Goal: Information Seeking & Learning: Learn about a topic

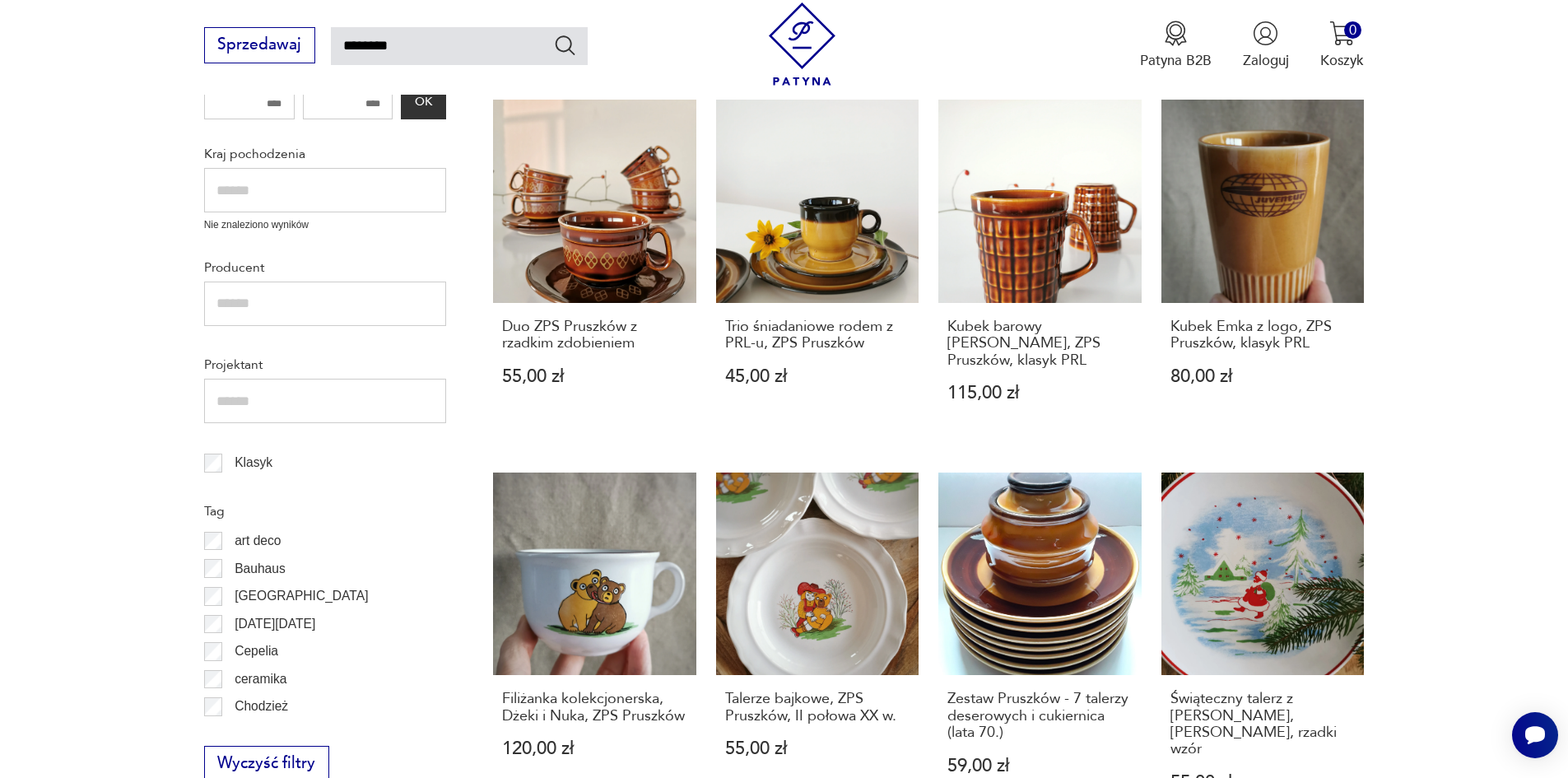
scroll to position [17, 0]
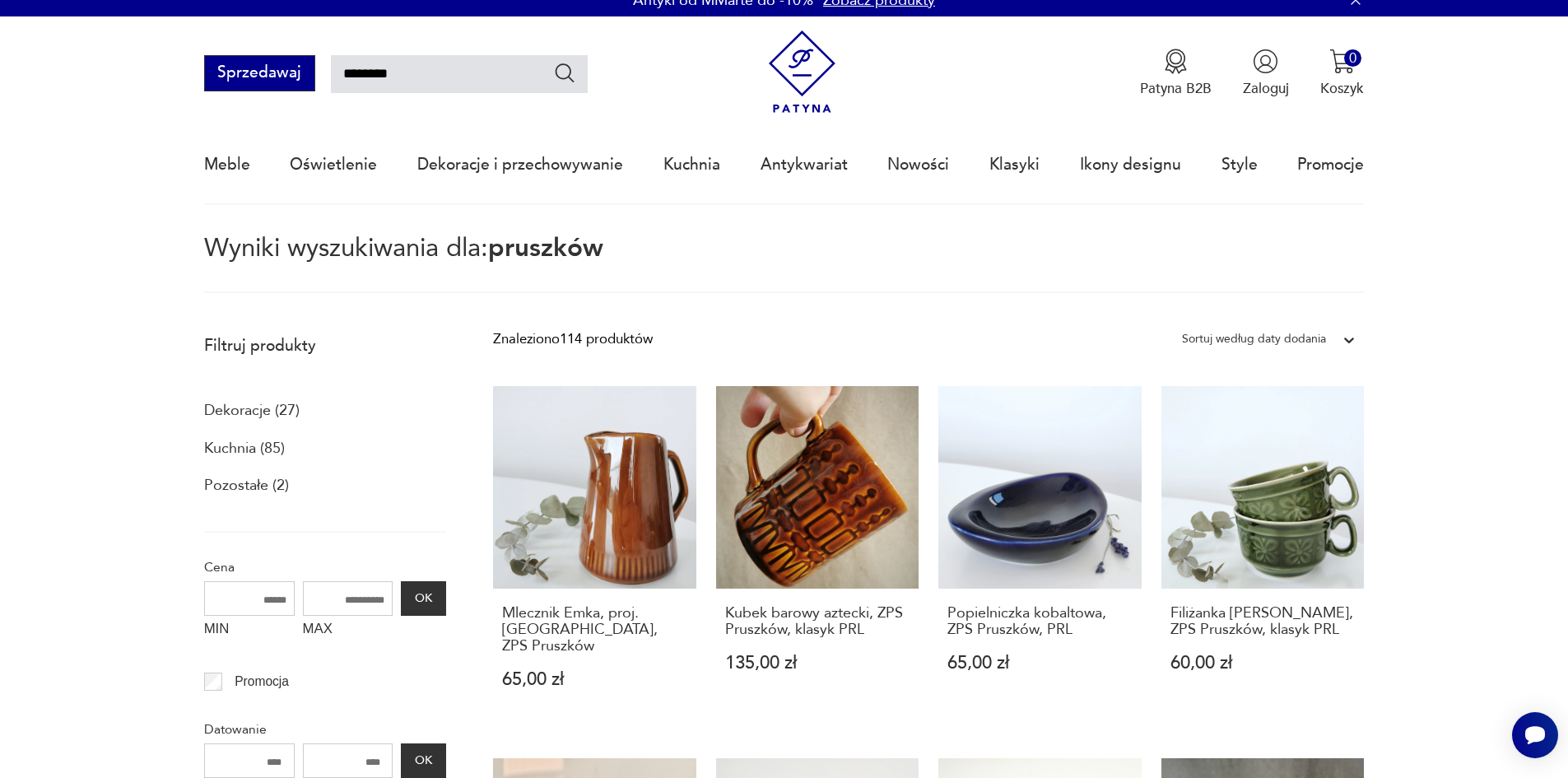
drag, startPoint x: 421, startPoint y: 78, endPoint x: 301, endPoint y: 74, distance: 120.1
click at [301, 74] on div "Sprzedawaj ********" at bounding box center [395, 73] width 384 height 36
type input "********"
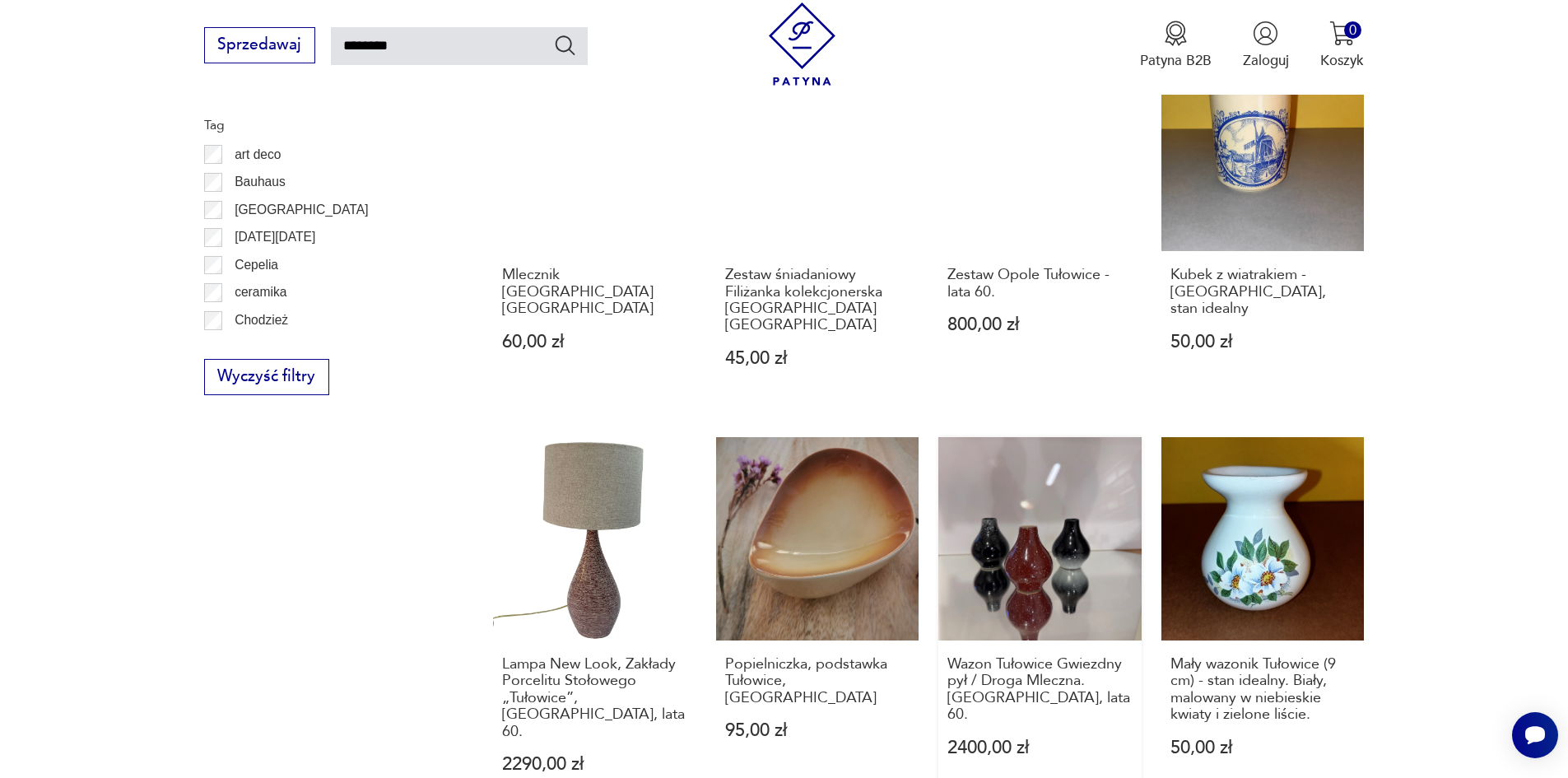
scroll to position [1082, 0]
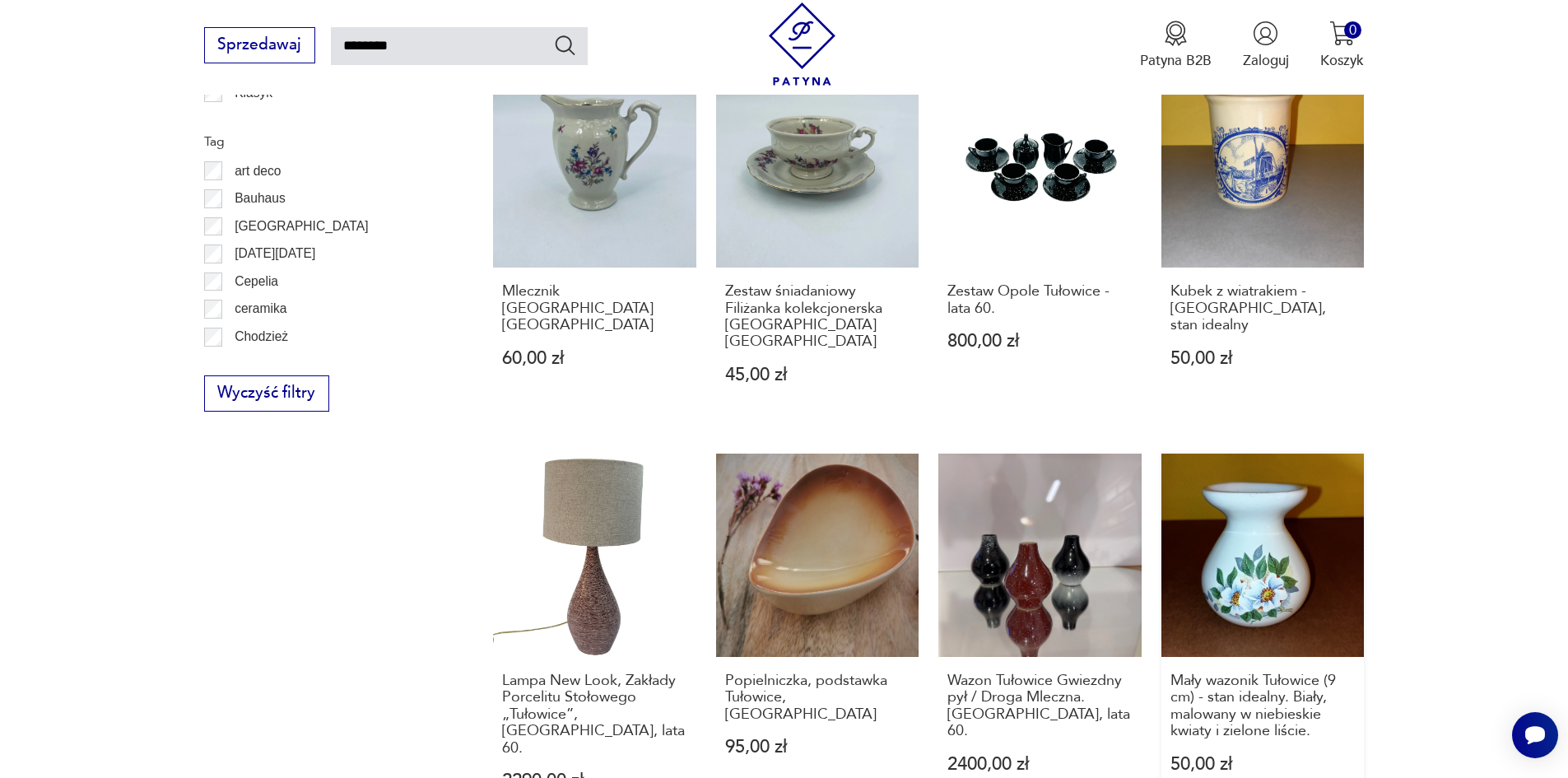
click at [1263, 544] on link "Mały wazonik Tułowice (9 cm) - stan idealny. Biały, malowany w niebieskie kwiat…" at bounding box center [1262, 641] width 203 height 375
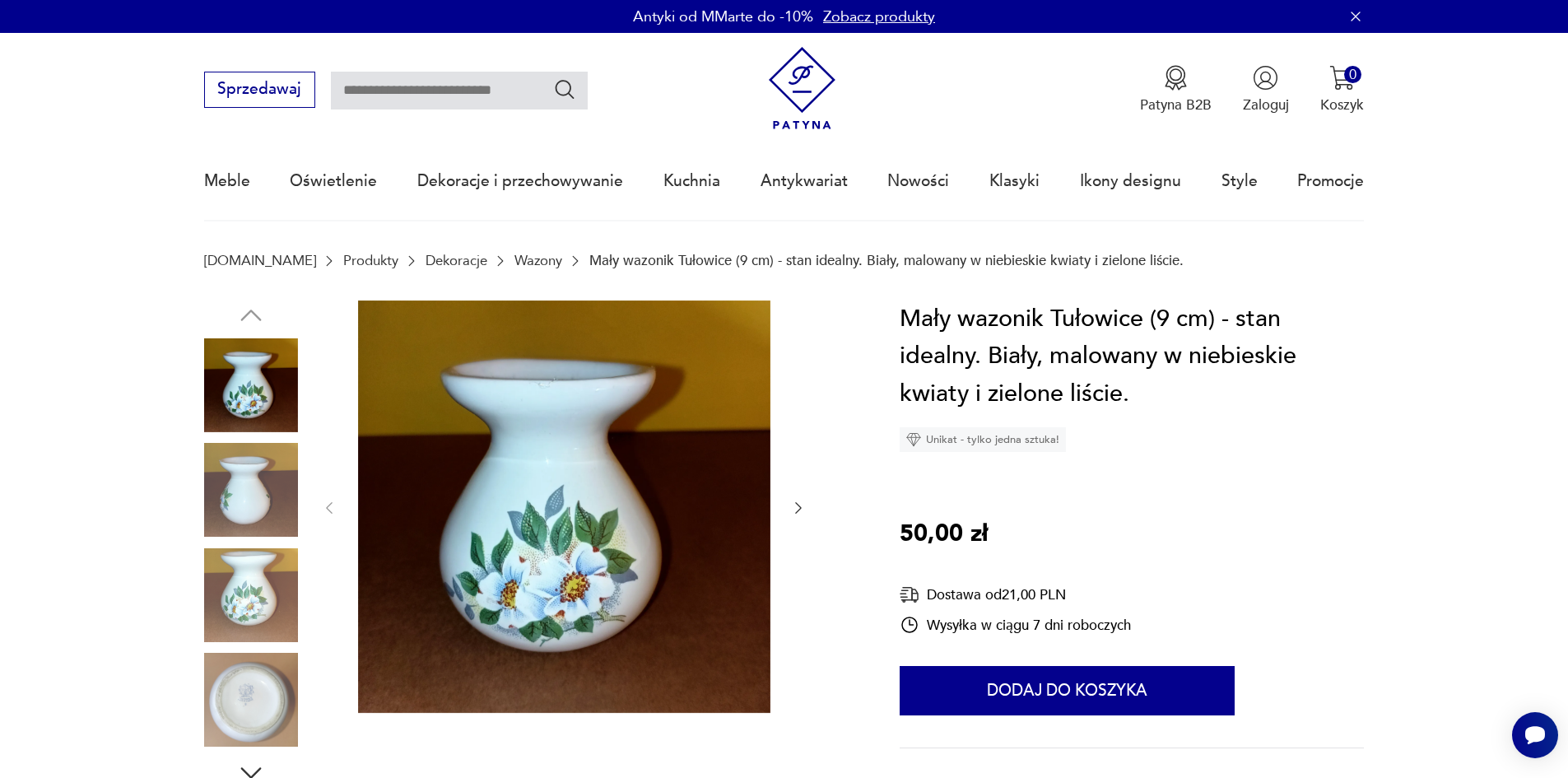
click at [241, 717] on img at bounding box center [251, 700] width 94 height 94
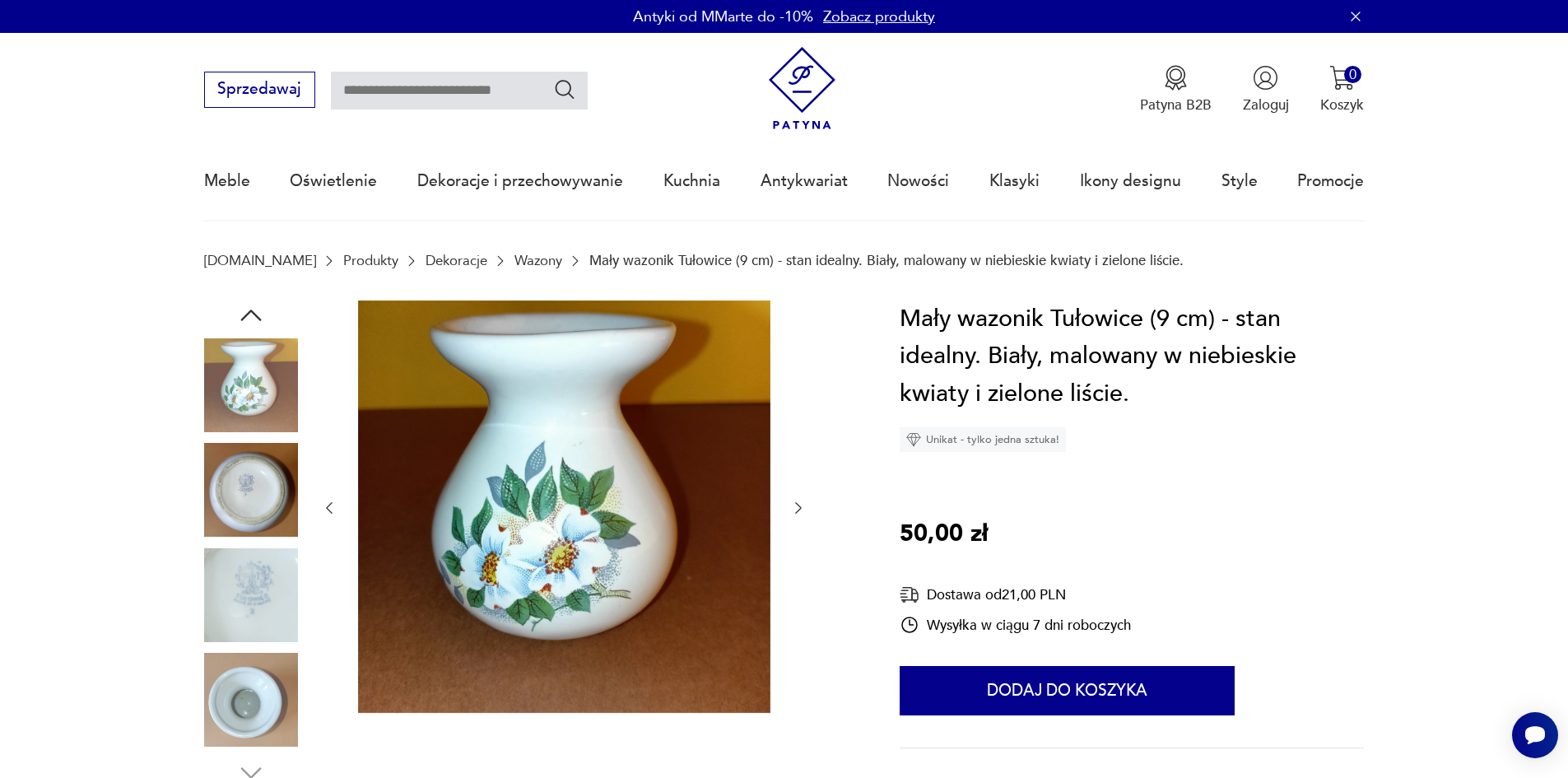
click at [228, 488] on img at bounding box center [251, 490] width 94 height 94
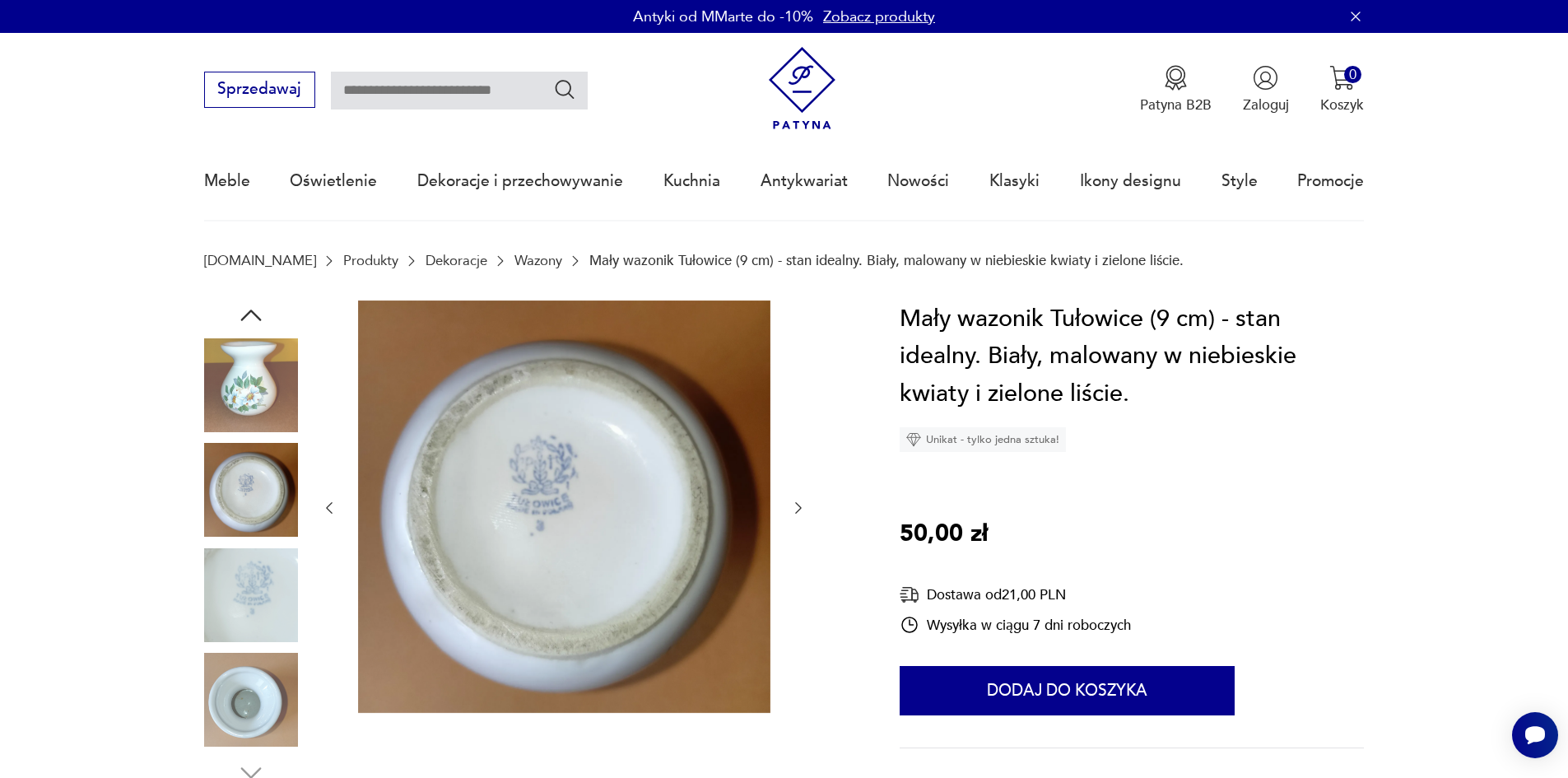
click at [262, 395] on img at bounding box center [251, 386] width 94 height 94
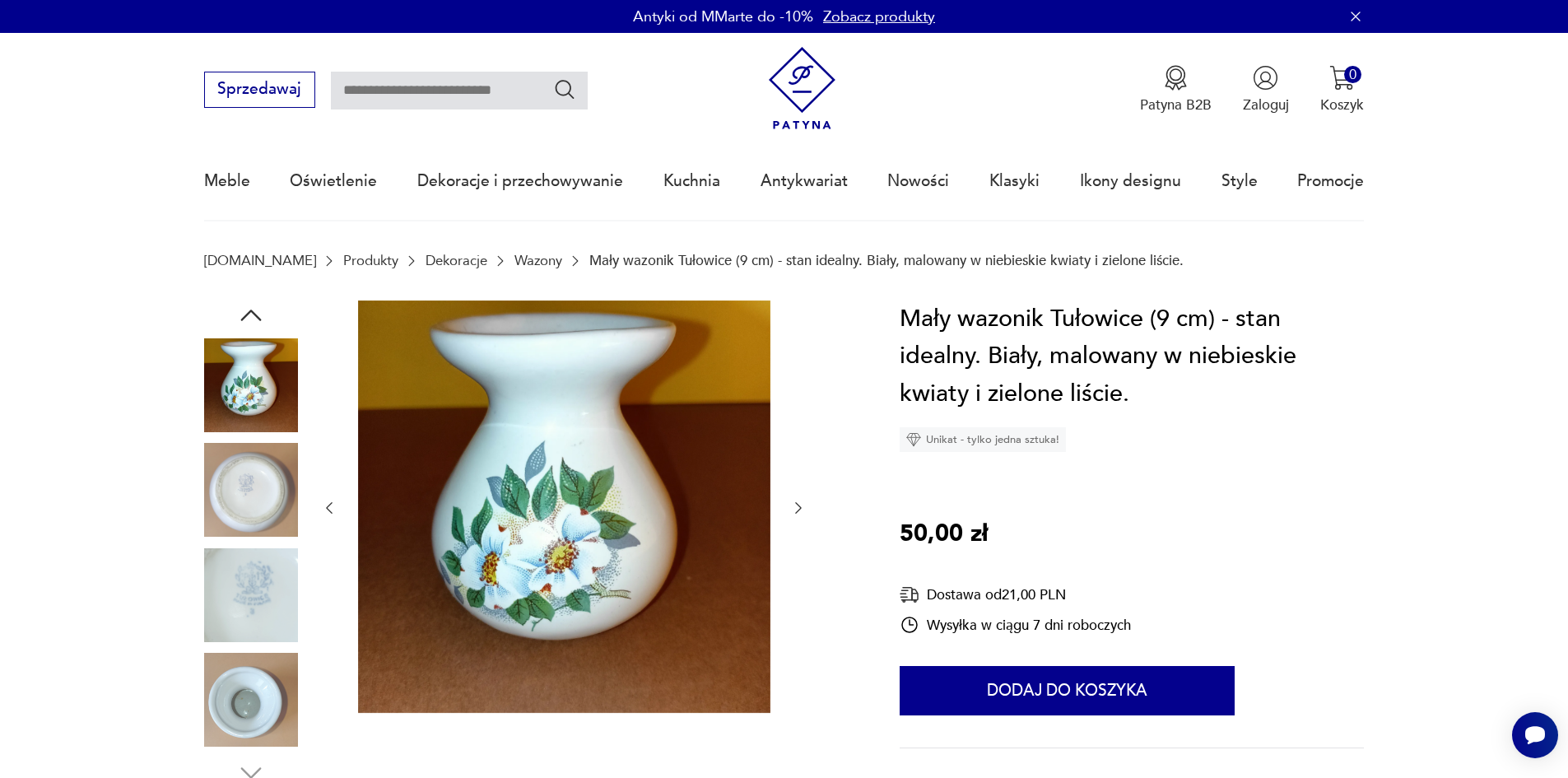
type input "********"
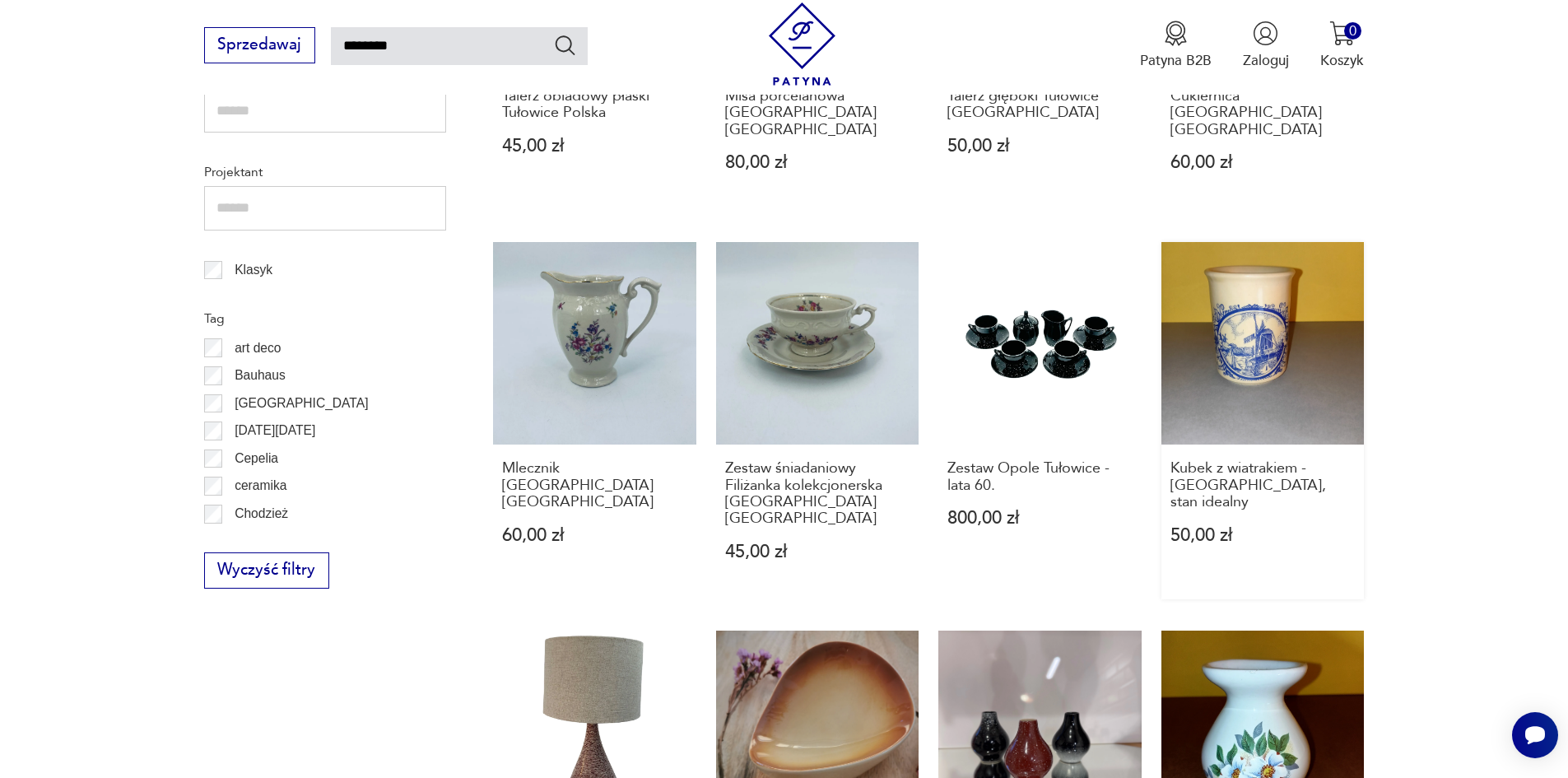
click at [1254, 325] on link "Kubek z wiatrakiem - [GEOGRAPHIC_DATA], stan idealny 50,00 zł" at bounding box center [1262, 421] width 203 height 357
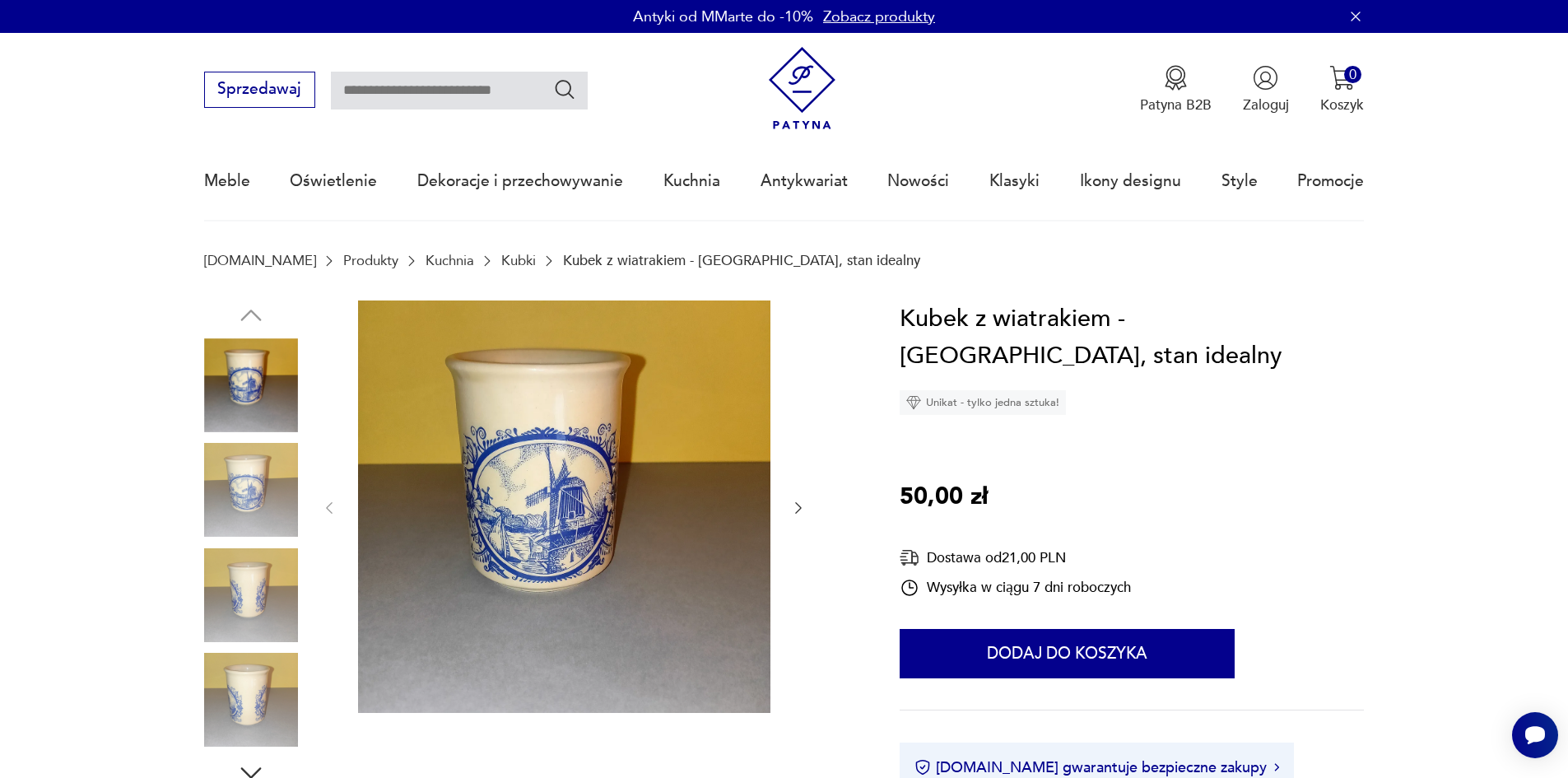
type input "********"
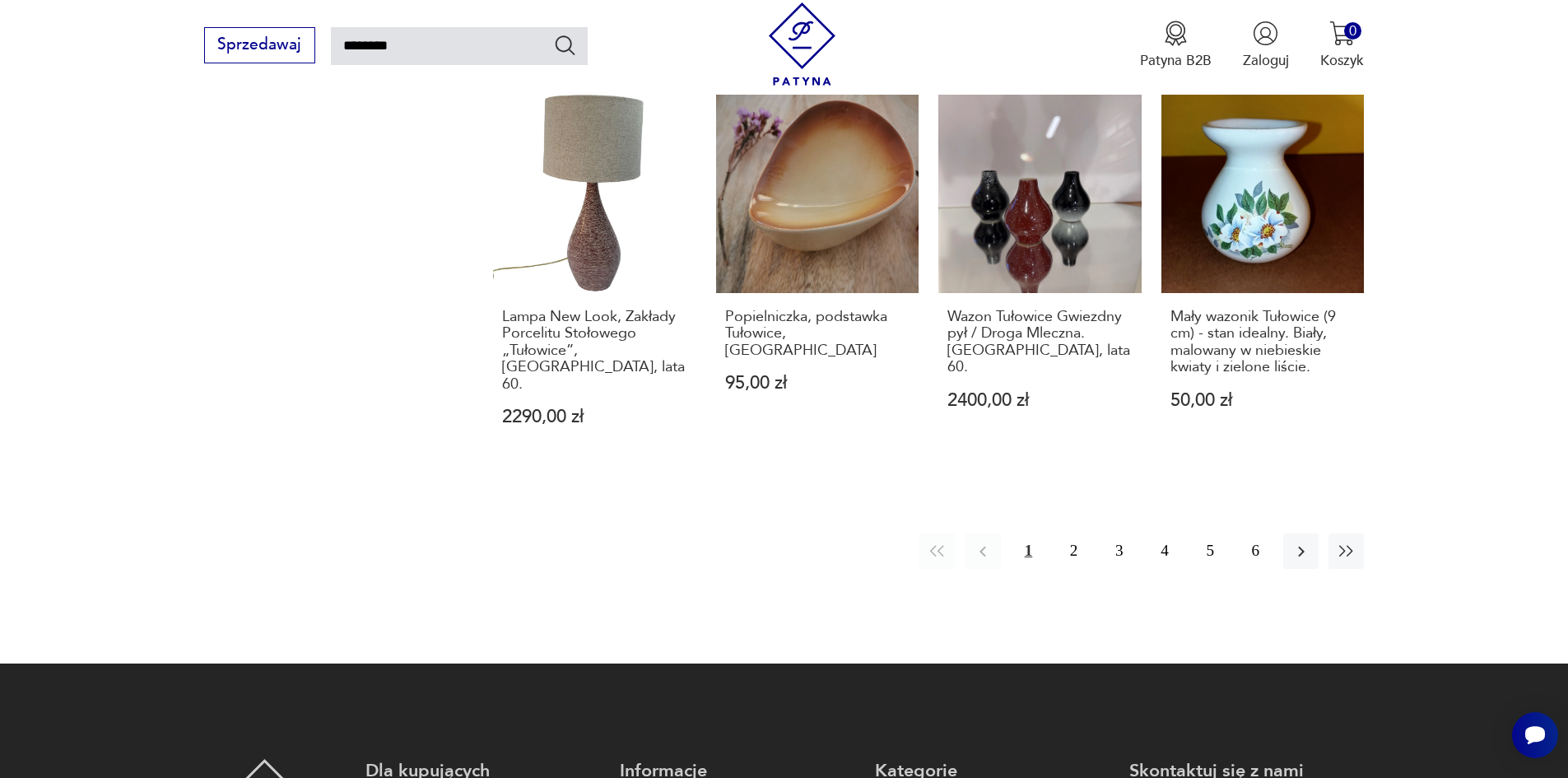
scroll to position [1481, 0]
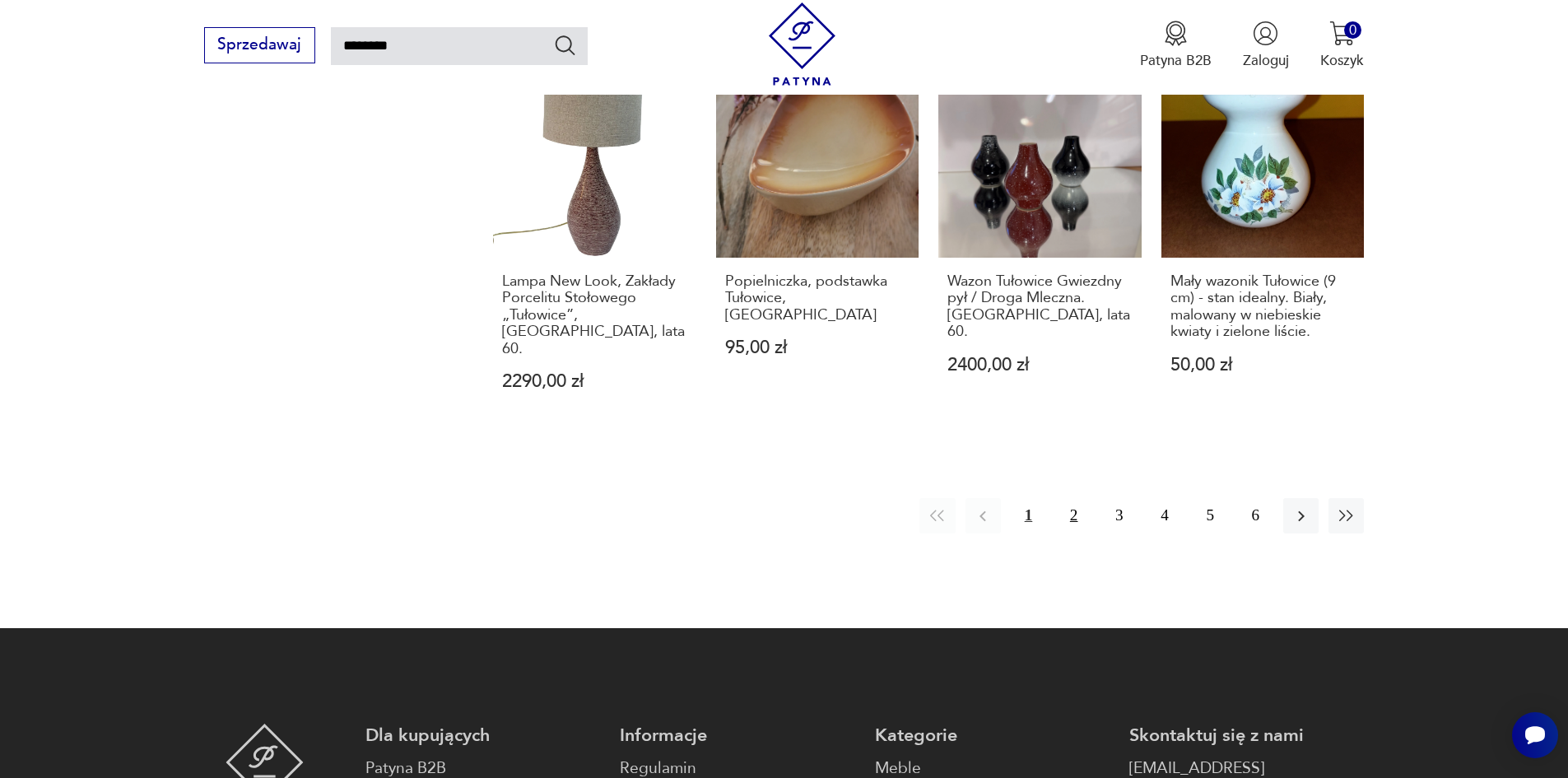
click at [1076, 497] on button "2" at bounding box center [1073, 515] width 35 height 35
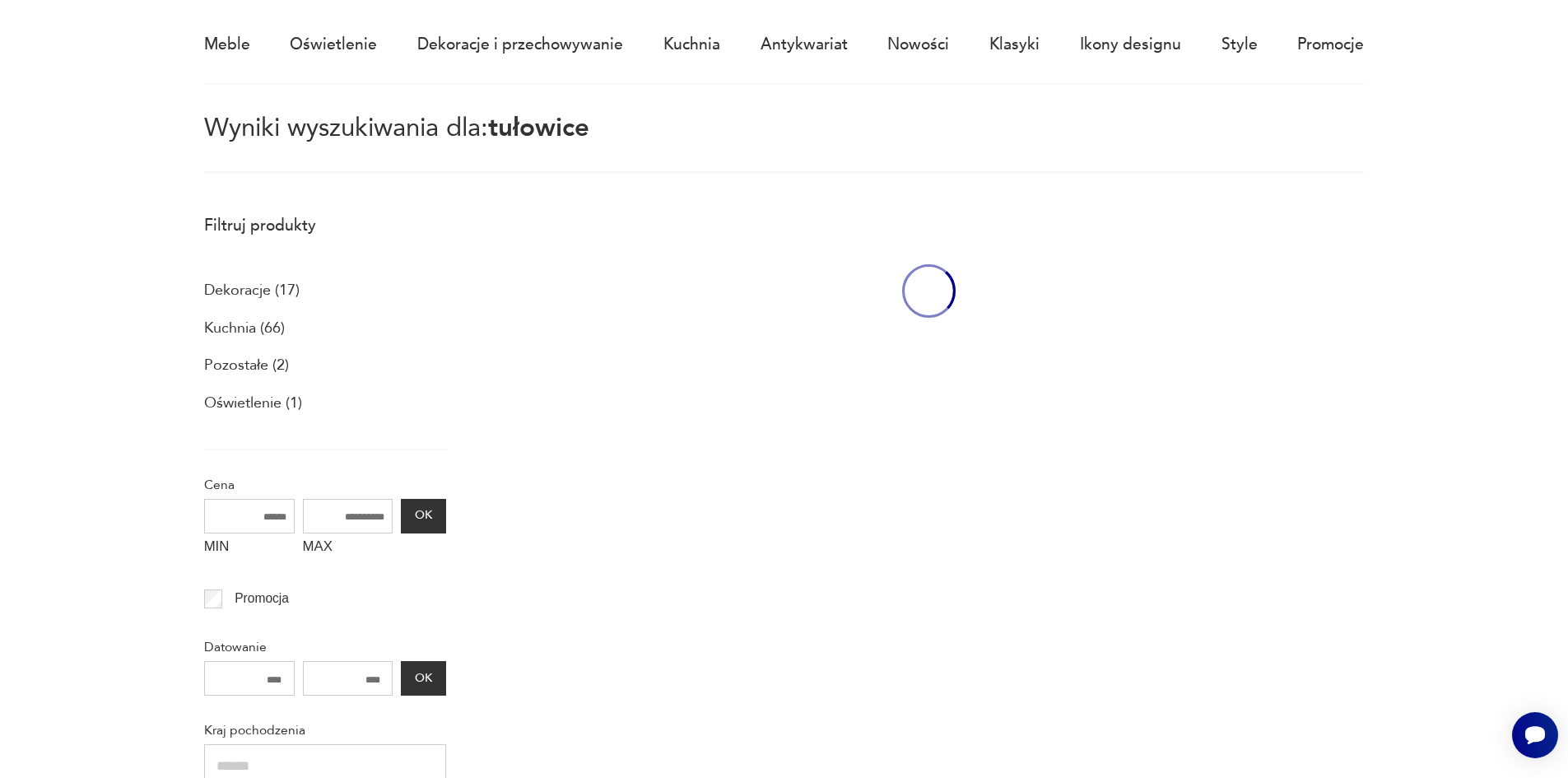
scroll to position [94, 0]
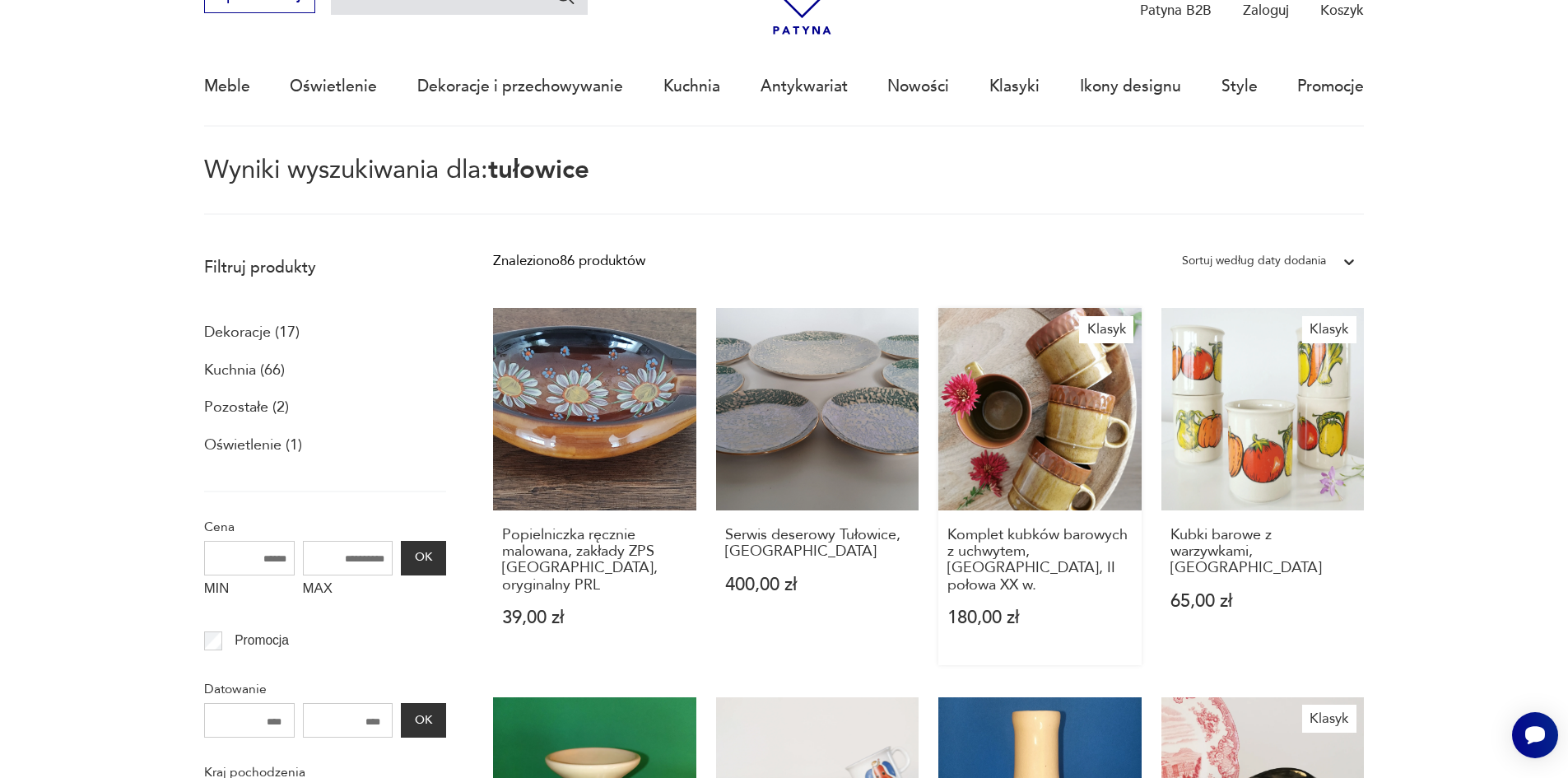
click at [1044, 415] on link "Klasyk Komplet kubków barowych z uchwytem, [GEOGRAPHIC_DATA], II połowa XX w. 1…" at bounding box center [1039, 487] width 203 height 357
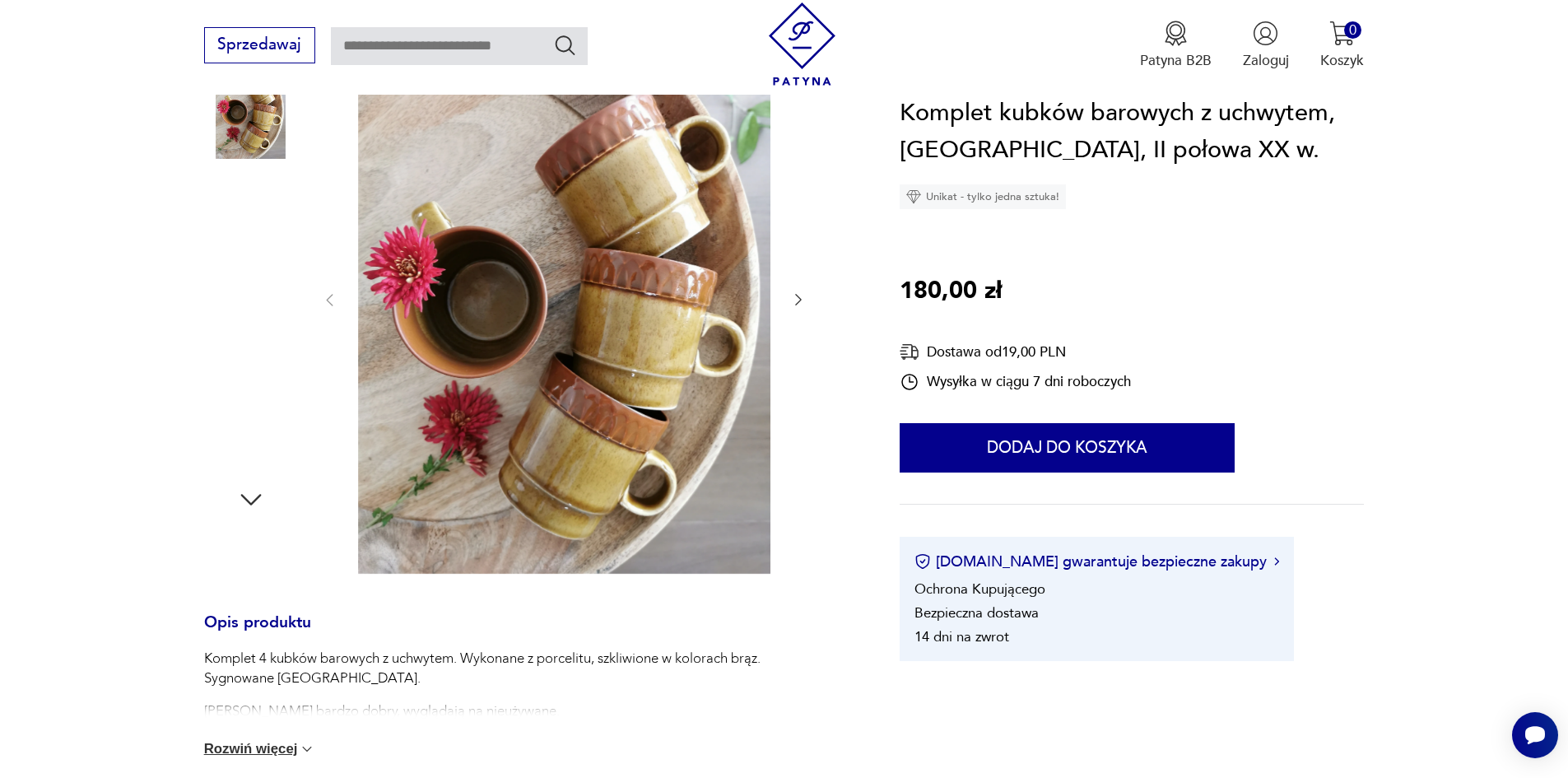
scroll to position [247, 0]
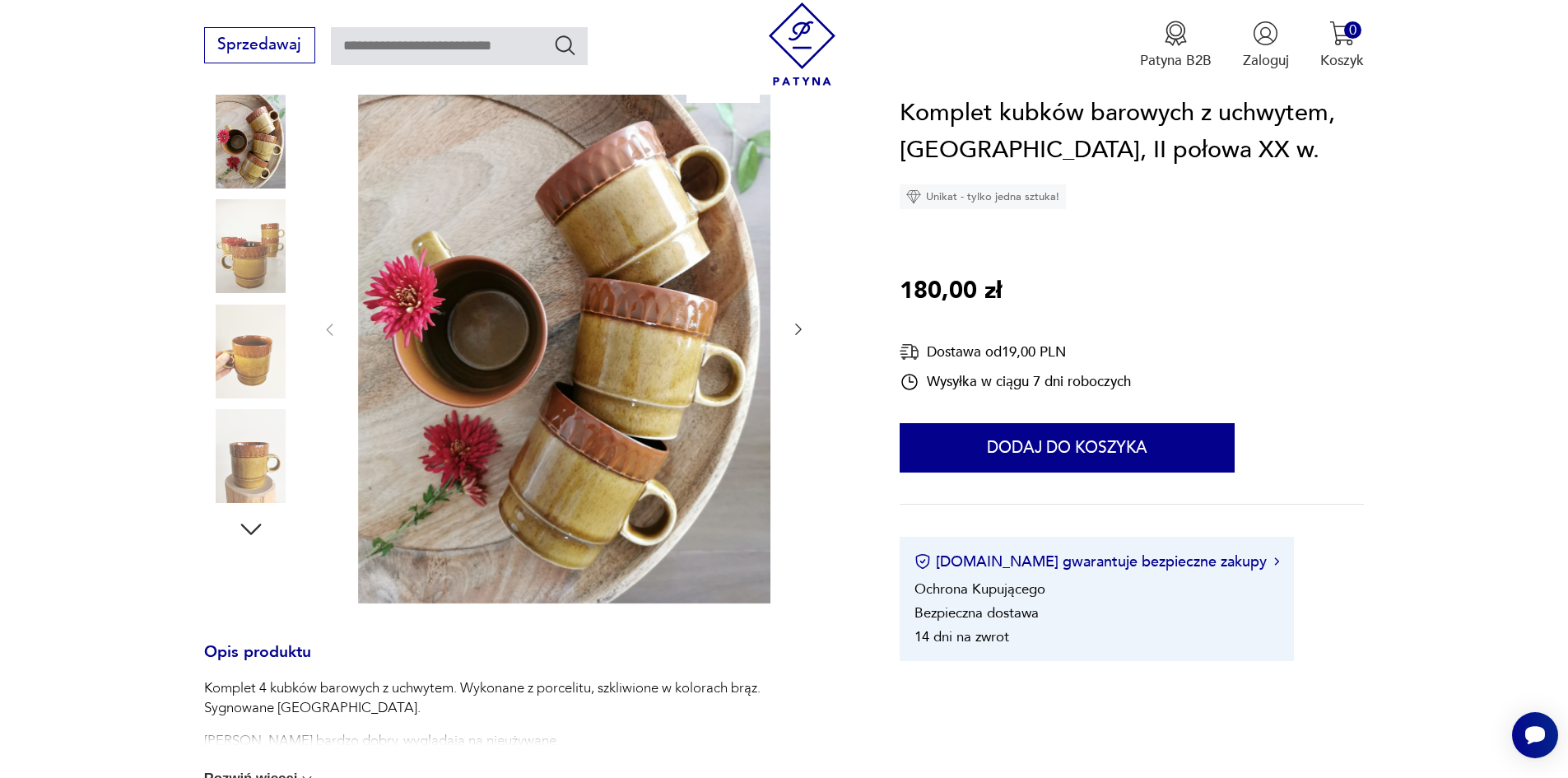
type input "********"
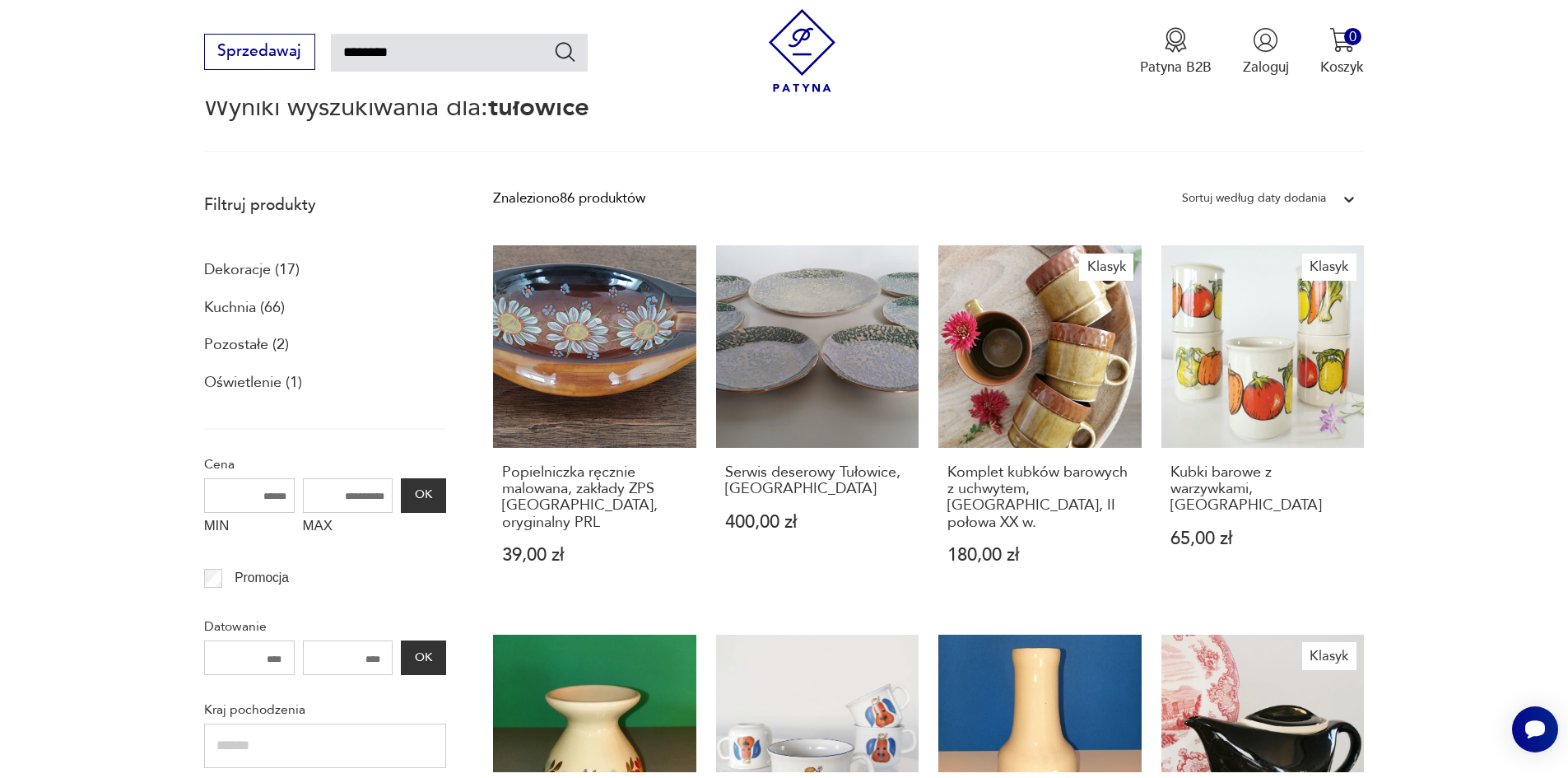
scroll to position [259, 0]
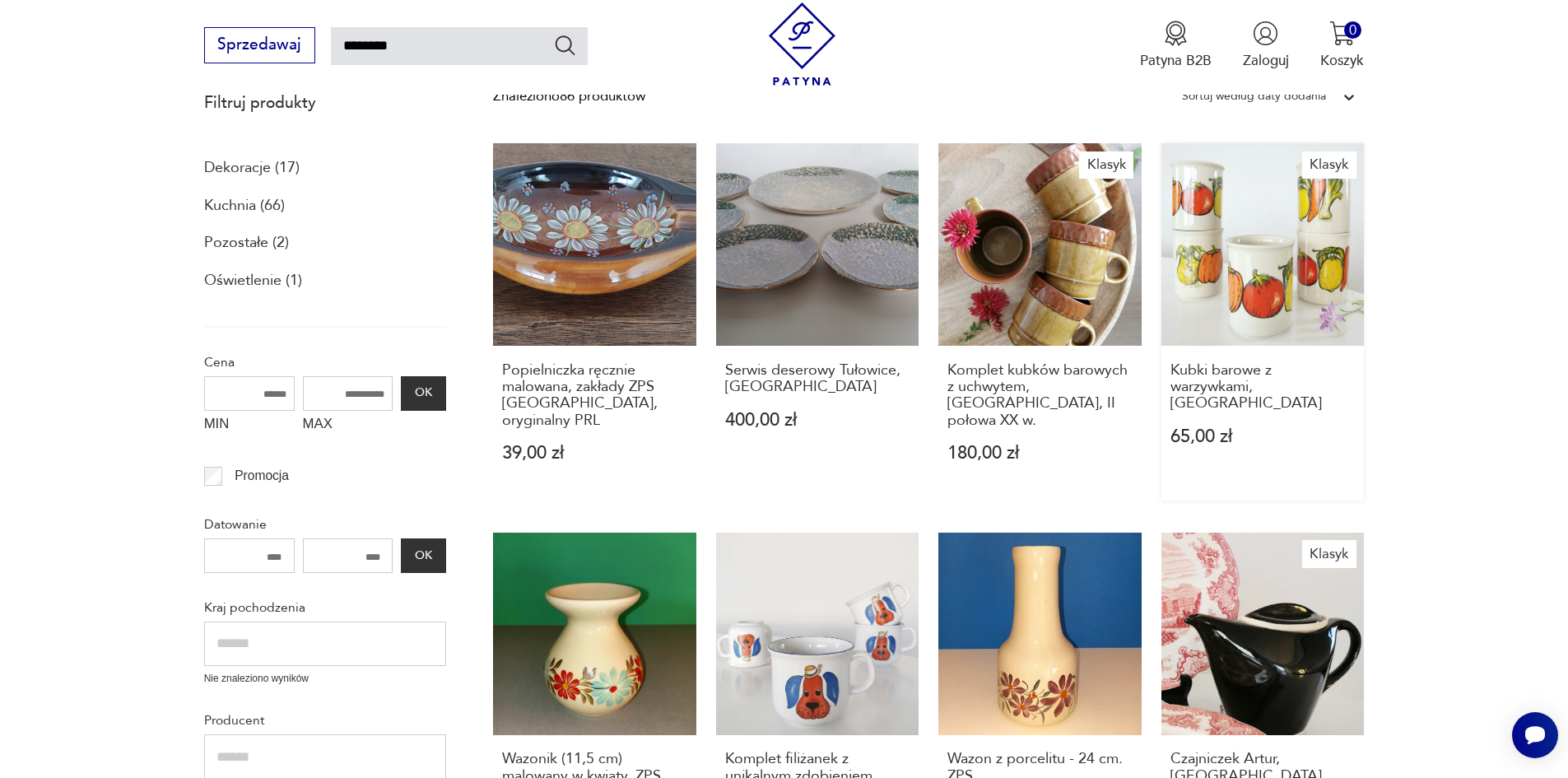
click at [1298, 276] on link "Klasyk Kubki barowe z warzywkami, [GEOGRAPHIC_DATA] 65,00 zł" at bounding box center [1262, 322] width 203 height 357
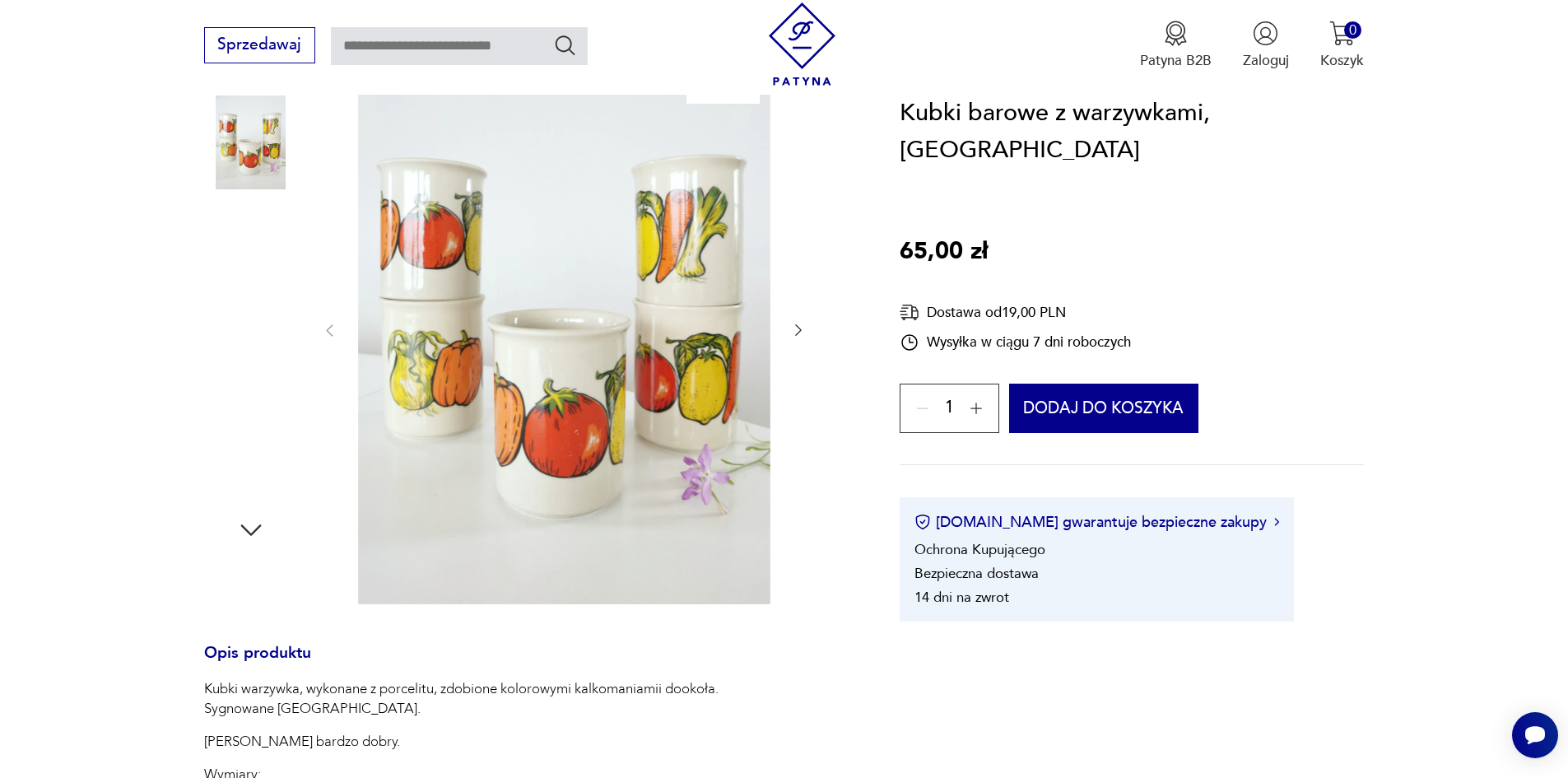
scroll to position [247, 0]
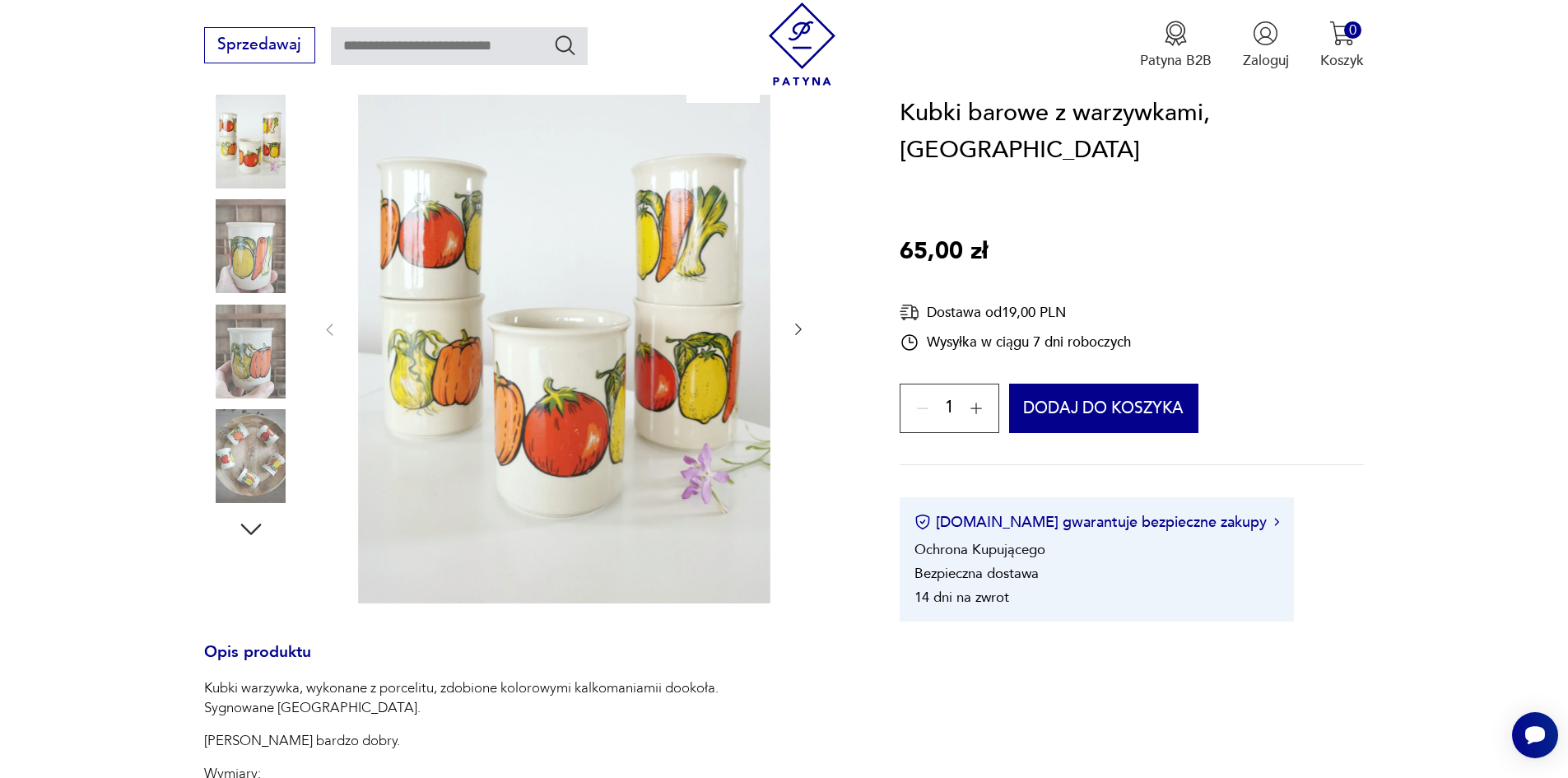
type input "********"
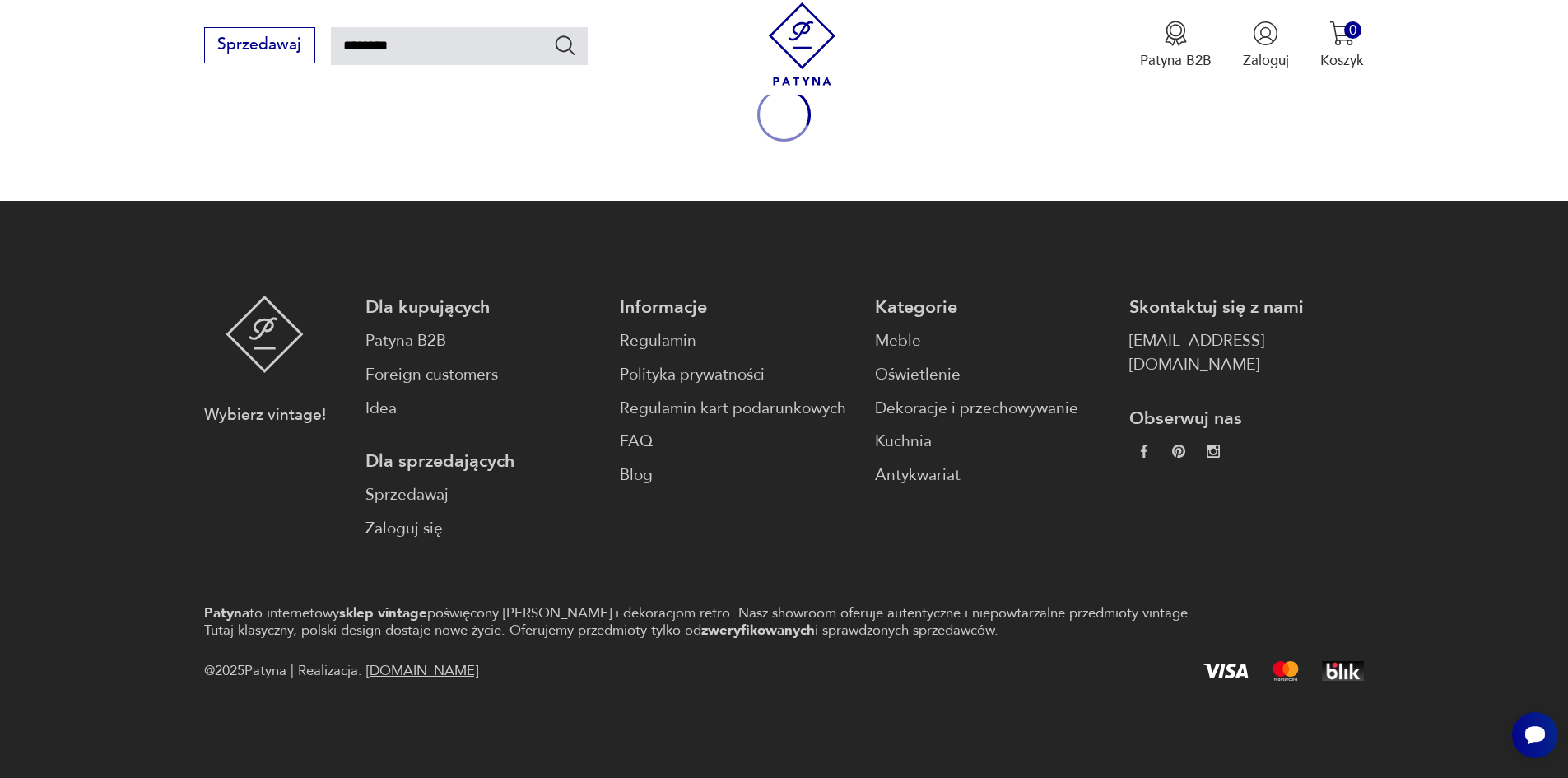
scroll to position [259, 0]
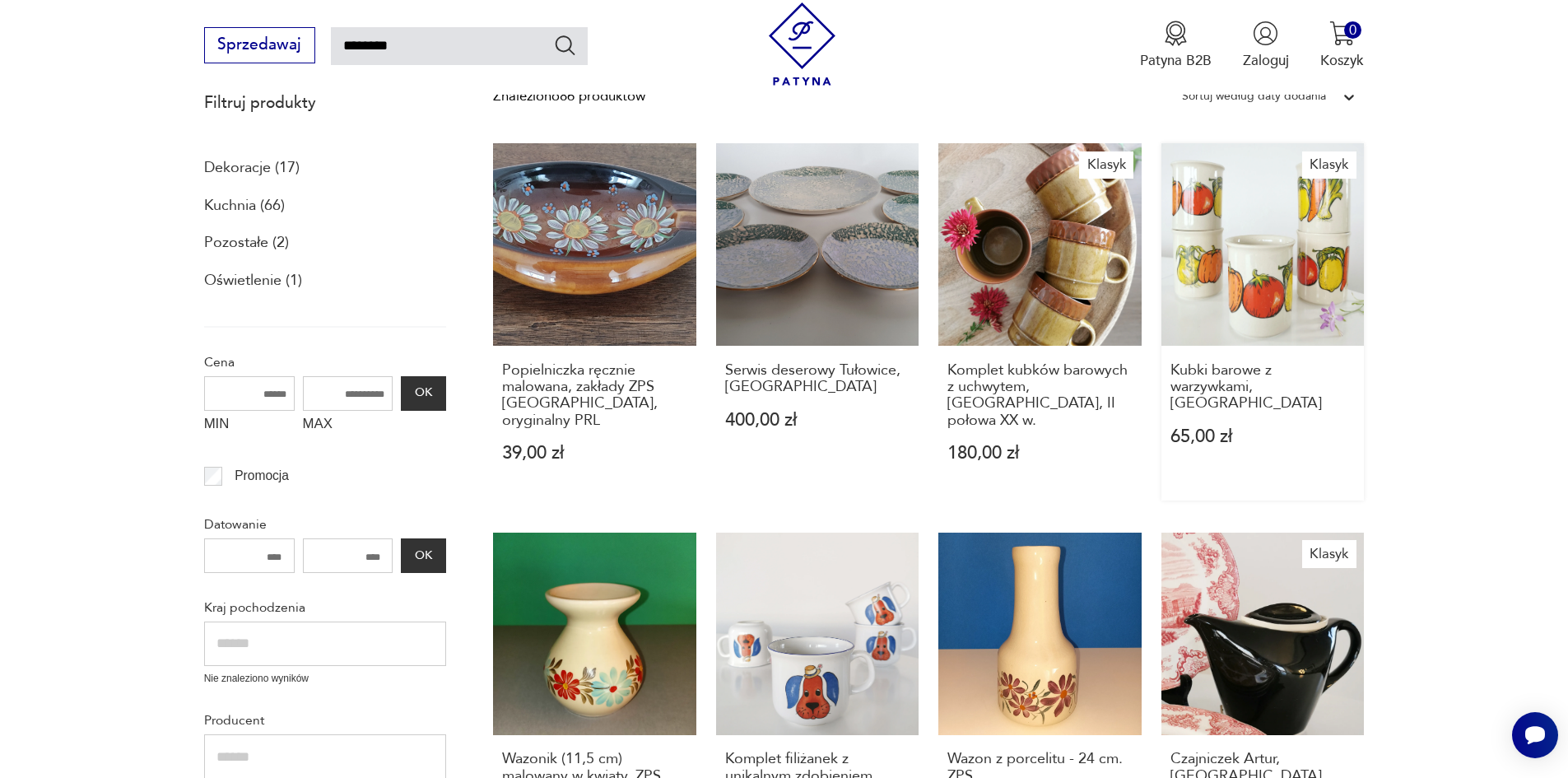
click at [1304, 238] on link "Klasyk Kubki barowe z warzywkami, [GEOGRAPHIC_DATA] 65,00 zł" at bounding box center [1262, 322] width 203 height 357
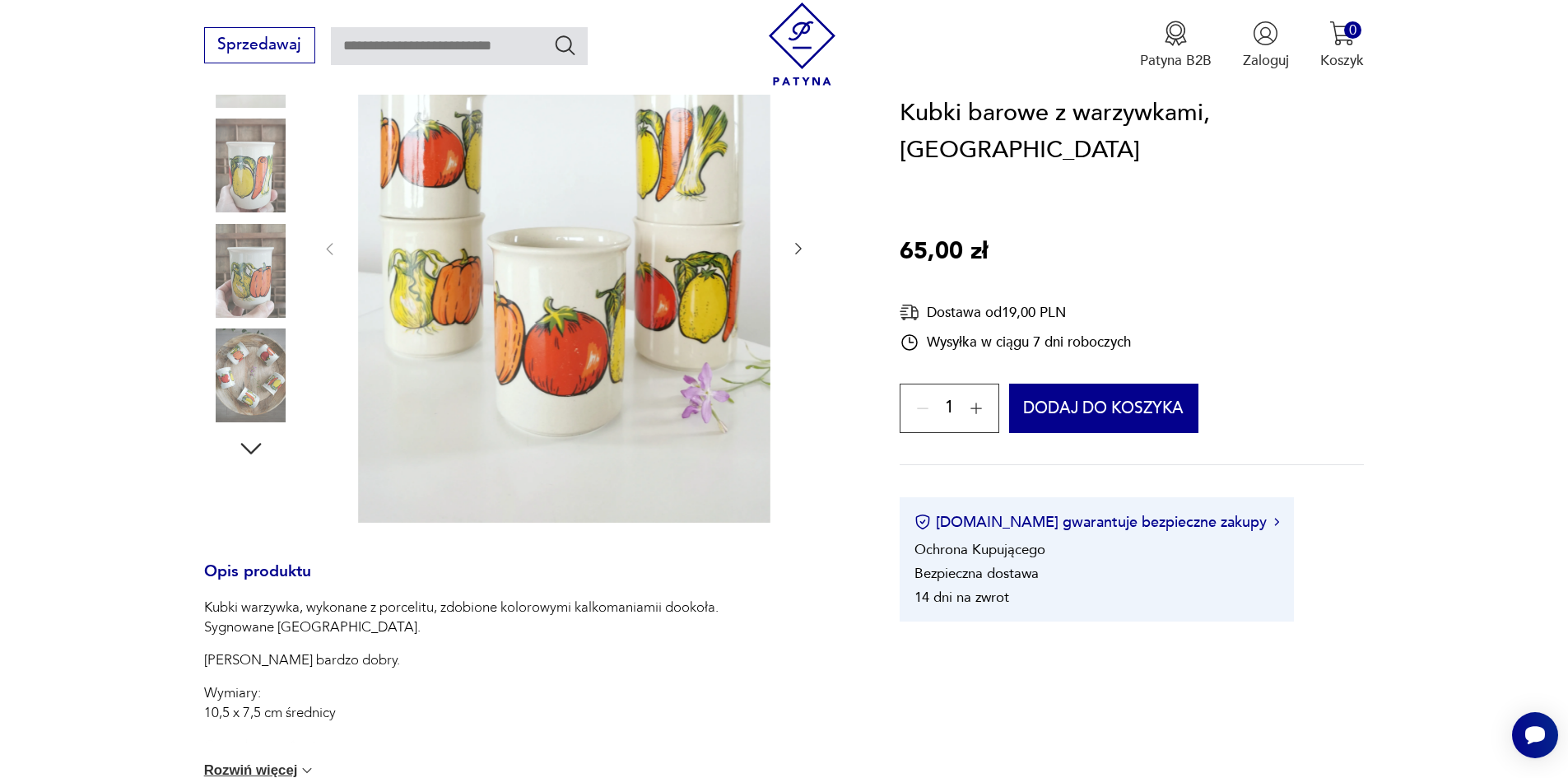
scroll to position [329, 0]
click at [252, 443] on icon "button" at bounding box center [251, 446] width 29 height 29
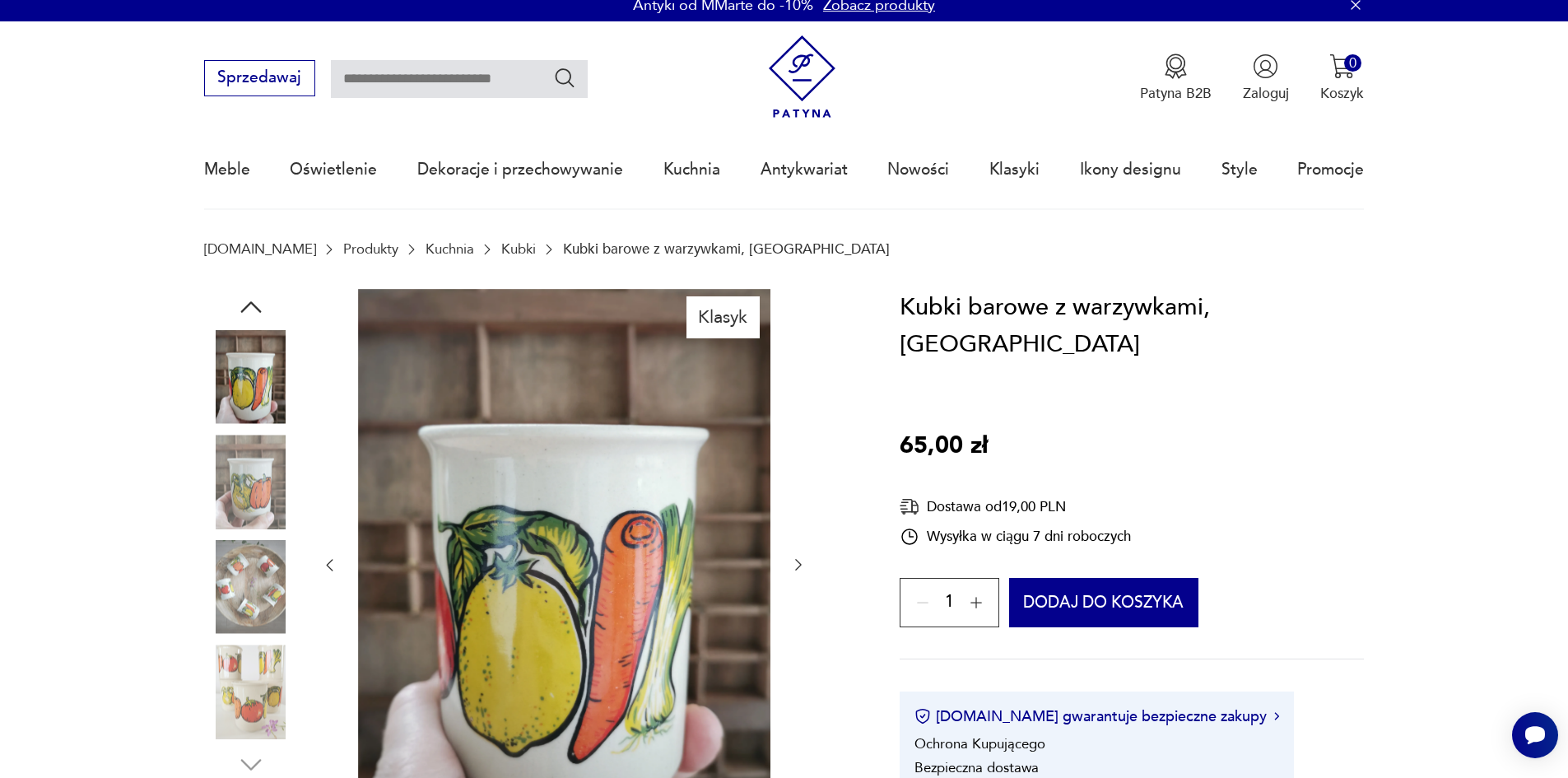
scroll to position [0, 0]
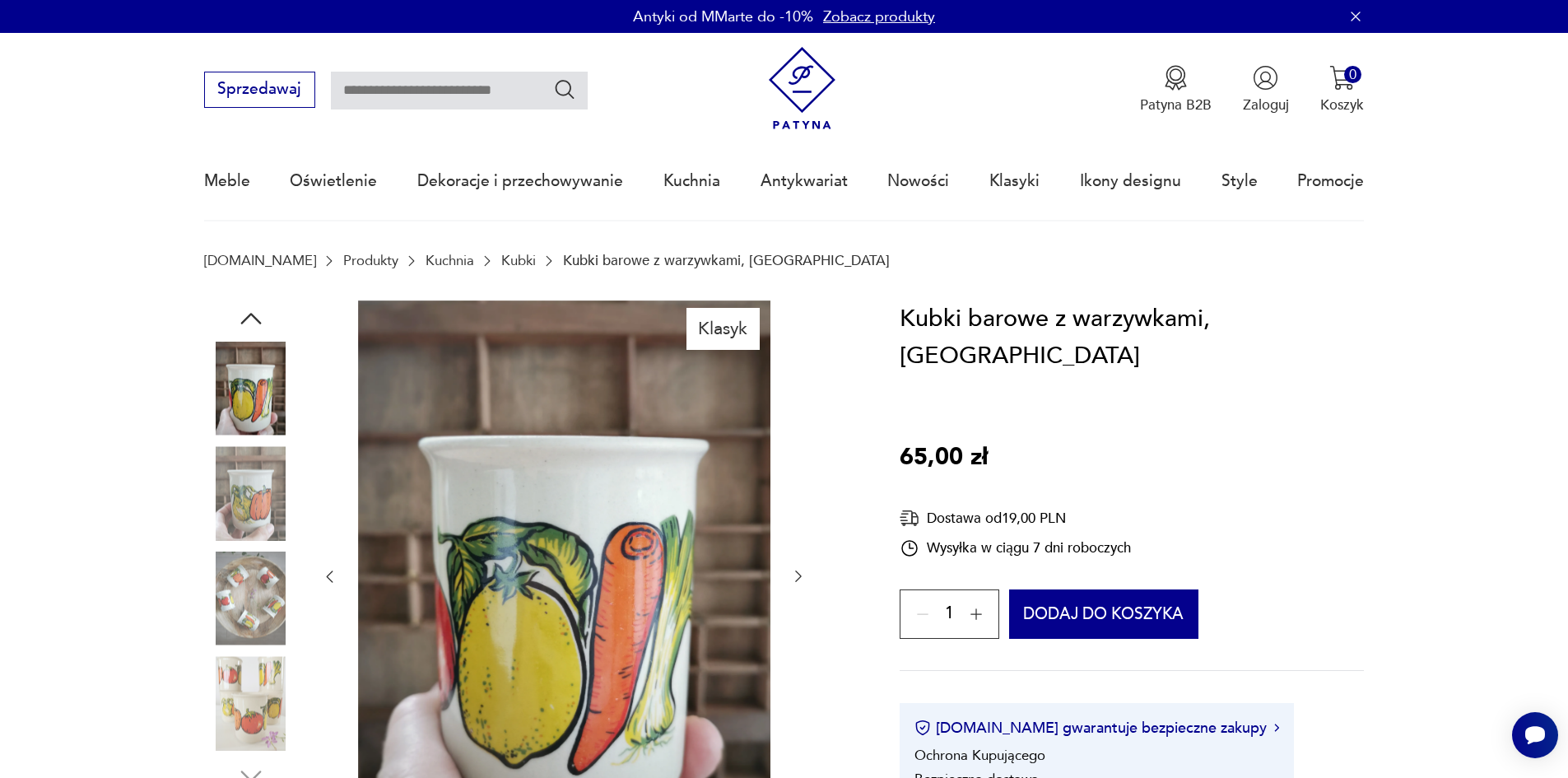
type input "********"
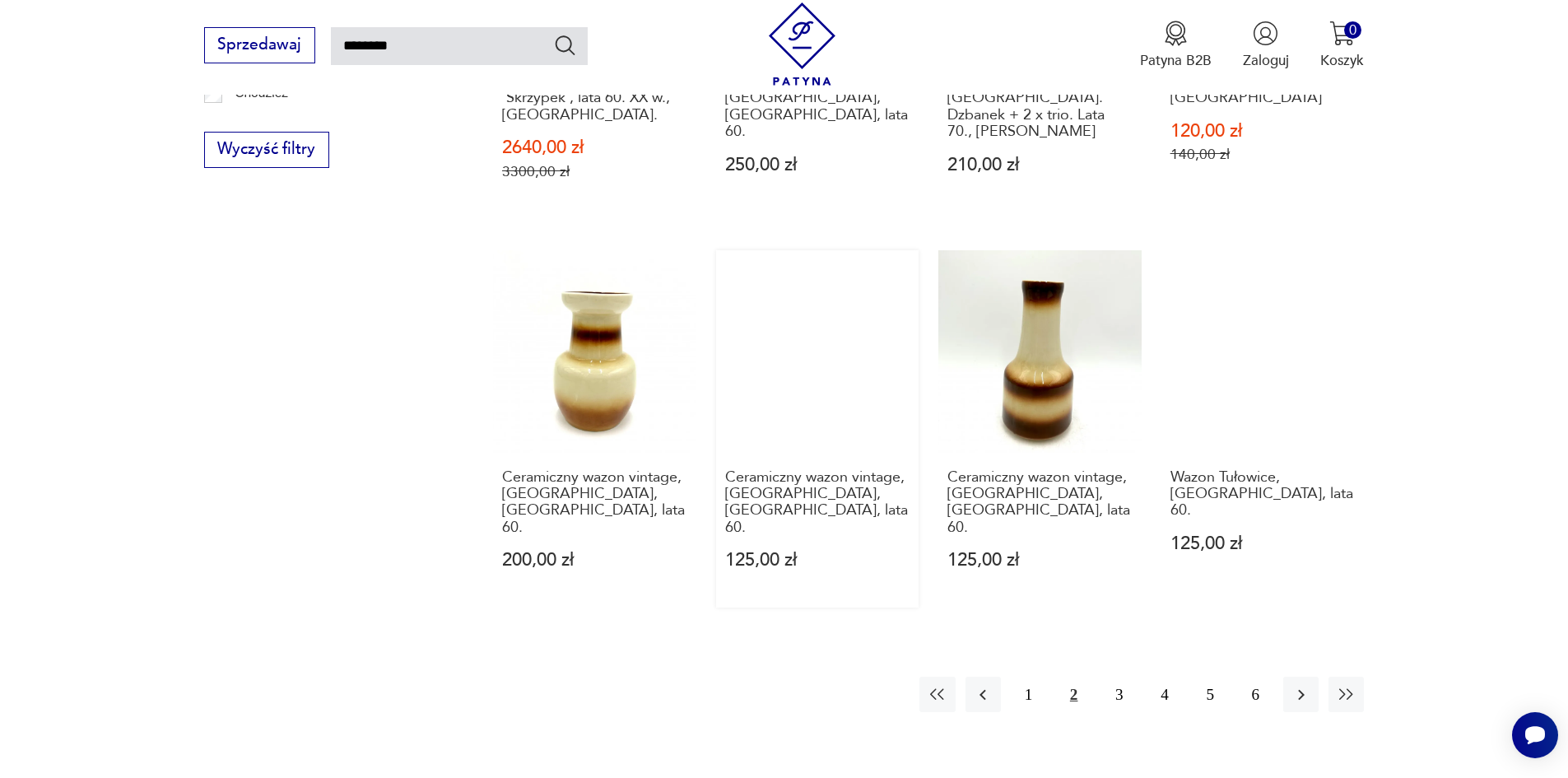
scroll to position [1323, 0]
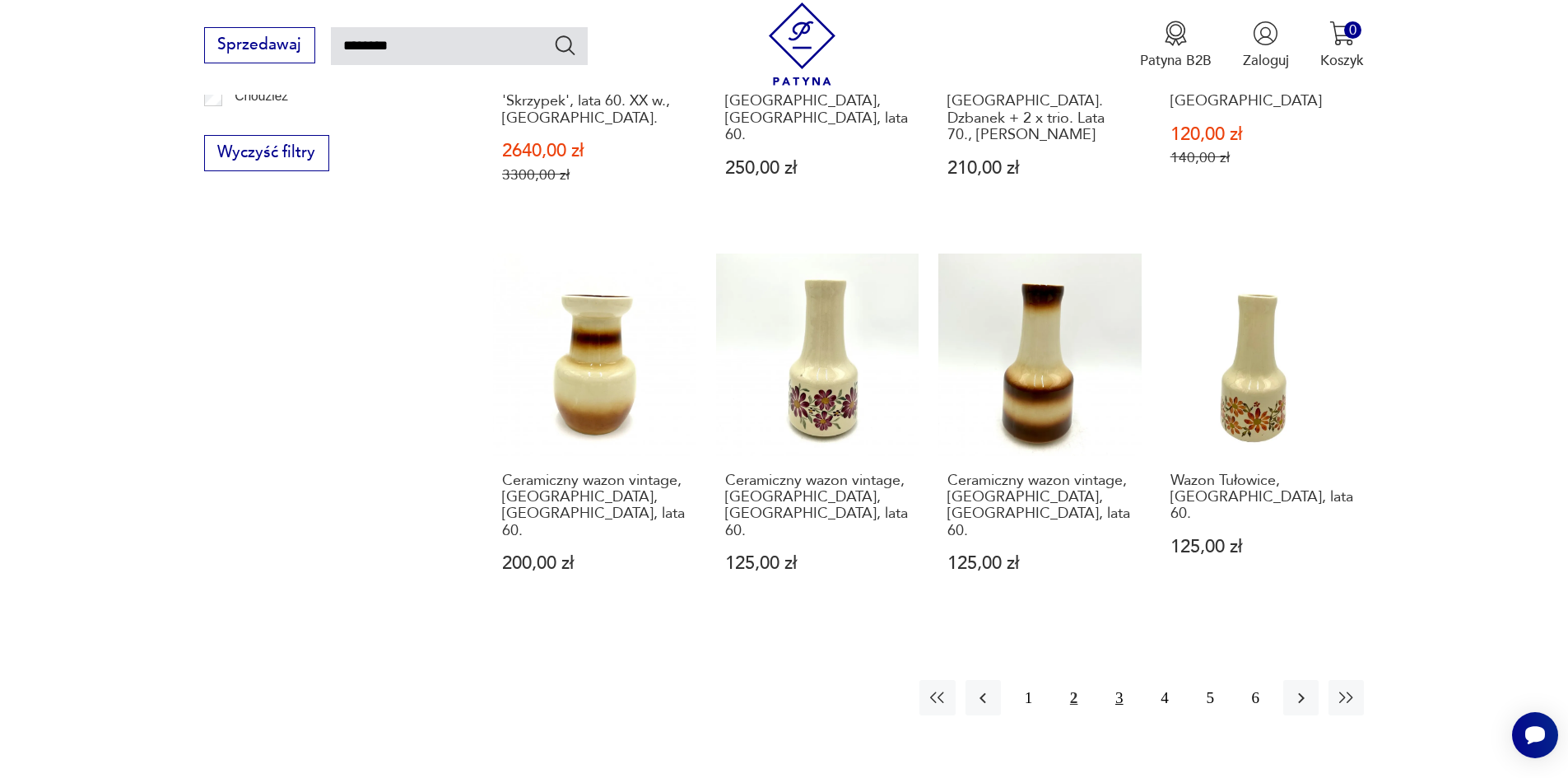
click at [1120, 680] on button "3" at bounding box center [1119, 698] width 35 height 35
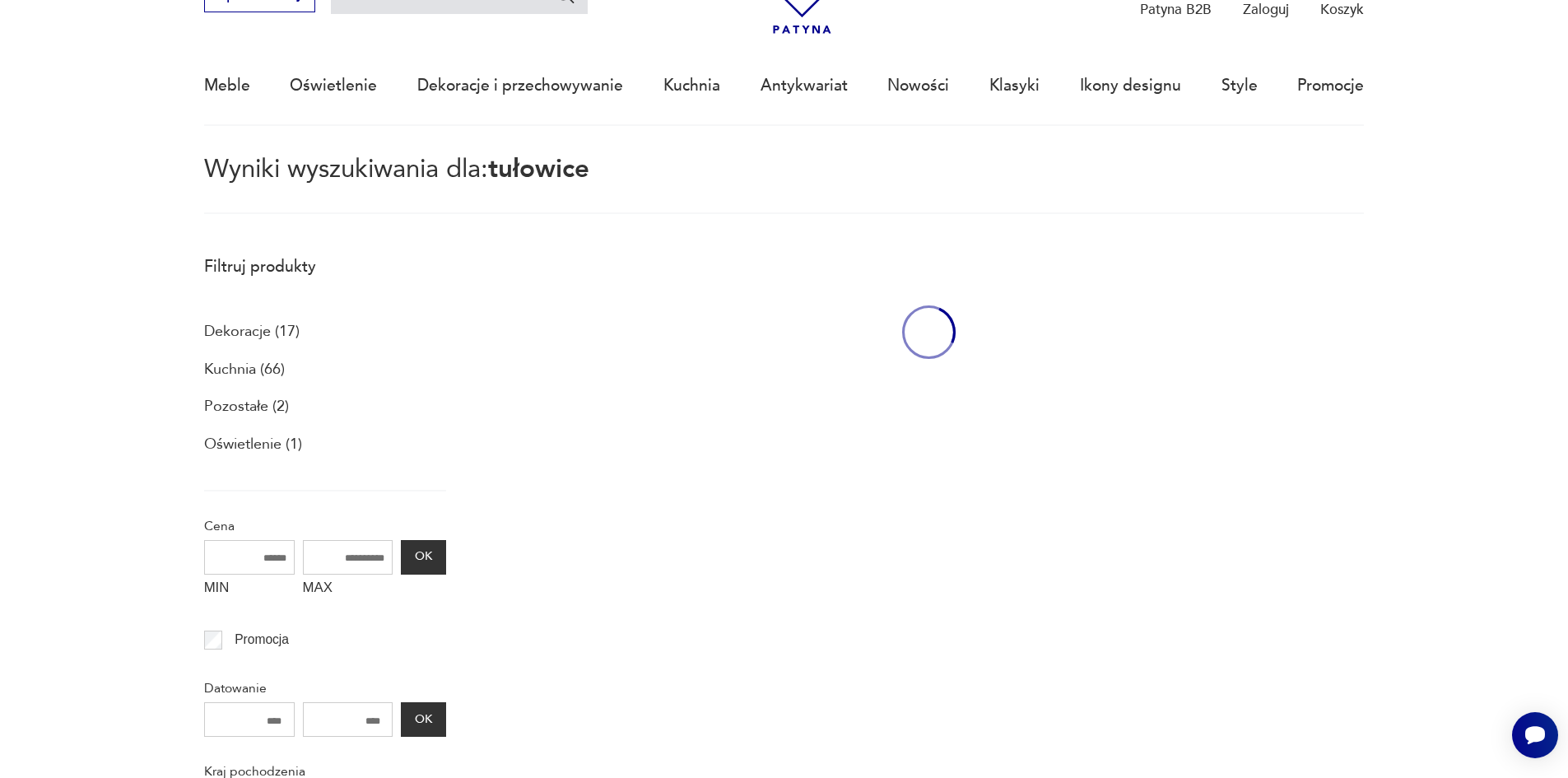
scroll to position [94, 0]
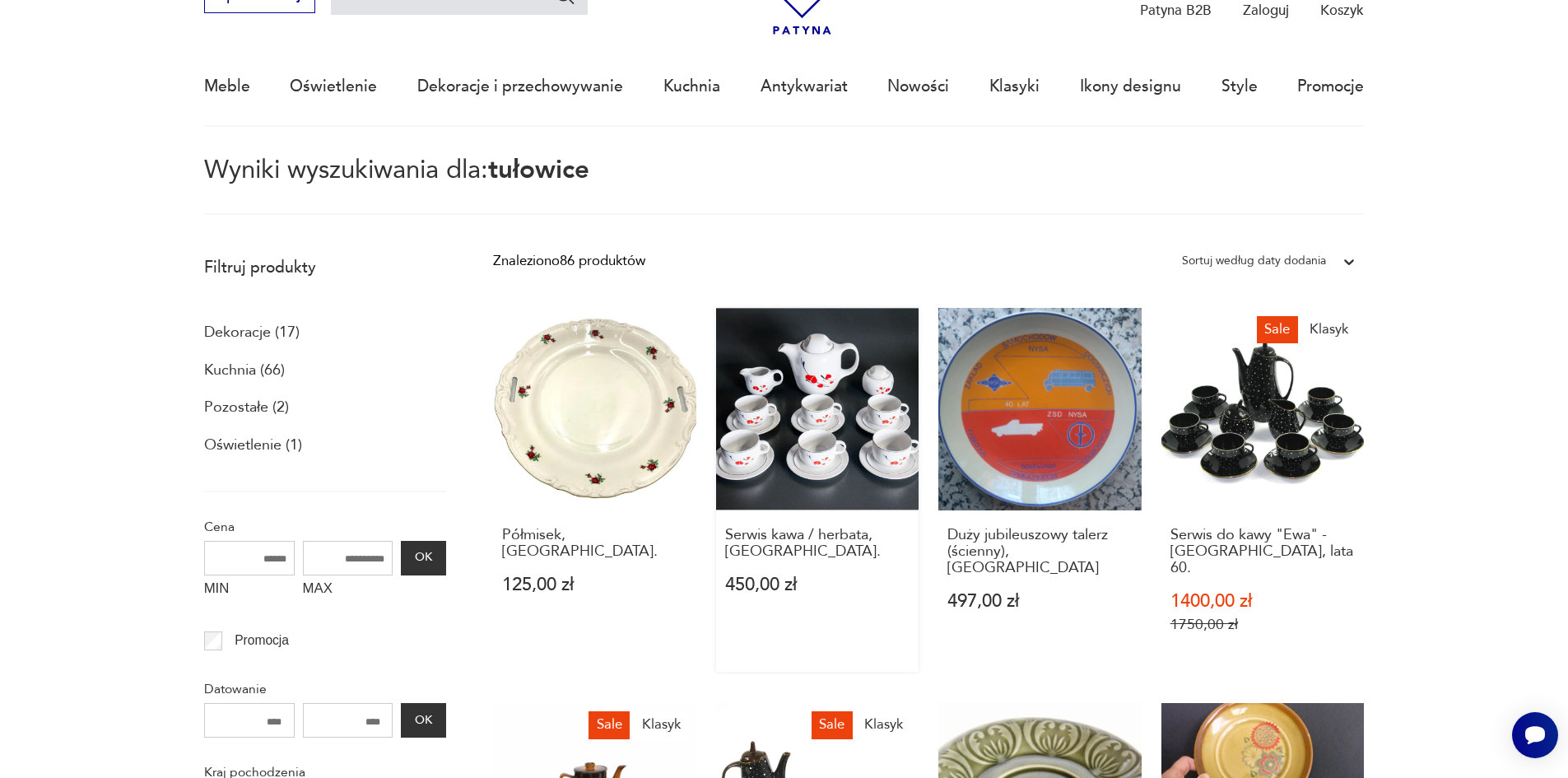
click at [829, 421] on link "Serwis kawa / herbata, [GEOGRAPHIC_DATA] 450,00 zł" at bounding box center [817, 490] width 203 height 364
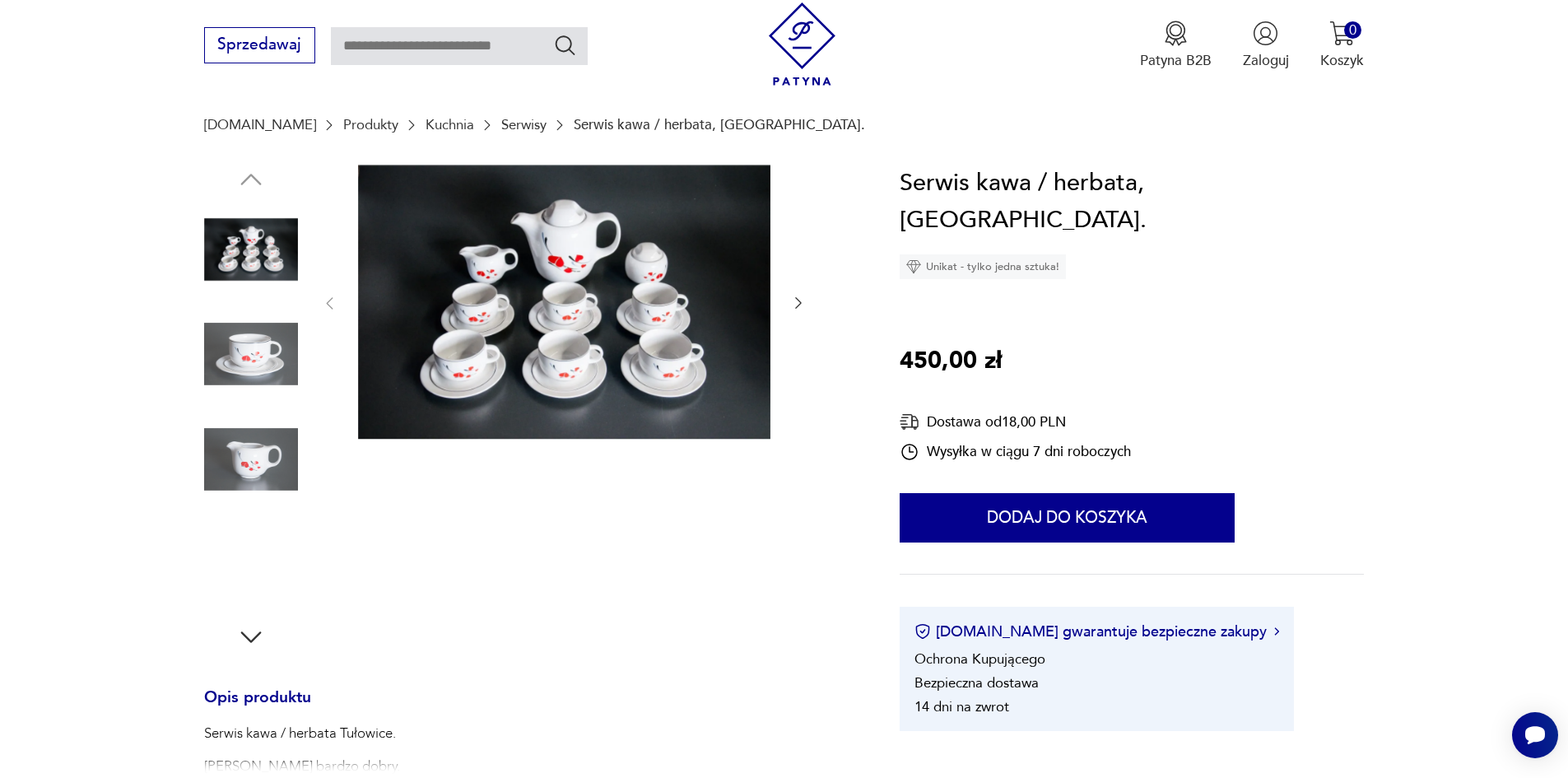
scroll to position [165, 0]
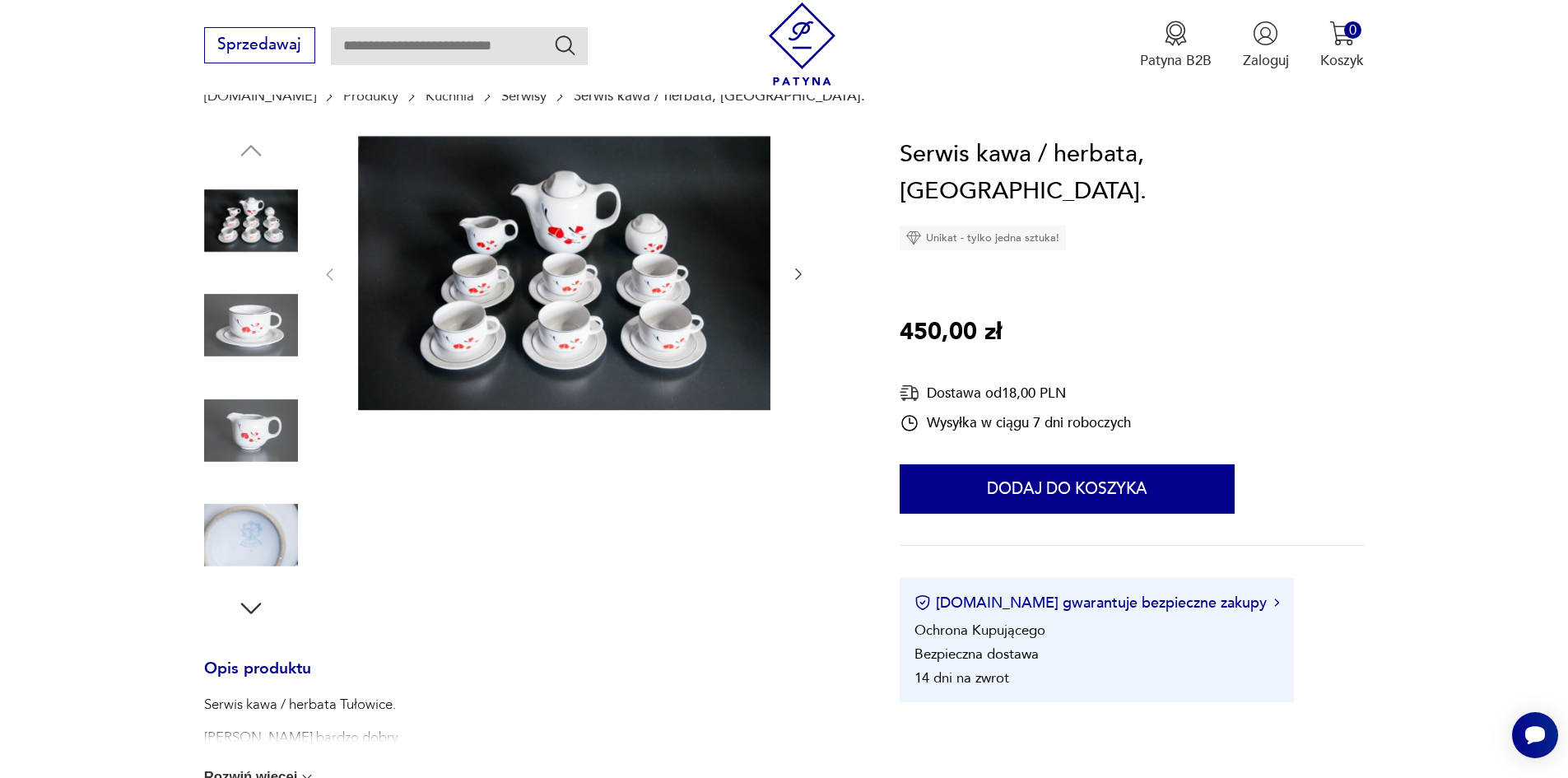
click at [794, 268] on icon "button" at bounding box center [798, 274] width 17 height 17
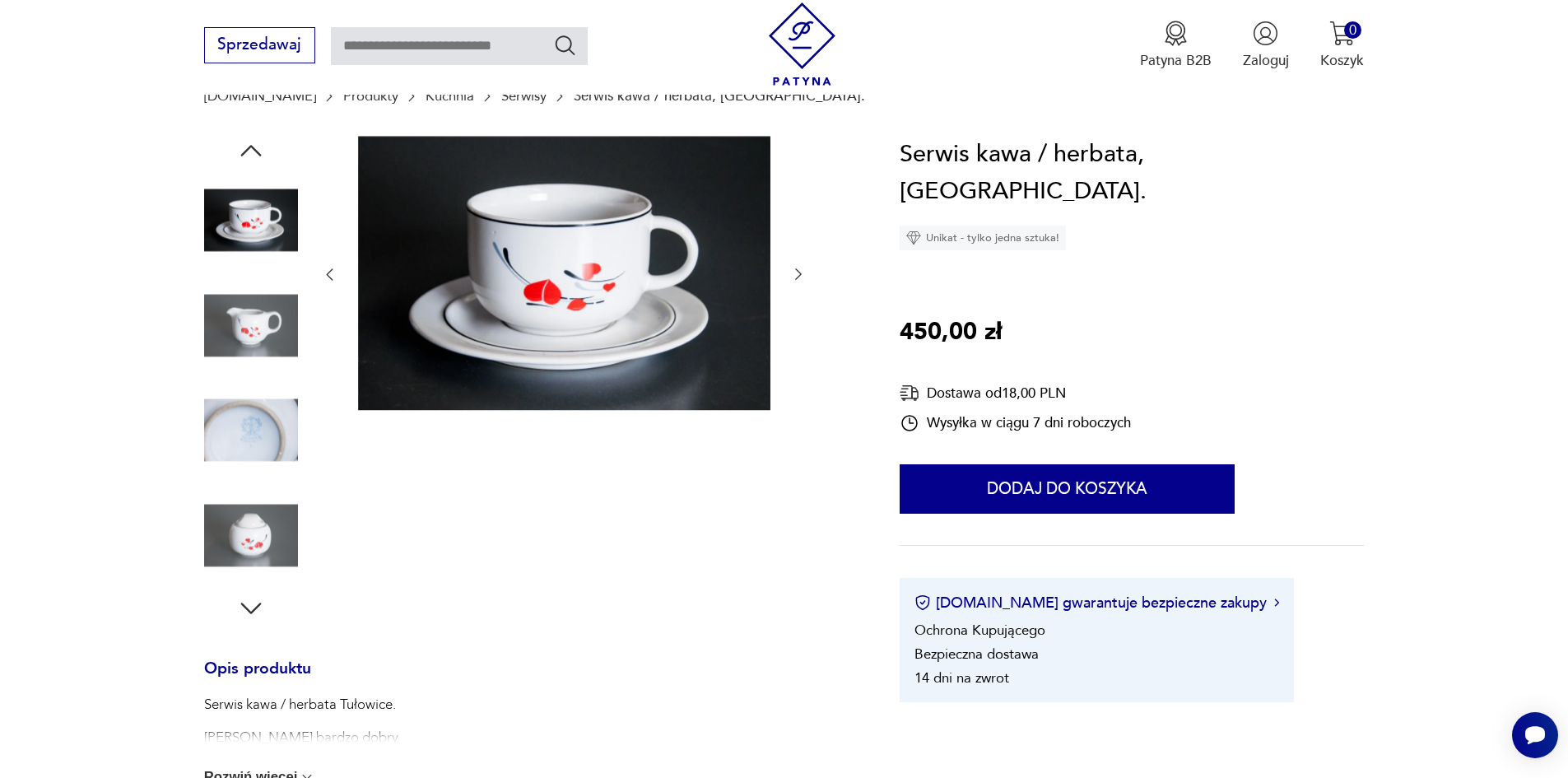
click at [799, 278] on icon "button" at bounding box center [798, 274] width 17 height 17
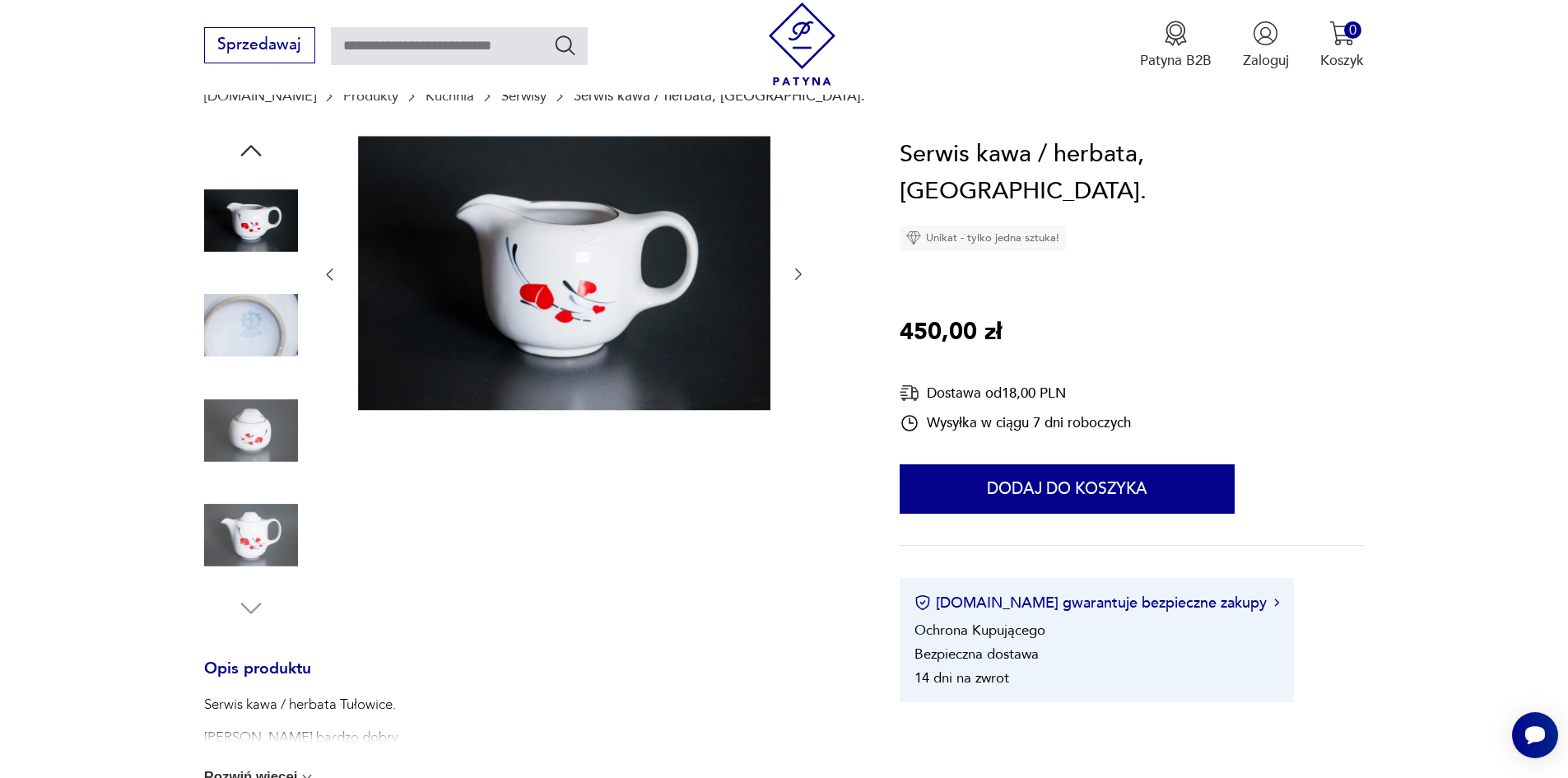
click at [799, 278] on icon "button" at bounding box center [798, 274] width 17 height 17
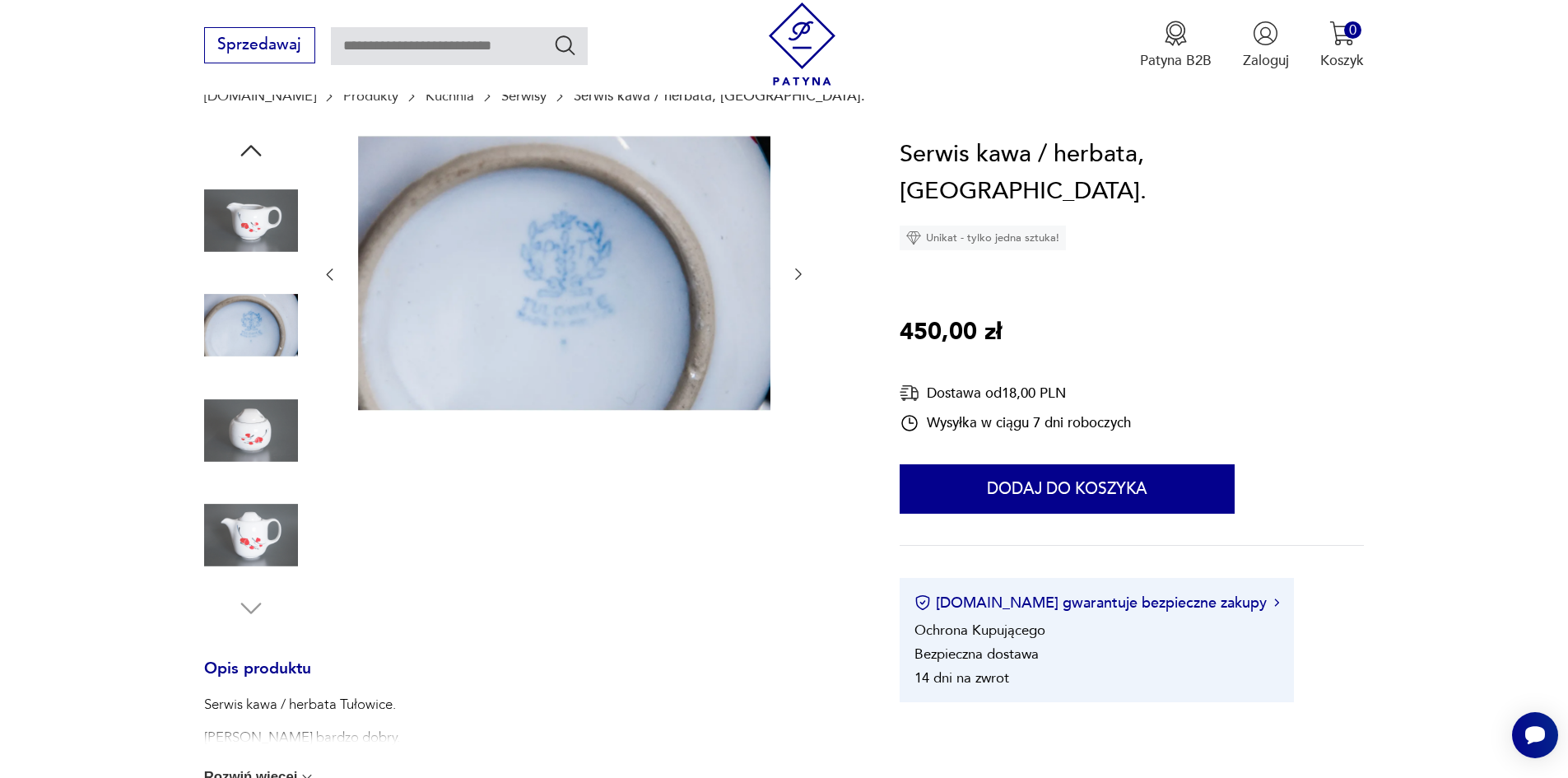
click at [799, 278] on icon "button" at bounding box center [798, 274] width 17 height 17
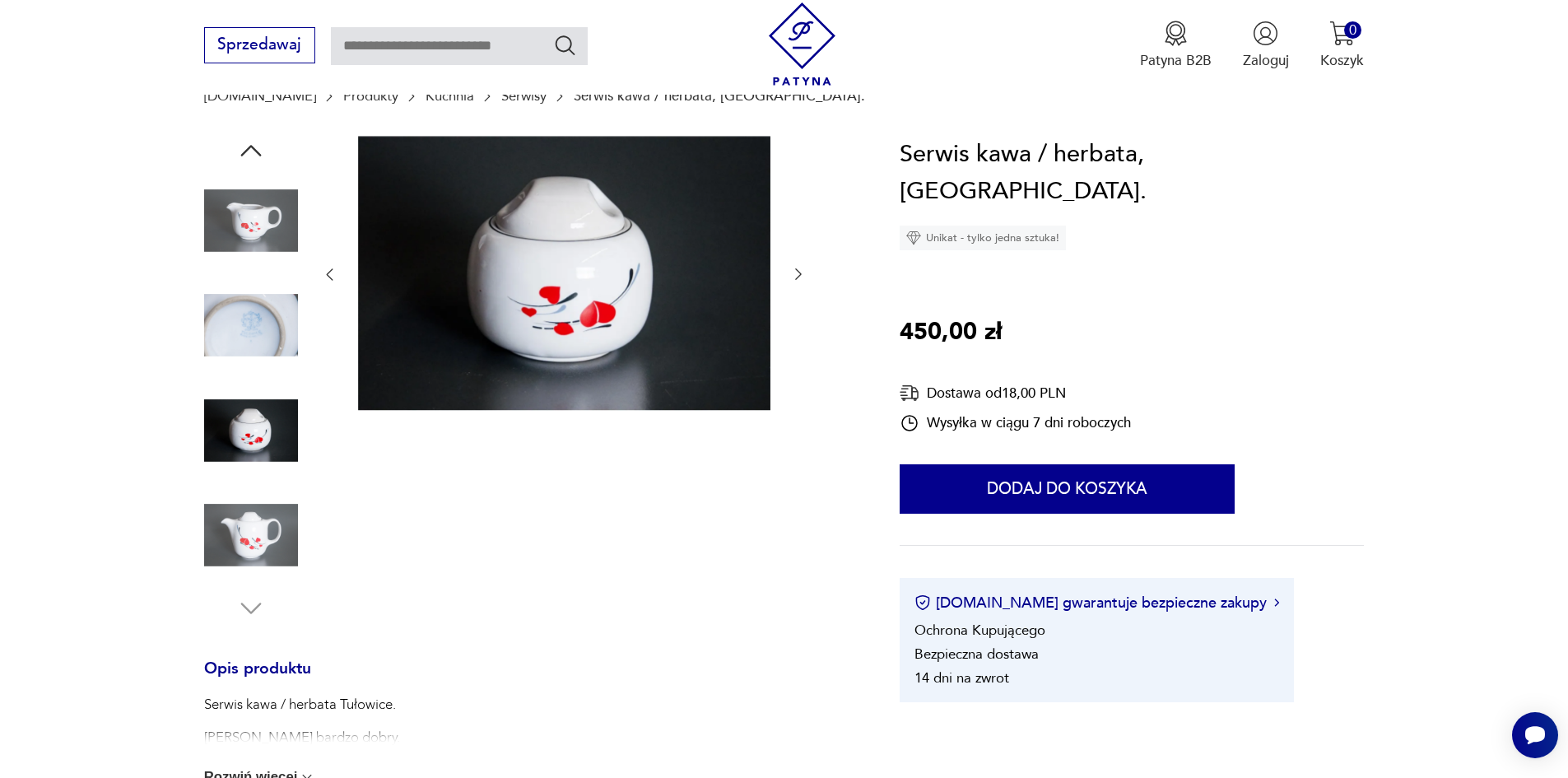
click at [799, 278] on icon "button" at bounding box center [798, 274] width 17 height 17
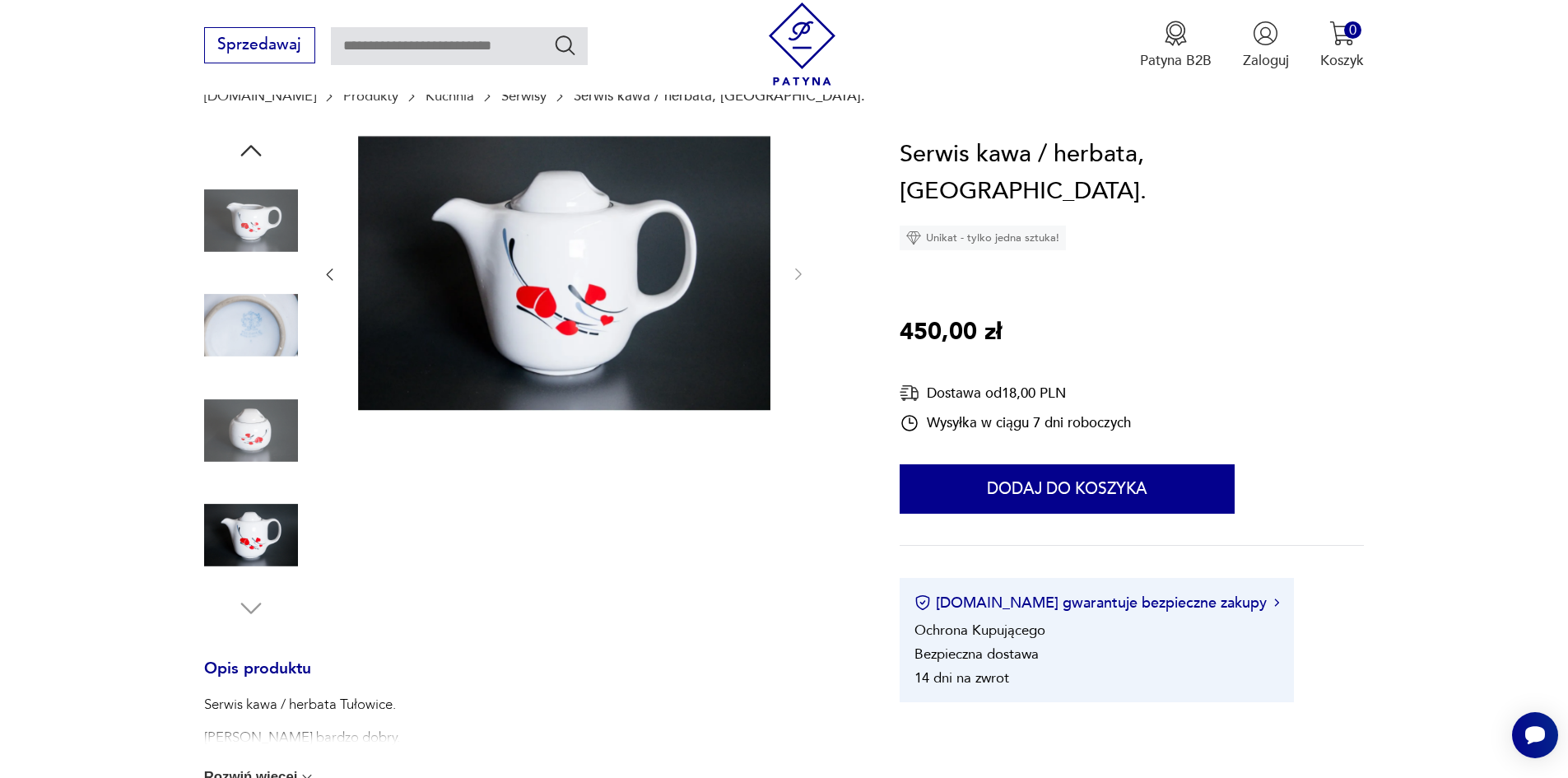
type input "********"
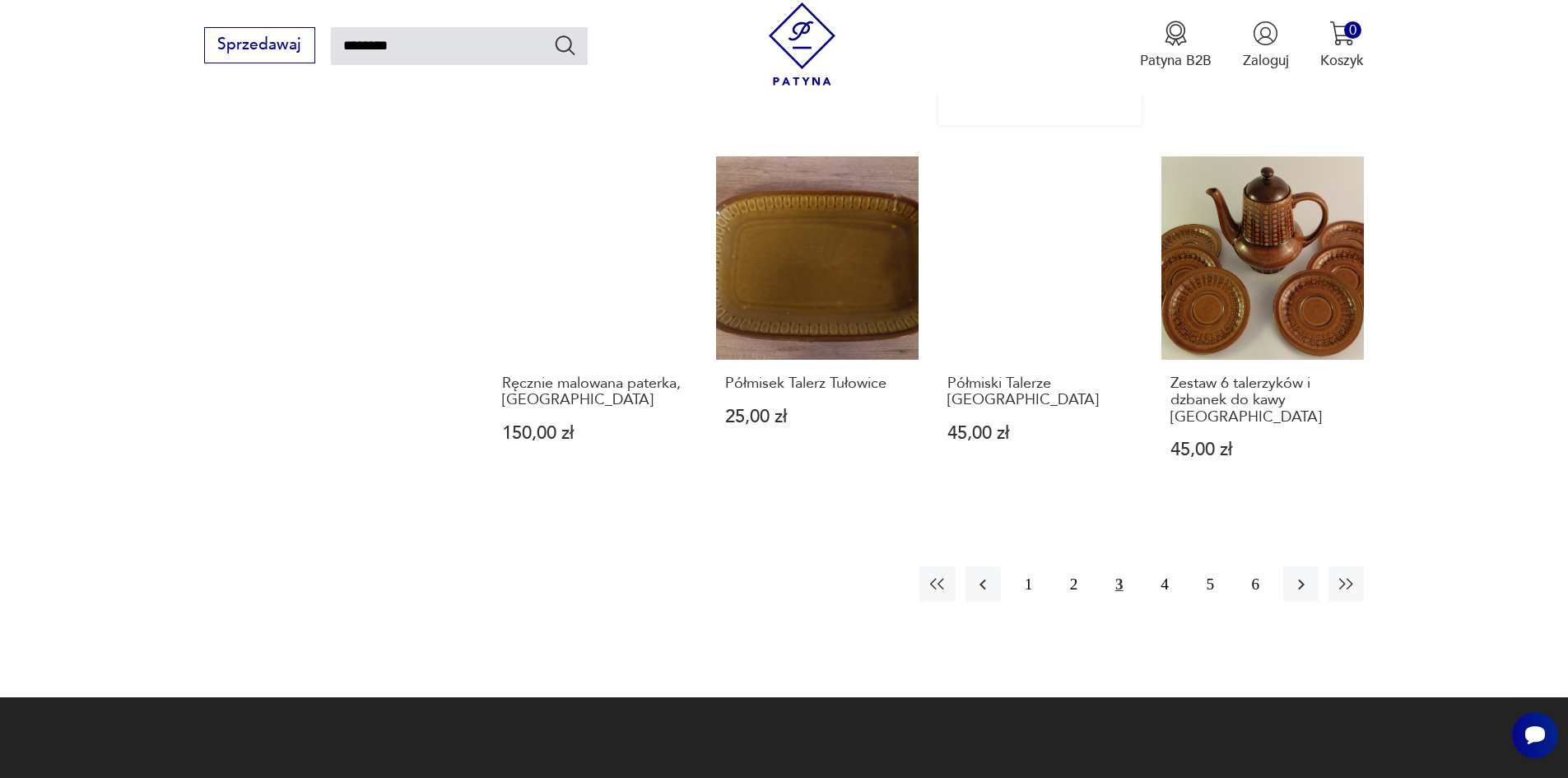
scroll to position [1493, 0]
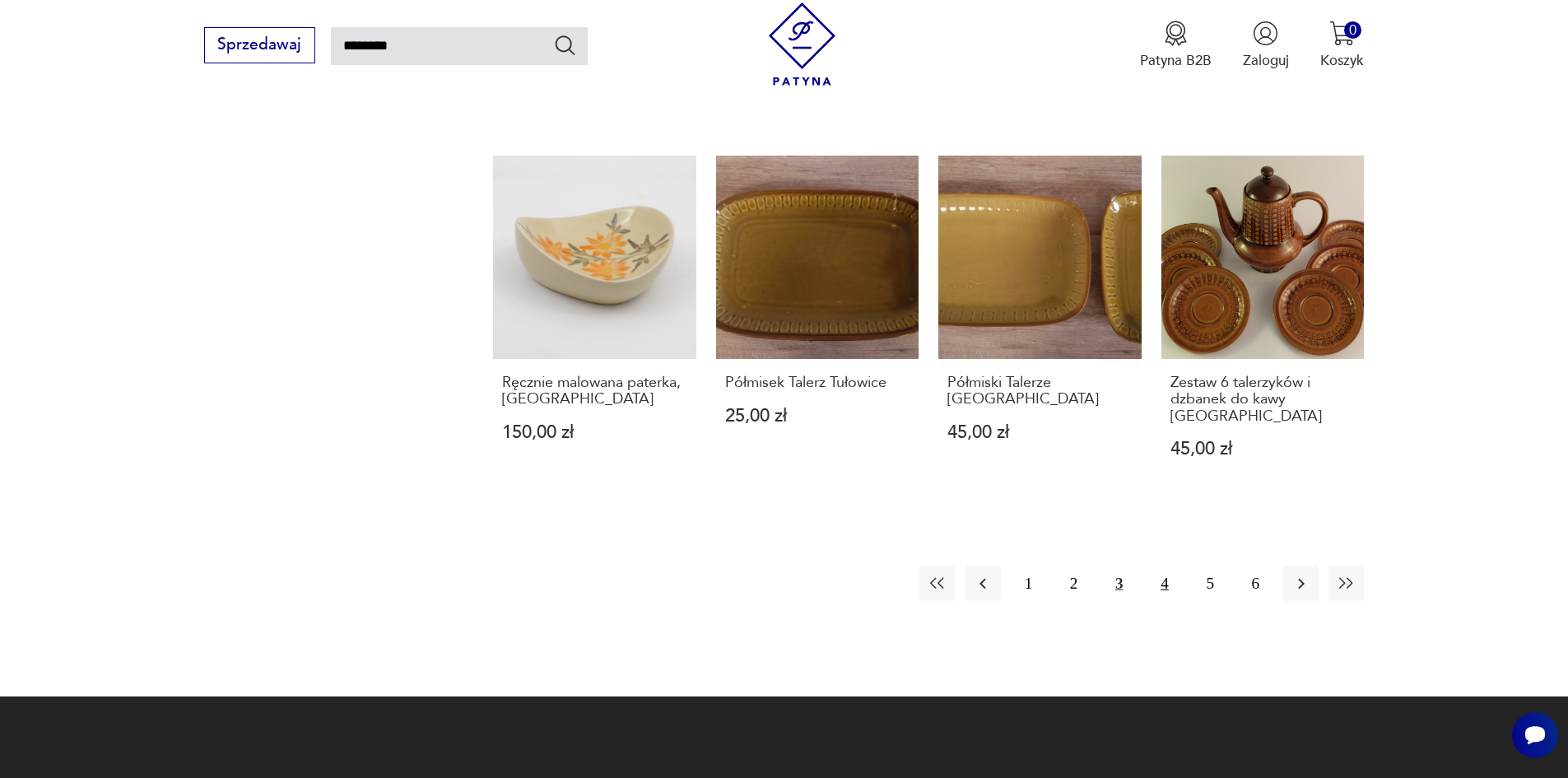
click at [1163, 565] on button "4" at bounding box center [1164, 583] width 35 height 35
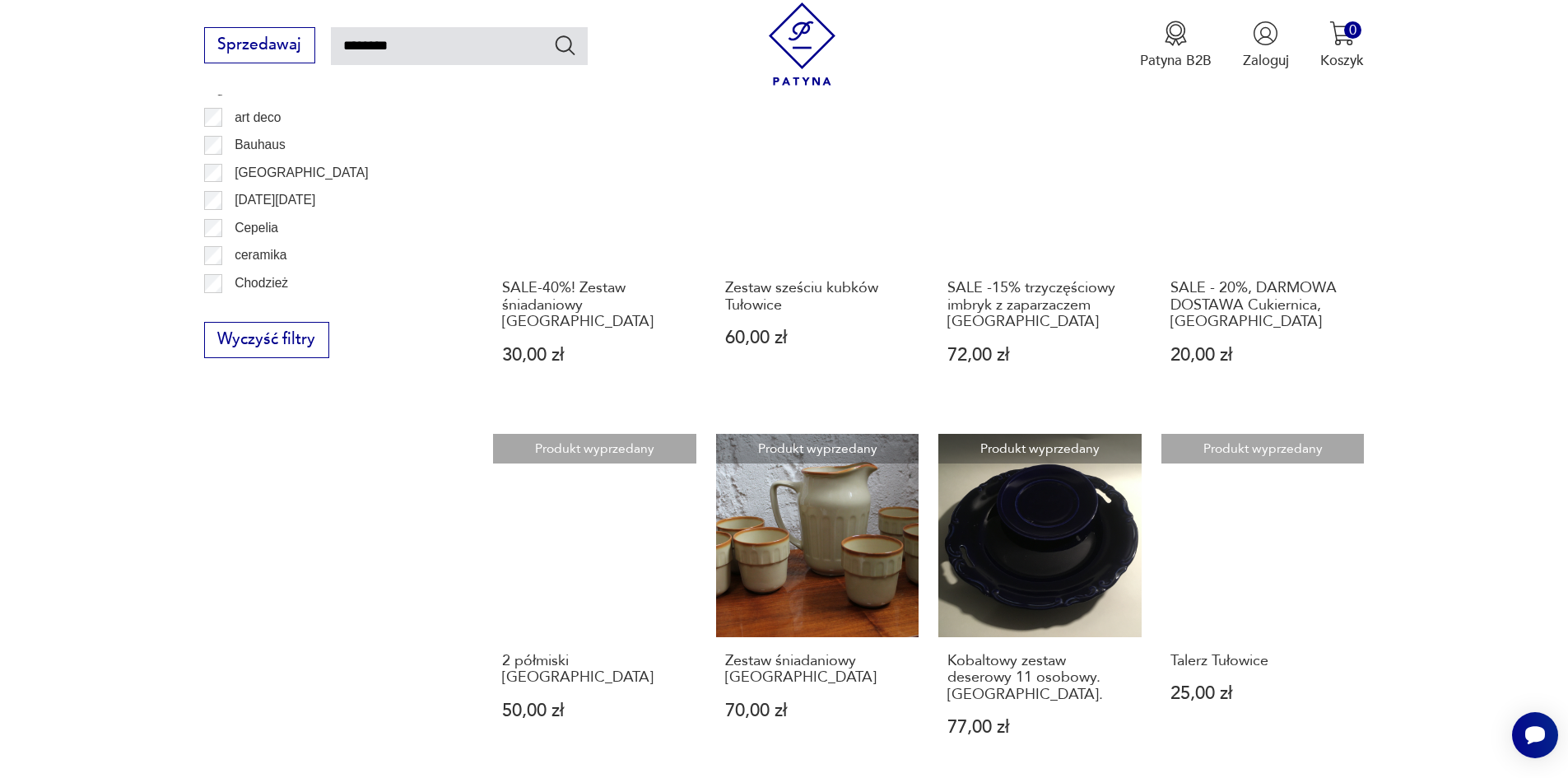
scroll to position [1165, 0]
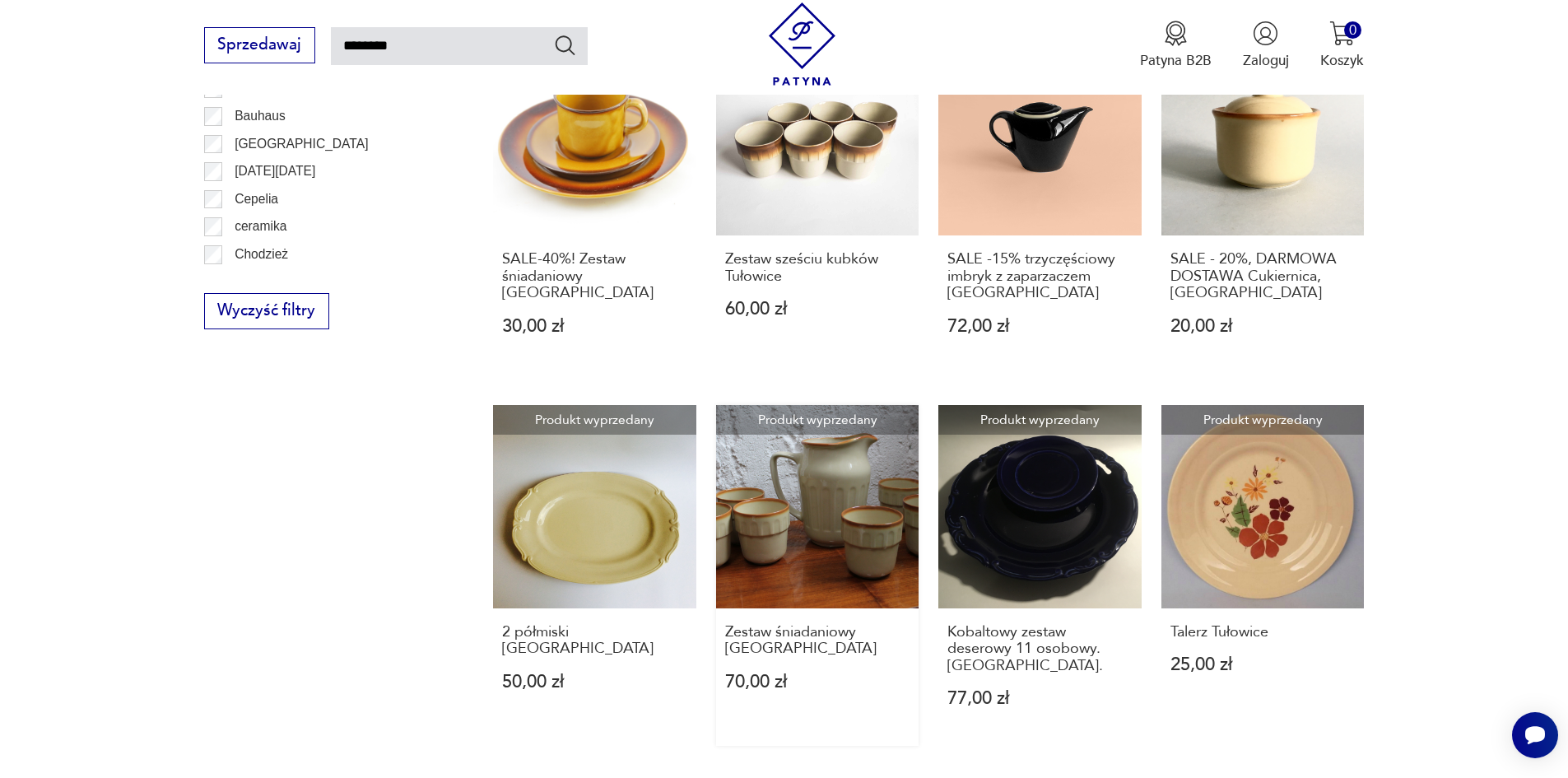
click at [819, 487] on link "Produkt wyprzedany Zestaw śniadaniowy [GEOGRAPHIC_DATA] 70,00 zł" at bounding box center [817, 575] width 203 height 340
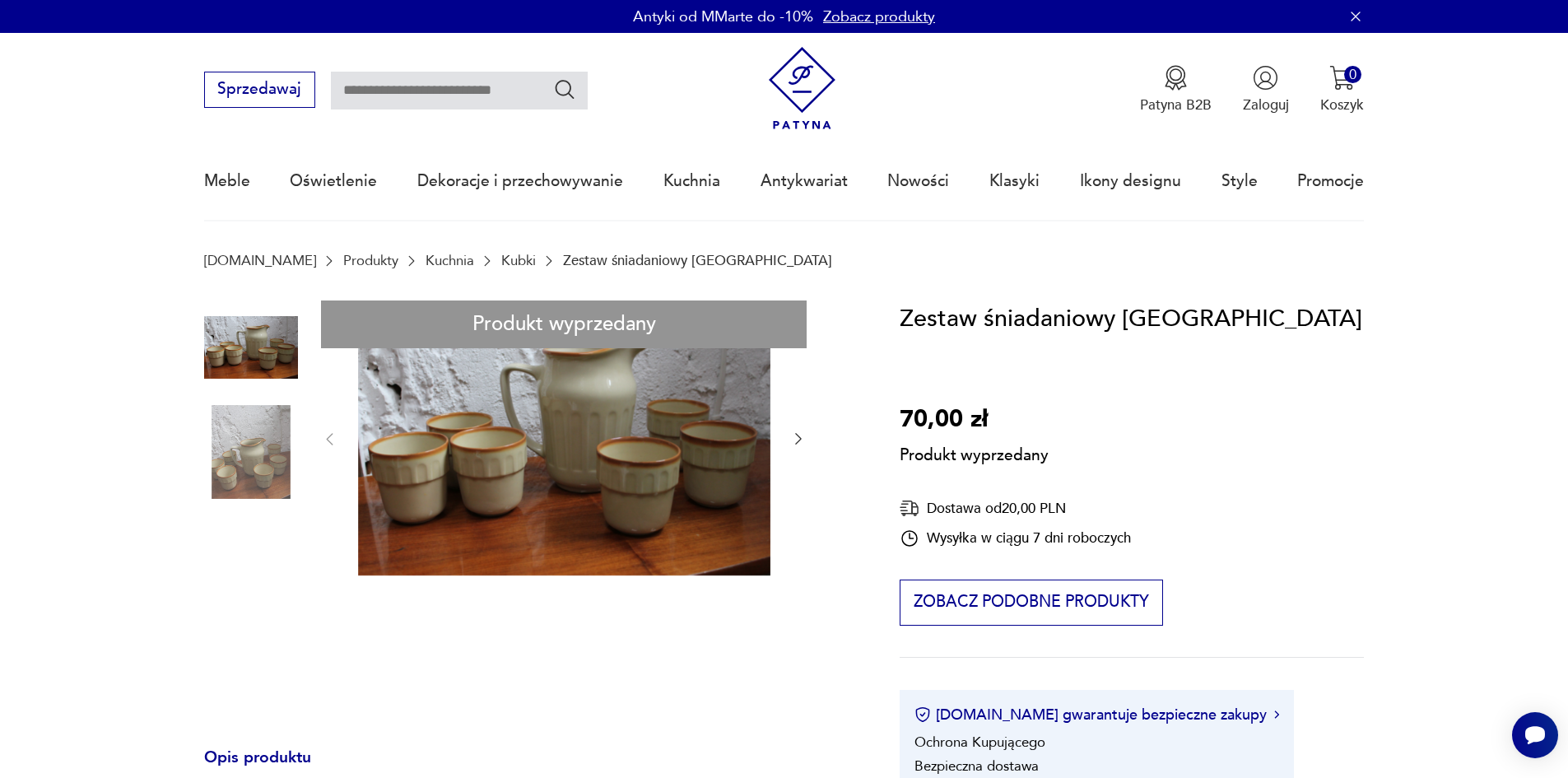
drag, startPoint x: 581, startPoint y: 419, endPoint x: 1330, endPoint y: 472, distance: 750.9
click at [1330, 472] on div "Zestaw śniadaniowy Tułowice 70,00 zł Produkt wyprzedany Dostawa od 20,00 PLN Wy…" at bounding box center [1131, 556] width 464 height 513
type input "********"
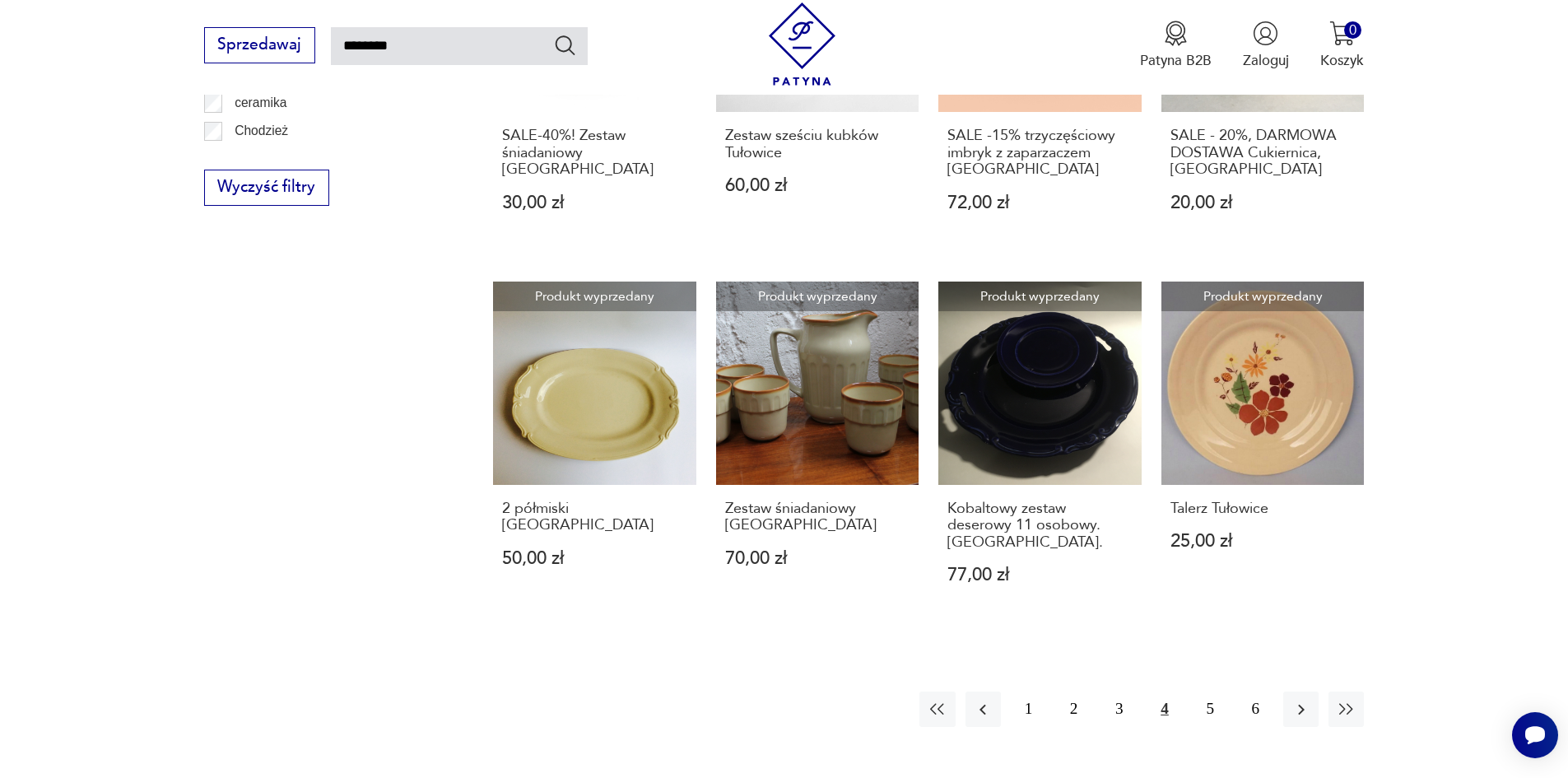
scroll to position [1258, 0]
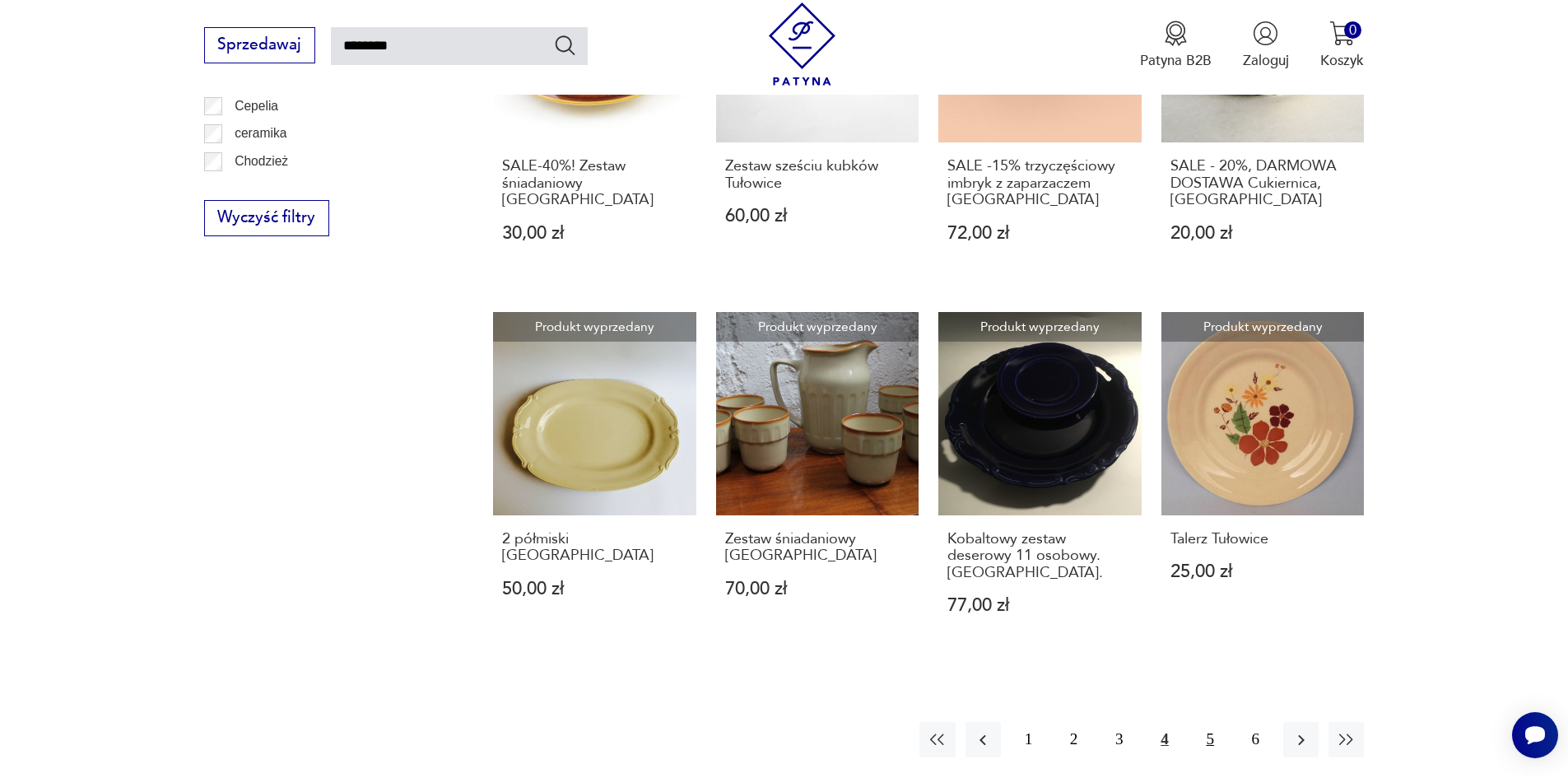
click at [1210, 722] on button "5" at bounding box center [1210, 740] width 35 height 35
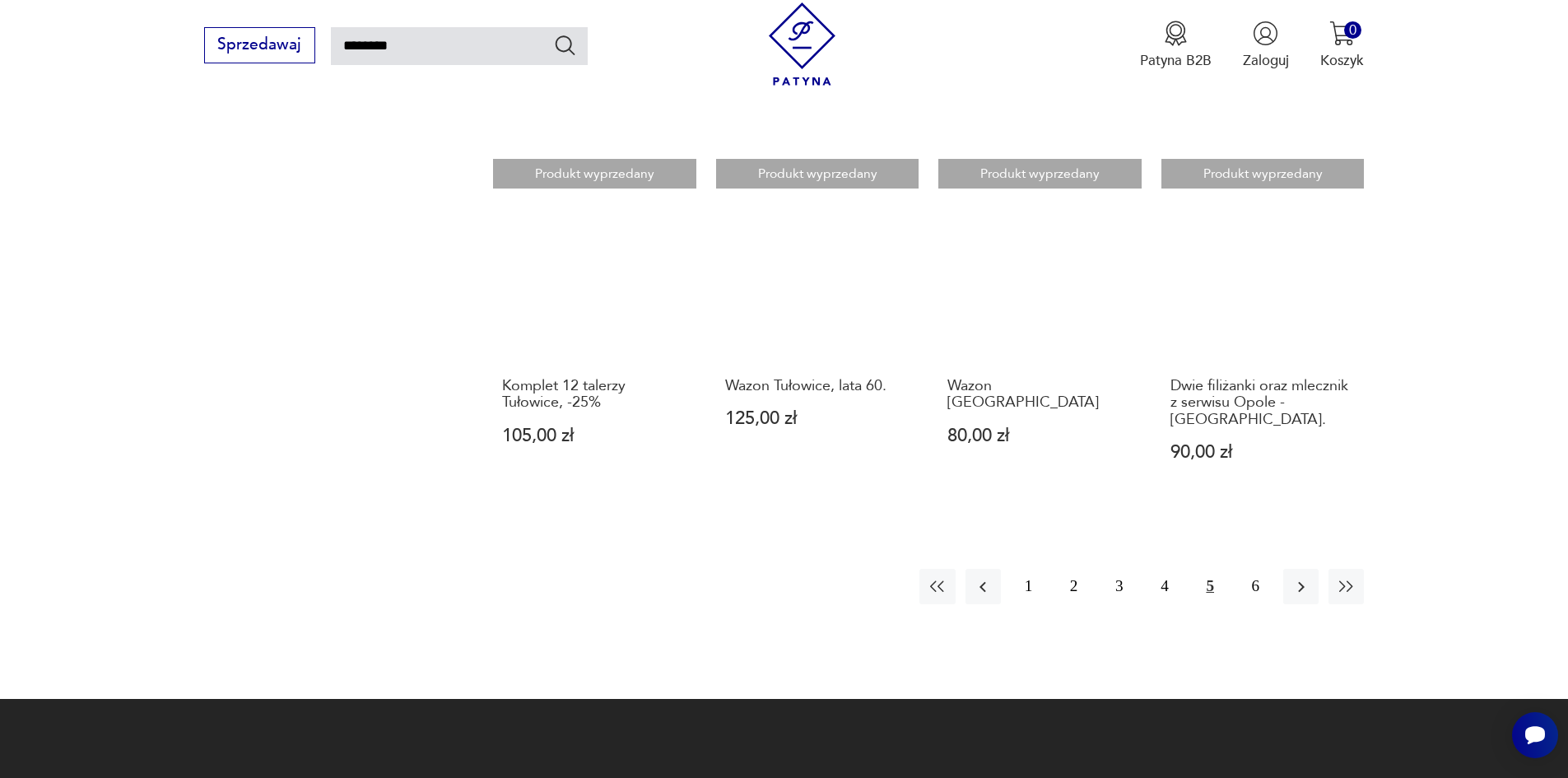
scroll to position [1411, 0]
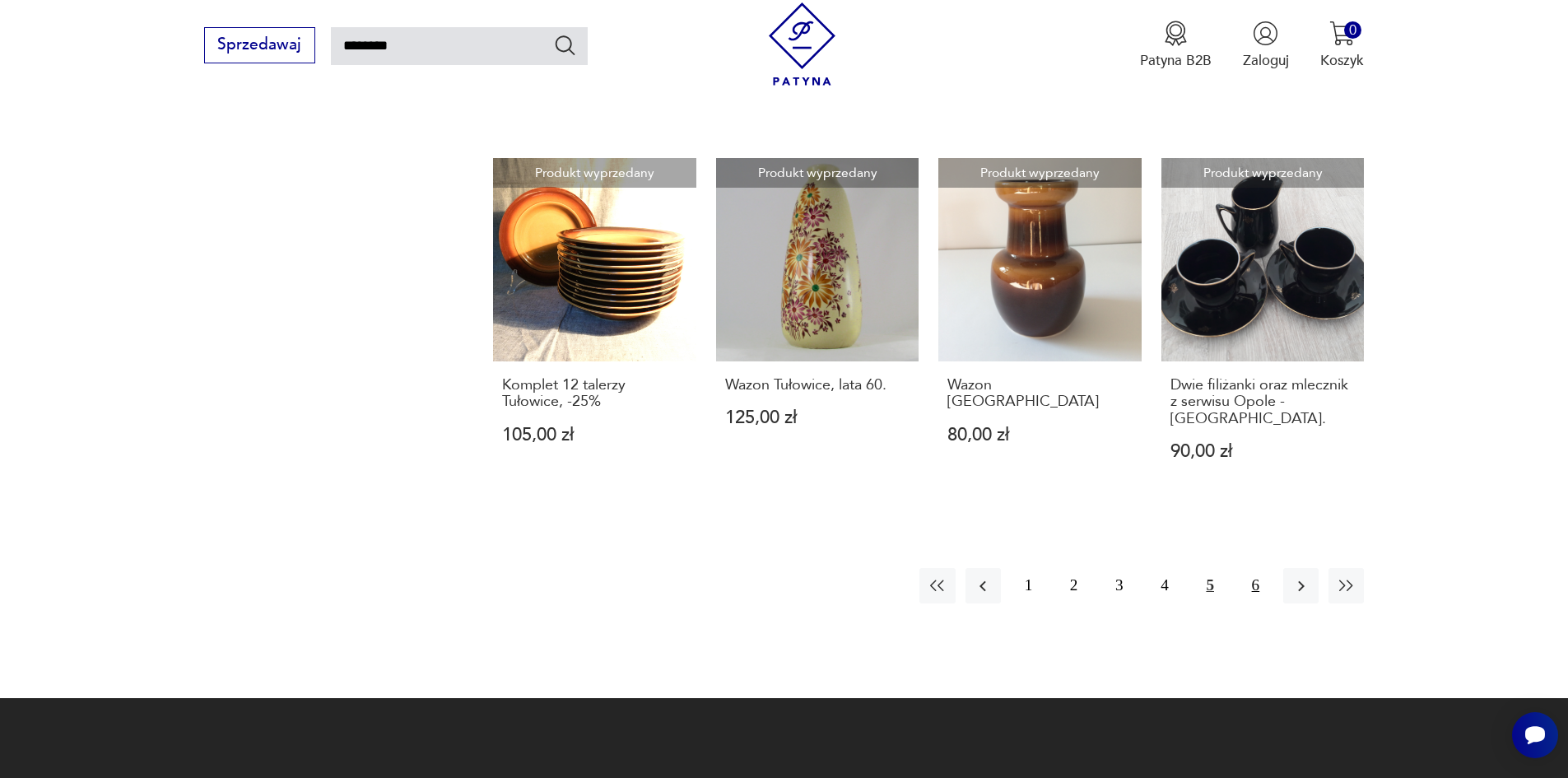
click at [1252, 568] on button "6" at bounding box center [1255, 586] width 35 height 35
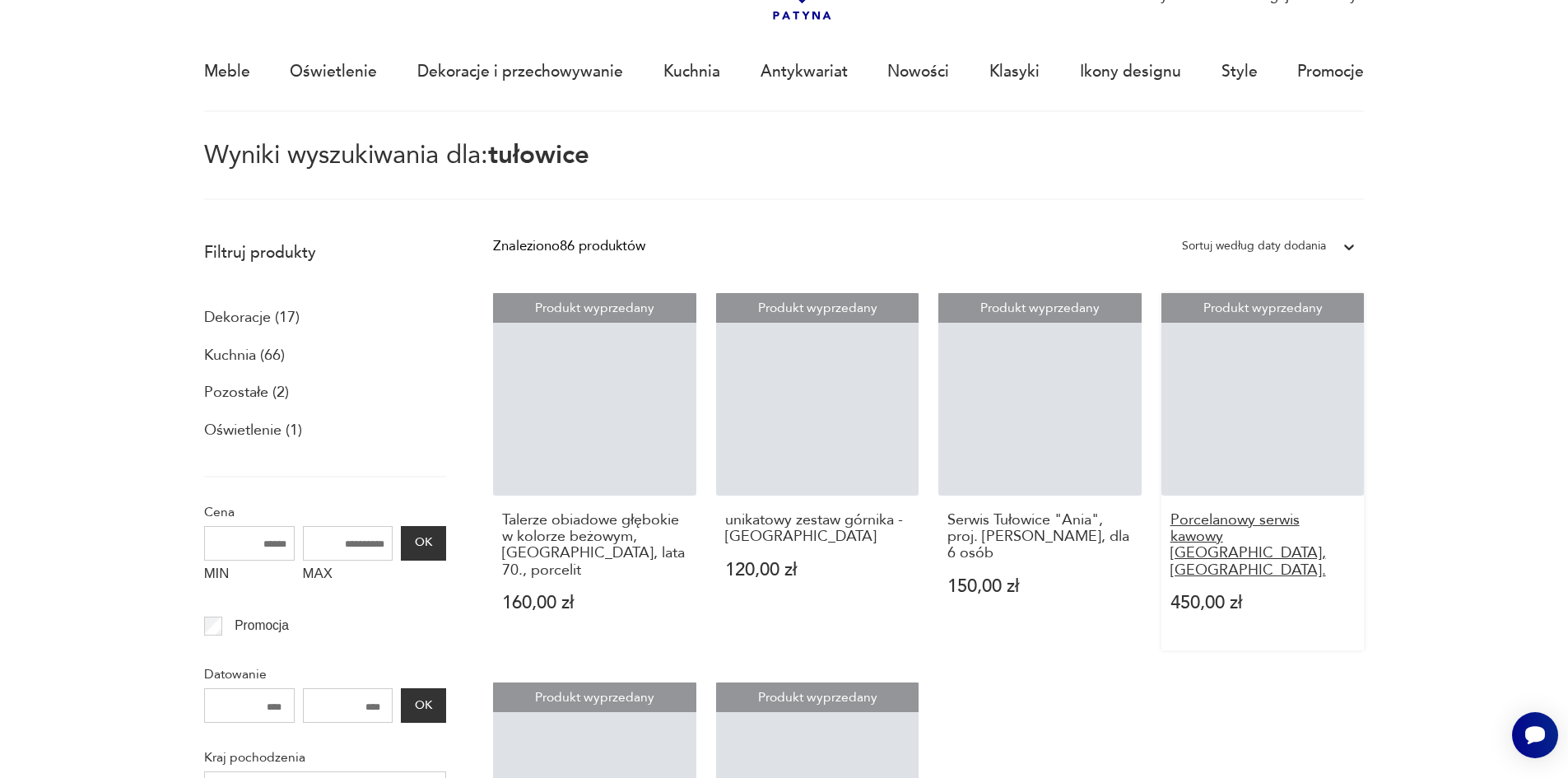
scroll to position [94, 0]
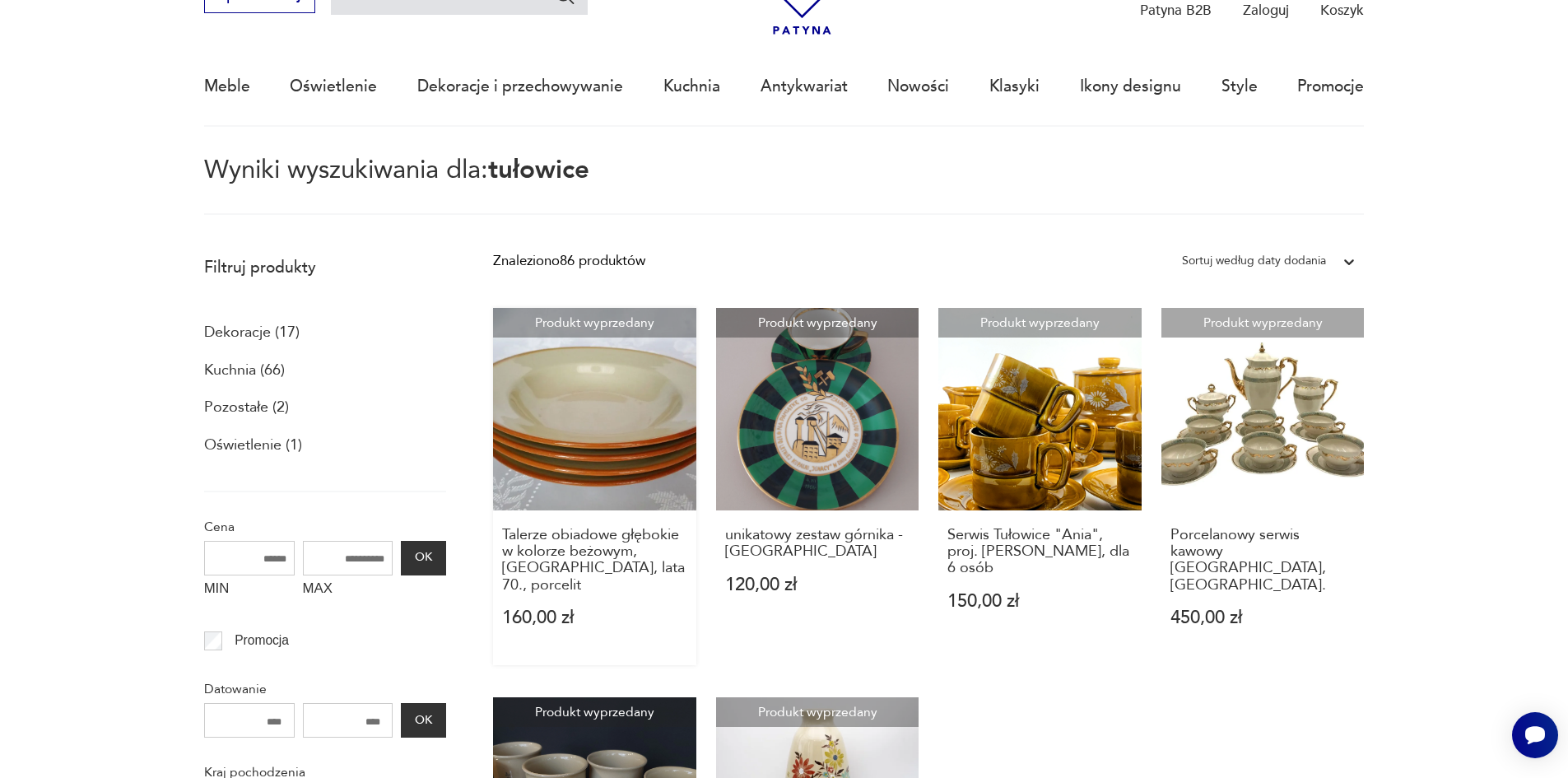
click at [585, 409] on link "Produkt wyprzedany Talerze obiadowe głębokie w kolorze beżowym, Tułowice, lata …" at bounding box center [594, 487] width 203 height 357
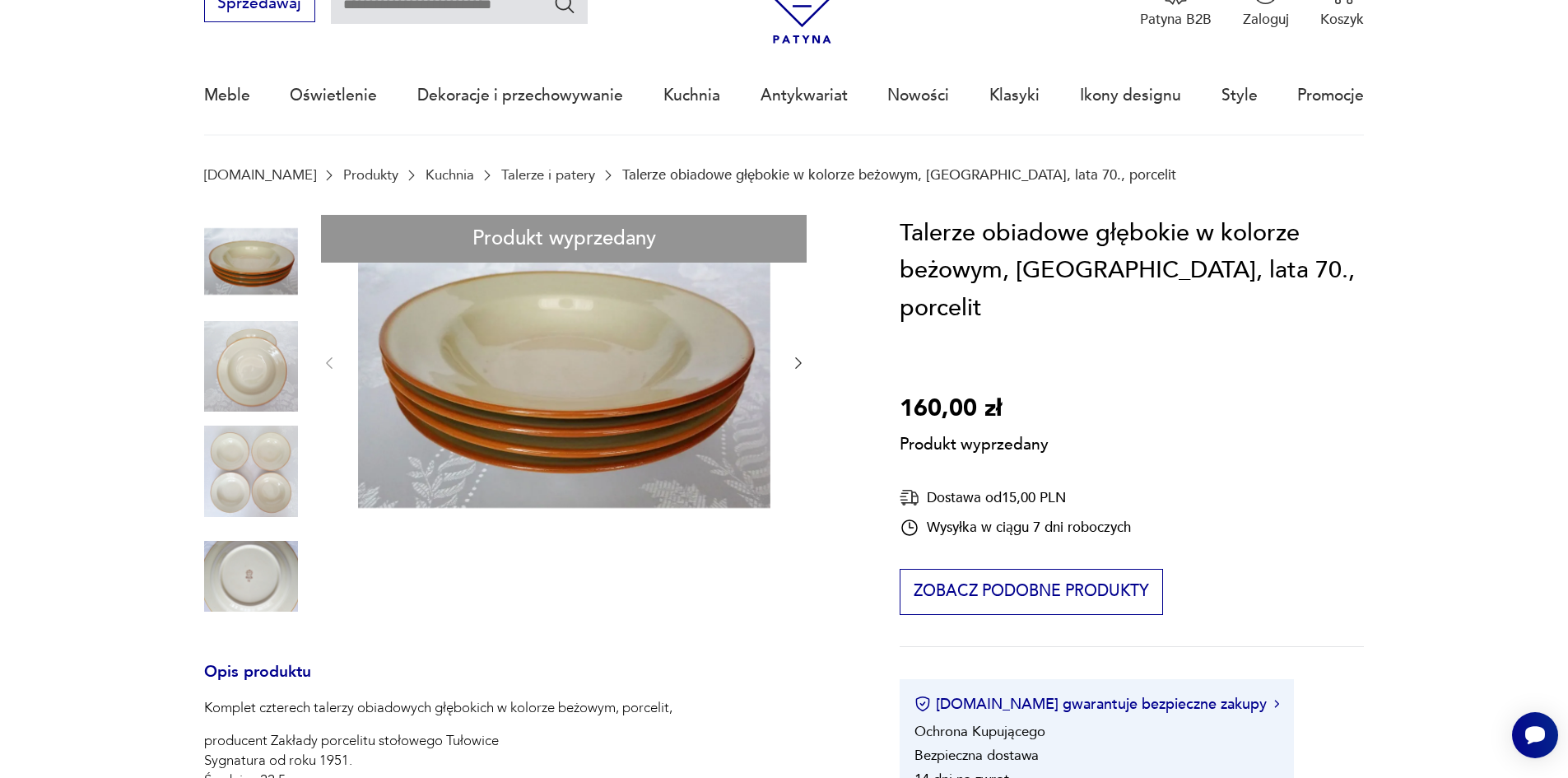
scroll to position [82, 0]
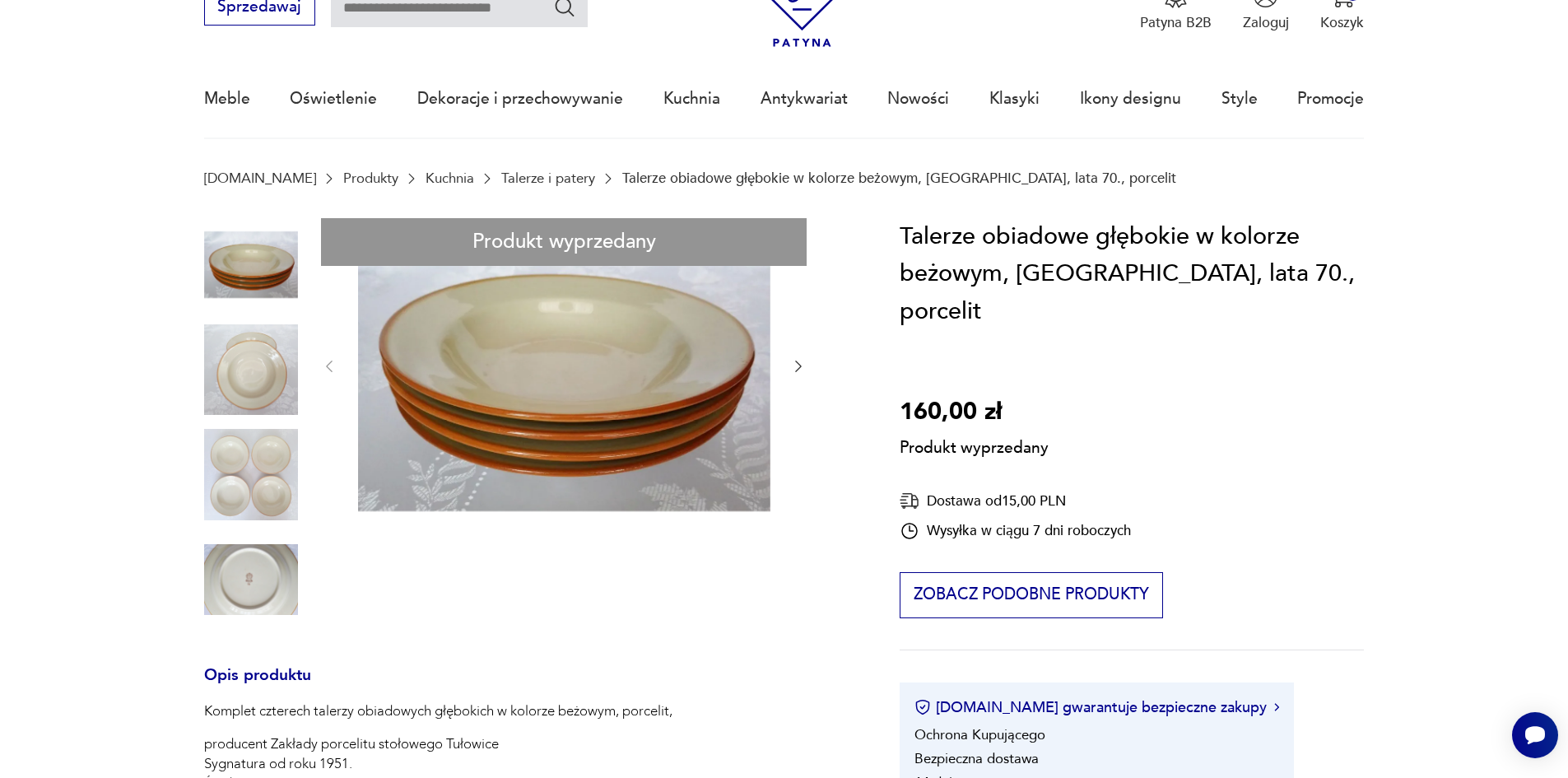
type input "********"
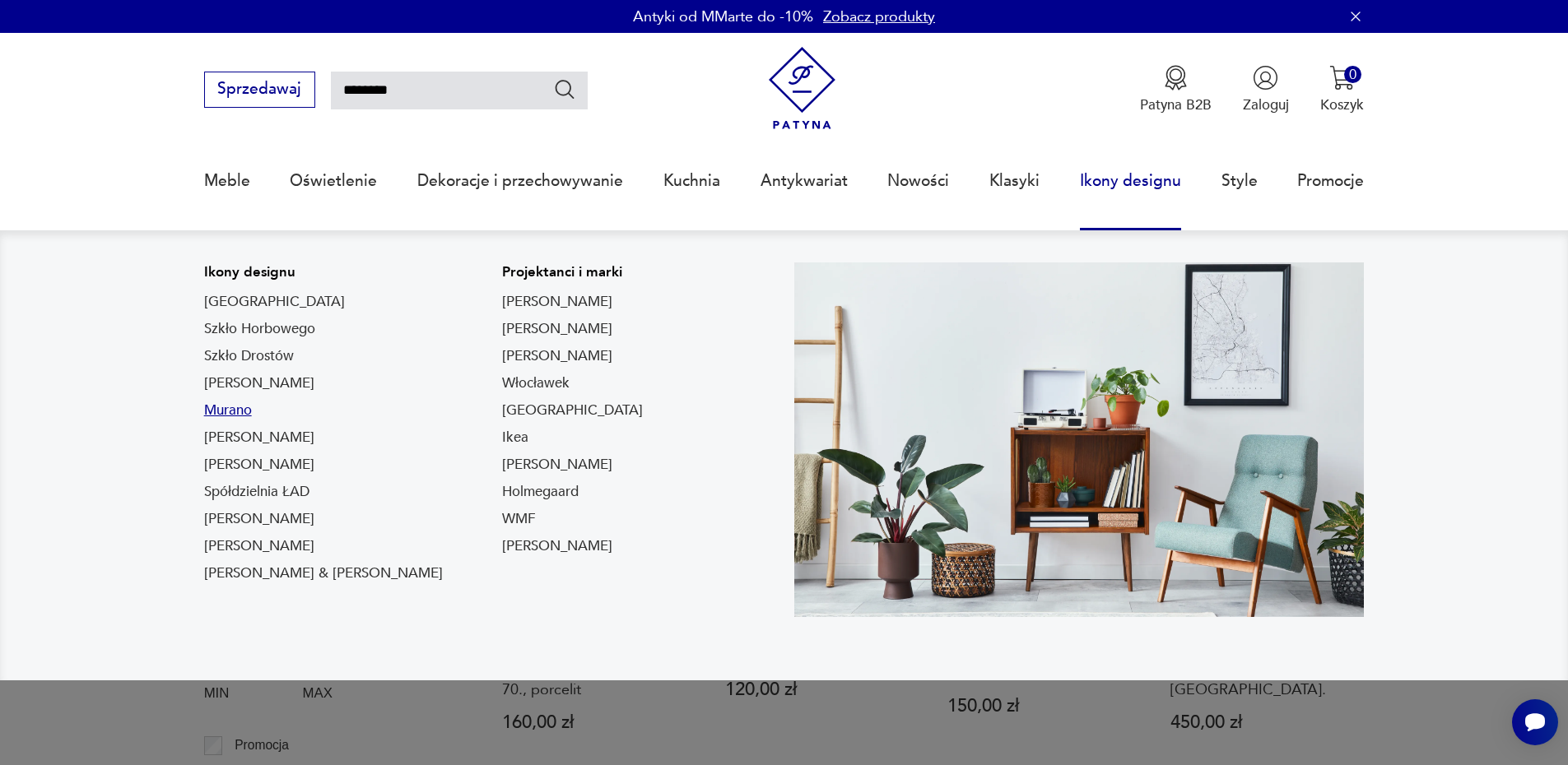
click at [240, 409] on link "Murano" at bounding box center [228, 410] width 48 height 20
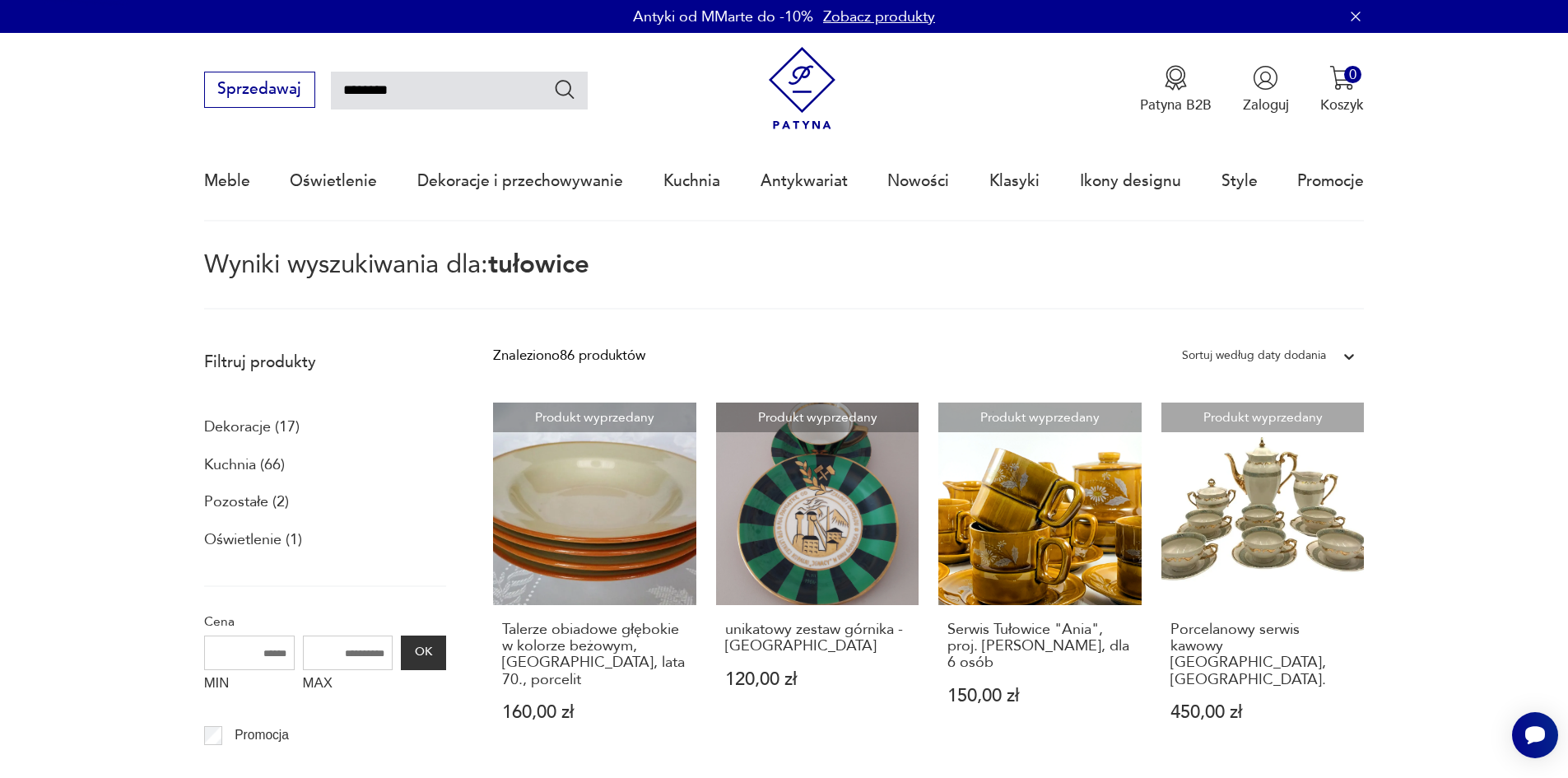
type input "******"
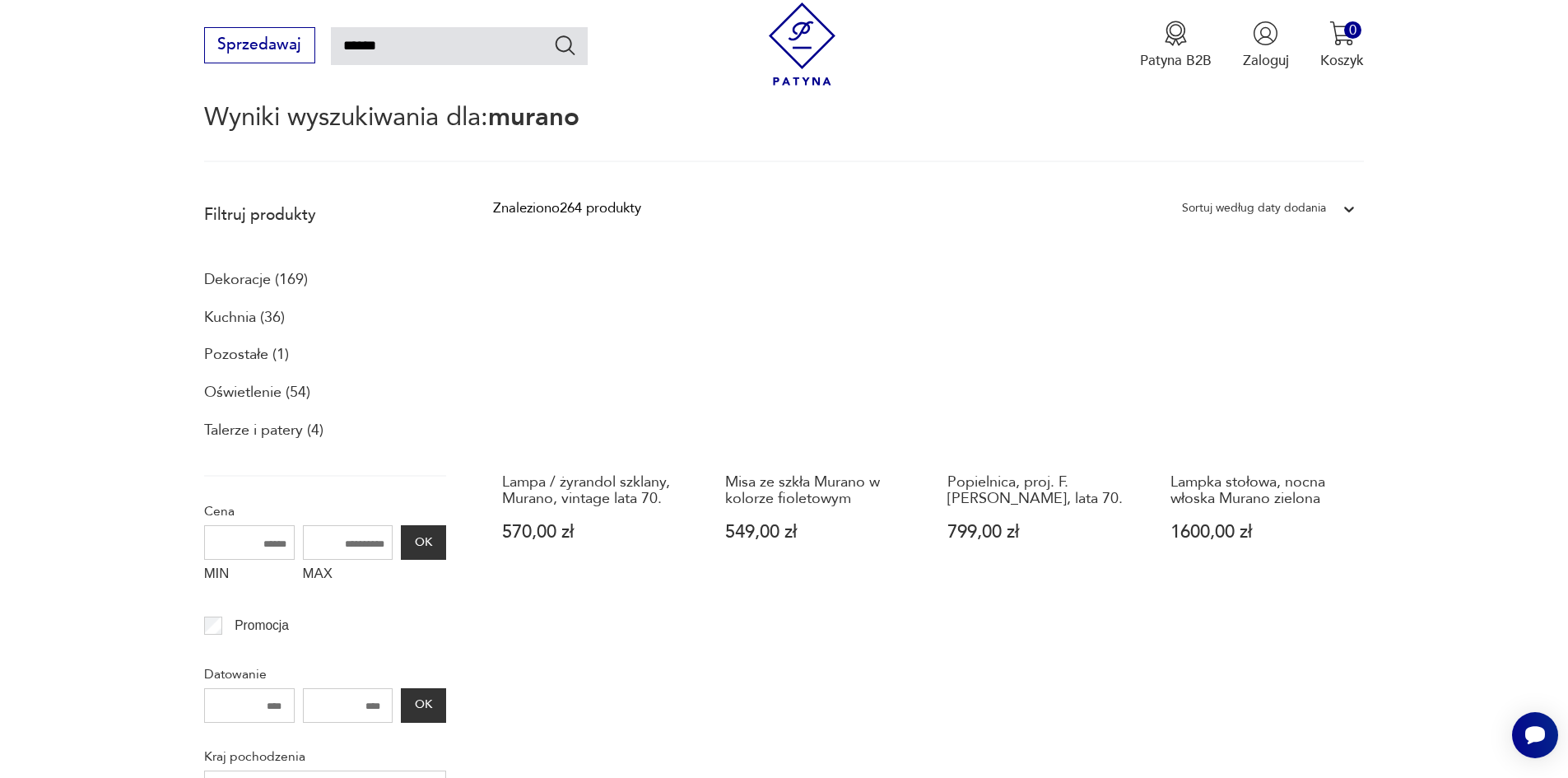
scroll to position [177, 0]
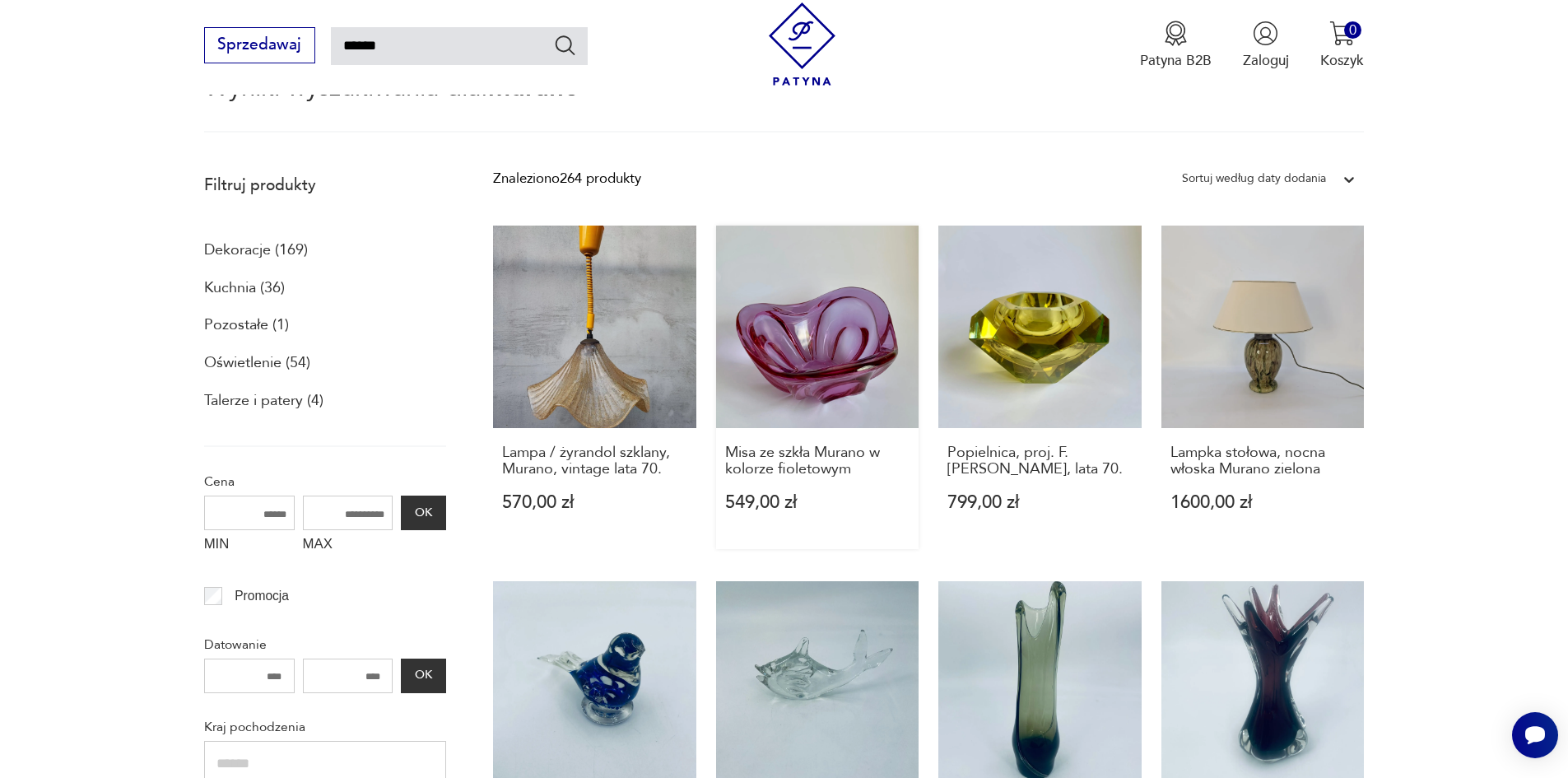
click at [828, 343] on link "Misa ze szkła Murano w kolorze fioletowym 549,00 zł" at bounding box center [817, 388] width 203 height 324
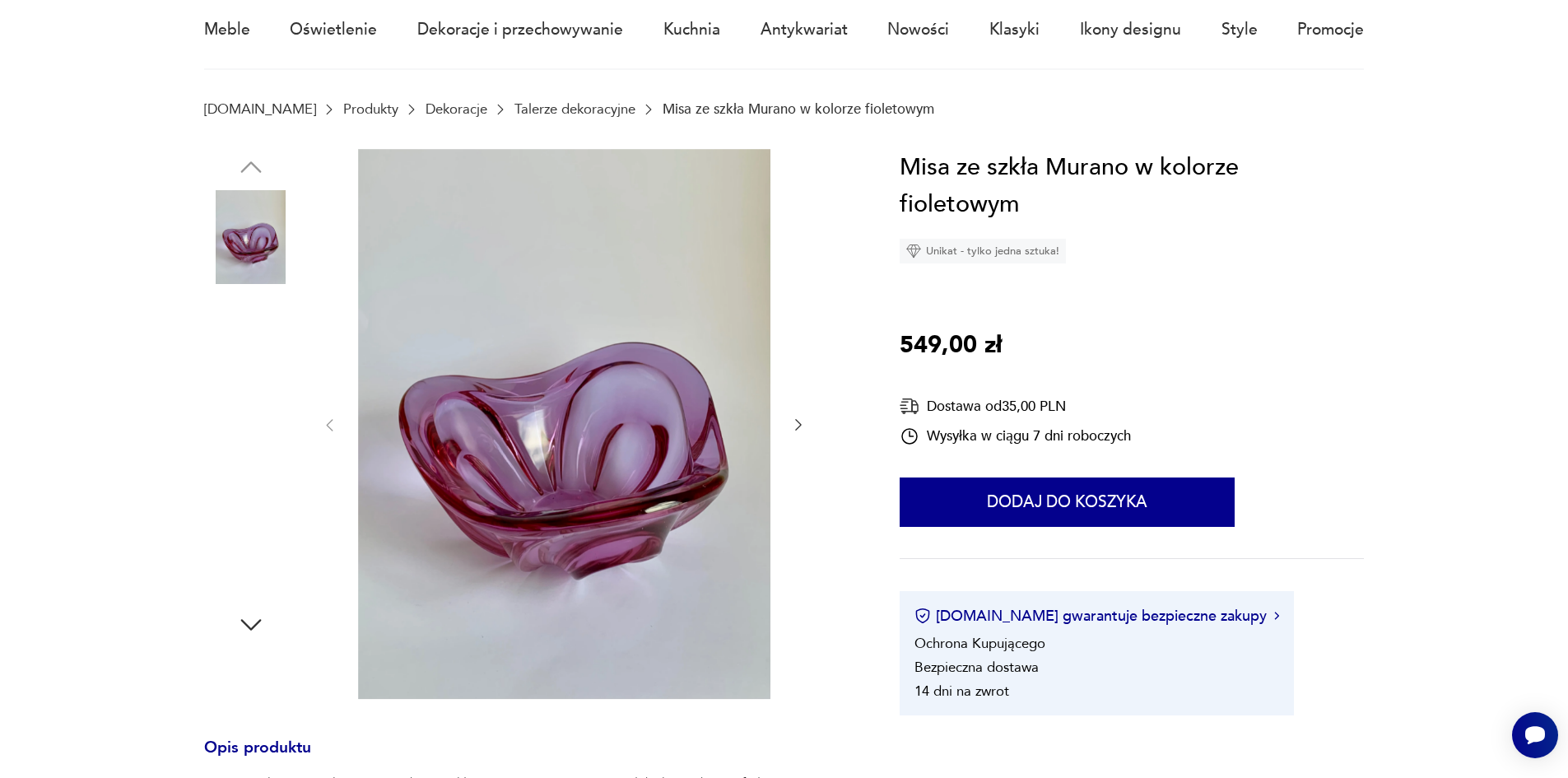
scroll to position [165, 0]
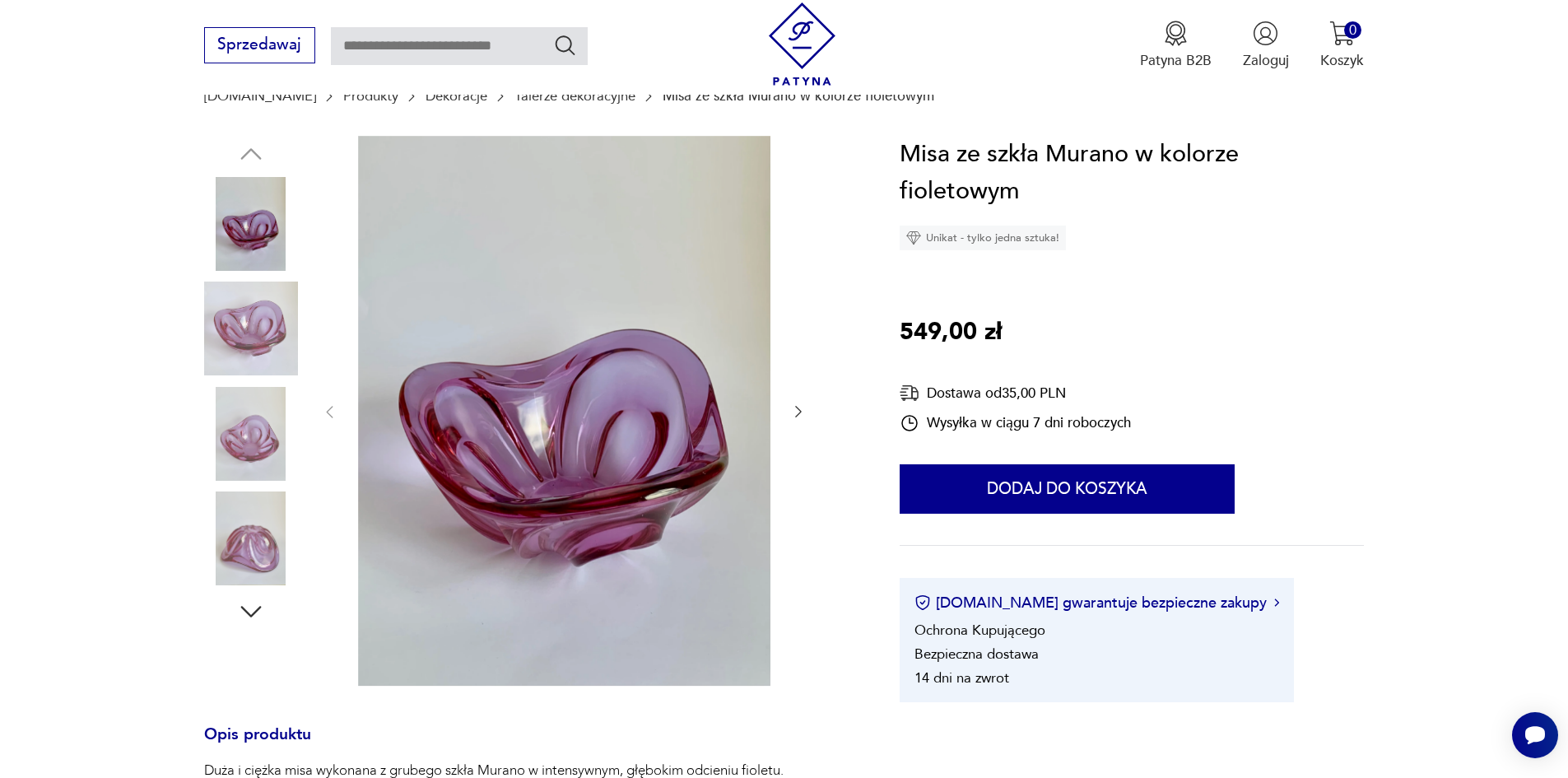
type input "******"
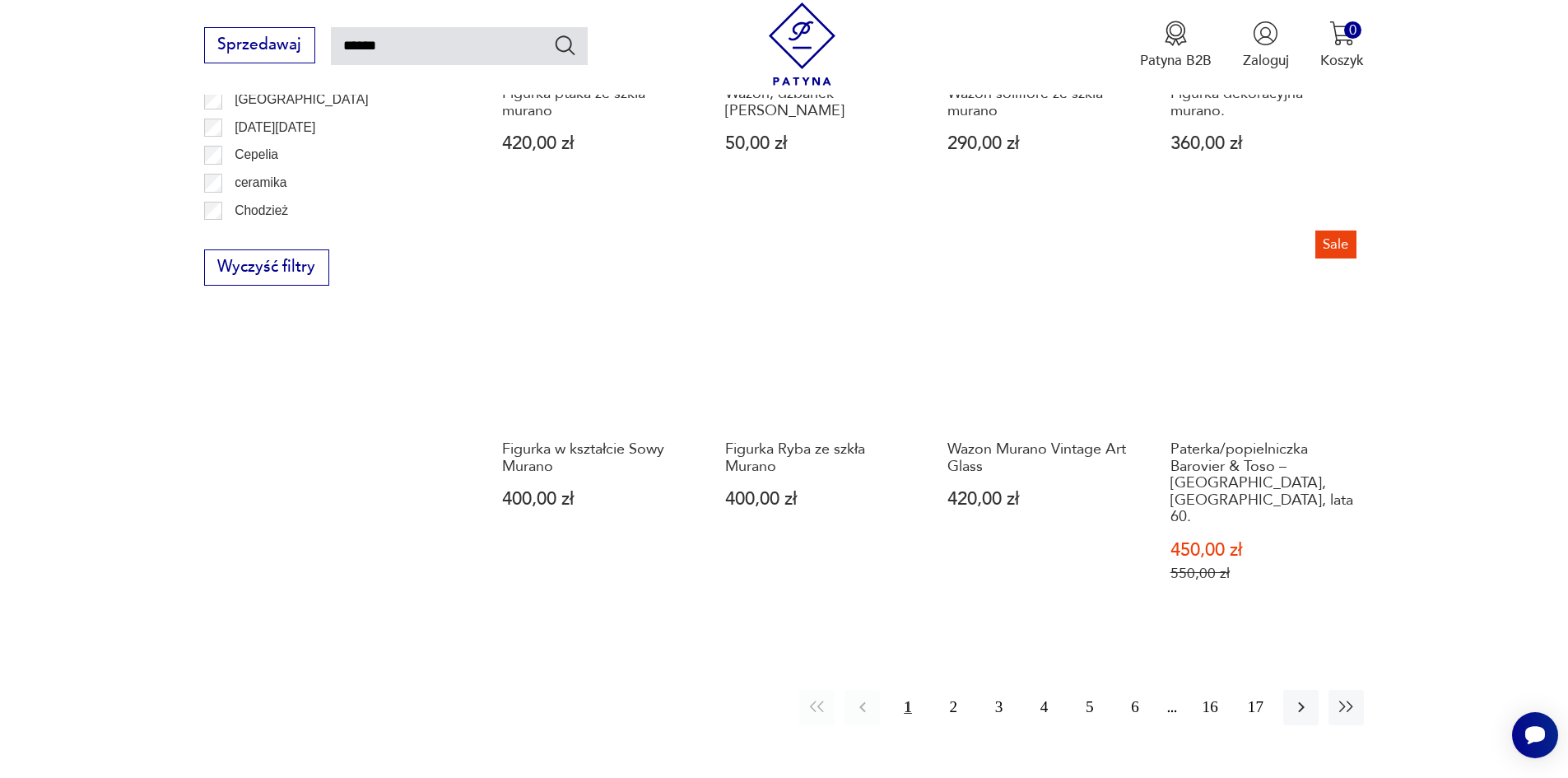
scroll to position [1564, 0]
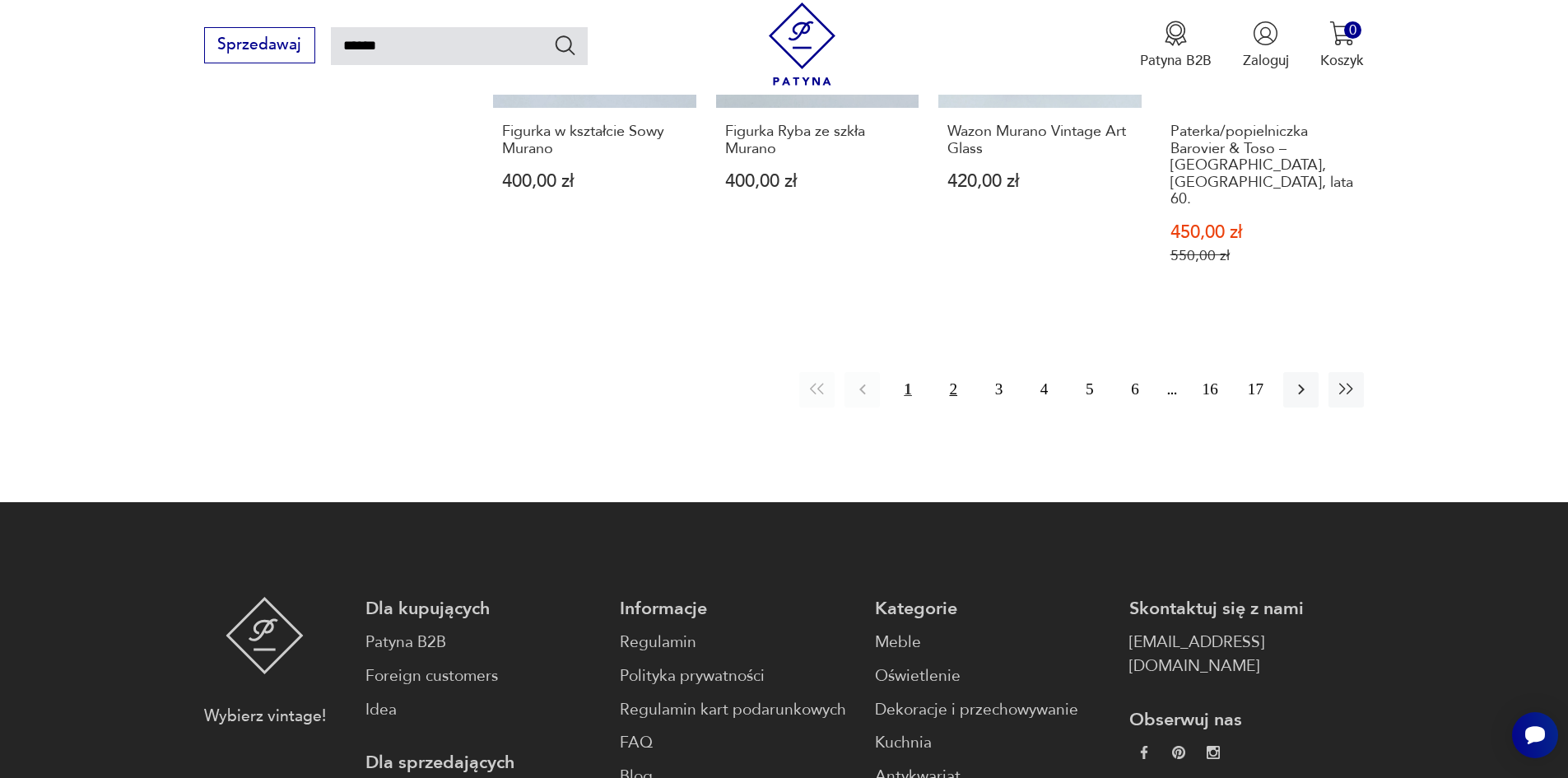
click at [951, 372] on button "2" at bounding box center [954, 389] width 35 height 35
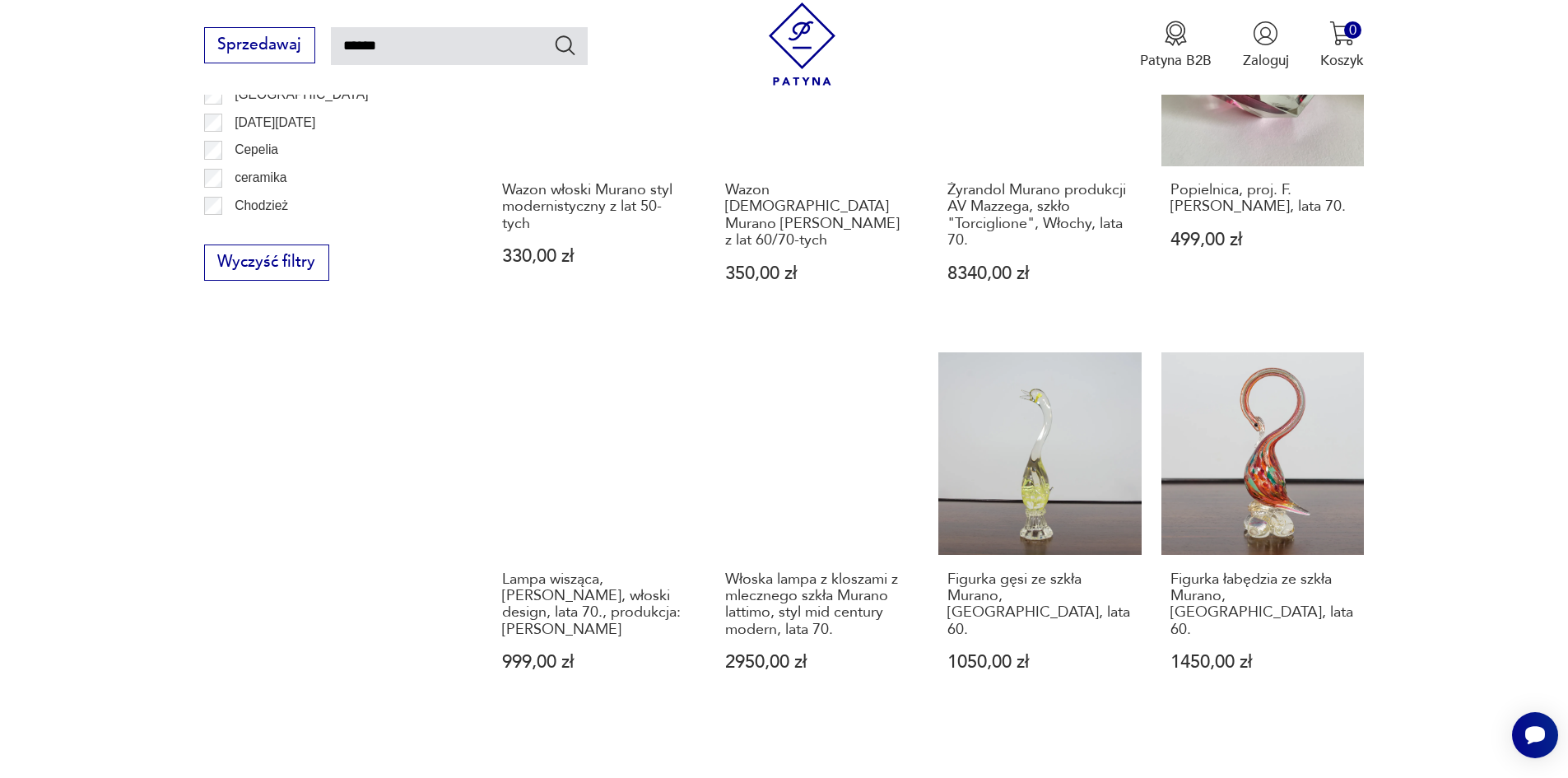
scroll to position [1328, 0]
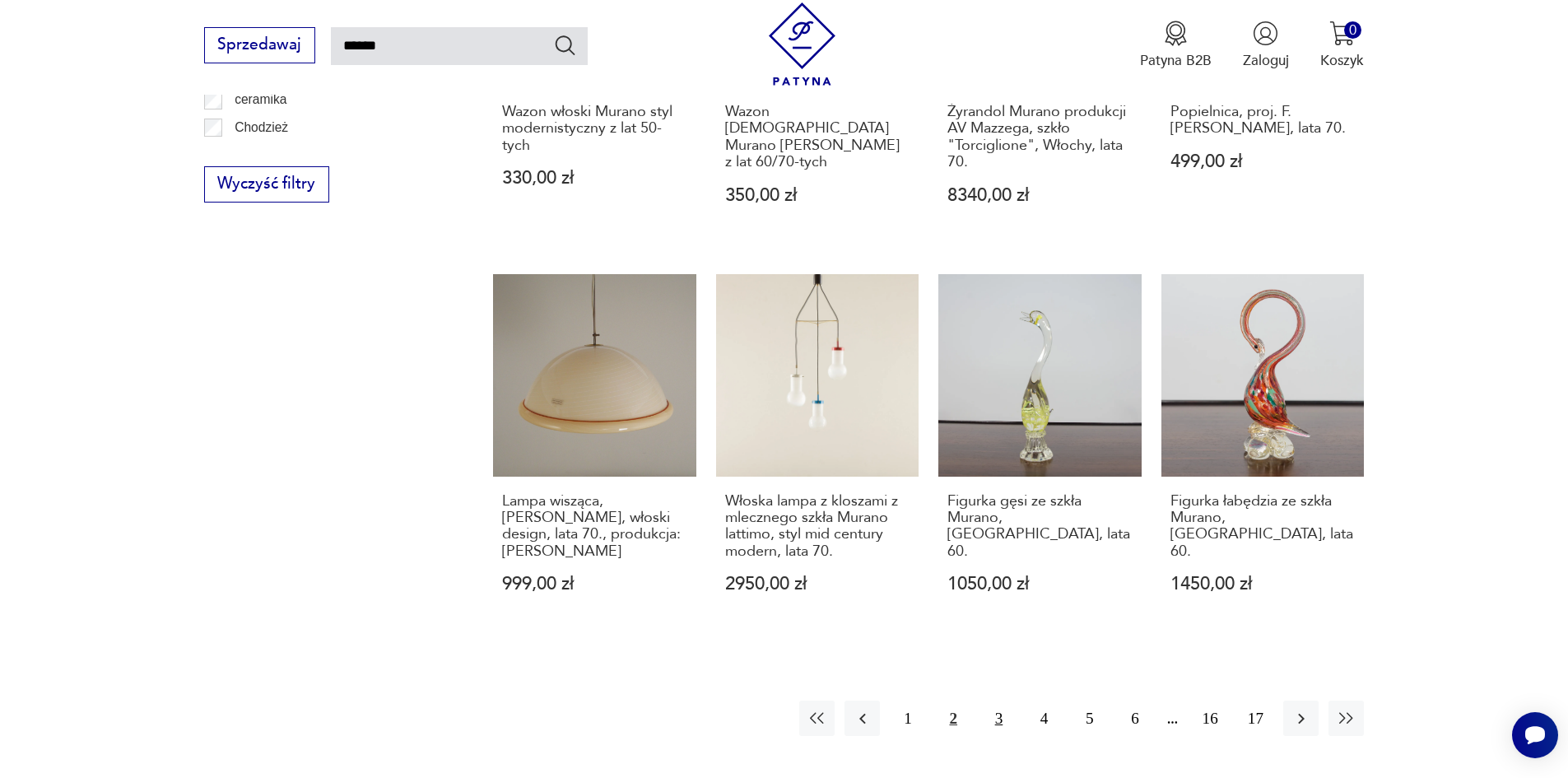
click at [994, 700] on button "3" at bounding box center [999, 718] width 35 height 35
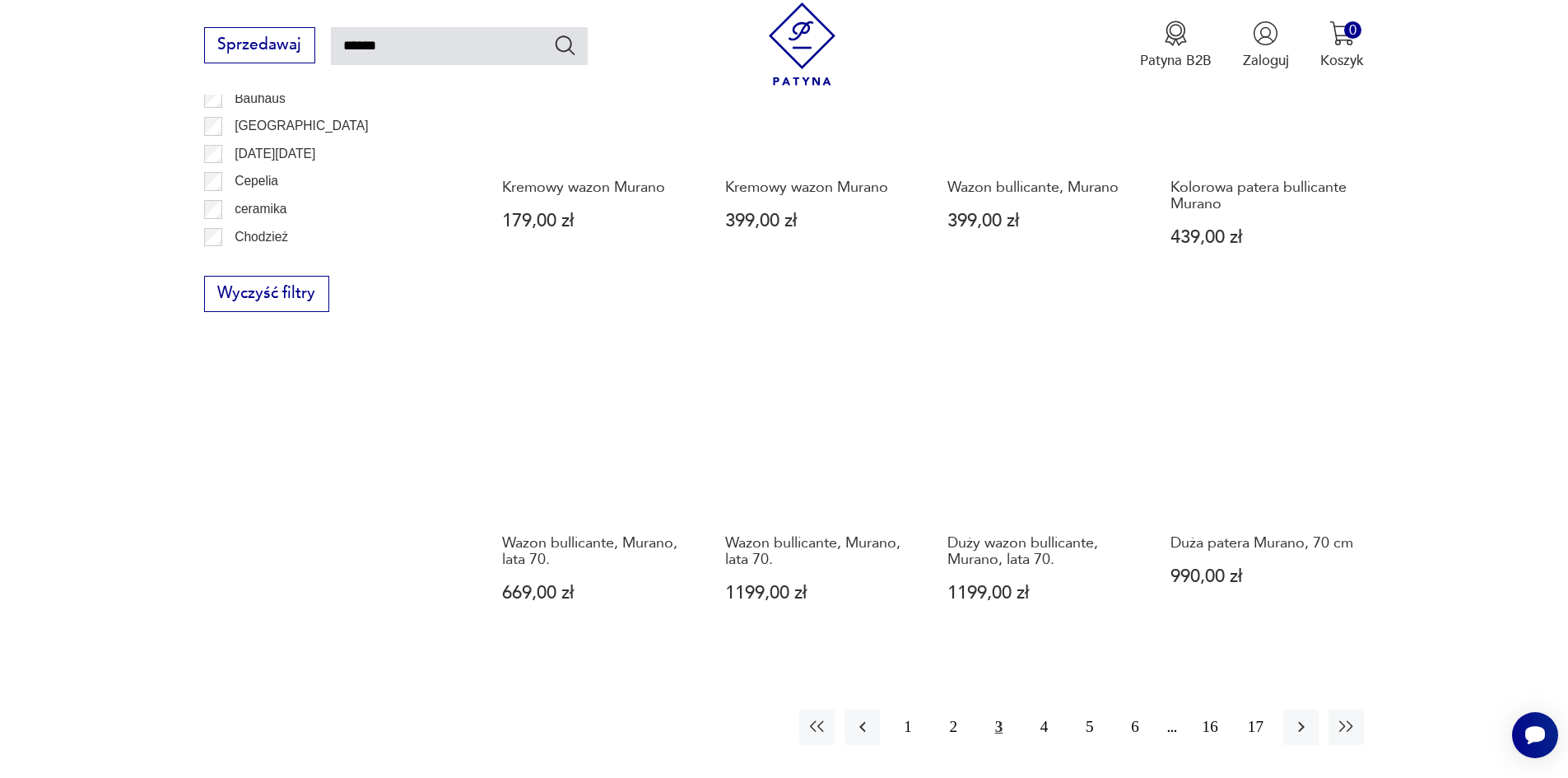
scroll to position [1328, 0]
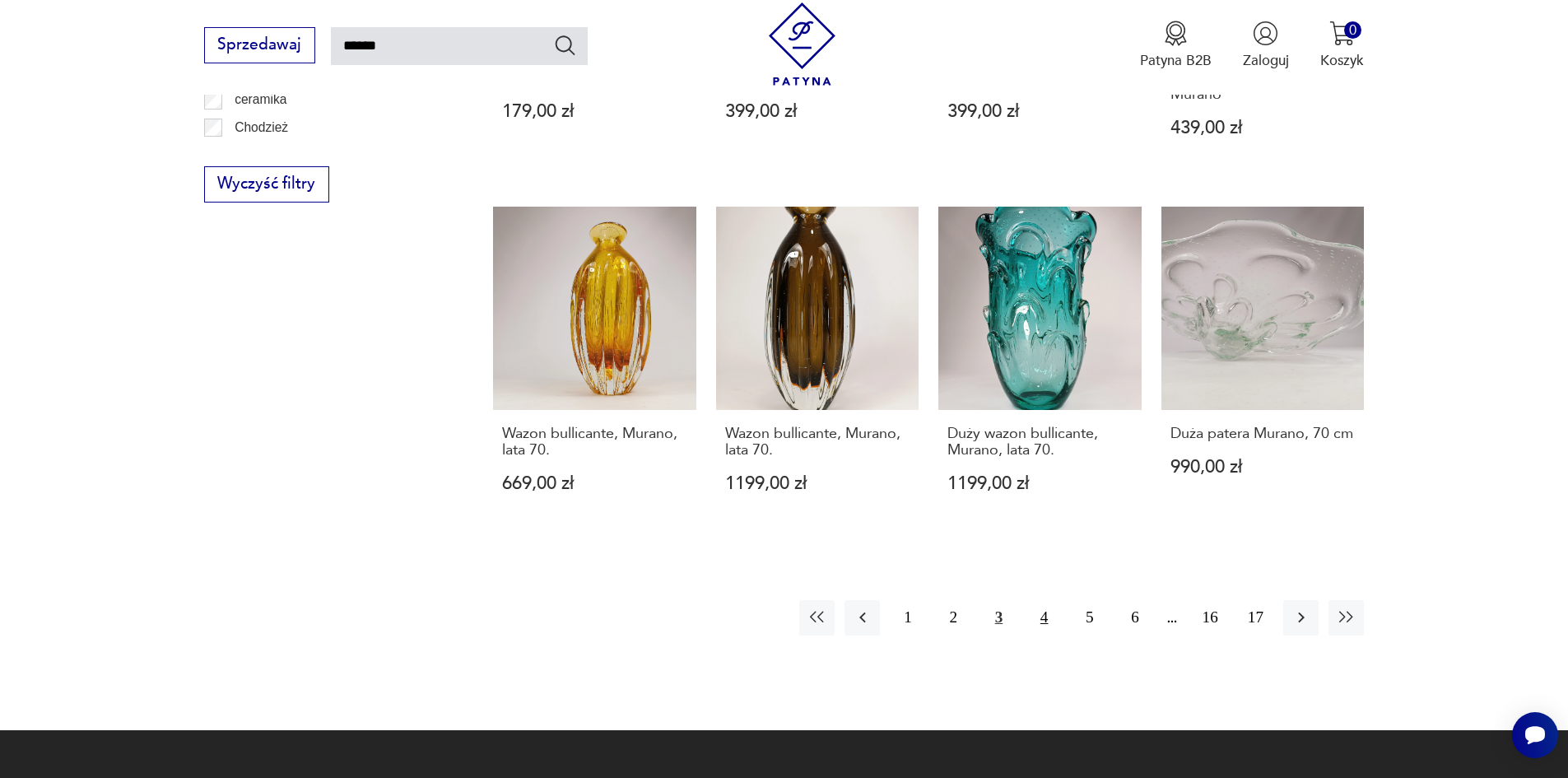
click at [1044, 599] on button "4" at bounding box center [1044, 617] width 35 height 35
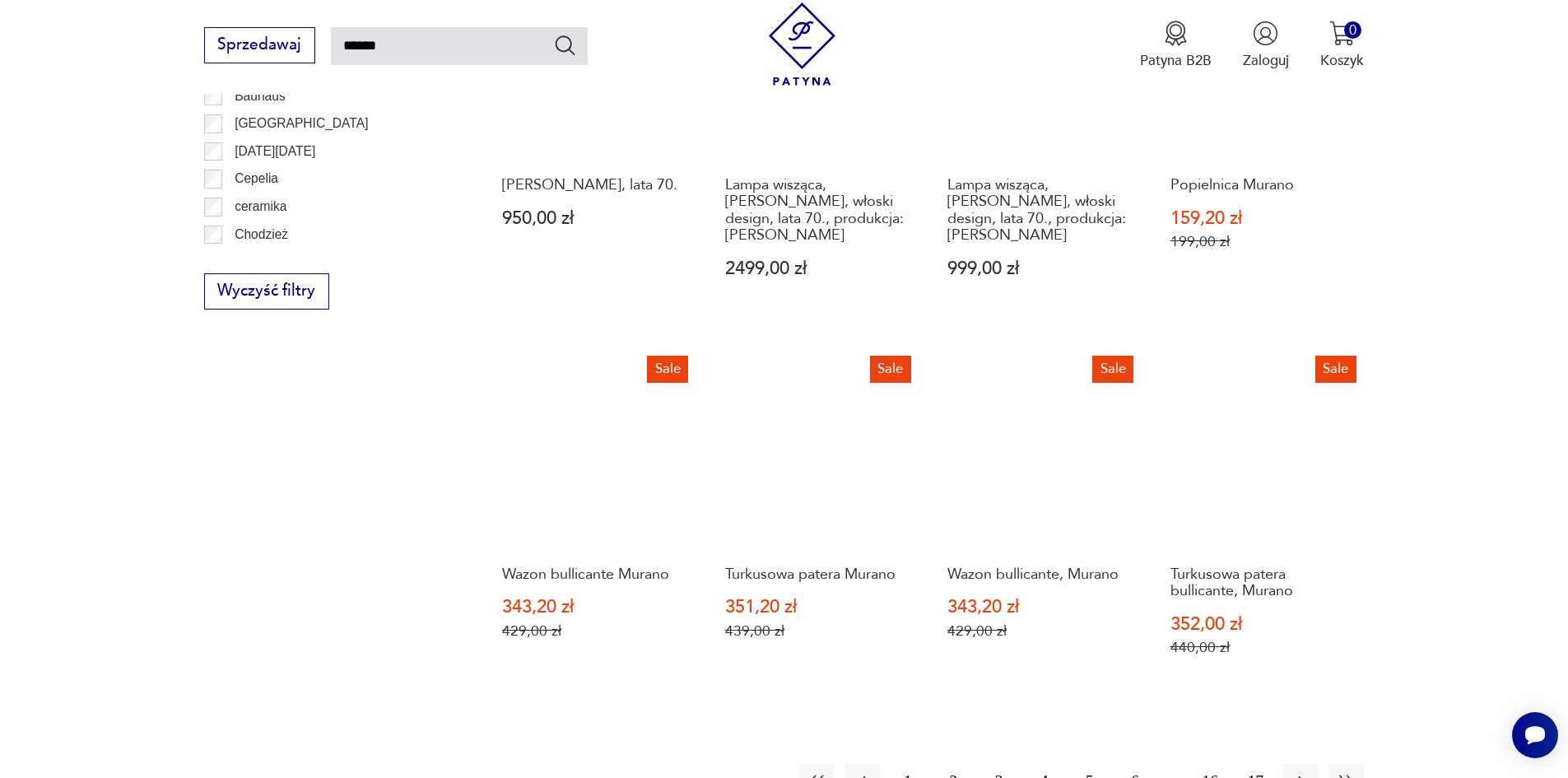
scroll to position [1493, 0]
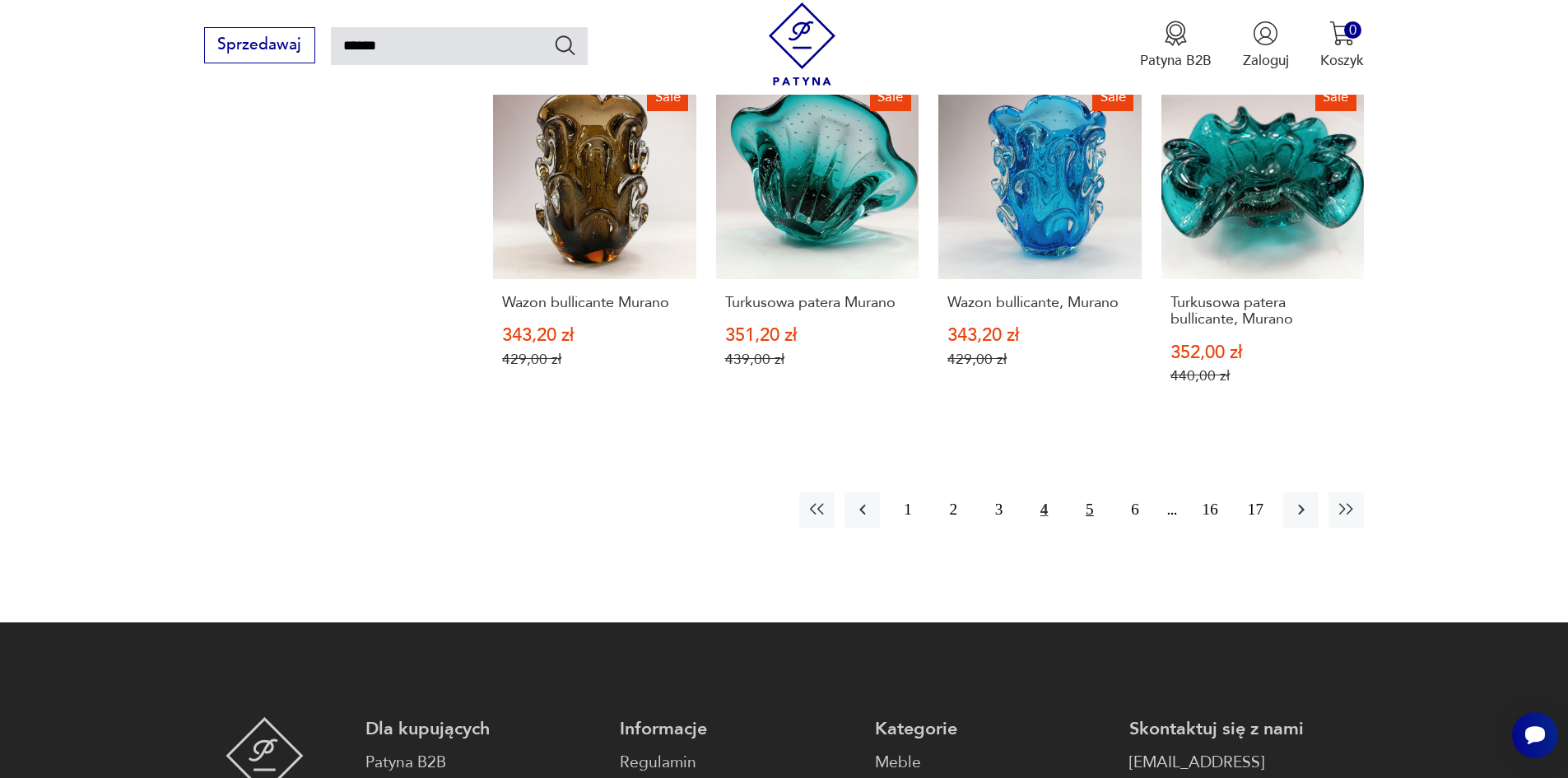
click at [1088, 493] on button "5" at bounding box center [1089, 510] width 35 height 35
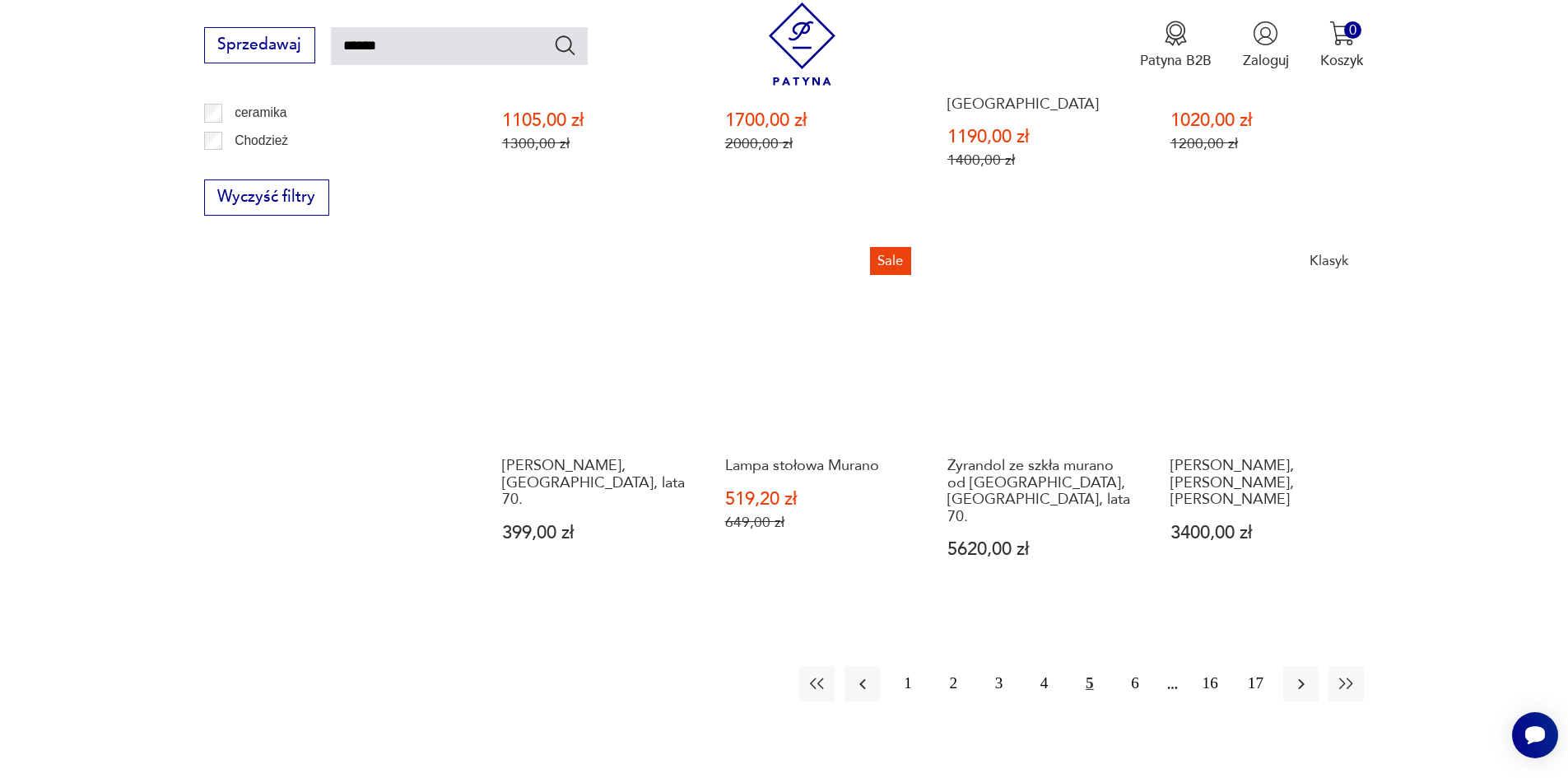
scroll to position [1411, 0]
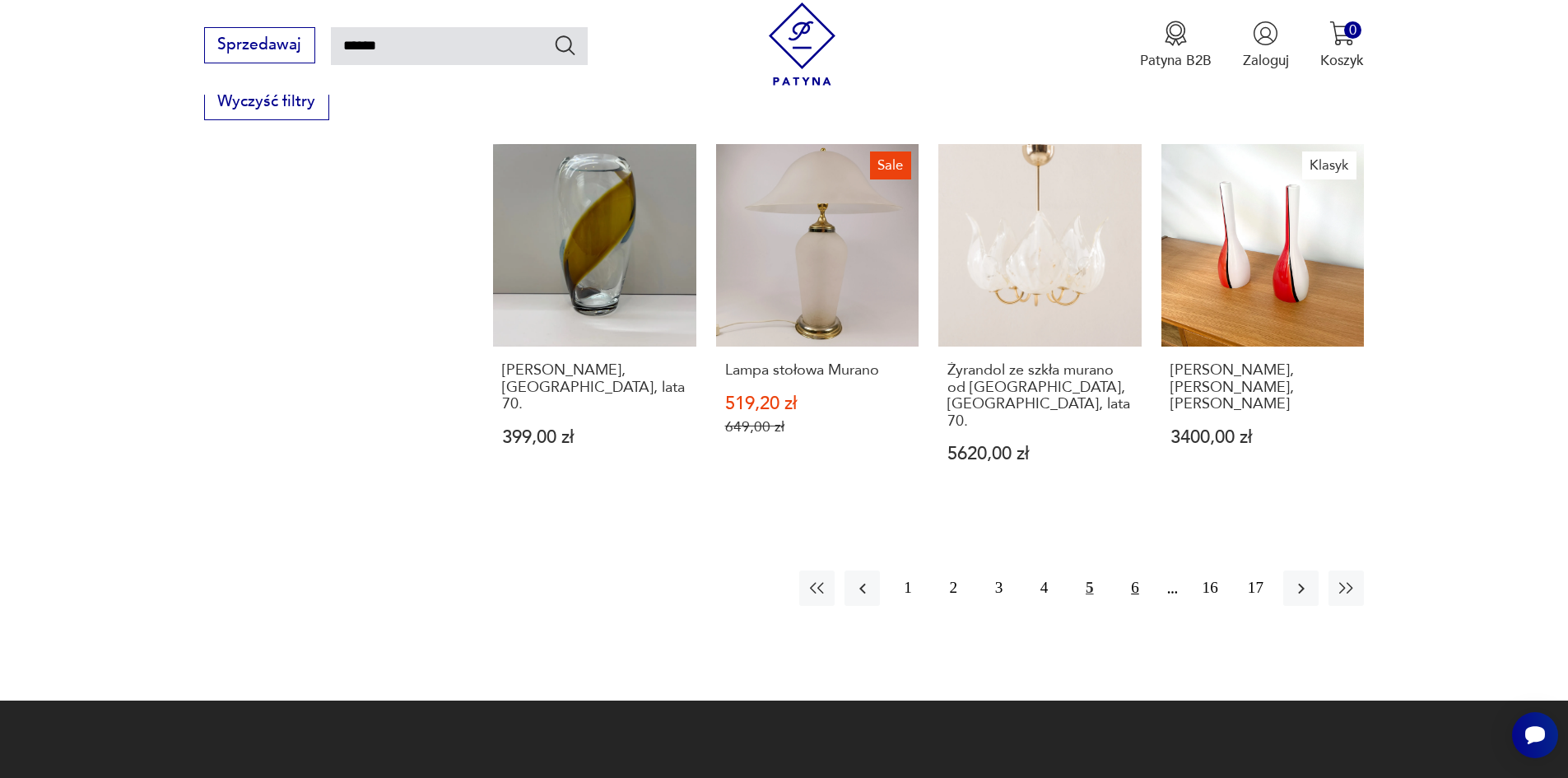
click at [1141, 589] on button "6" at bounding box center [1134, 588] width 35 height 35
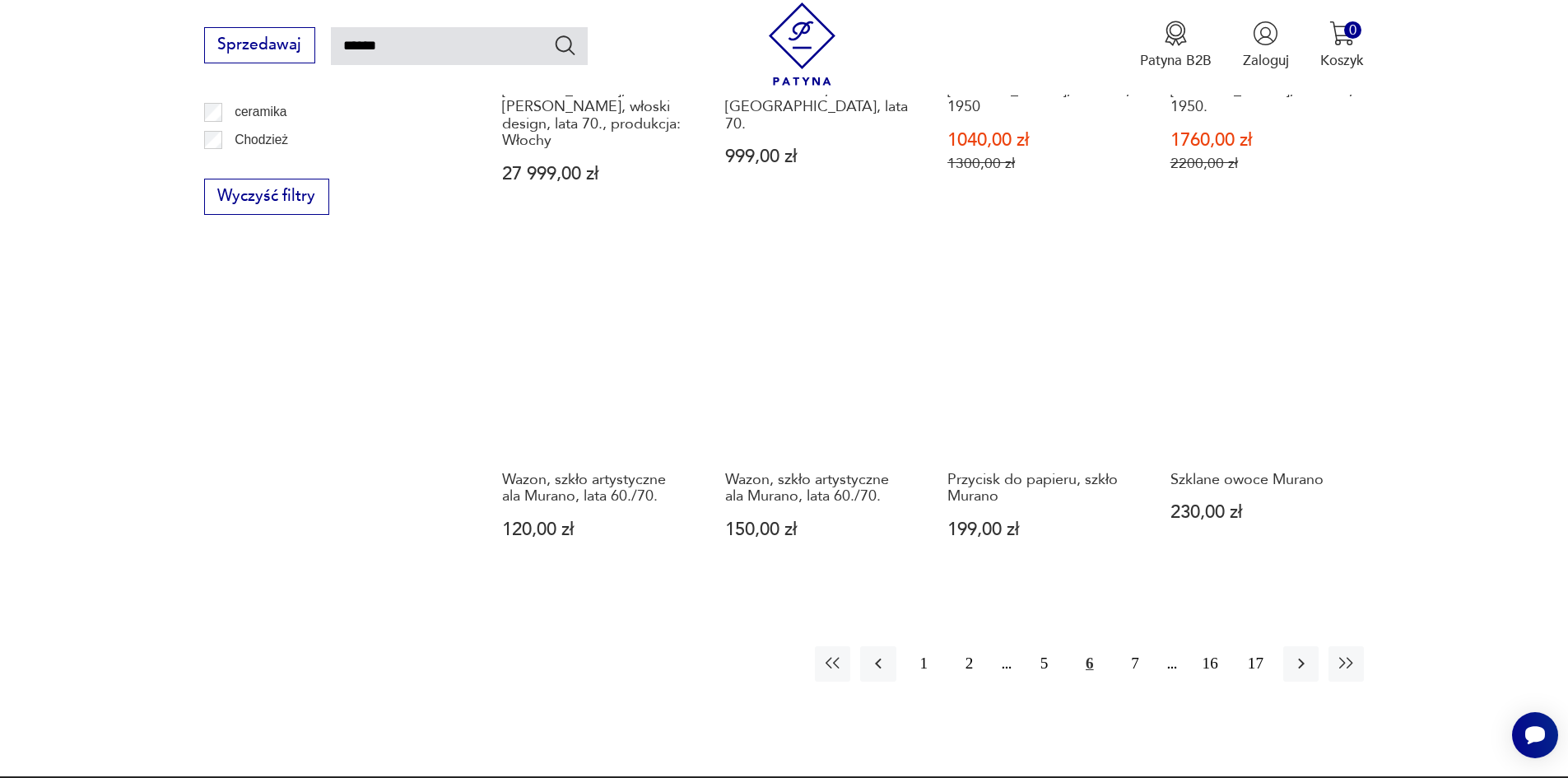
scroll to position [1411, 0]
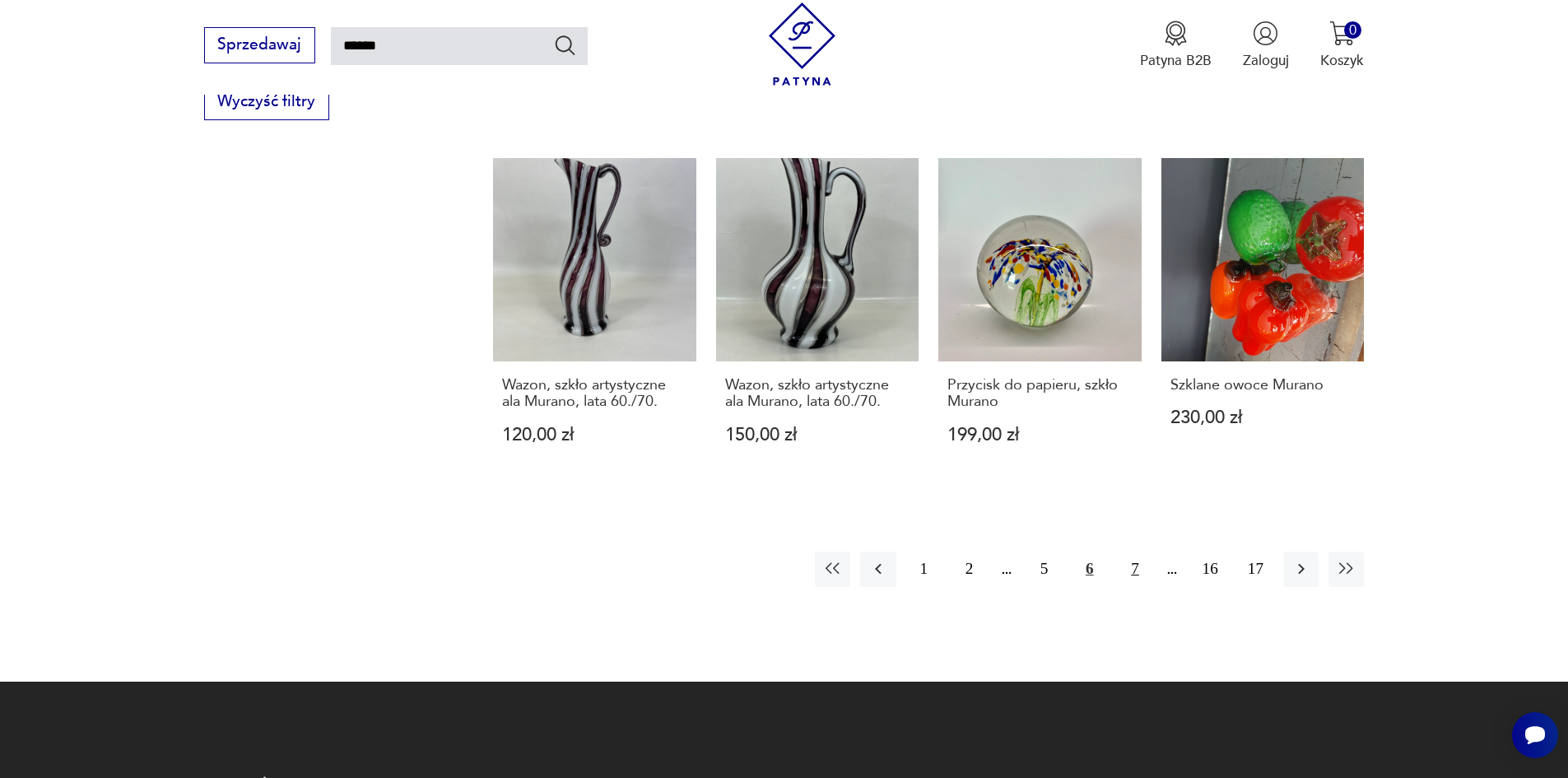
click at [1134, 551] on button "7" at bounding box center [1134, 569] width 35 height 35
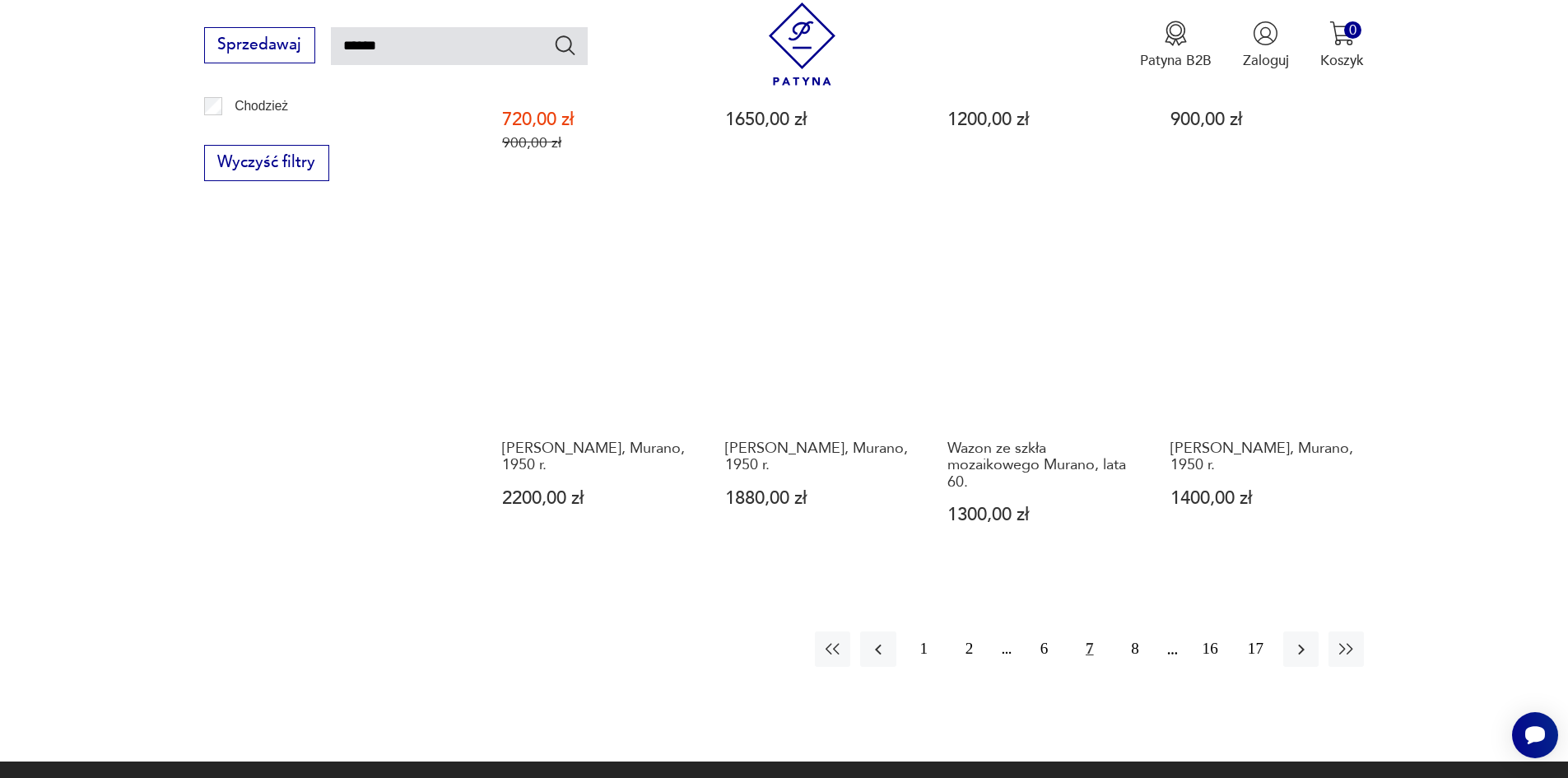
scroll to position [1411, 0]
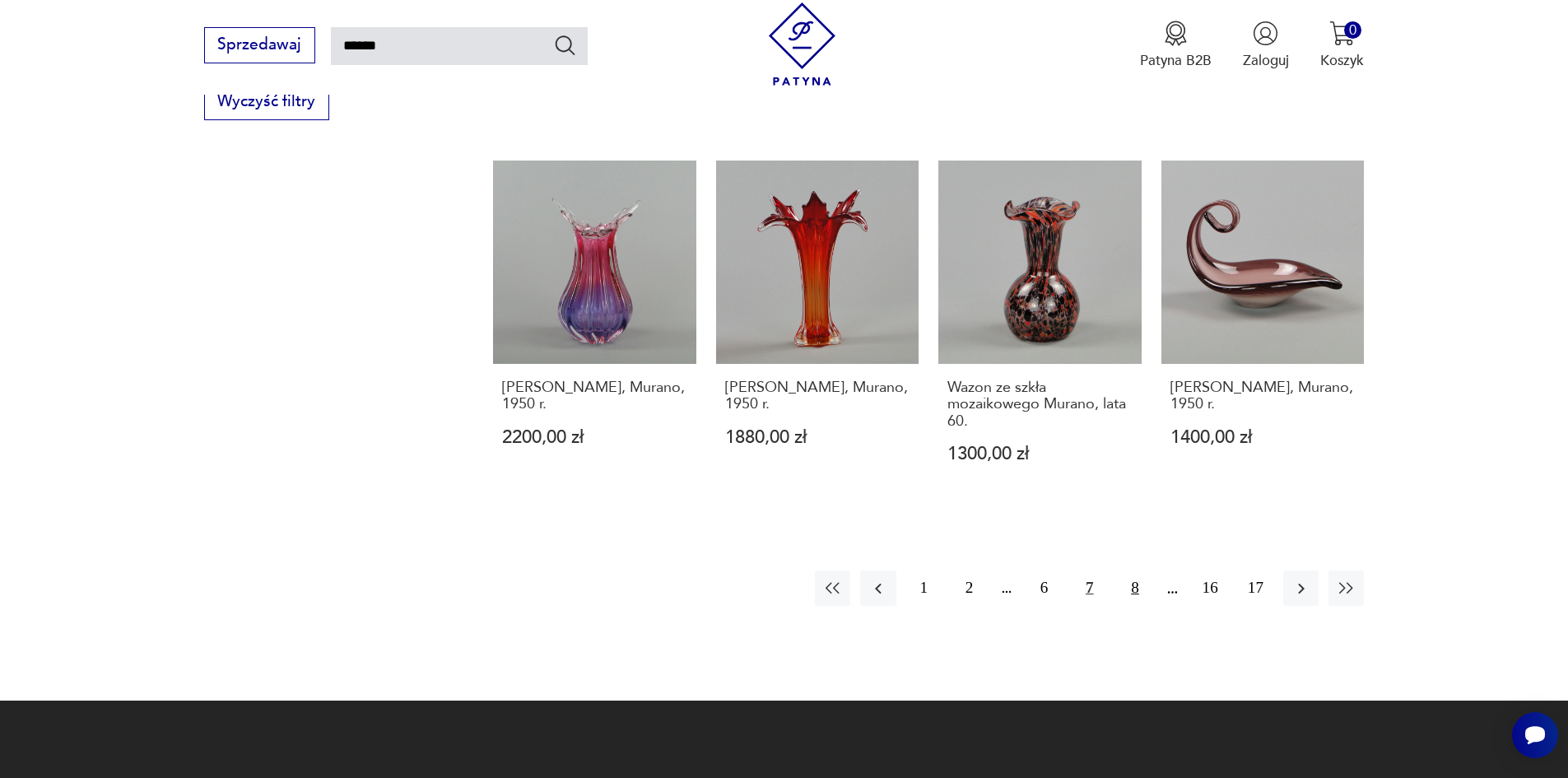
click at [1134, 571] on button "8" at bounding box center [1134, 588] width 35 height 35
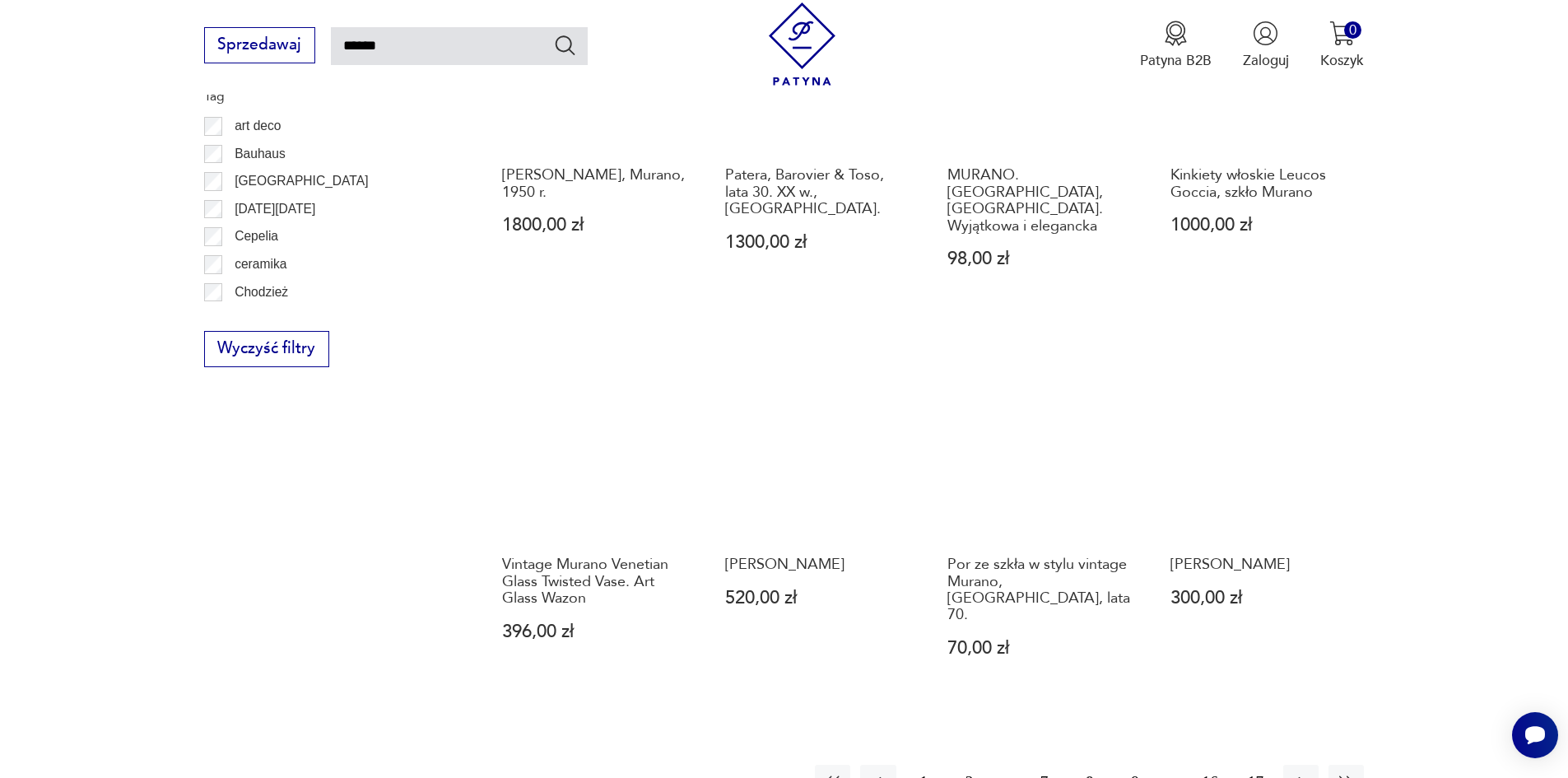
scroll to position [1247, 0]
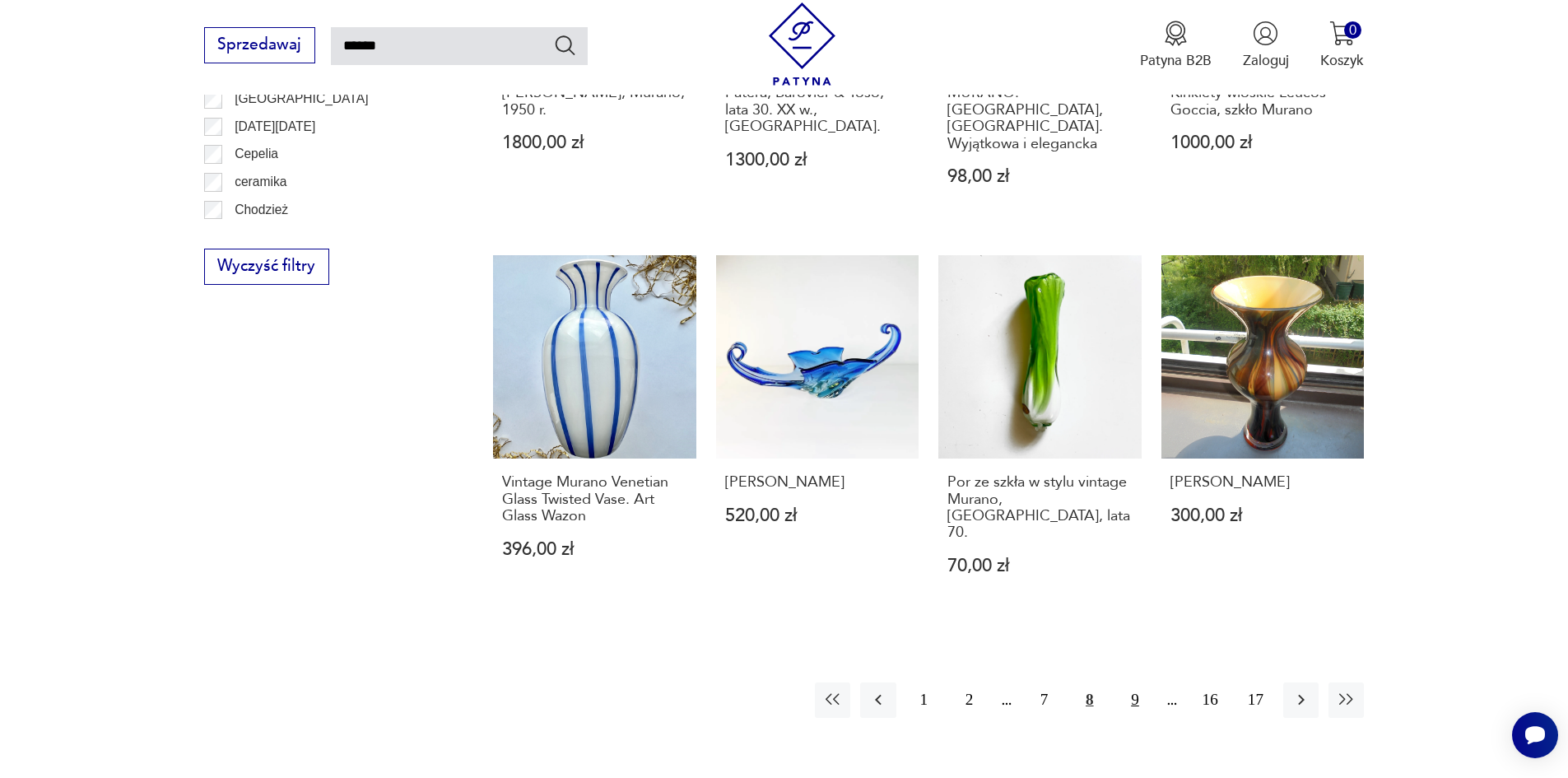
click at [1131, 682] on button "9" at bounding box center [1134, 700] width 35 height 35
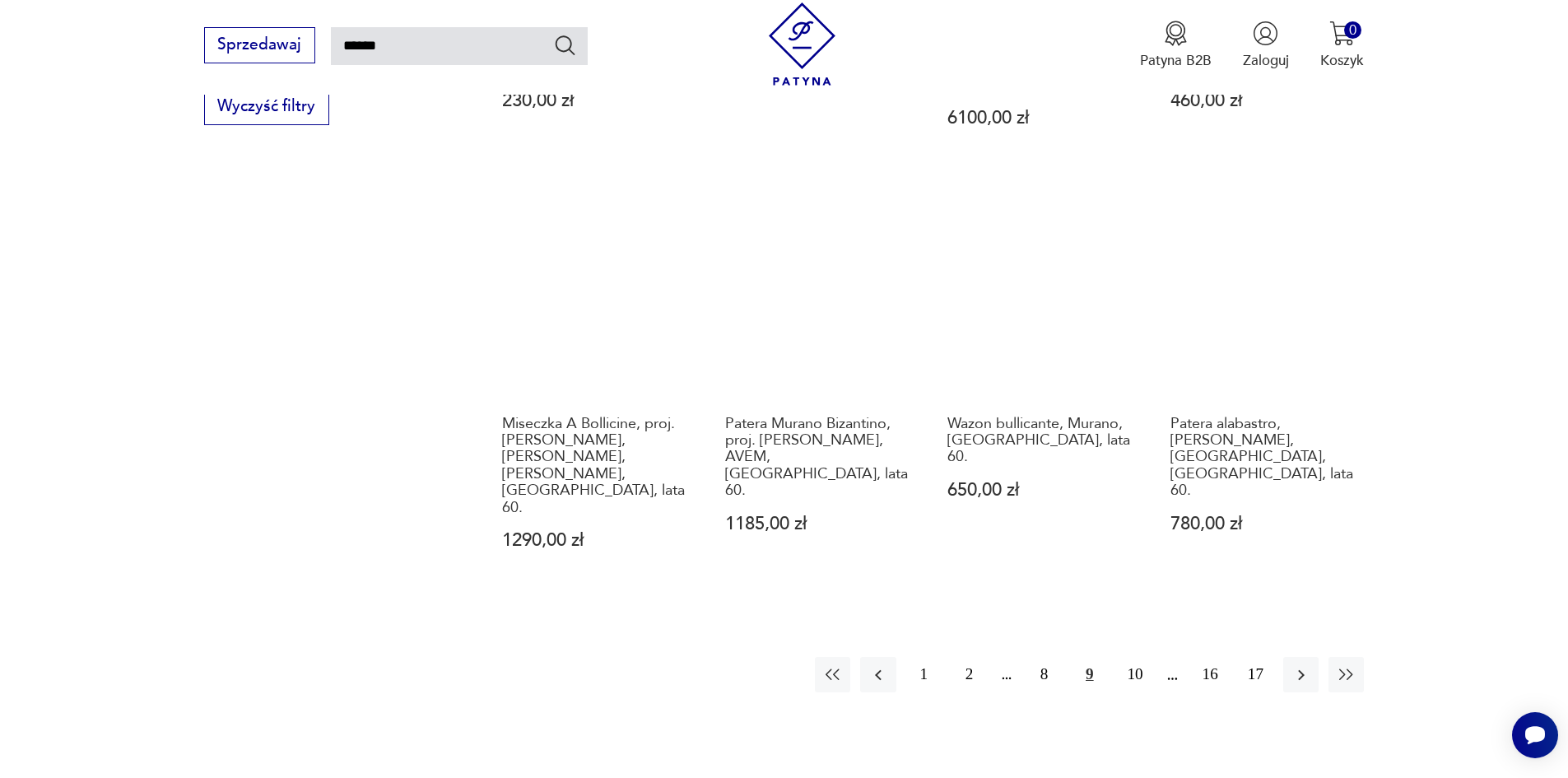
scroll to position [1411, 0]
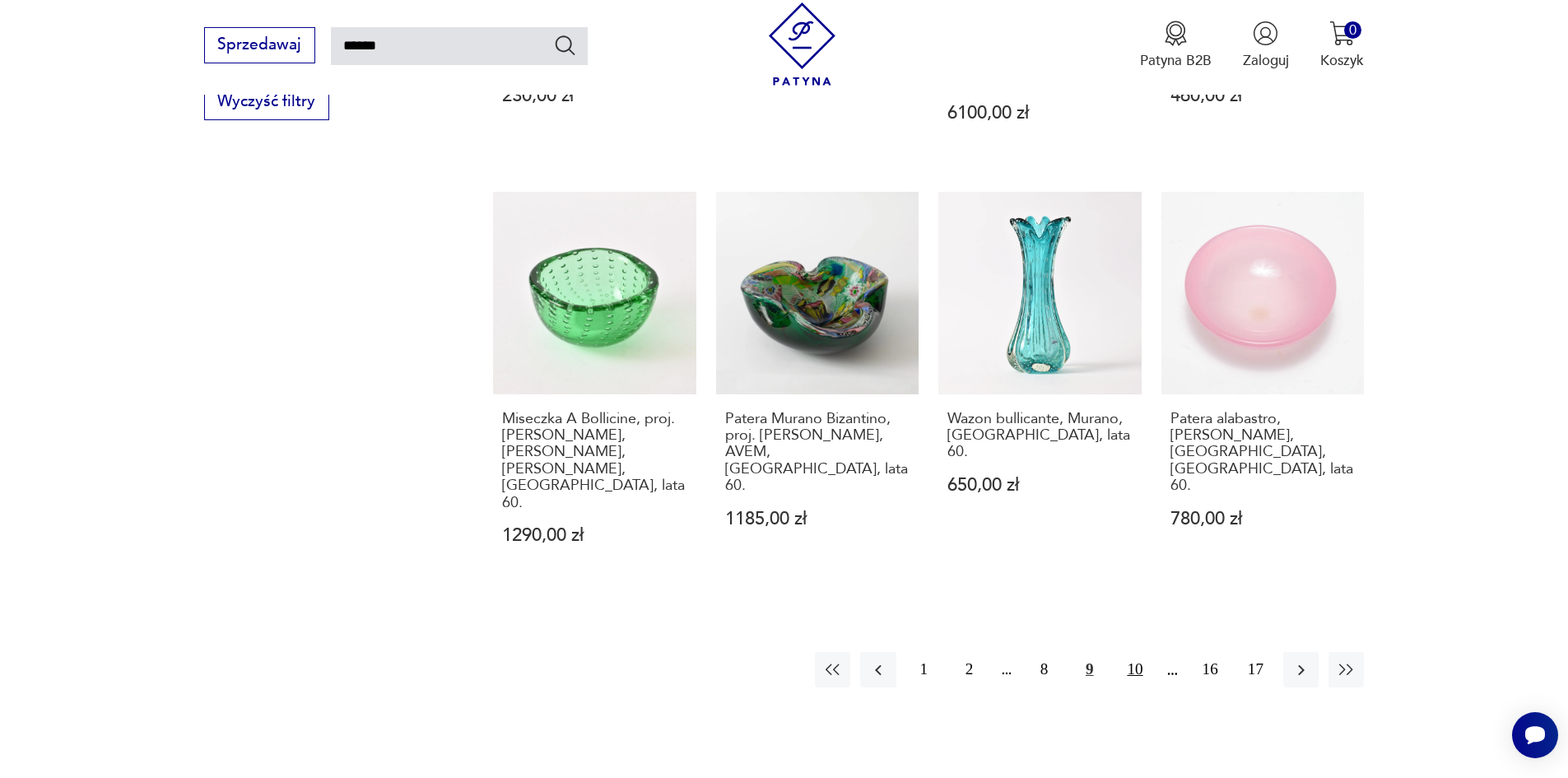
click at [1134, 651] on button "10" at bounding box center [1134, 669] width 35 height 35
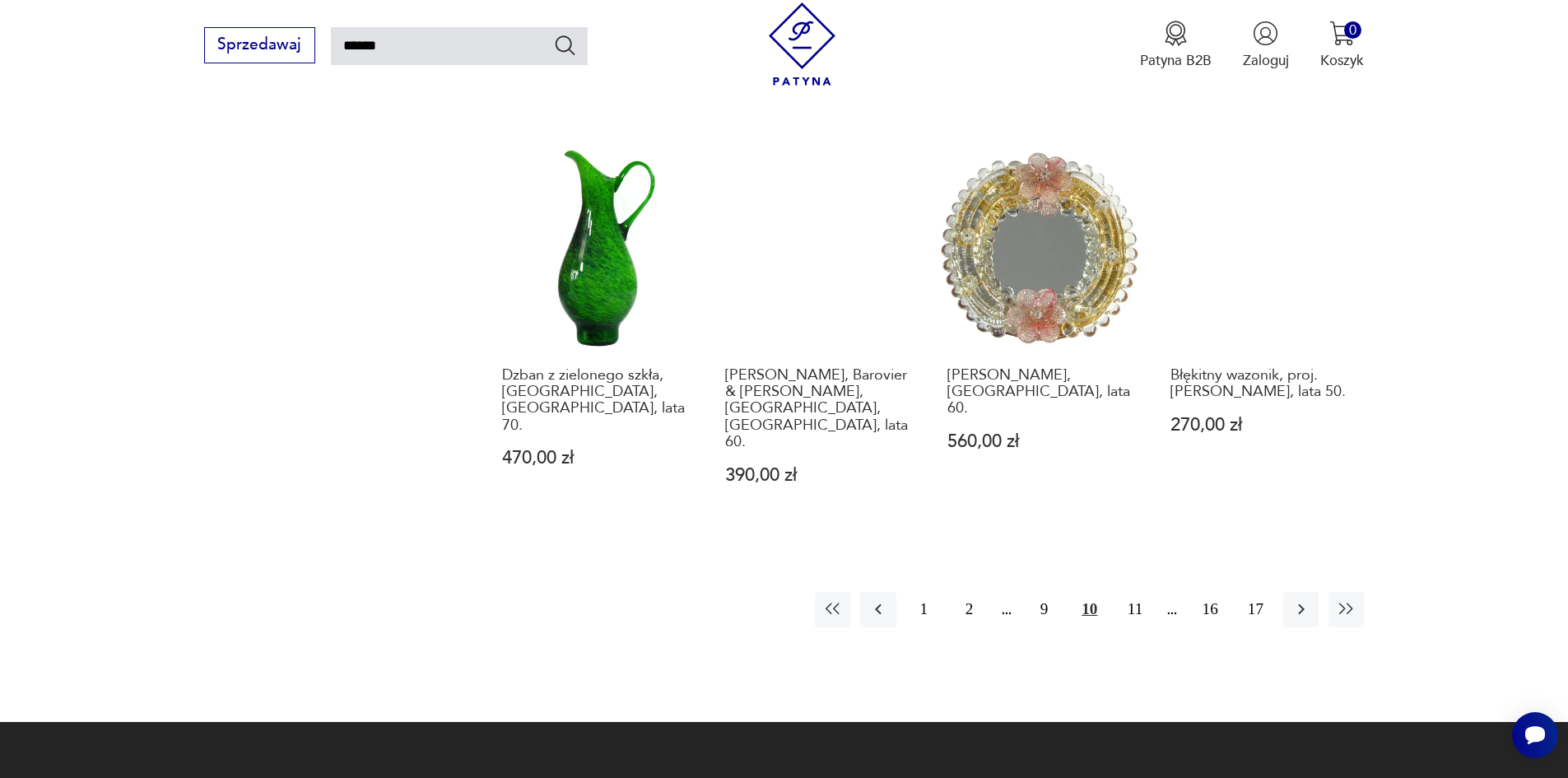
scroll to position [1493, 0]
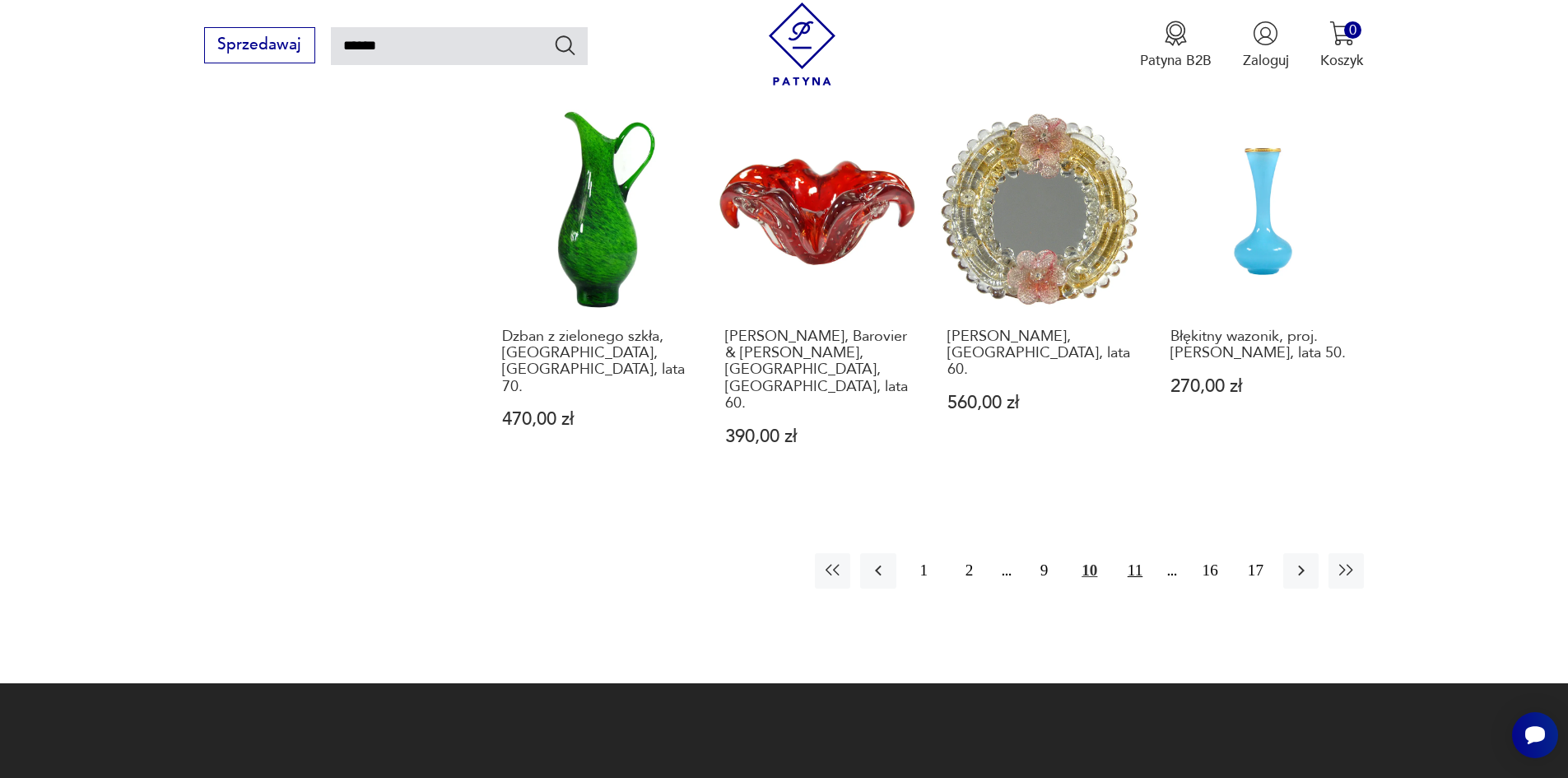
click at [1137, 553] on button "11" at bounding box center [1134, 571] width 35 height 35
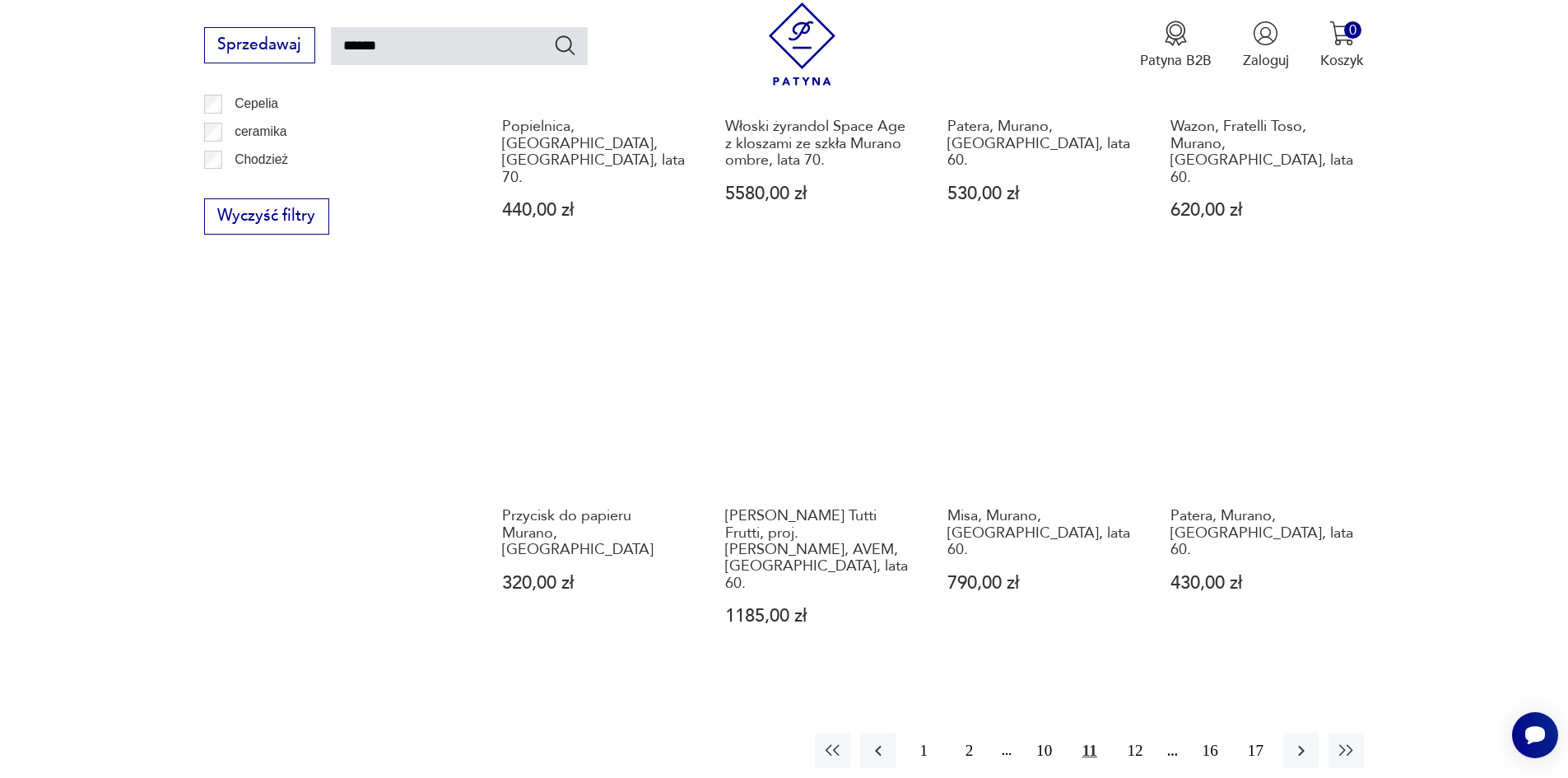
scroll to position [1328, 0]
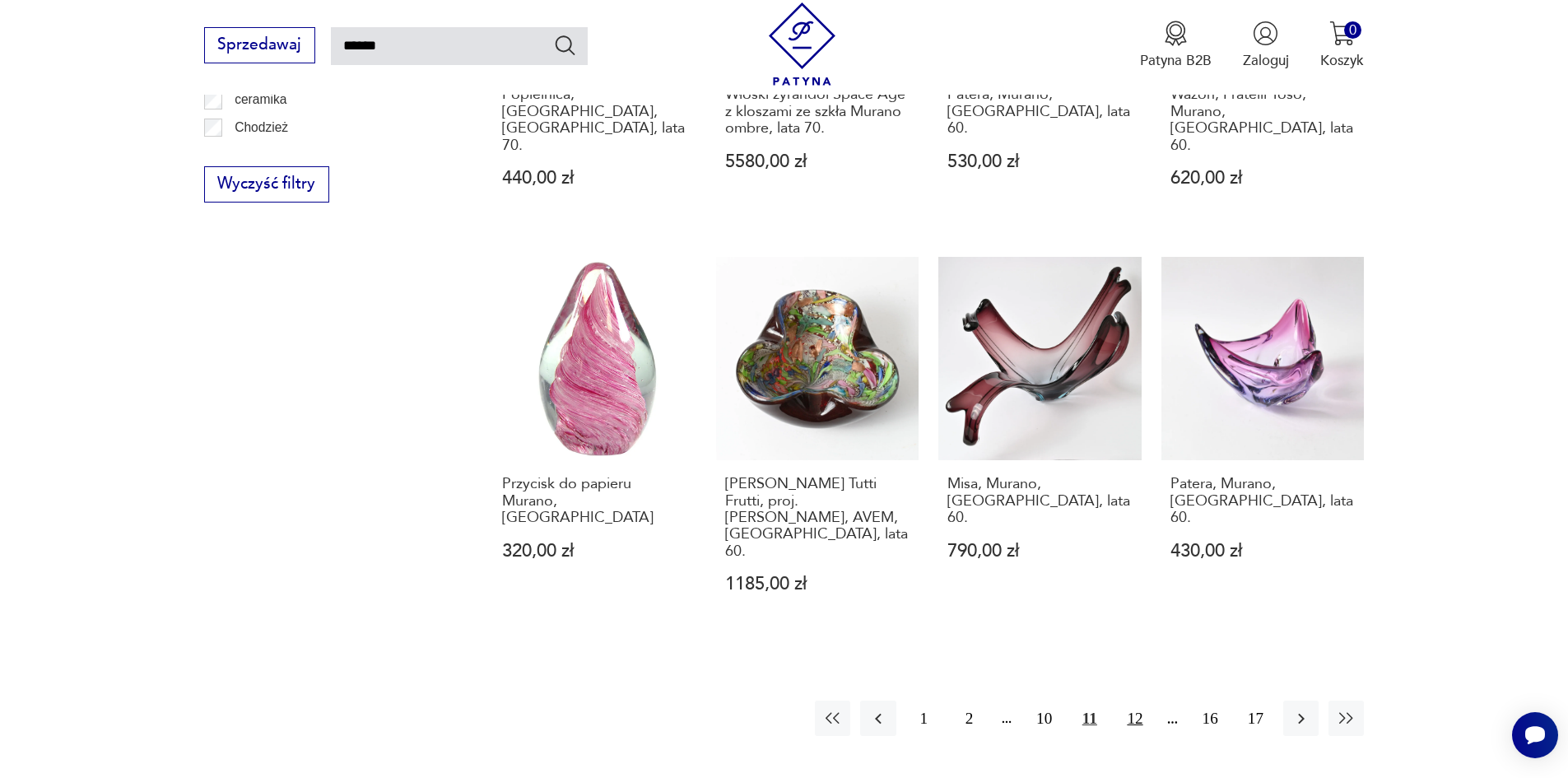
click at [1136, 700] on button "12" at bounding box center [1134, 718] width 35 height 35
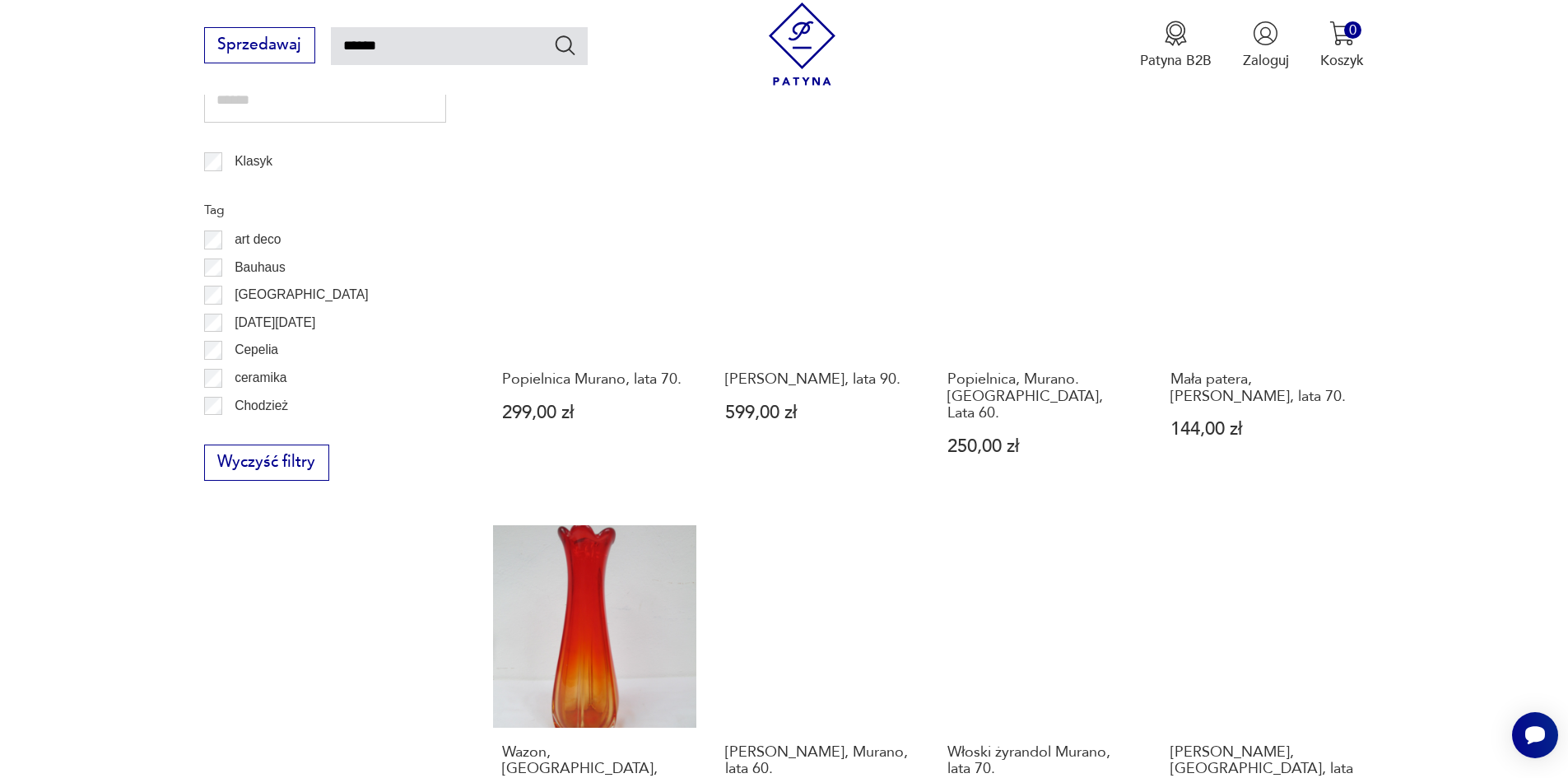
scroll to position [1082, 0]
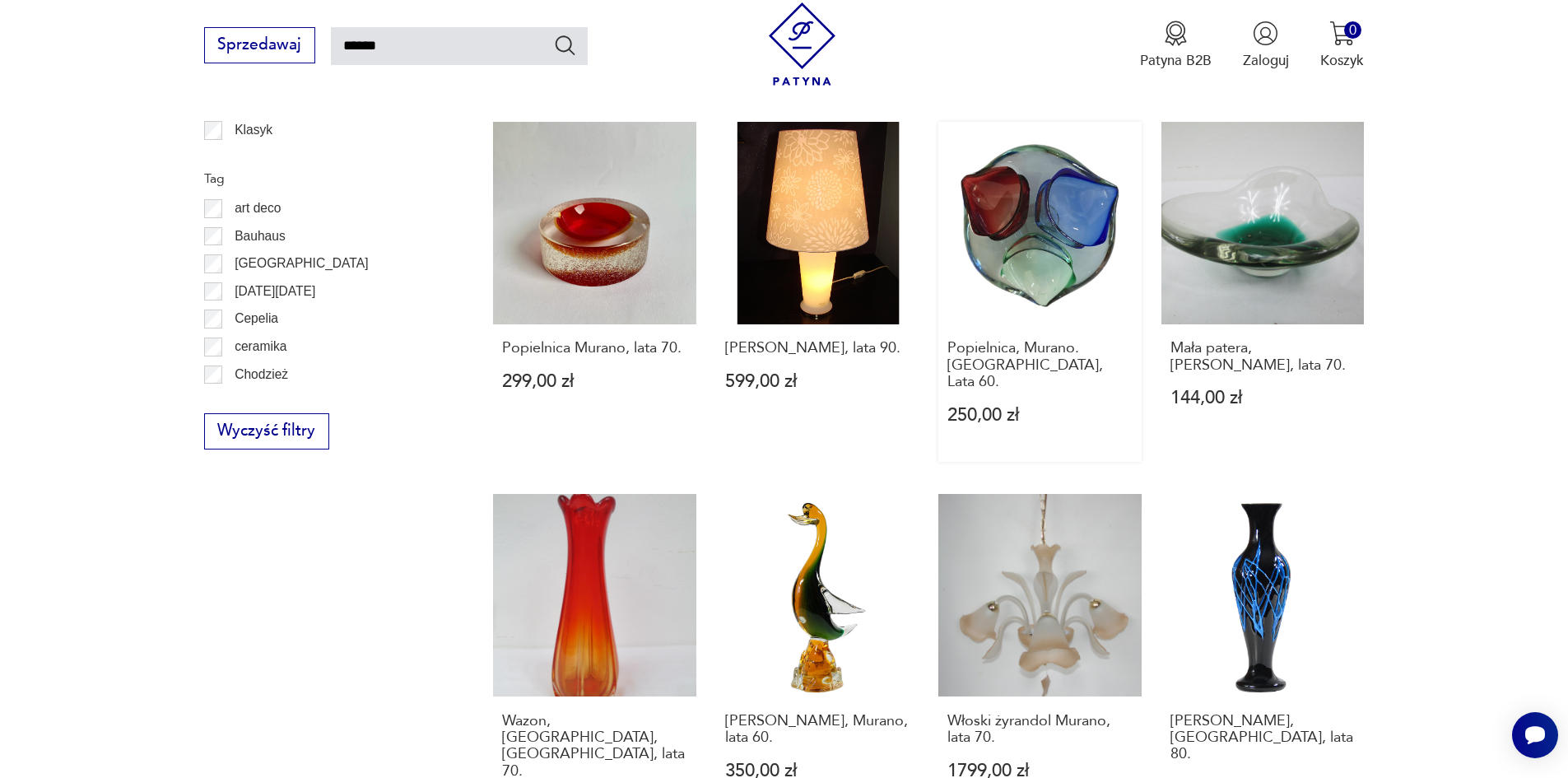
click at [1030, 183] on link "Popielnica, Murano. [GEOGRAPHIC_DATA], Lata 60. 250,00 zł" at bounding box center [1039, 291] width 203 height 340
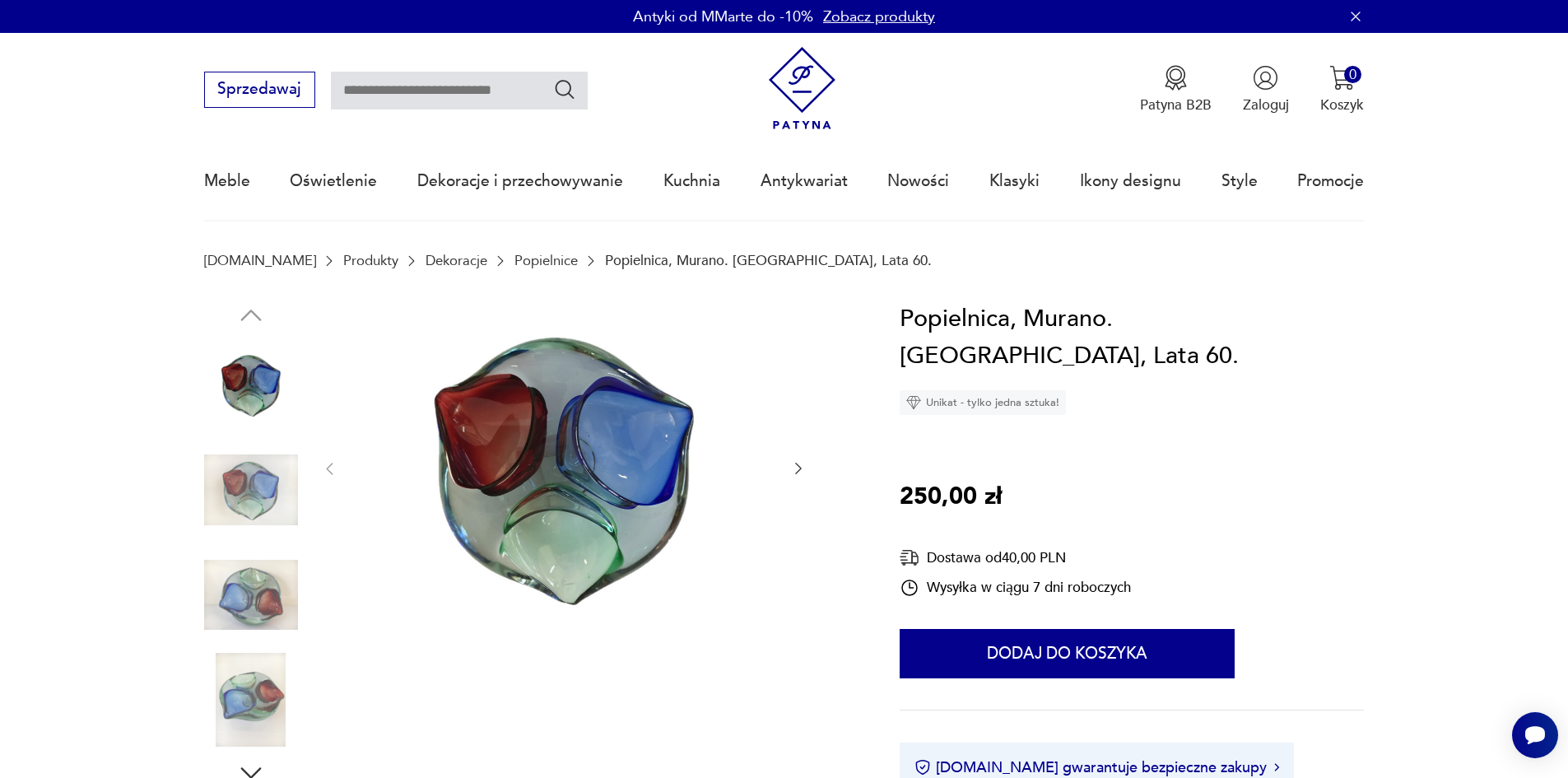
click at [263, 590] on img at bounding box center [251, 596] width 94 height 94
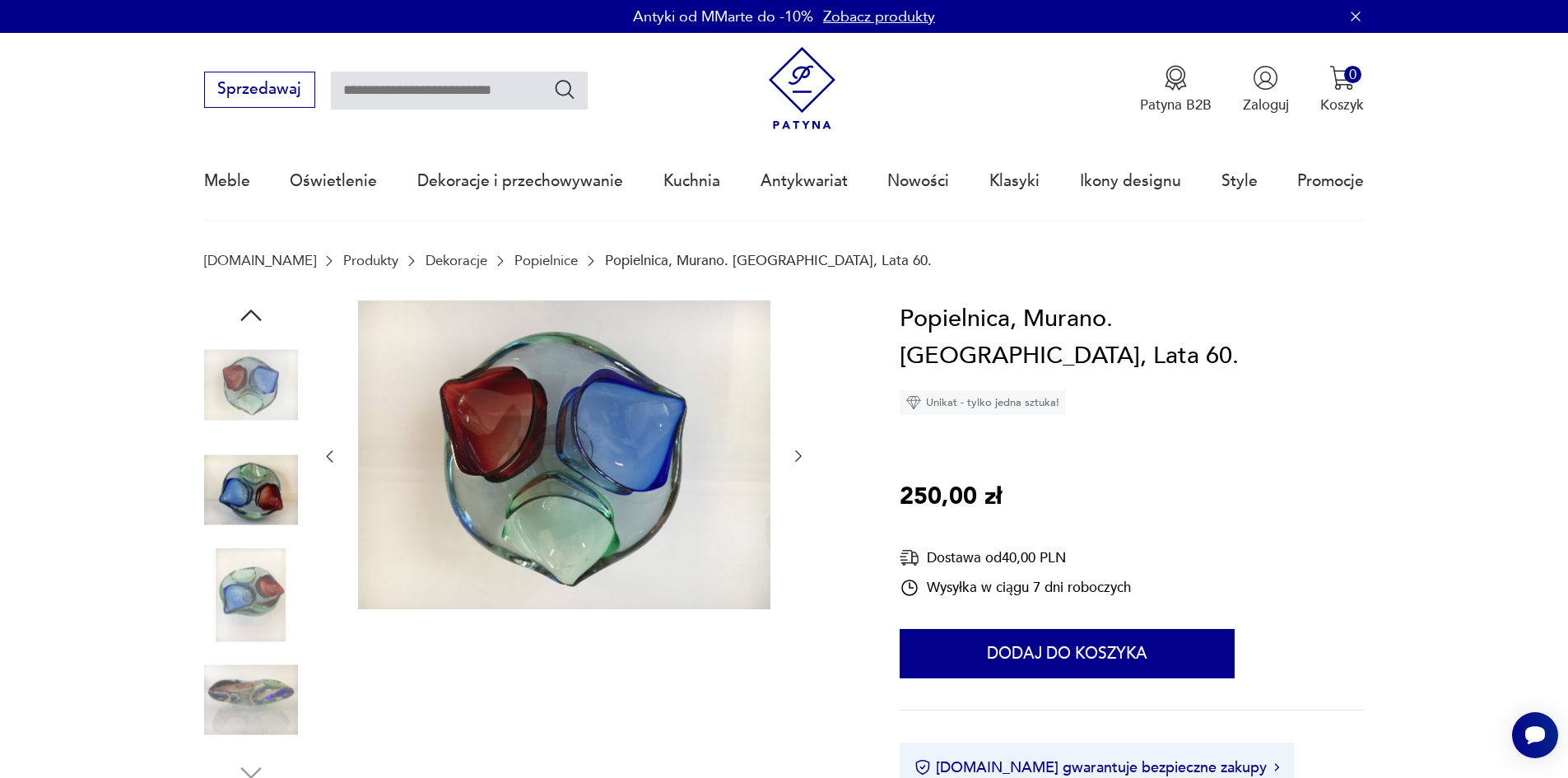
click at [249, 684] on img at bounding box center [251, 700] width 94 height 94
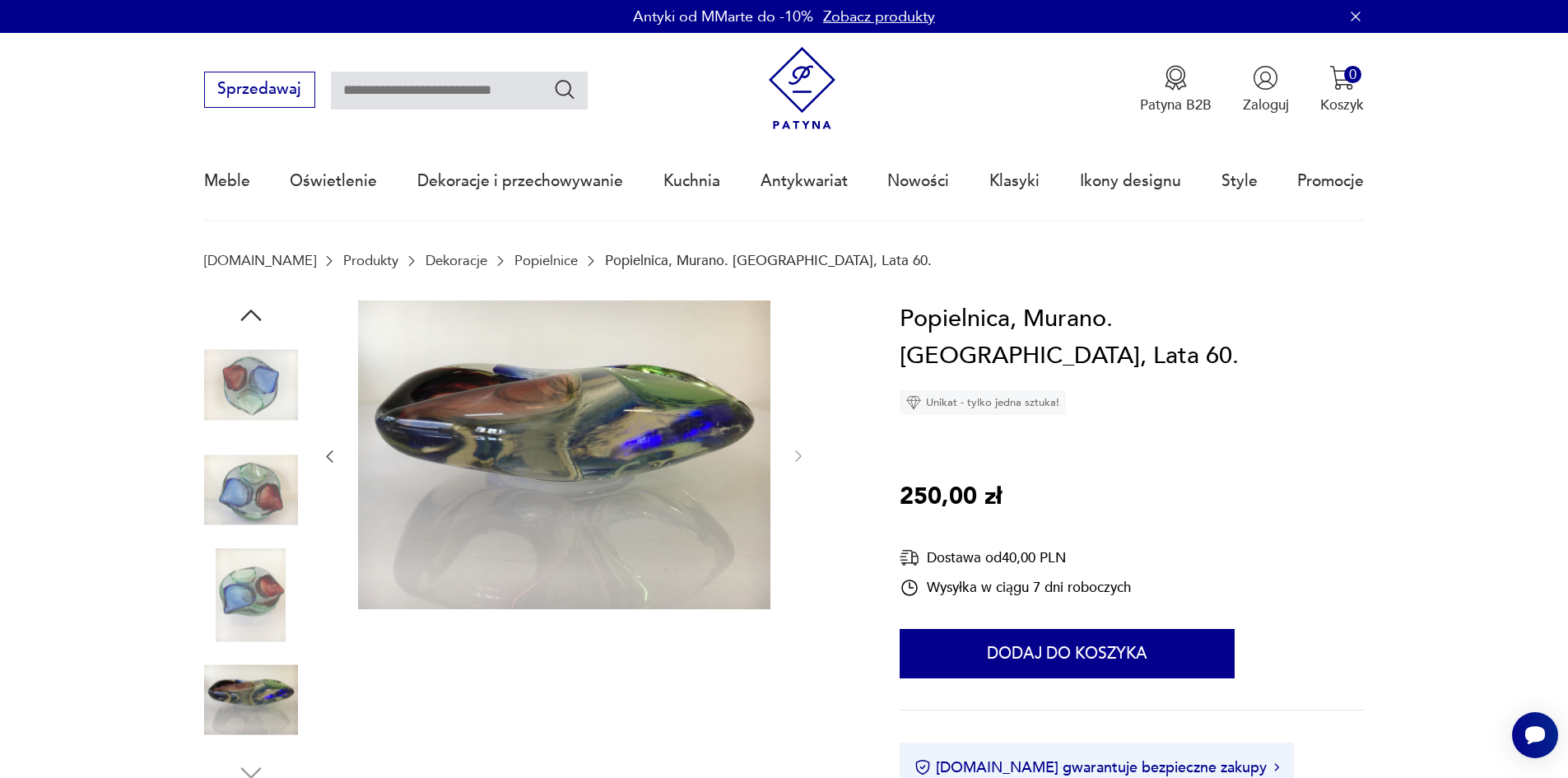
click at [267, 585] on img at bounding box center [251, 596] width 94 height 94
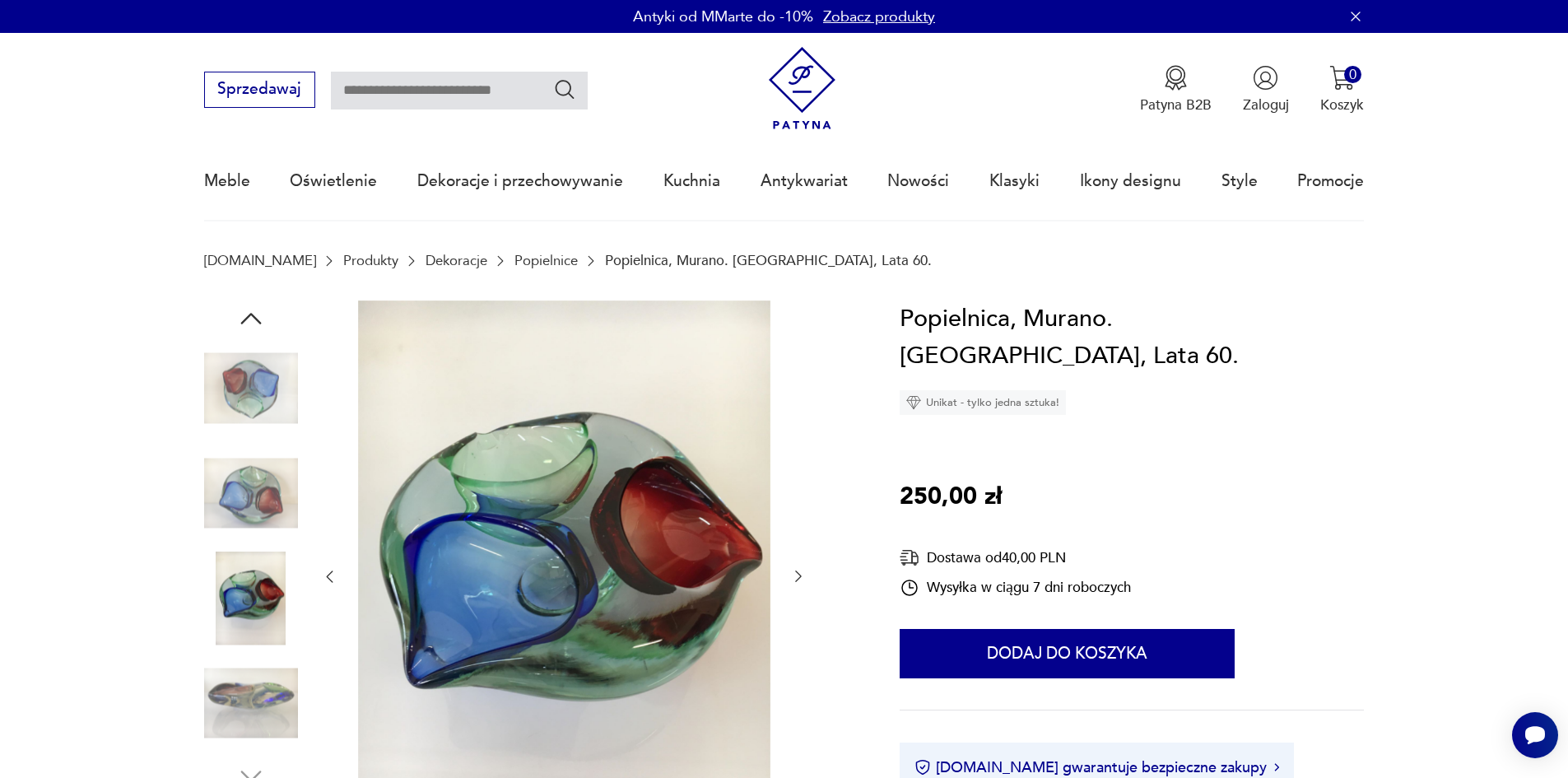
click at [794, 569] on icon "button" at bounding box center [798, 576] width 17 height 17
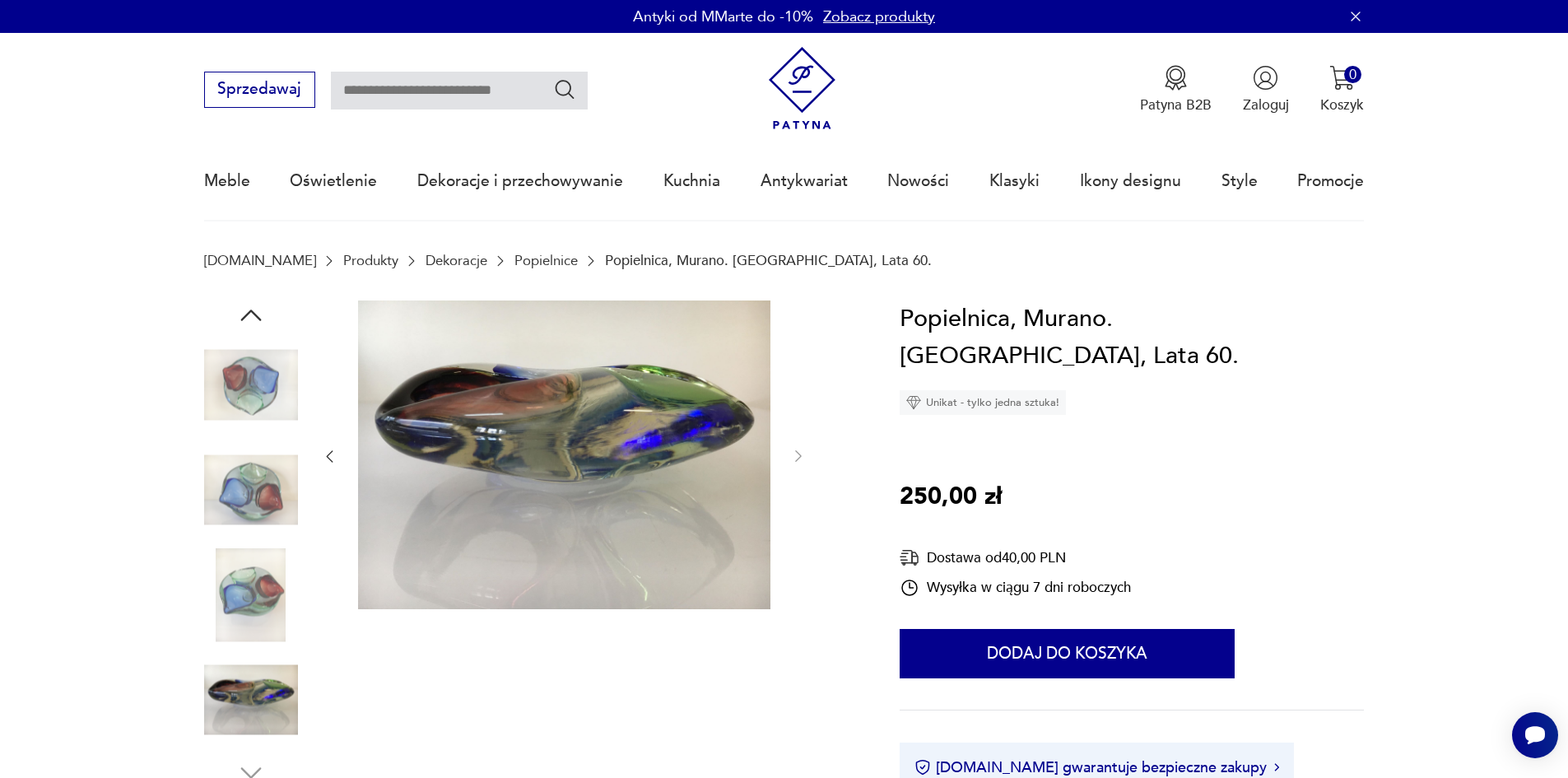
click at [794, 569] on div at bounding box center [563, 456] width 486 height 313
type input "******"
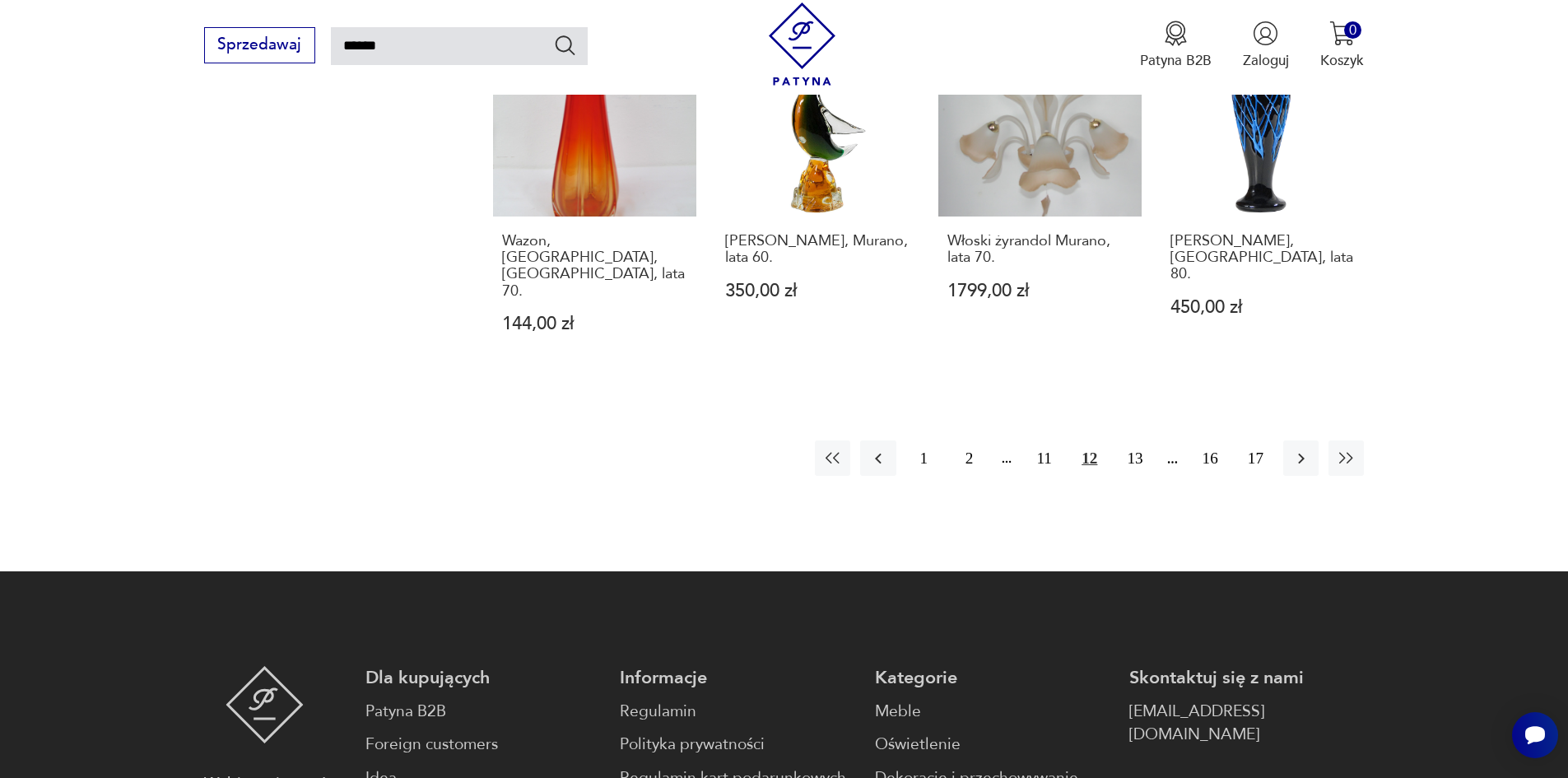
scroll to position [1564, 0]
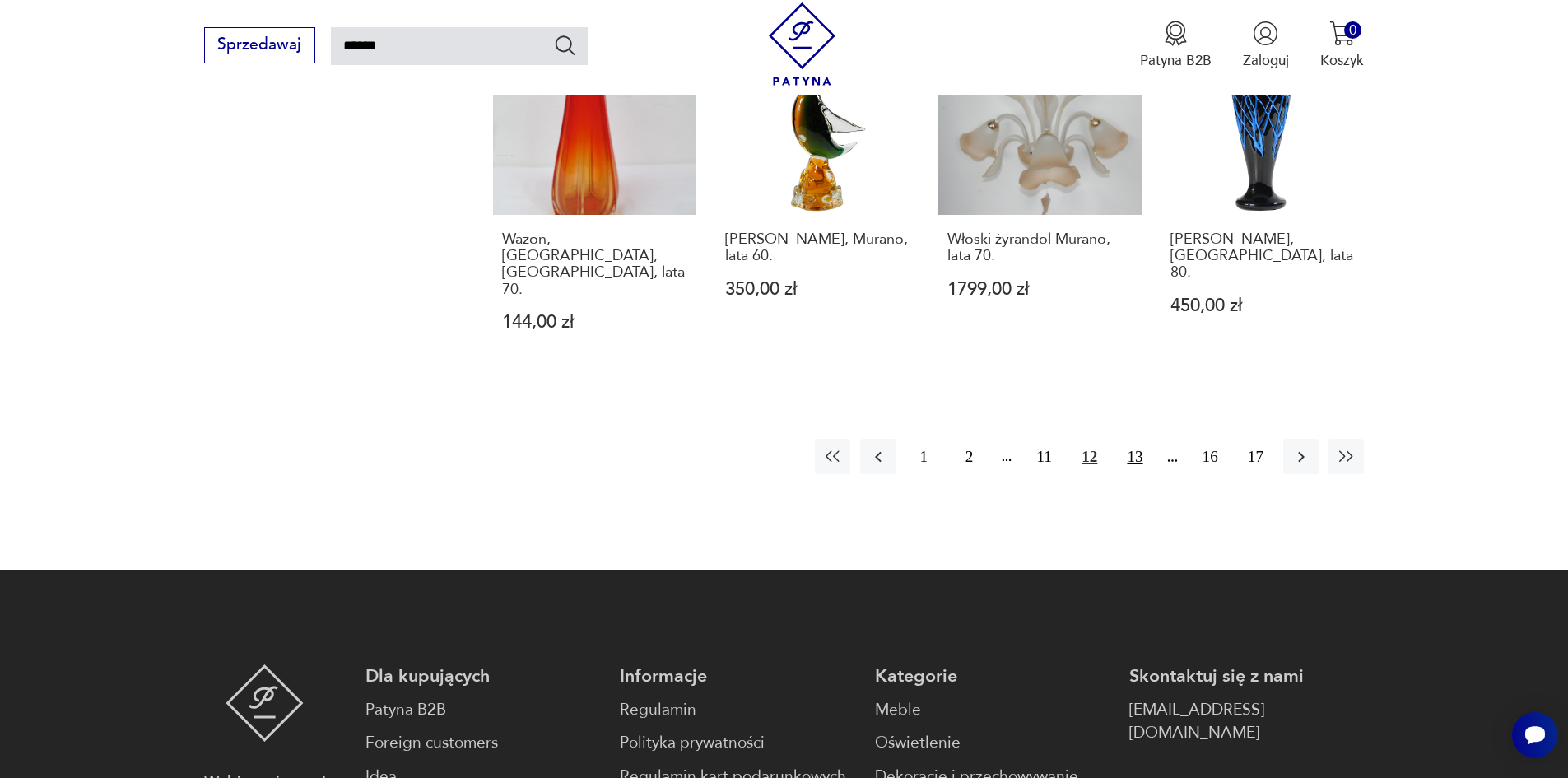
click at [1140, 439] on button "13" at bounding box center [1134, 456] width 35 height 35
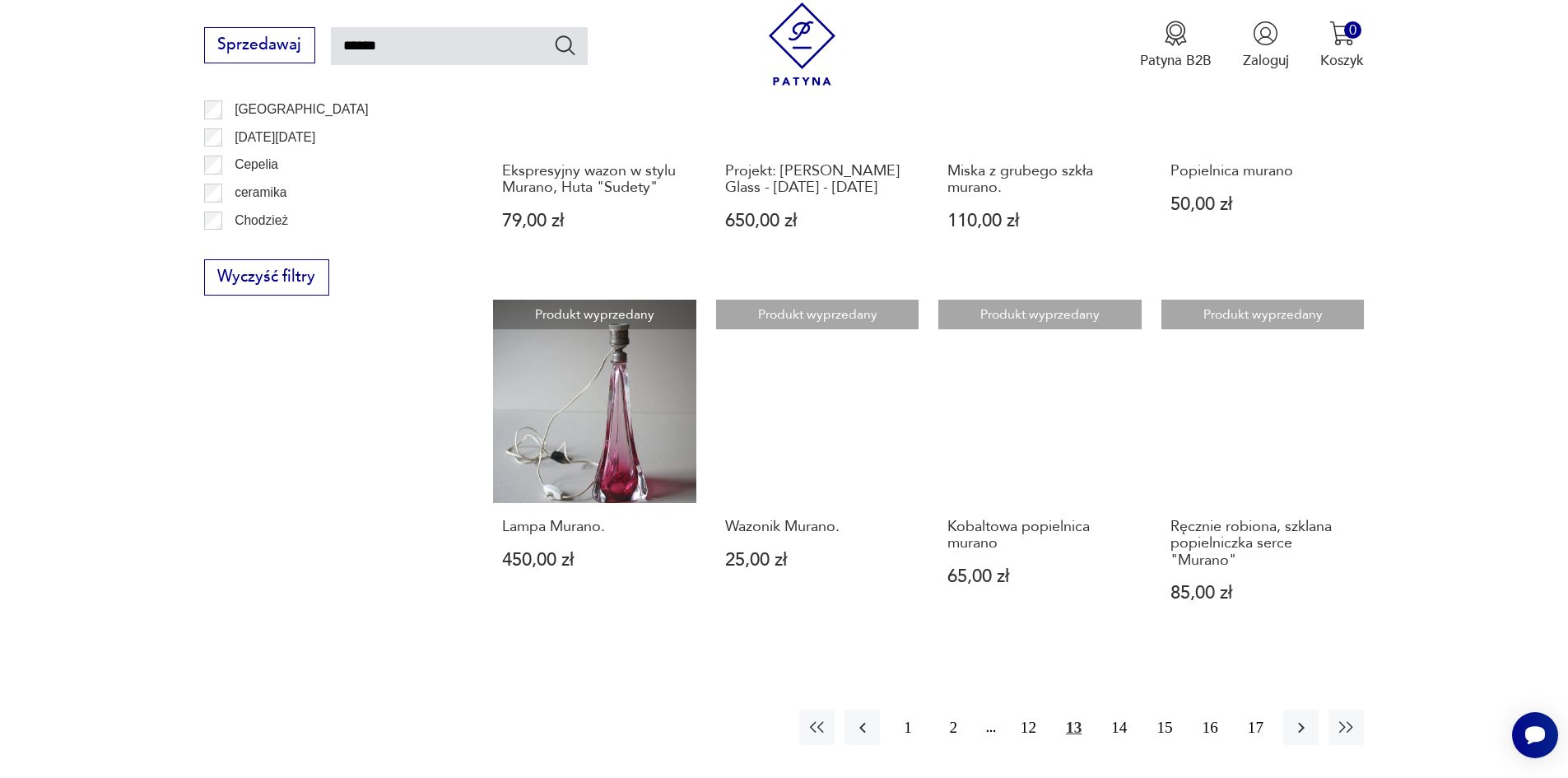
scroll to position [1247, 0]
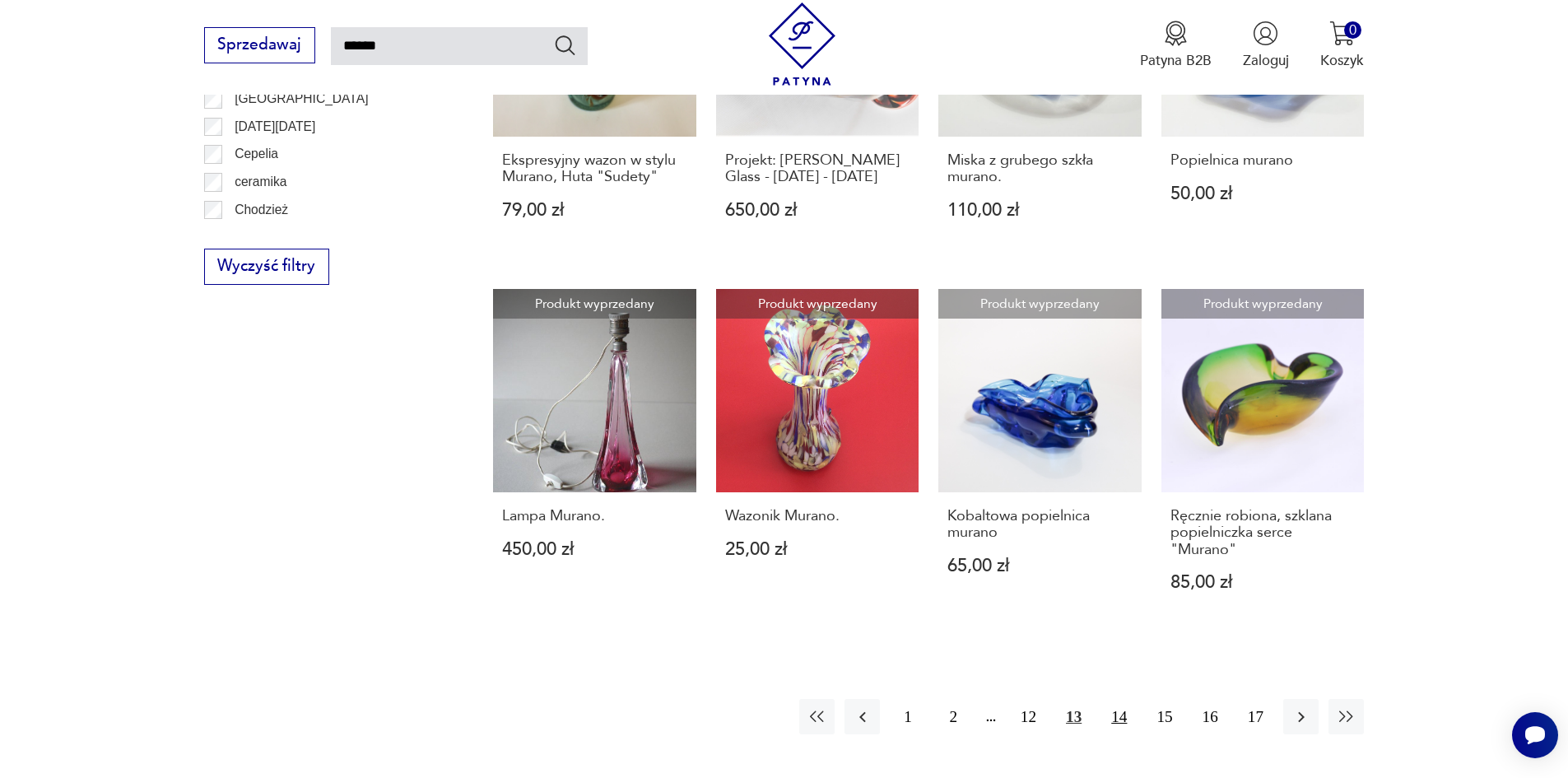
click at [1131, 699] on button "14" at bounding box center [1119, 716] width 35 height 35
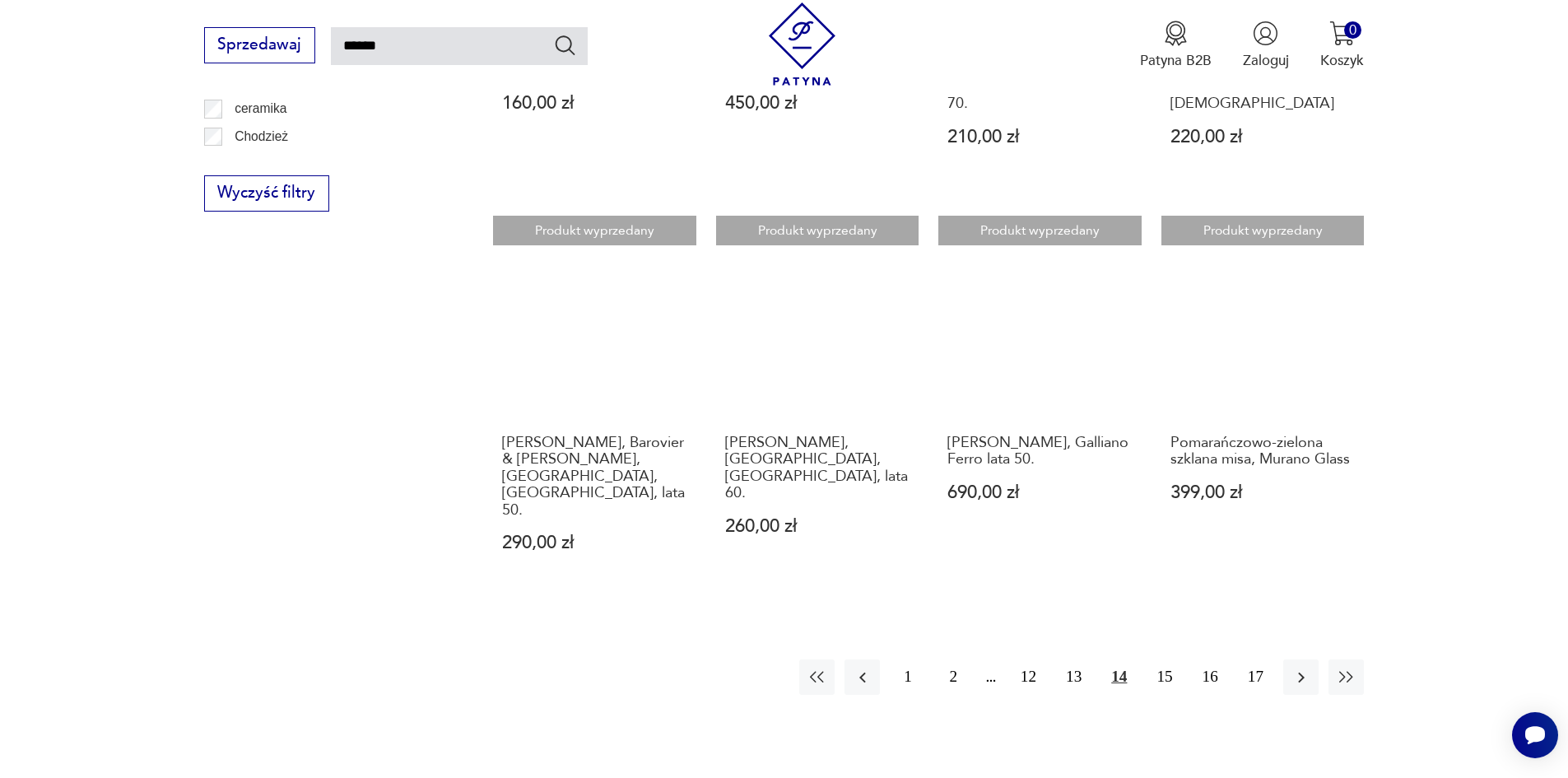
scroll to position [1328, 0]
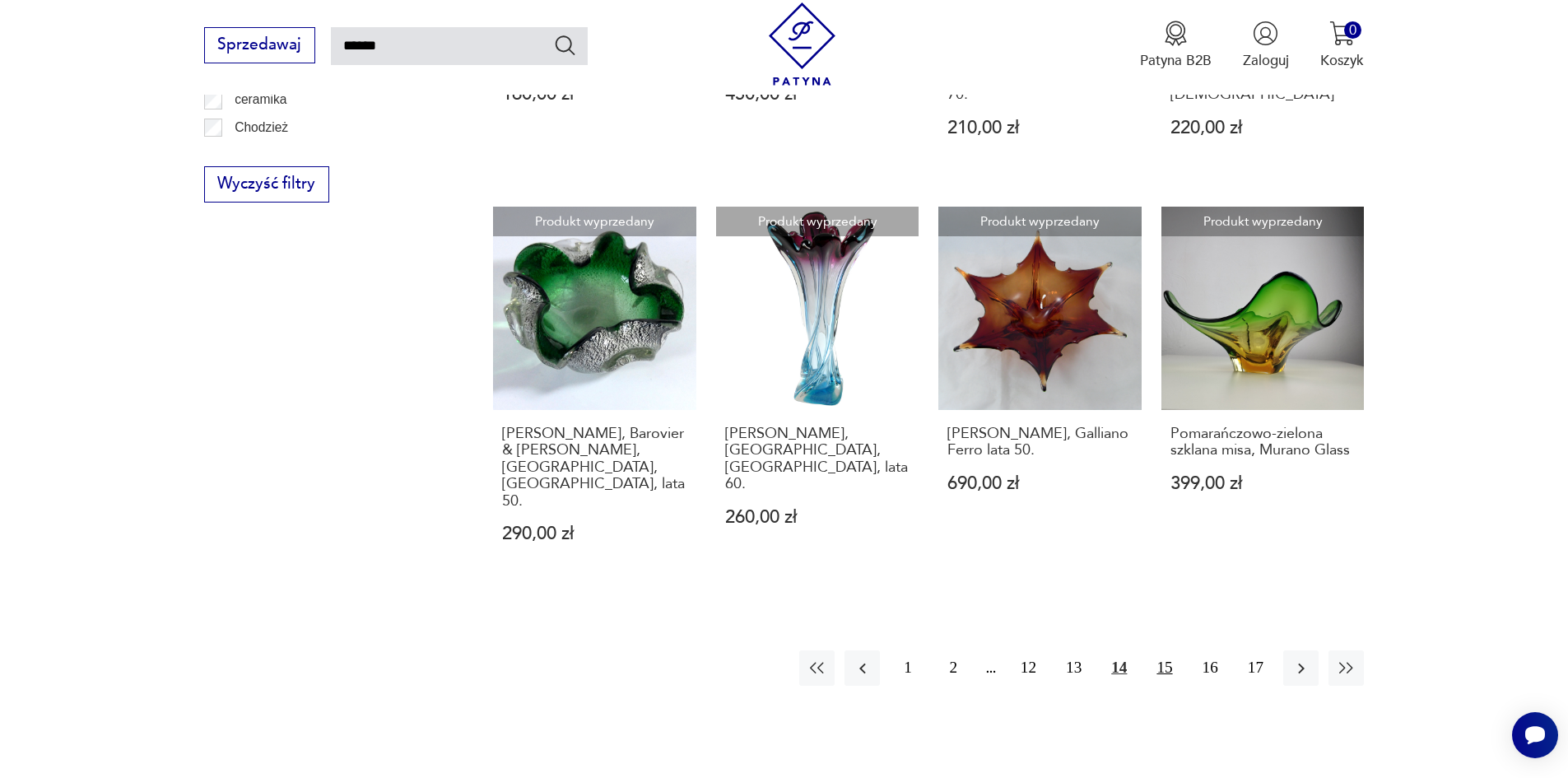
click at [1165, 650] on button "15" at bounding box center [1164, 668] width 35 height 35
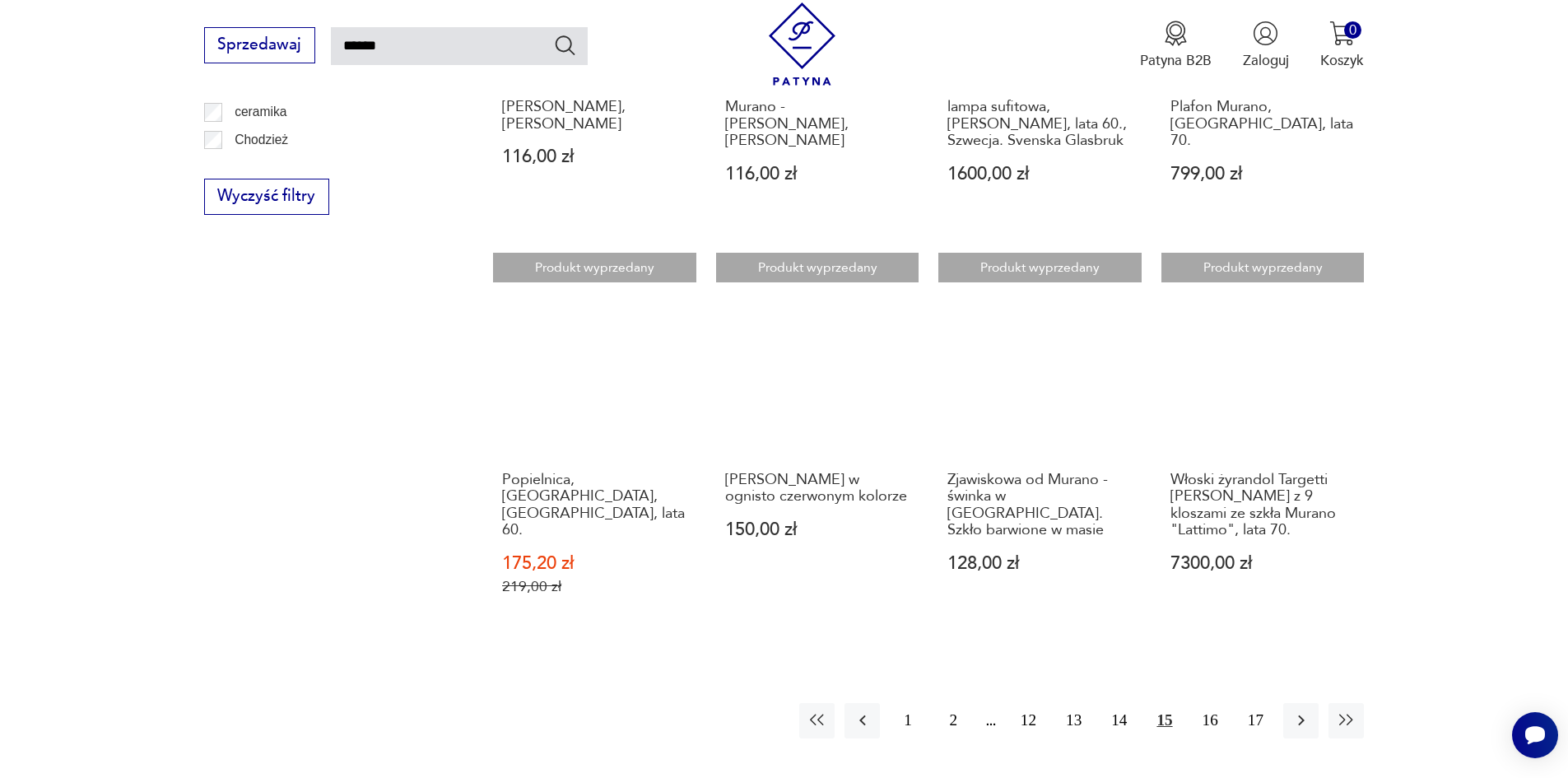
scroll to position [1328, 0]
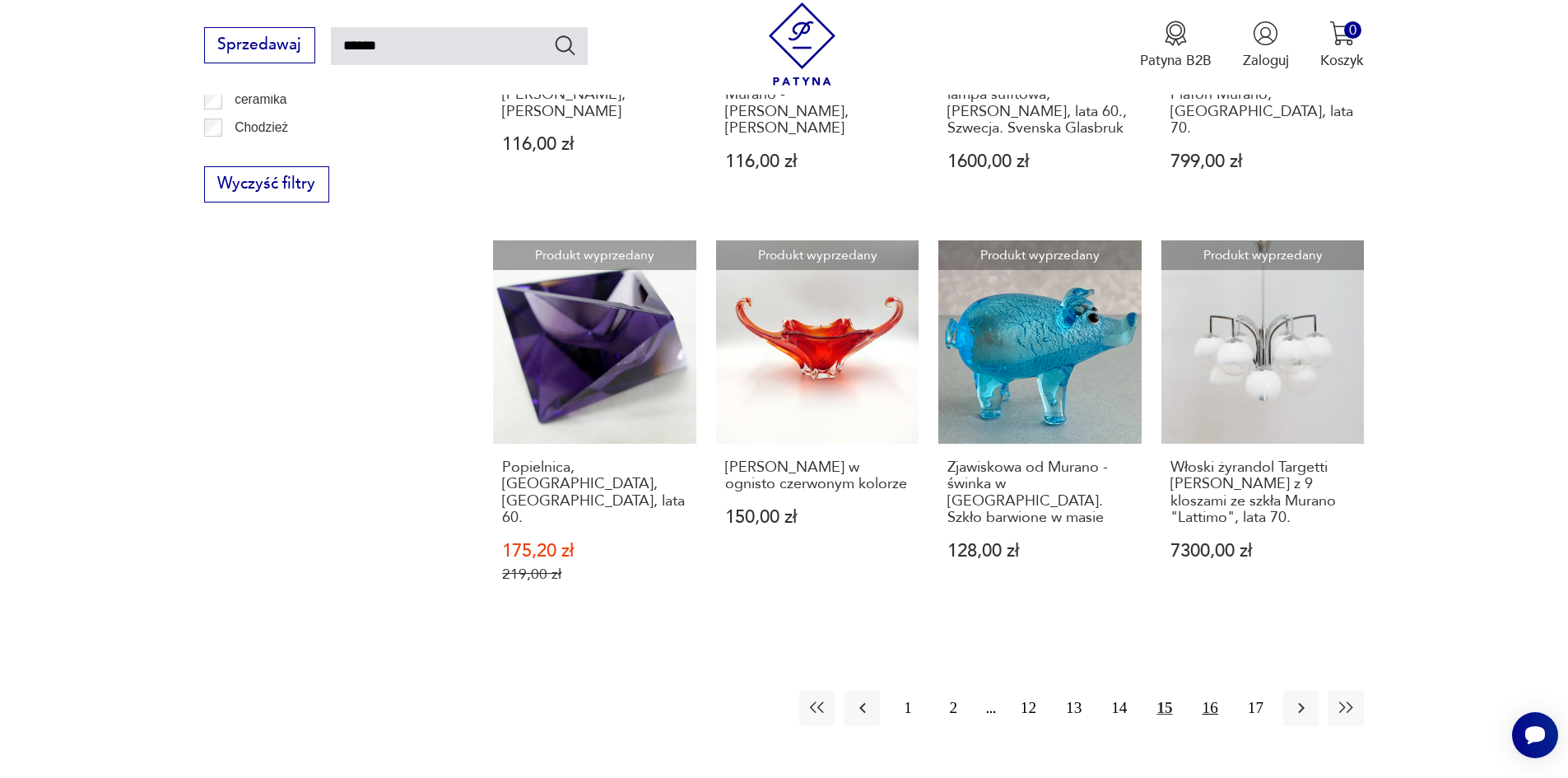
click at [1214, 691] on button "16" at bounding box center [1210, 708] width 35 height 35
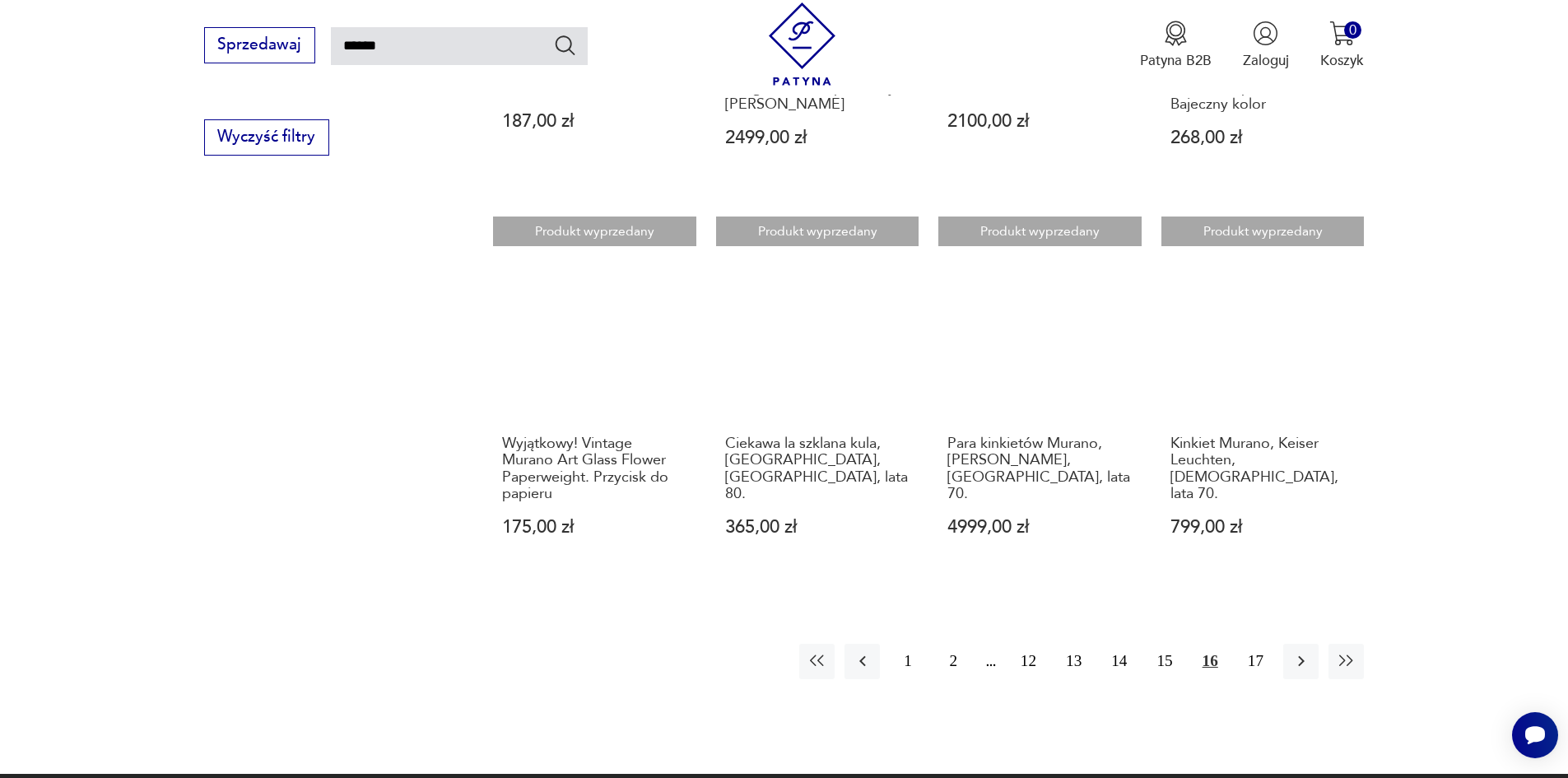
scroll to position [1411, 0]
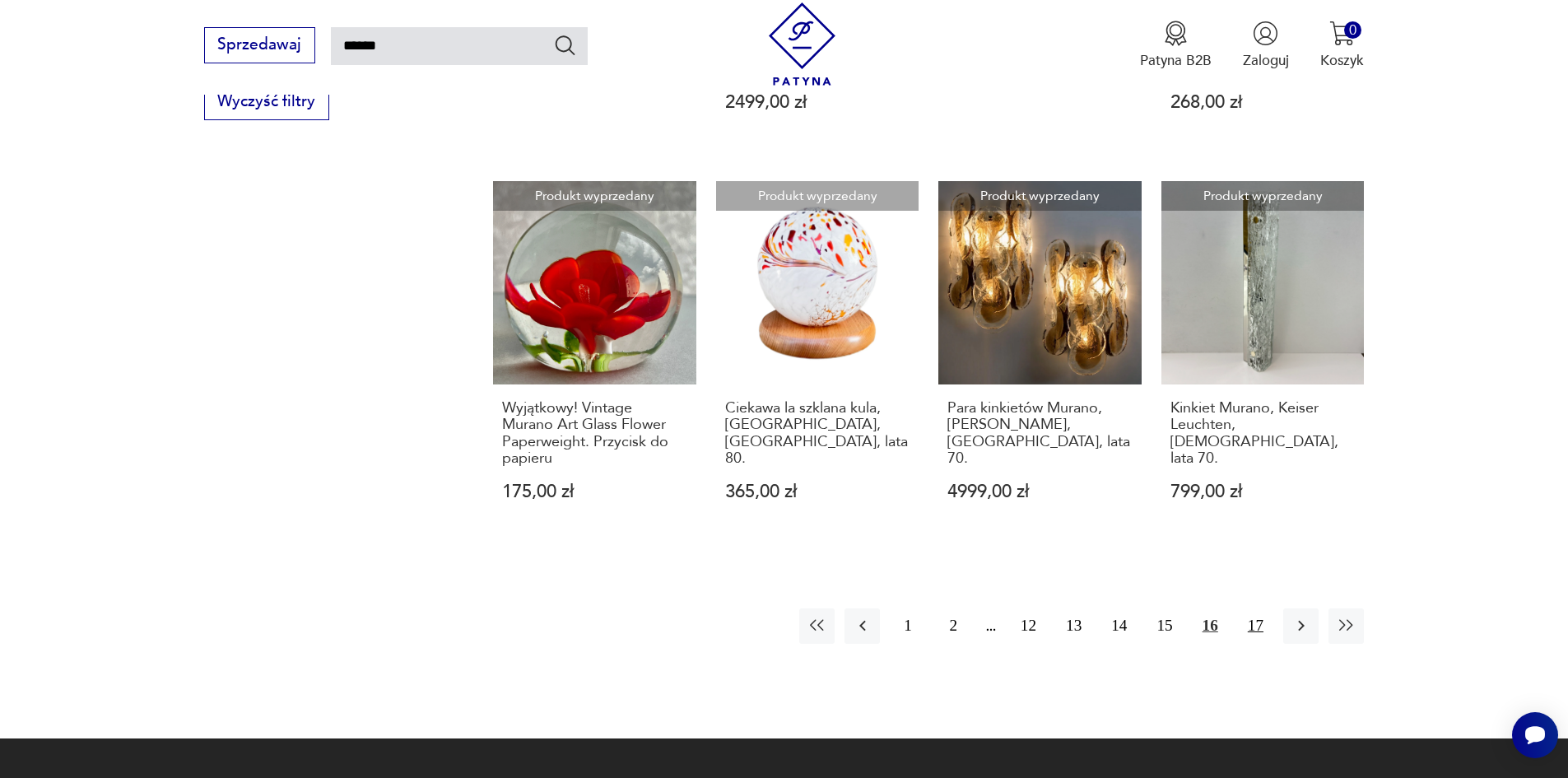
click at [1259, 608] on button "17" at bounding box center [1255, 626] width 35 height 35
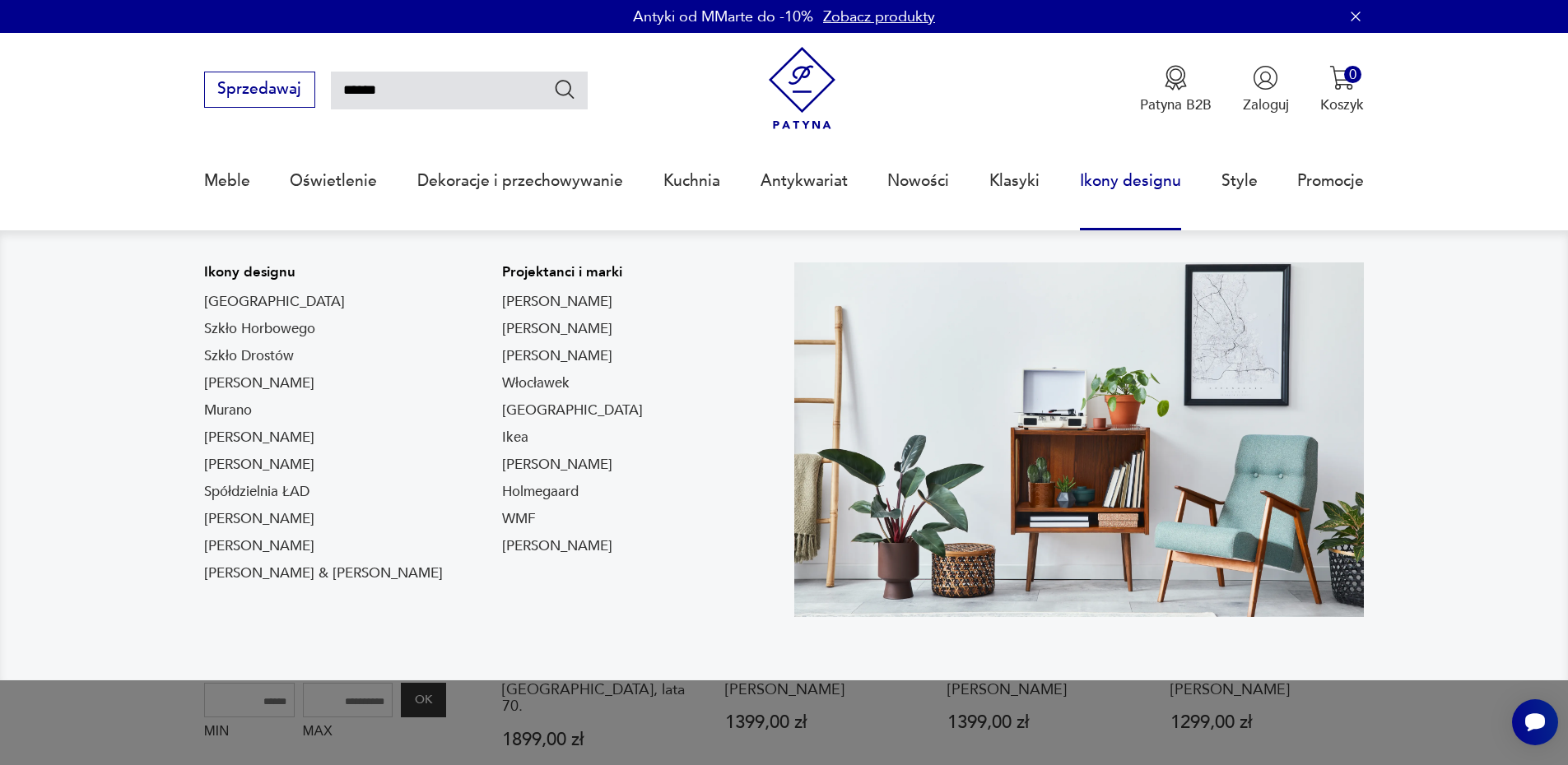
click at [1098, 183] on link "Ikony designu" at bounding box center [1129, 180] width 101 height 76
click at [236, 325] on link "Szkło Horbowego" at bounding box center [259, 329] width 111 height 20
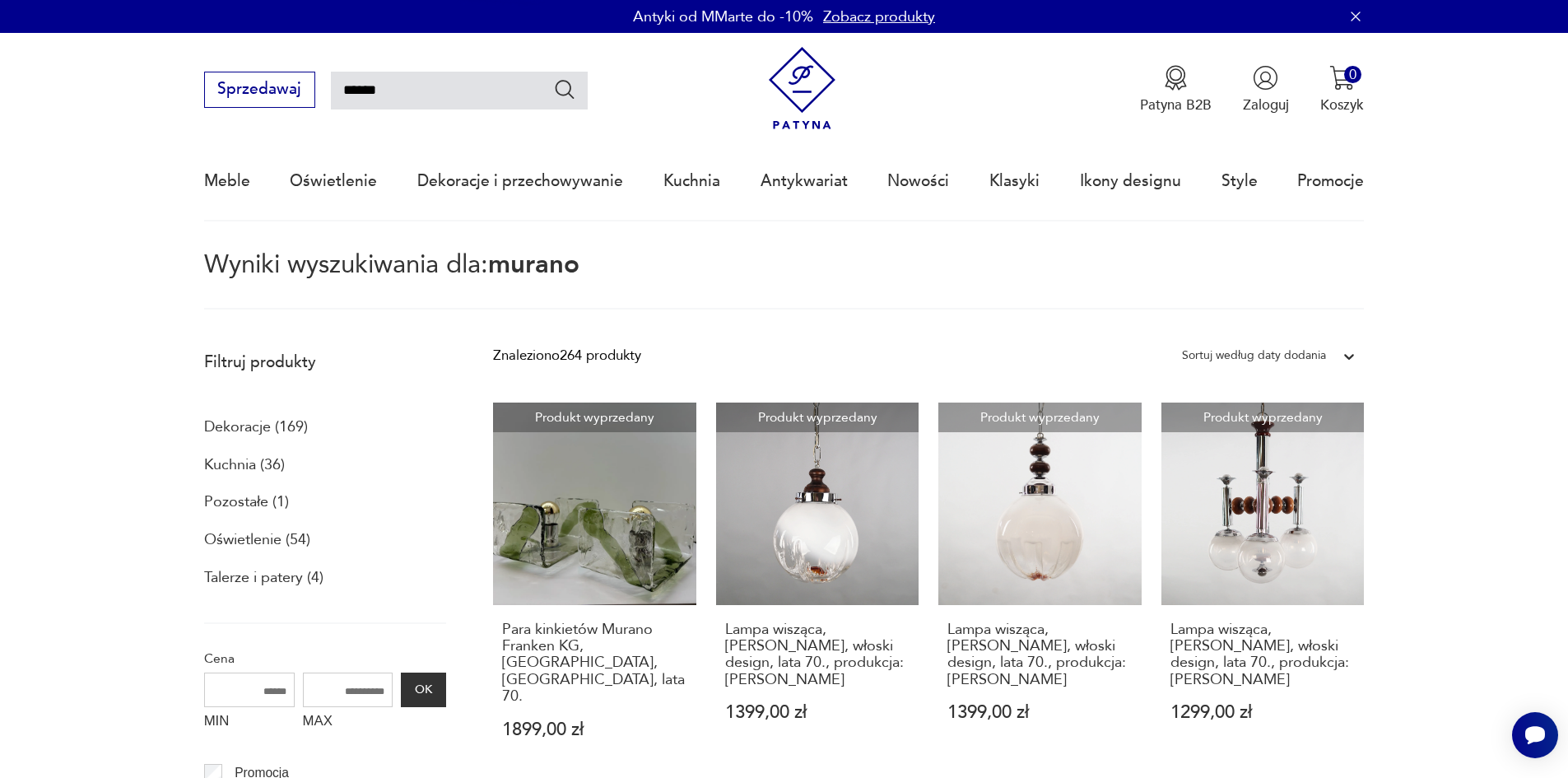
type input "*******"
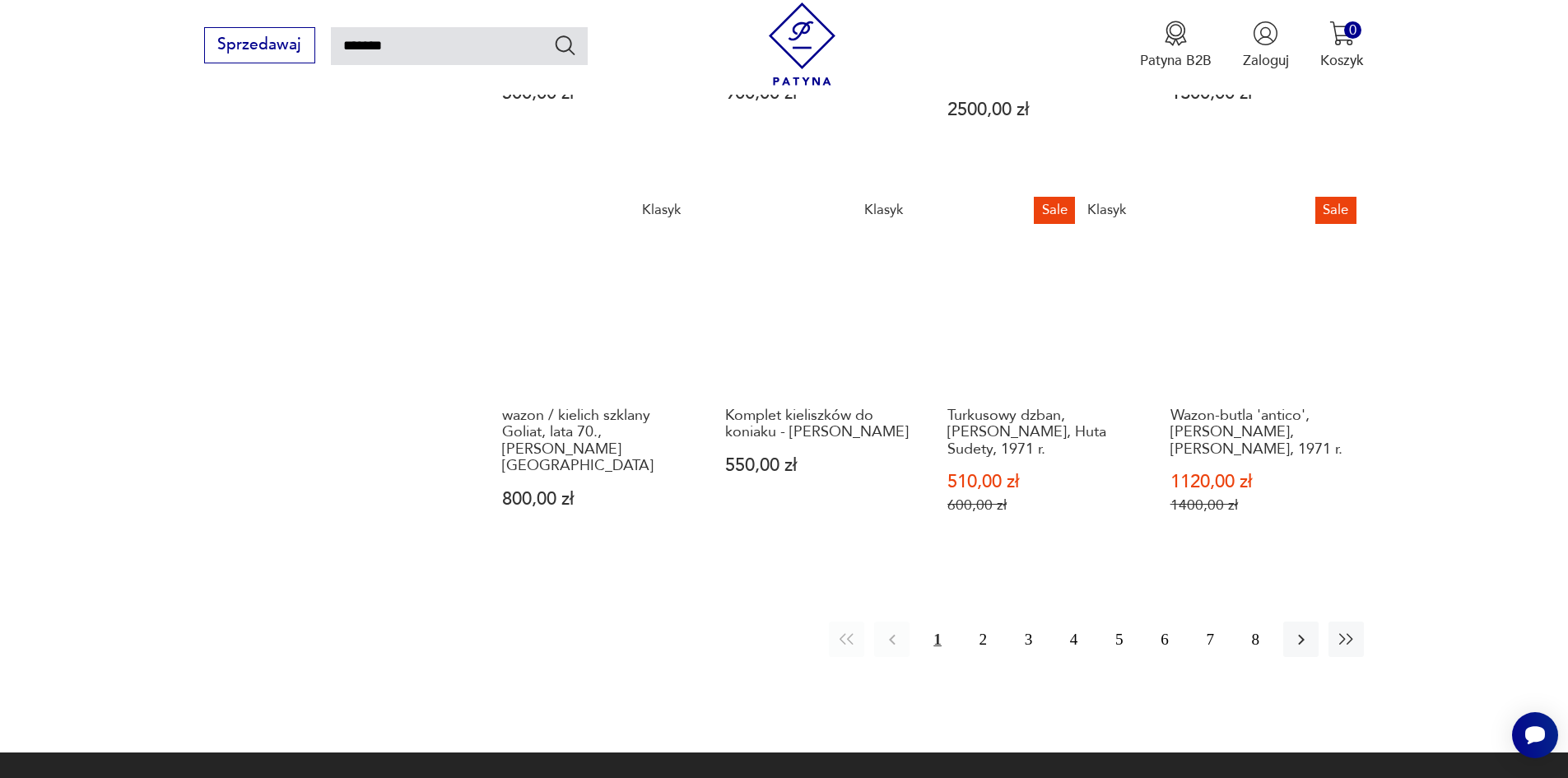
scroll to position [1493, 0]
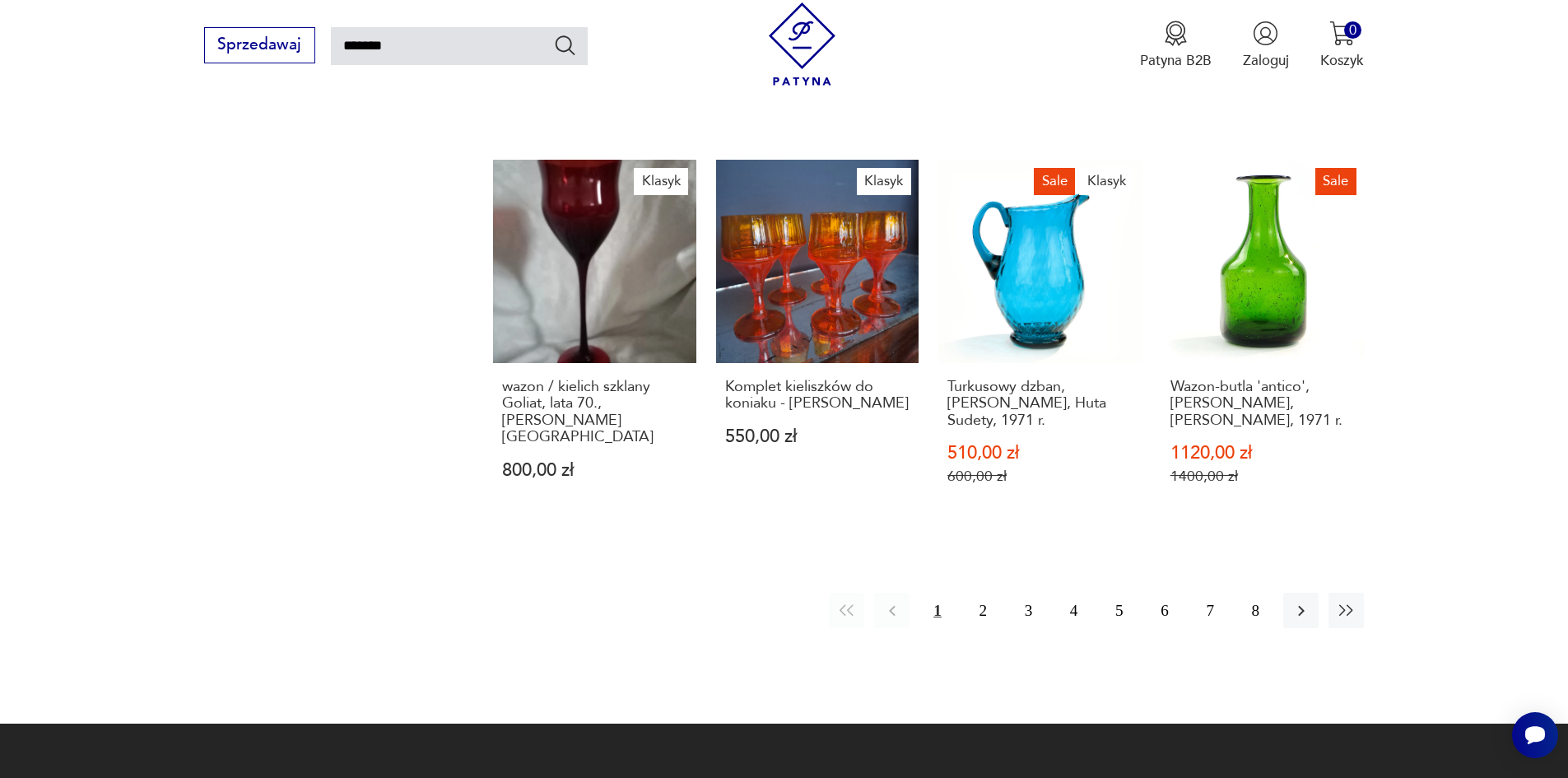
drag, startPoint x: 1032, startPoint y: 629, endPoint x: 946, endPoint y: 597, distance: 91.8
click at [977, 593] on button "2" at bounding box center [983, 610] width 35 height 35
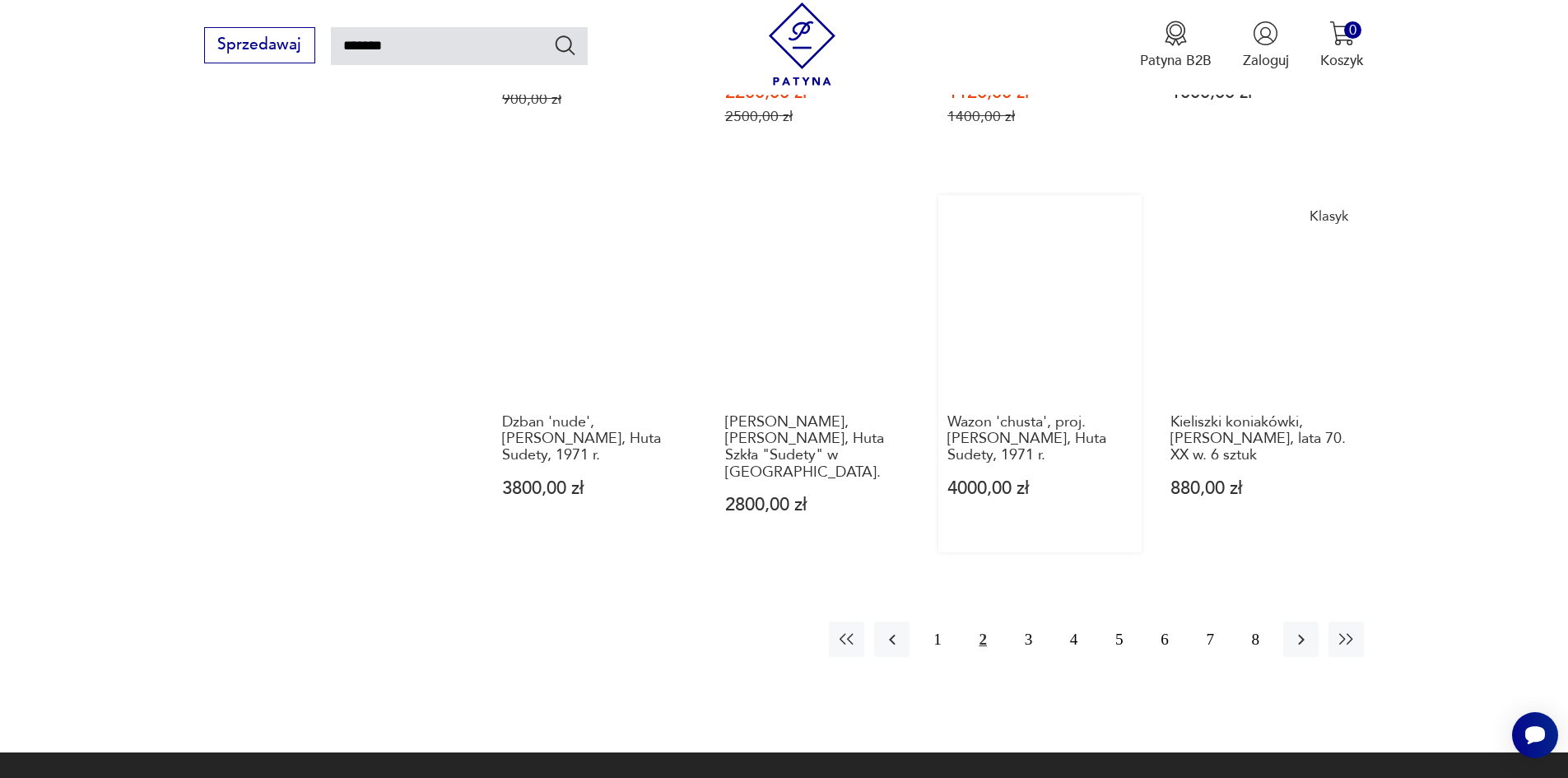
scroll to position [1411, 0]
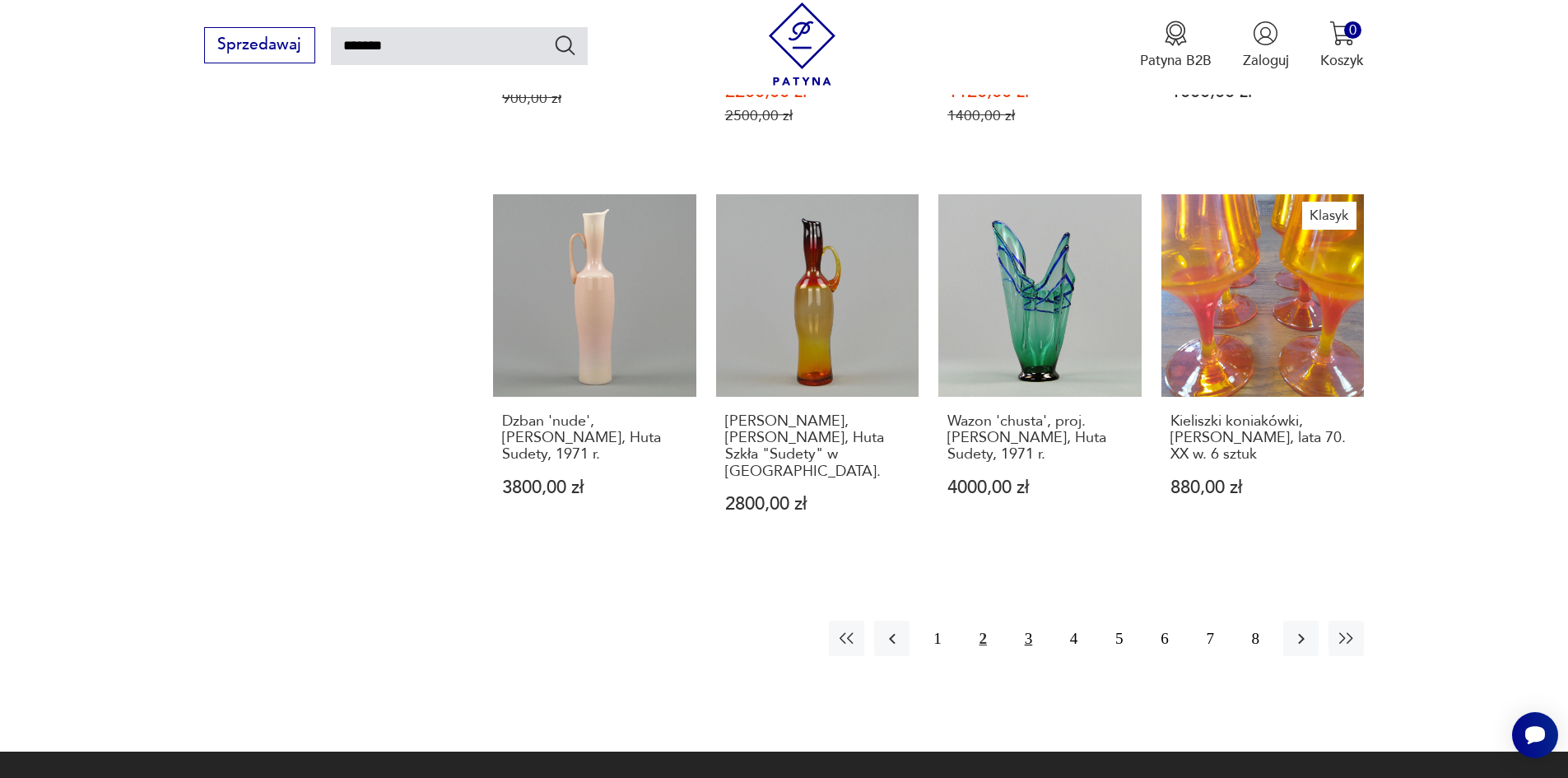
click at [1028, 641] on button "3" at bounding box center [1028, 638] width 35 height 35
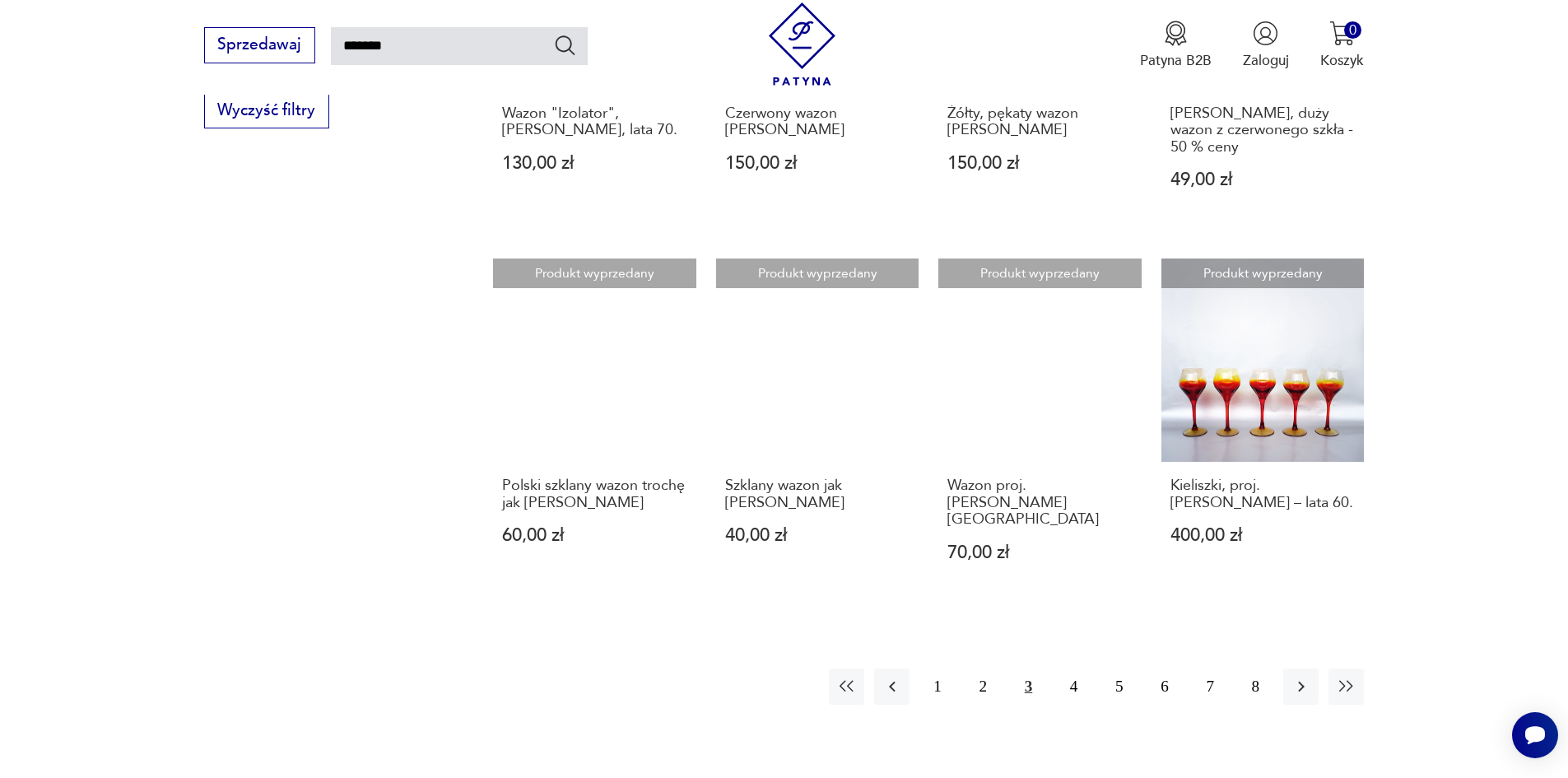
scroll to position [1328, 0]
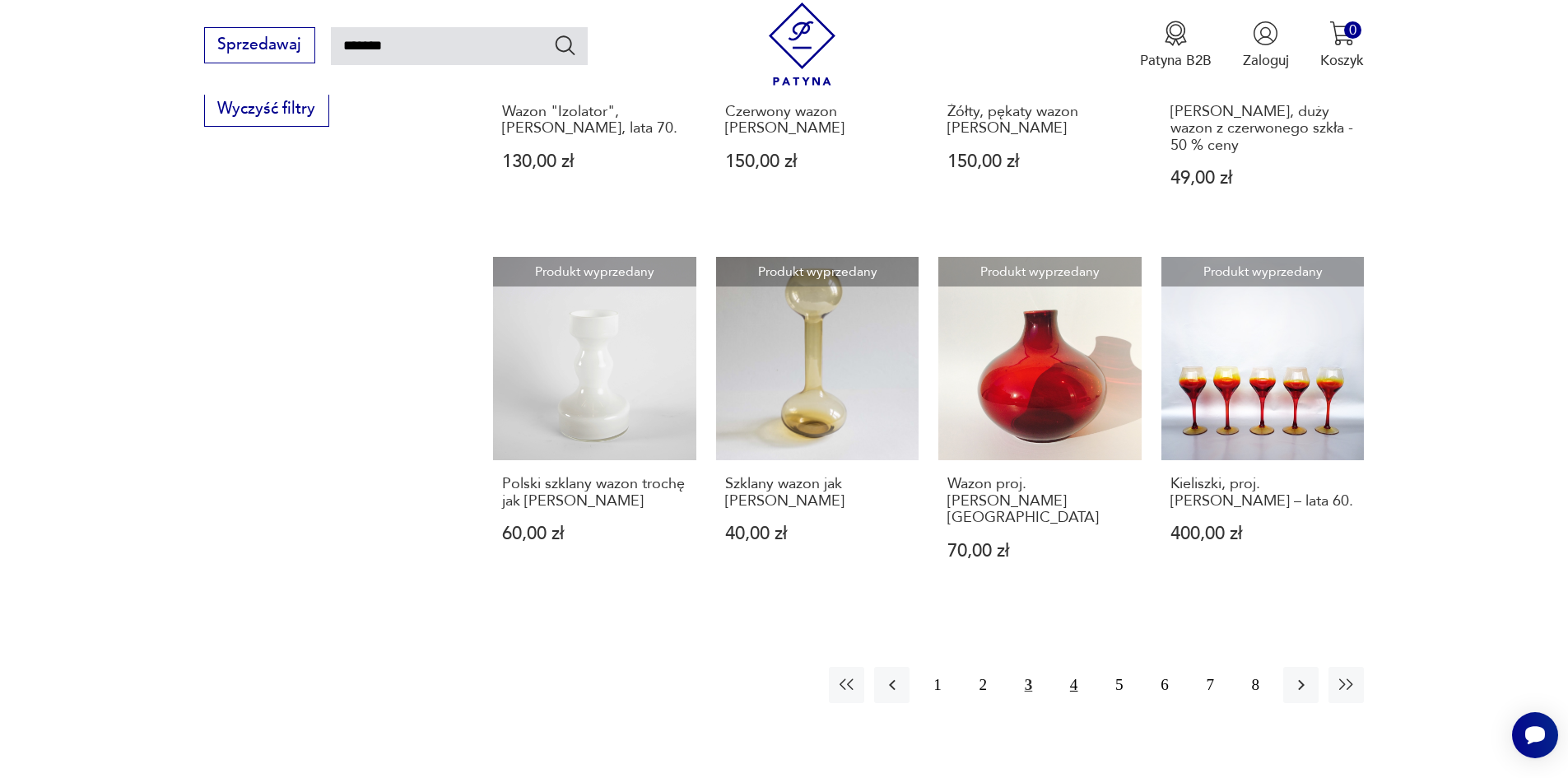
drag, startPoint x: 1073, startPoint y: 589, endPoint x: 1079, endPoint y: 607, distance: 19.0
click at [1074, 666] on button "4" at bounding box center [1073, 684] width 35 height 35
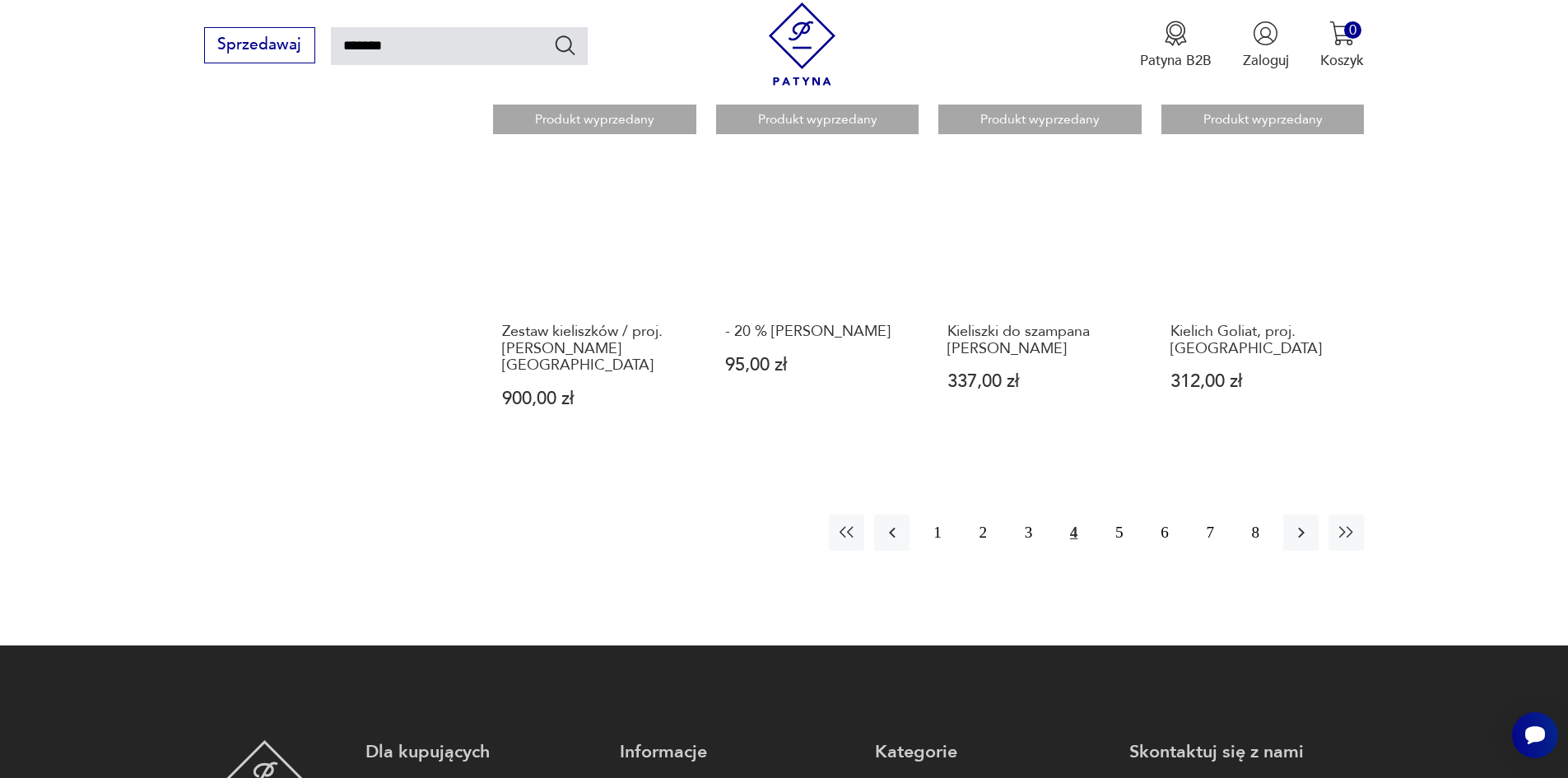
scroll to position [1411, 0]
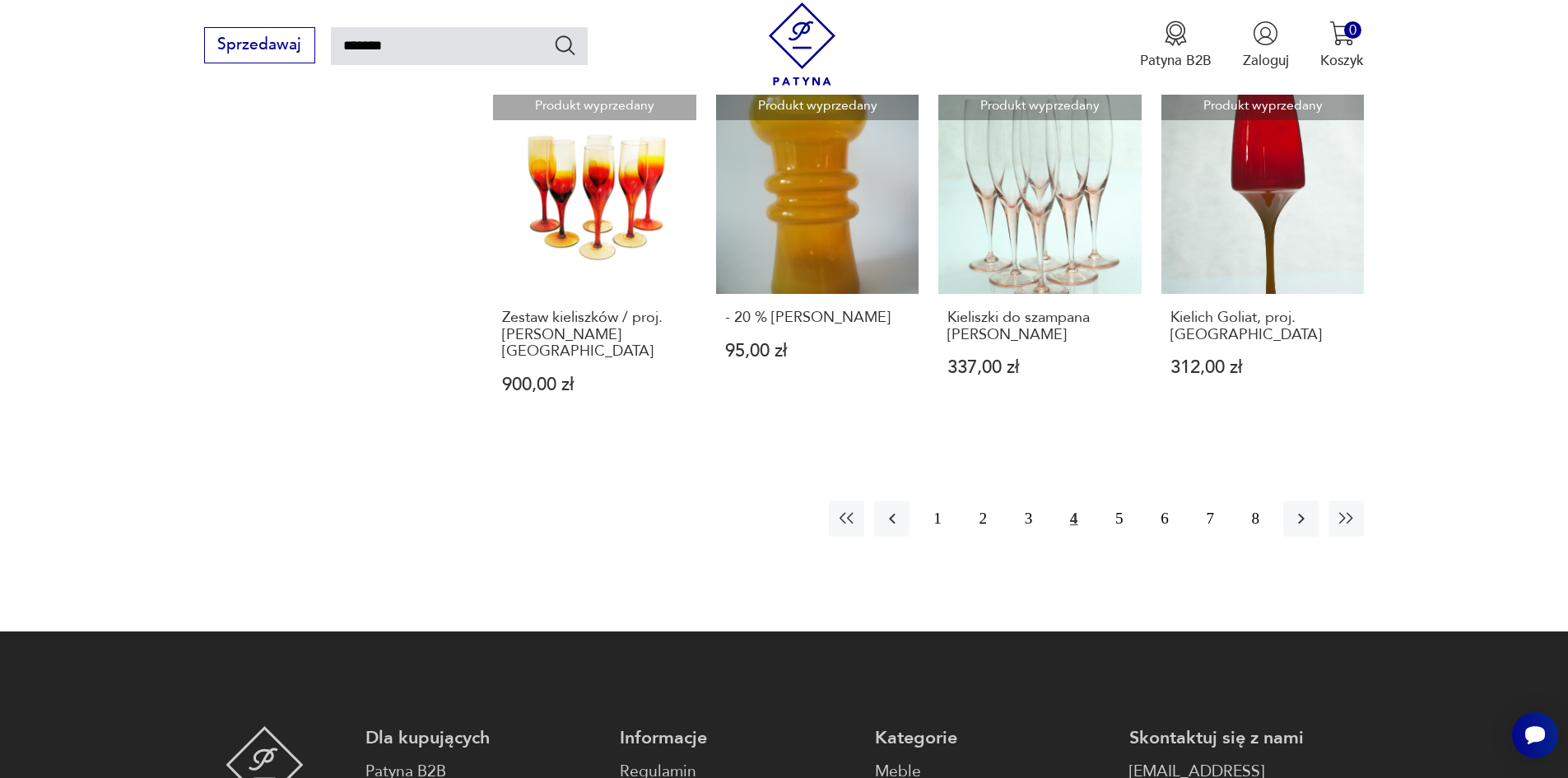
drag, startPoint x: 1046, startPoint y: 511, endPoint x: 1097, endPoint y: 528, distance: 53.8
click at [1094, 528] on div "1 2 3 4 5 6 7 8" at bounding box center [1096, 518] width 535 height 35
click at [1112, 520] on button "5" at bounding box center [1119, 518] width 35 height 35
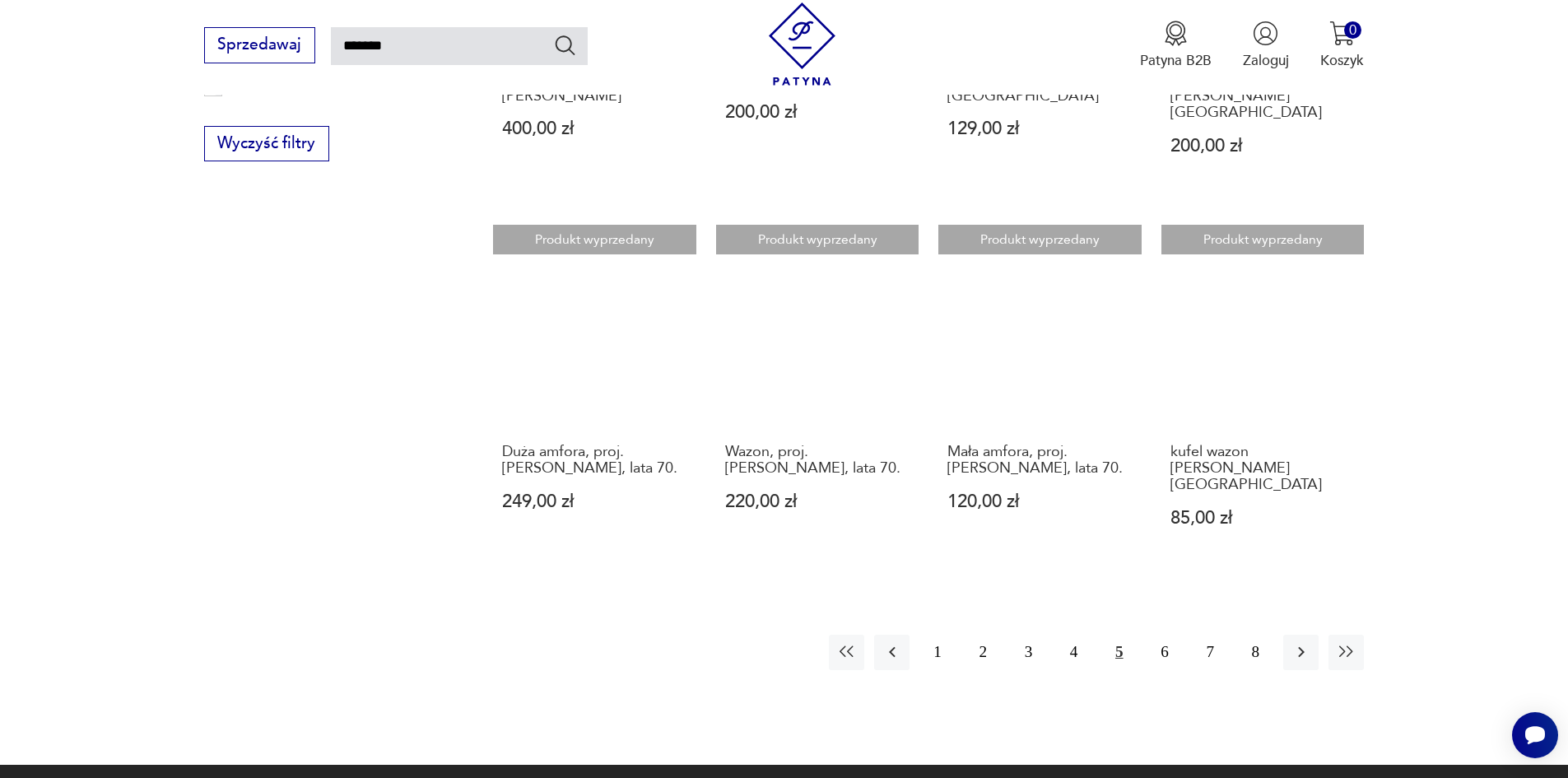
scroll to position [1328, 0]
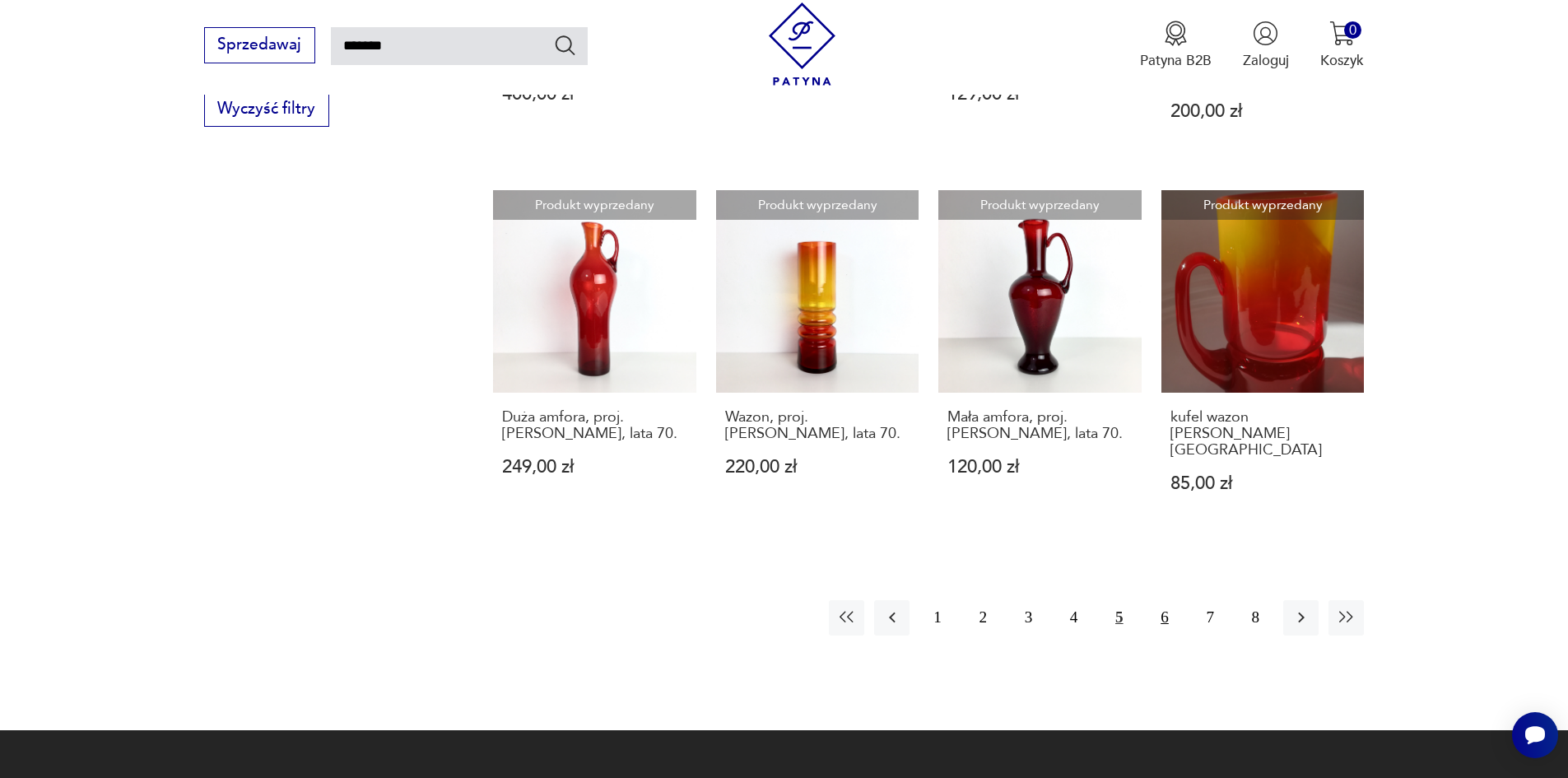
click at [1162, 599] on button "6" at bounding box center [1164, 617] width 35 height 35
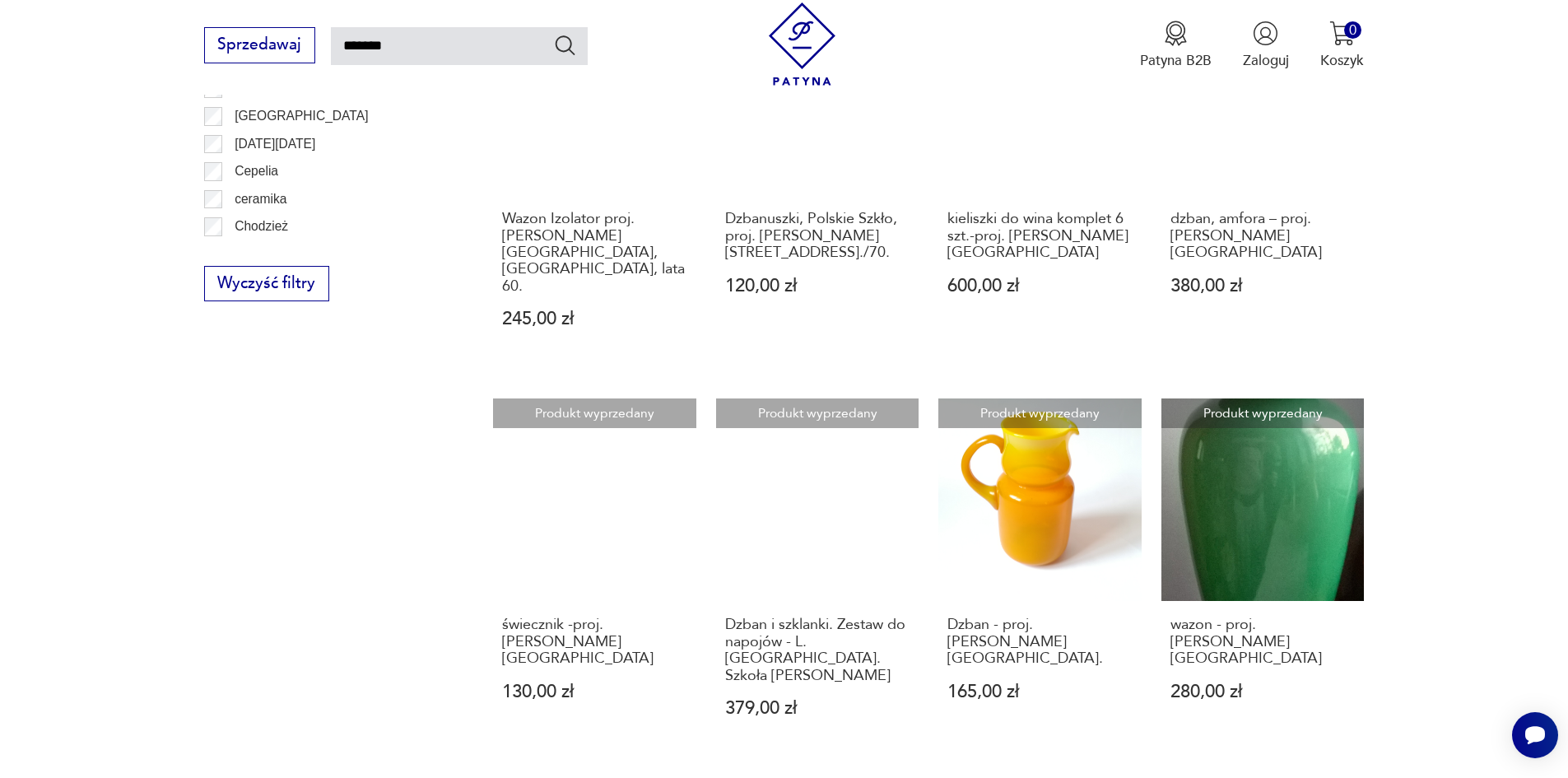
scroll to position [1247, 0]
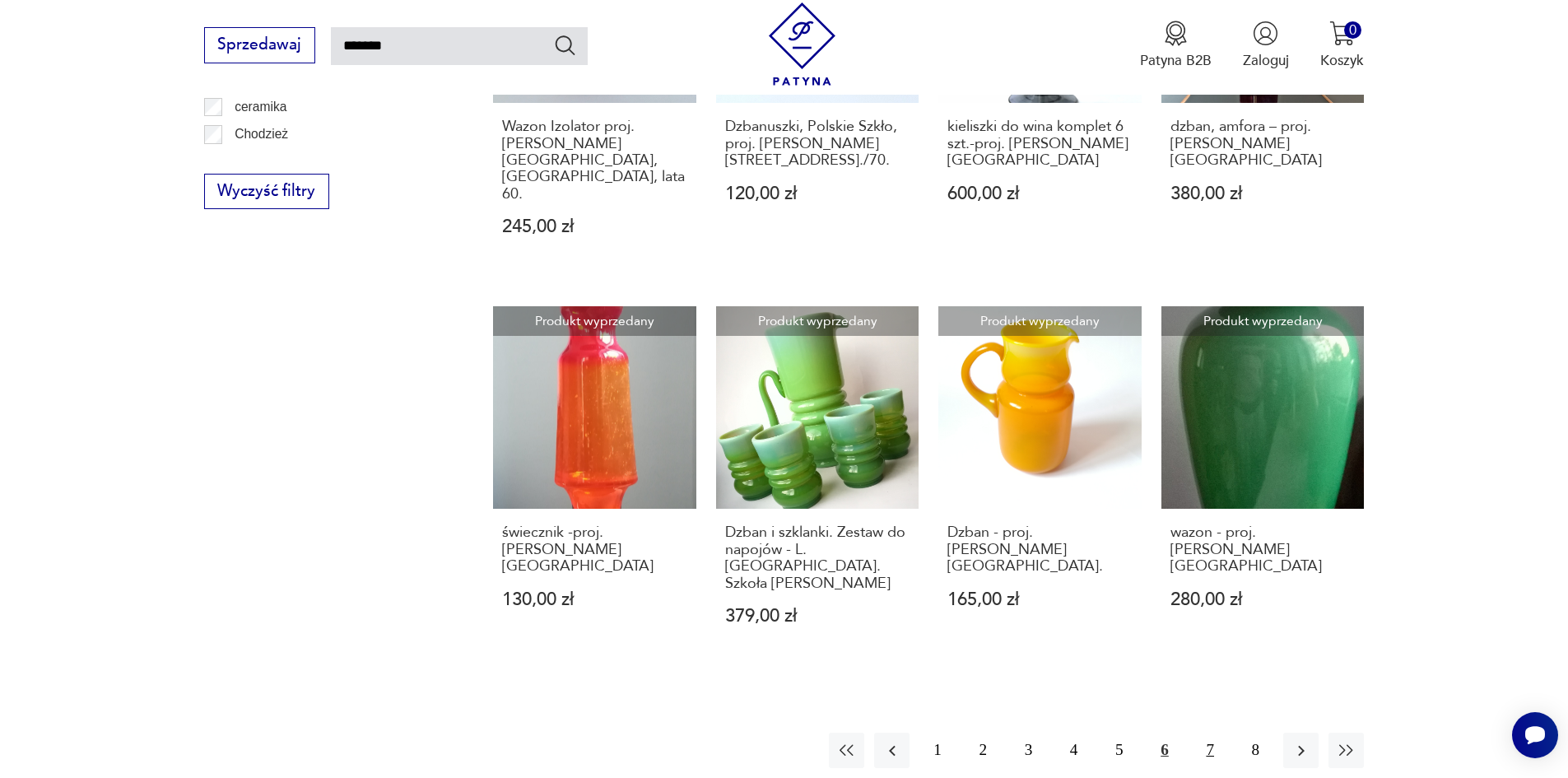
click at [1207, 732] on button "7" at bounding box center [1210, 750] width 35 height 35
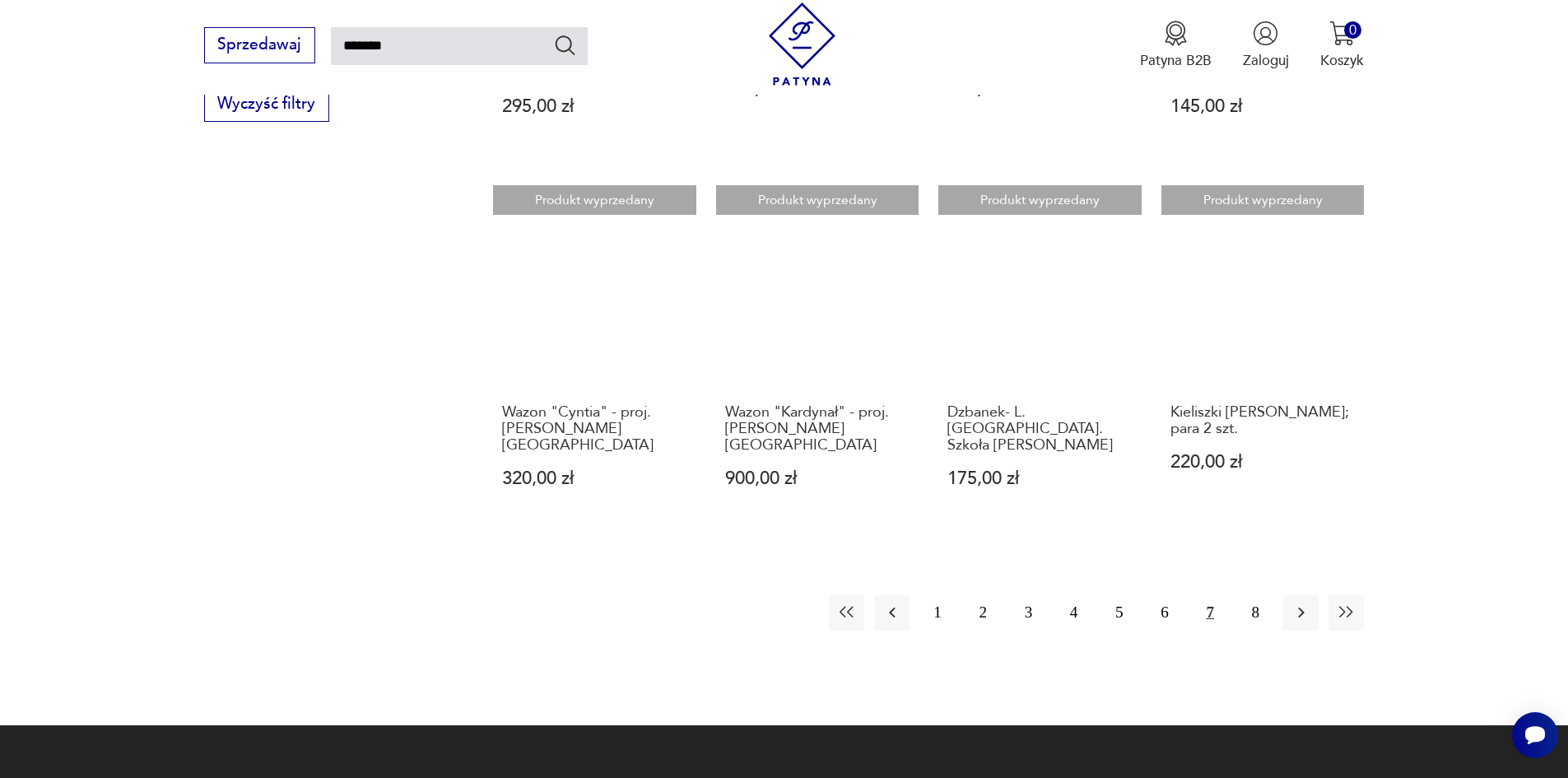
scroll to position [1411, 0]
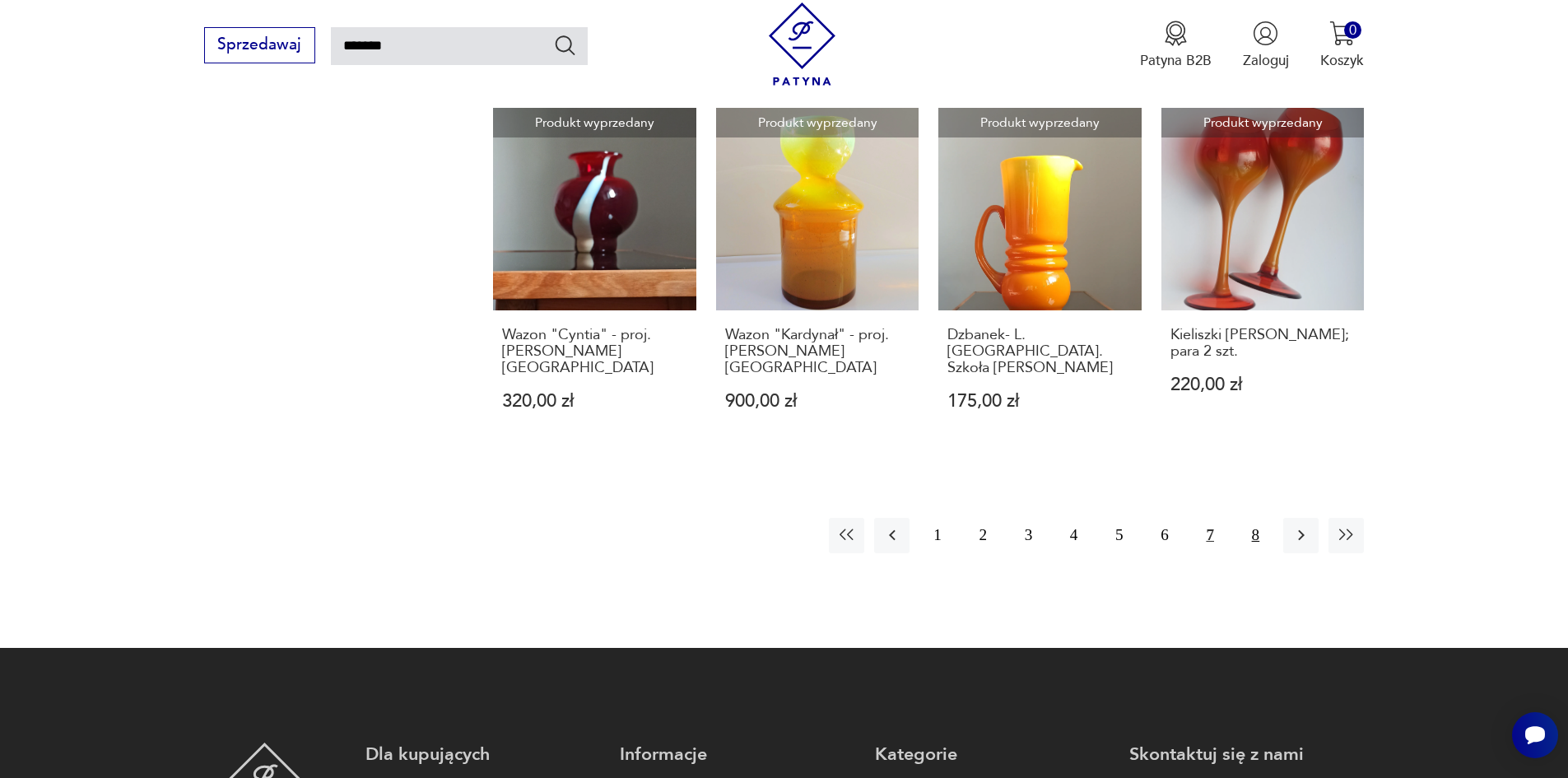
drag, startPoint x: 1242, startPoint y: 477, endPoint x: 1242, endPoint y: 492, distance: 15.0
click at [1249, 518] on button "8" at bounding box center [1255, 536] width 35 height 35
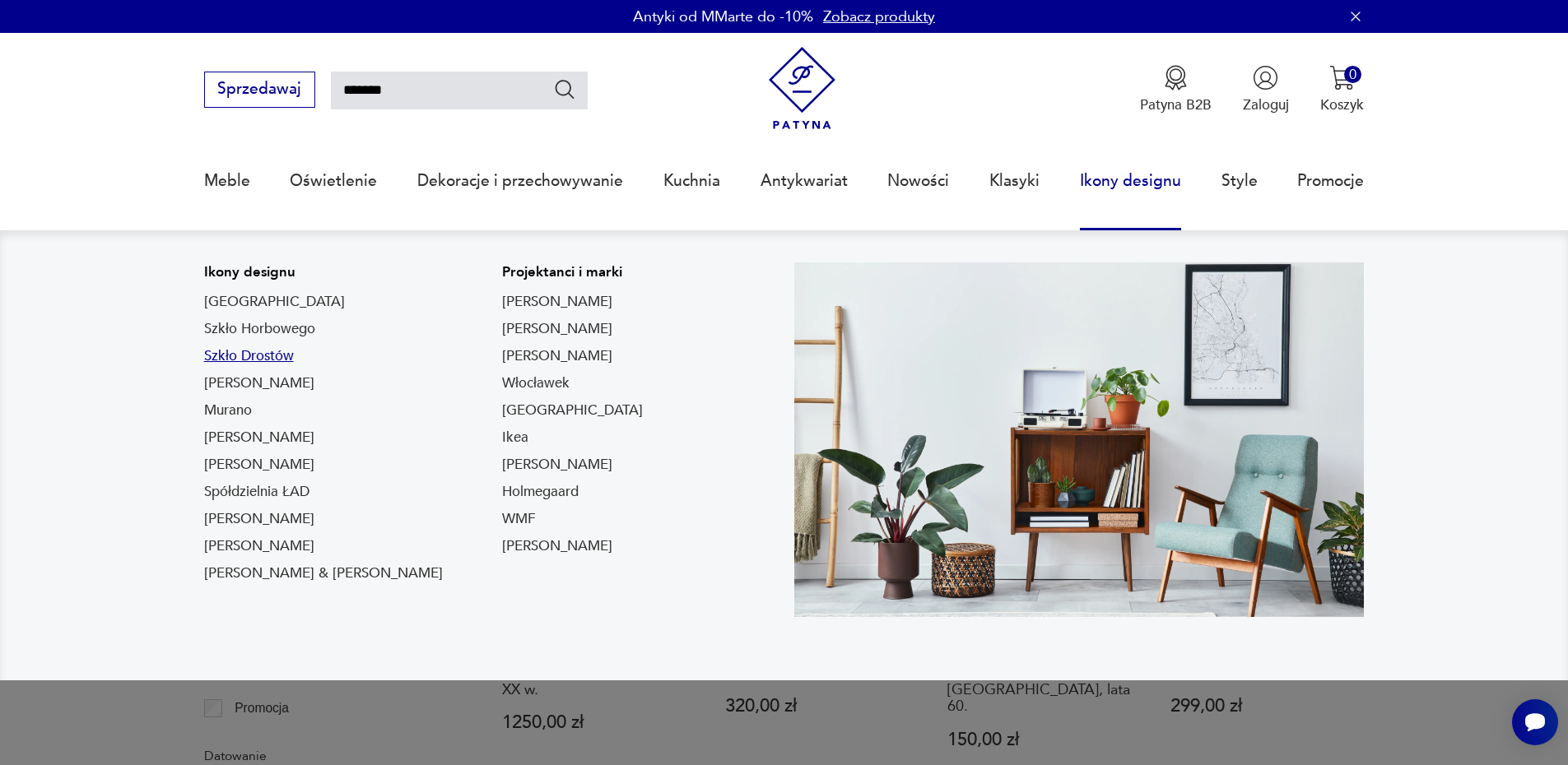
click at [242, 354] on link "Szkło Drostów" at bounding box center [248, 356] width 89 height 20
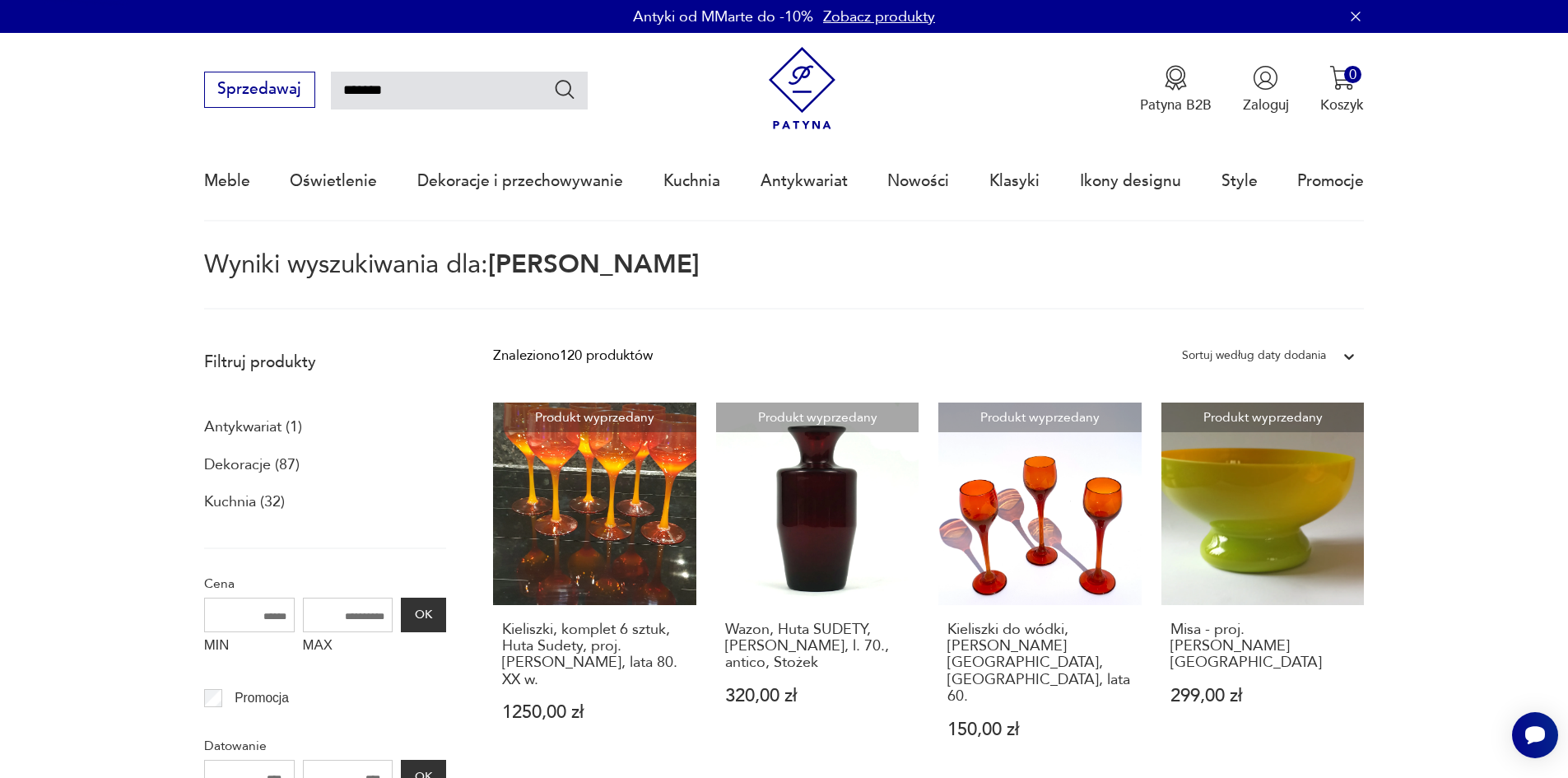
type input "*****"
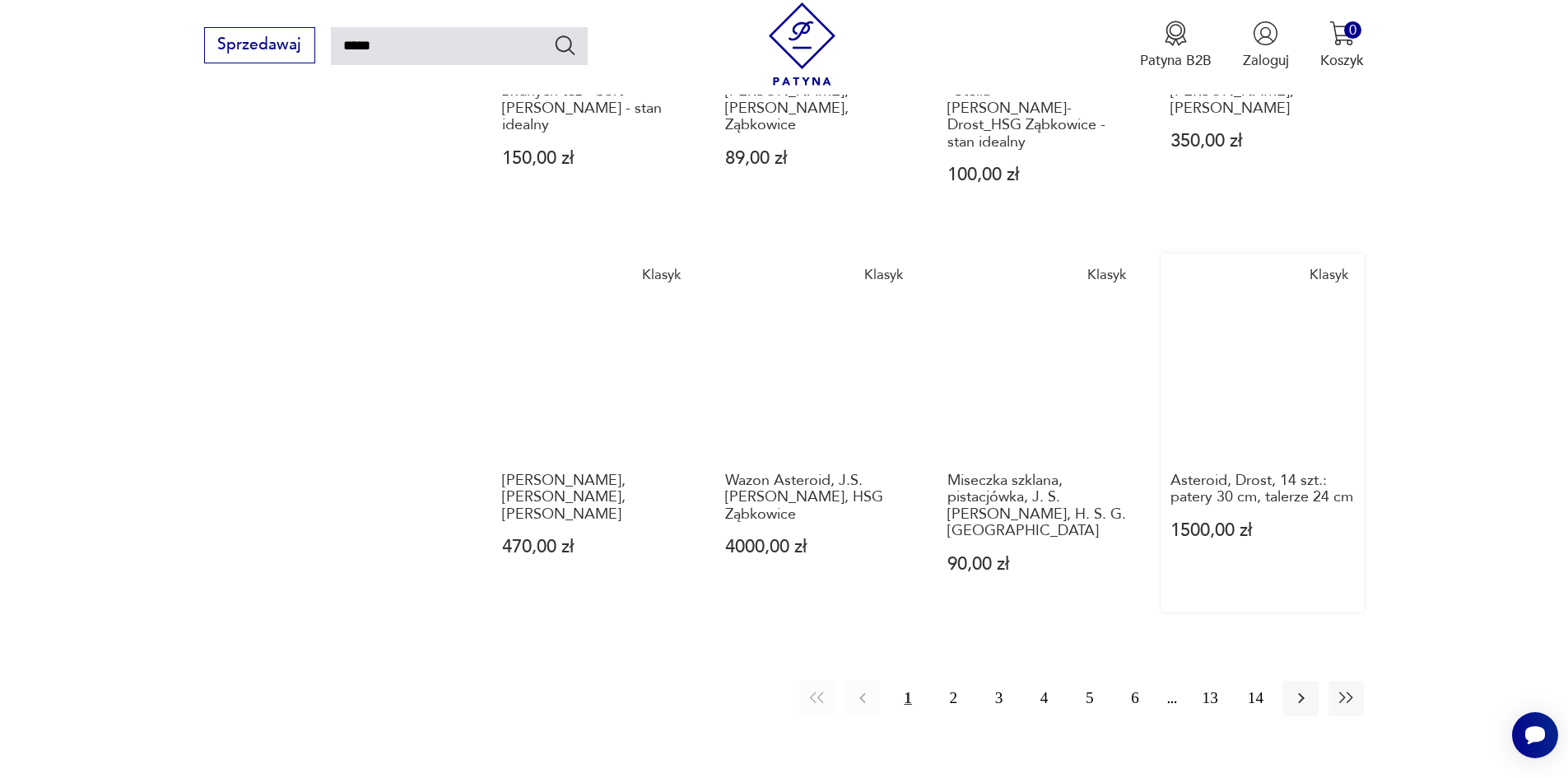
scroll to position [1411, 0]
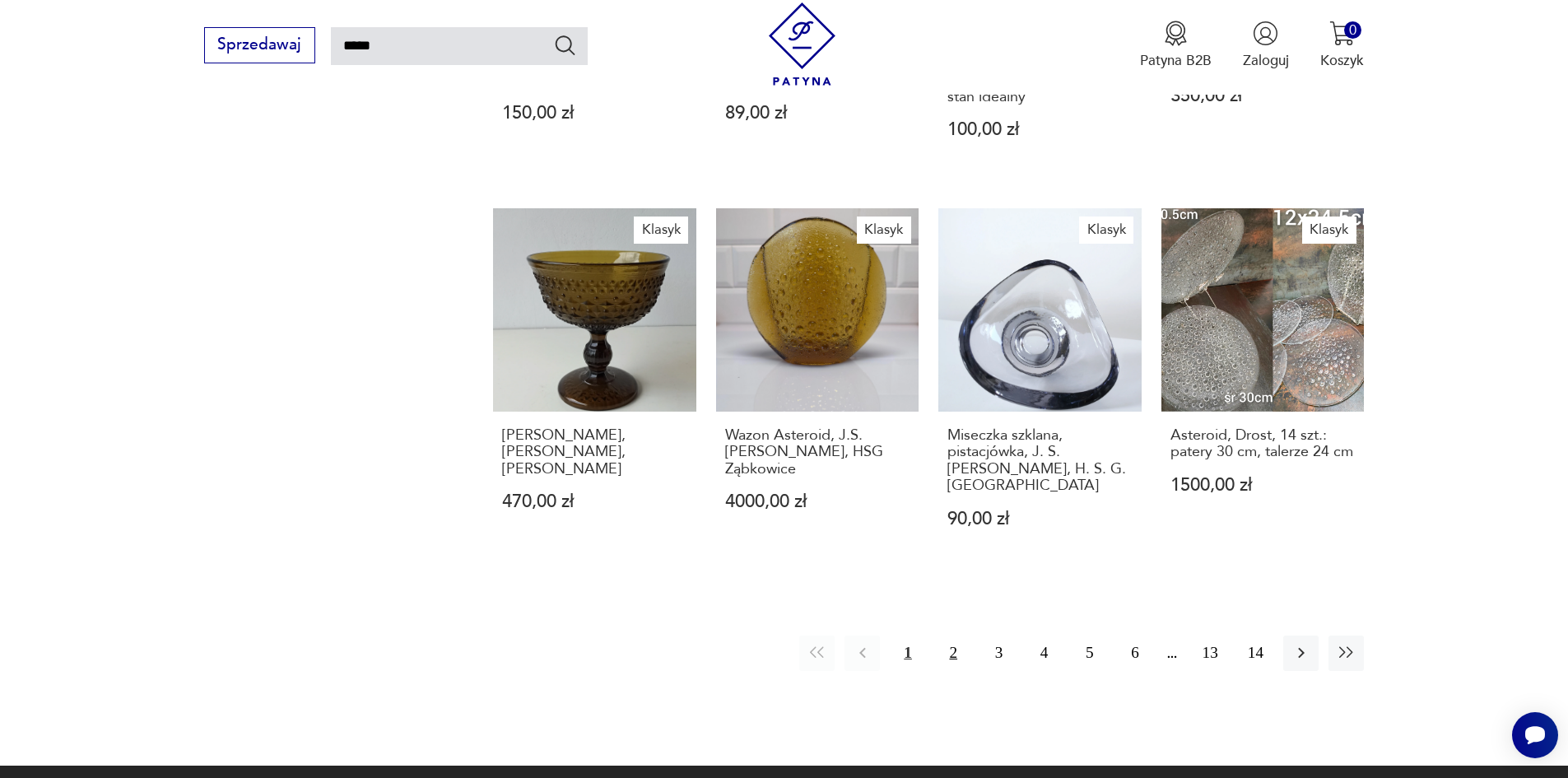
click at [951, 635] on button "2" at bounding box center [954, 652] width 35 height 35
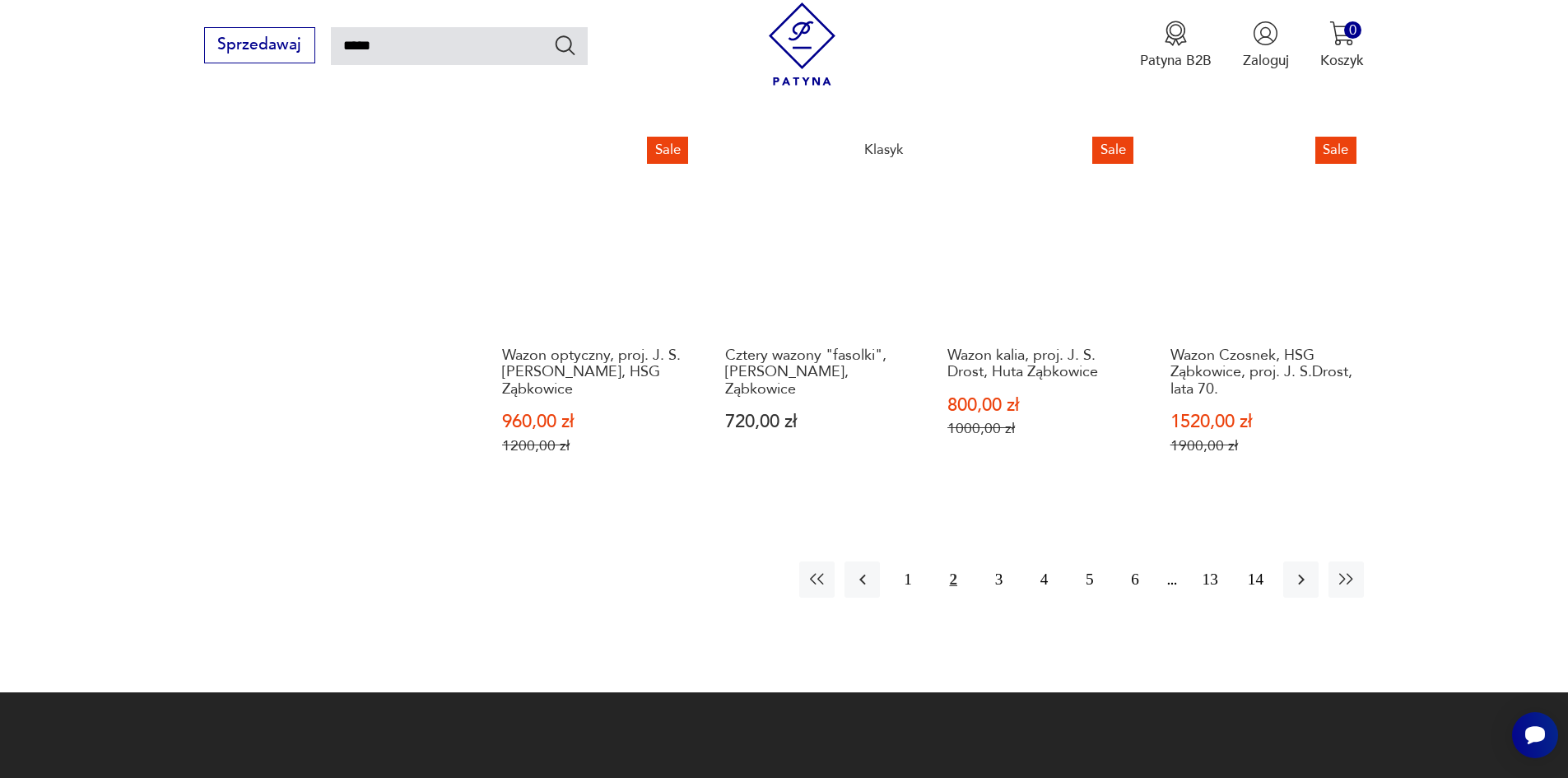
scroll to position [1576, 0]
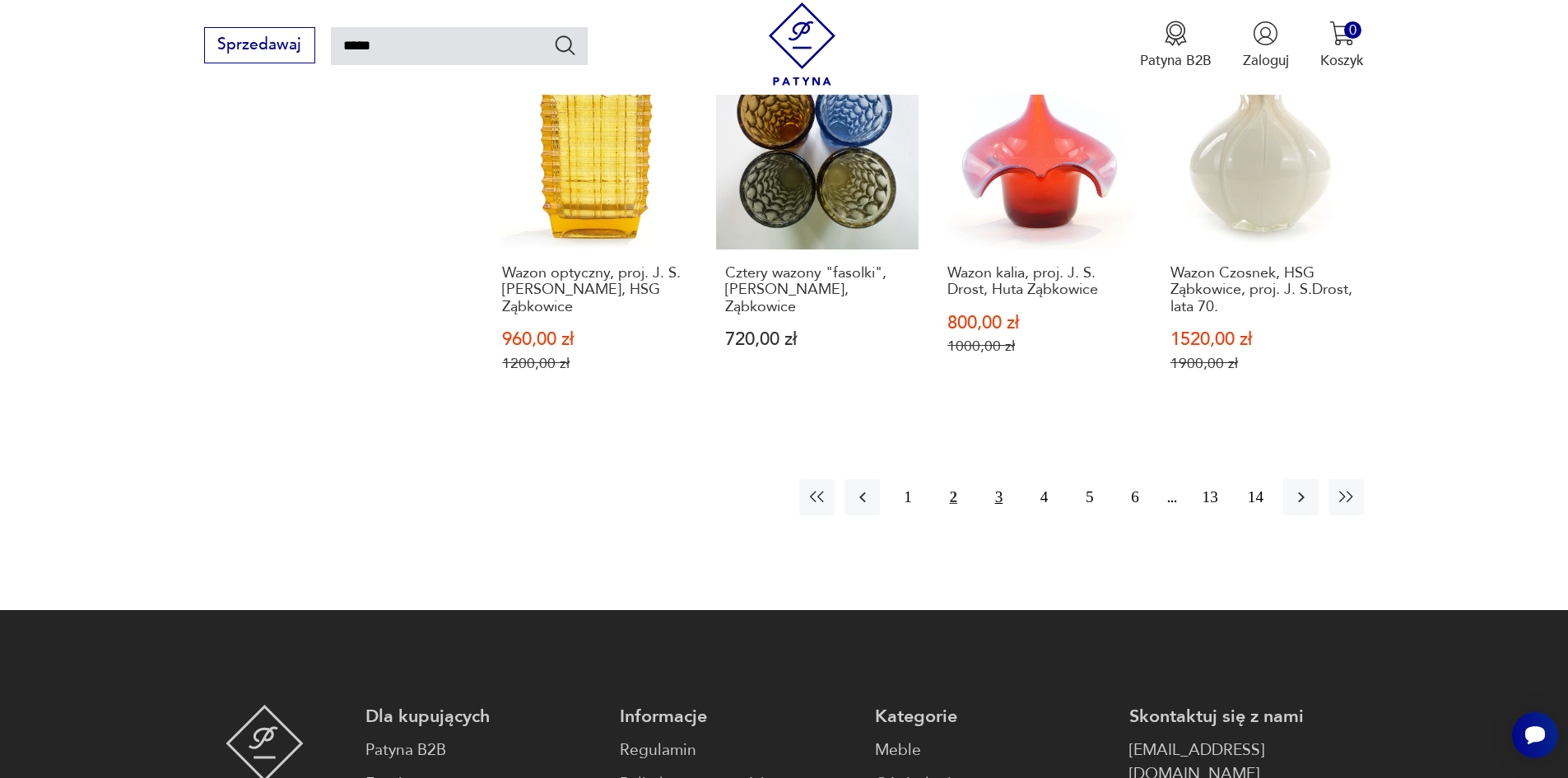
click at [1000, 499] on button "3" at bounding box center [999, 496] width 35 height 35
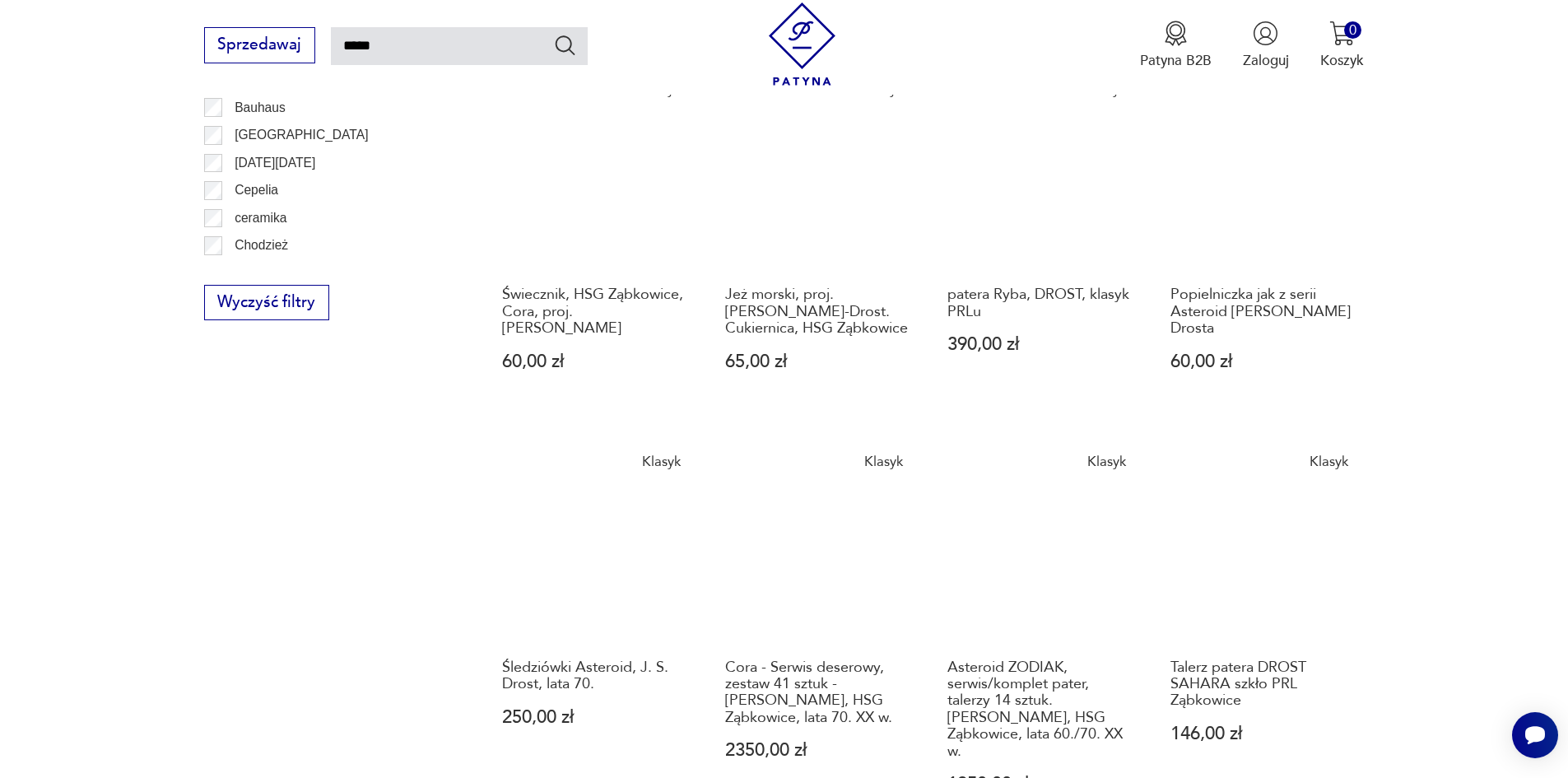
scroll to position [1165, 0]
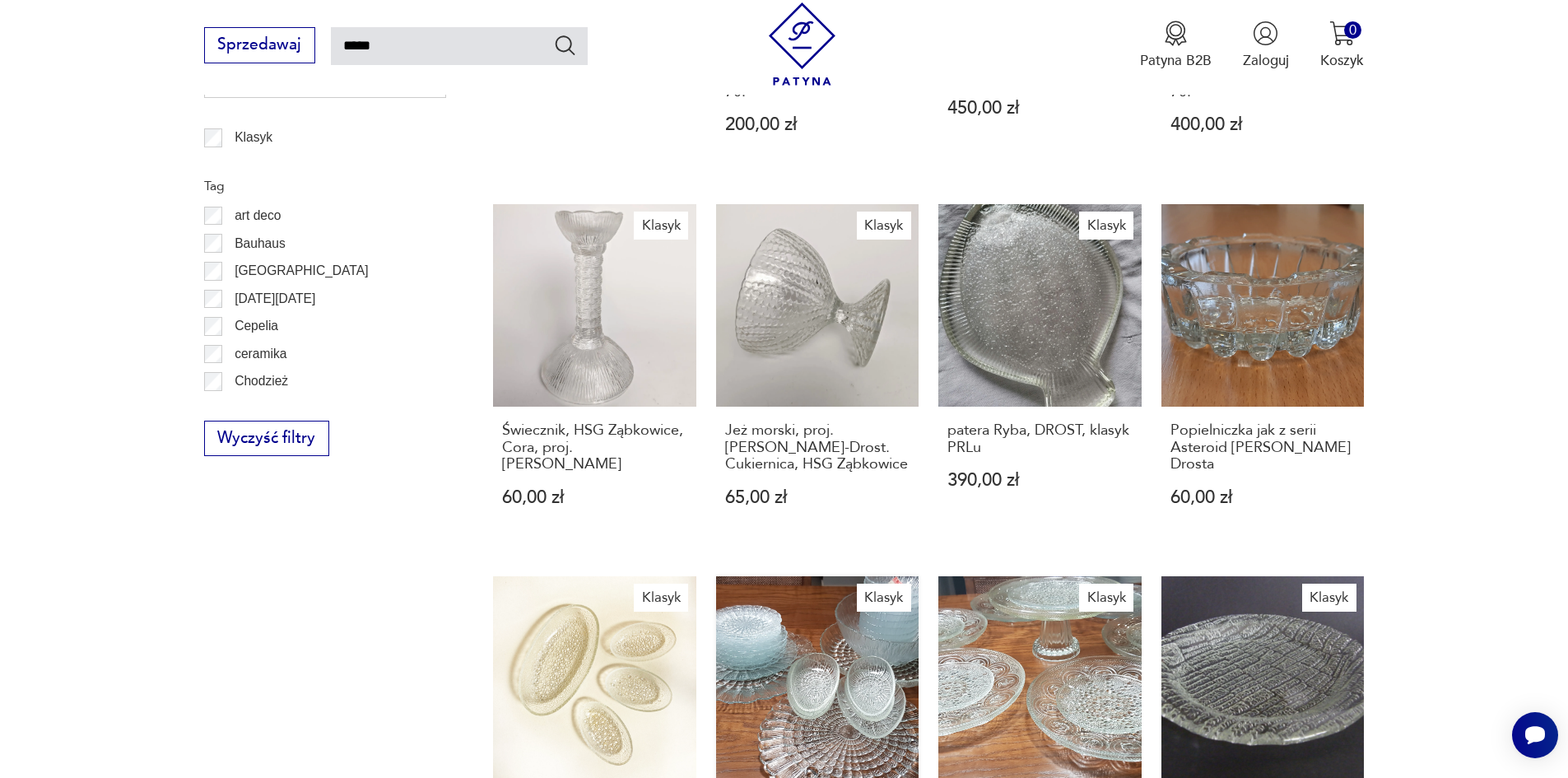
click at [833, 616] on link "Klasyk Cora - Serwis deserowy, zestaw 41 sztuk - [PERSON_NAME], HSG Ząbkowice, …" at bounding box center [817, 771] width 203 height 390
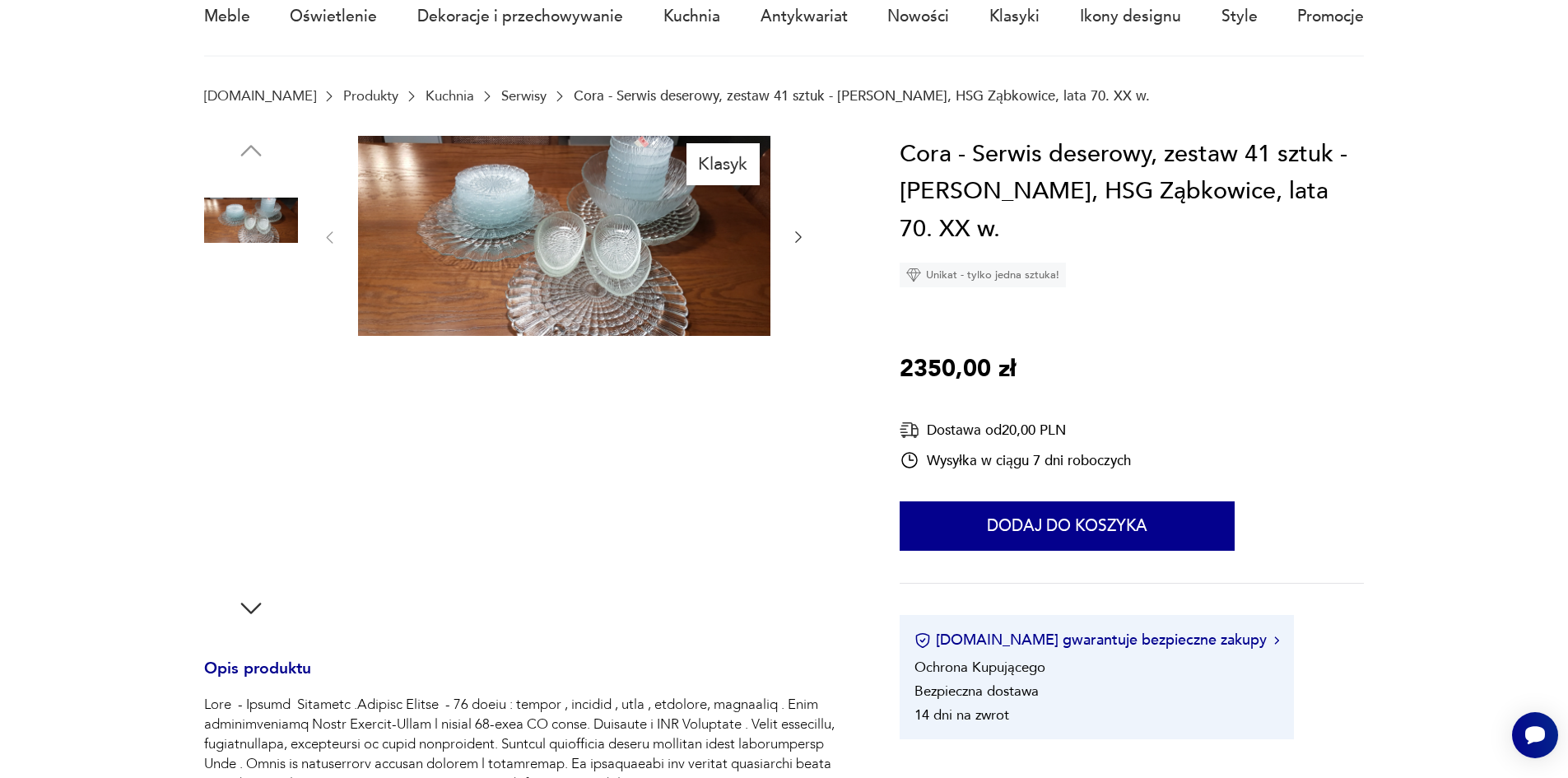
scroll to position [82, 0]
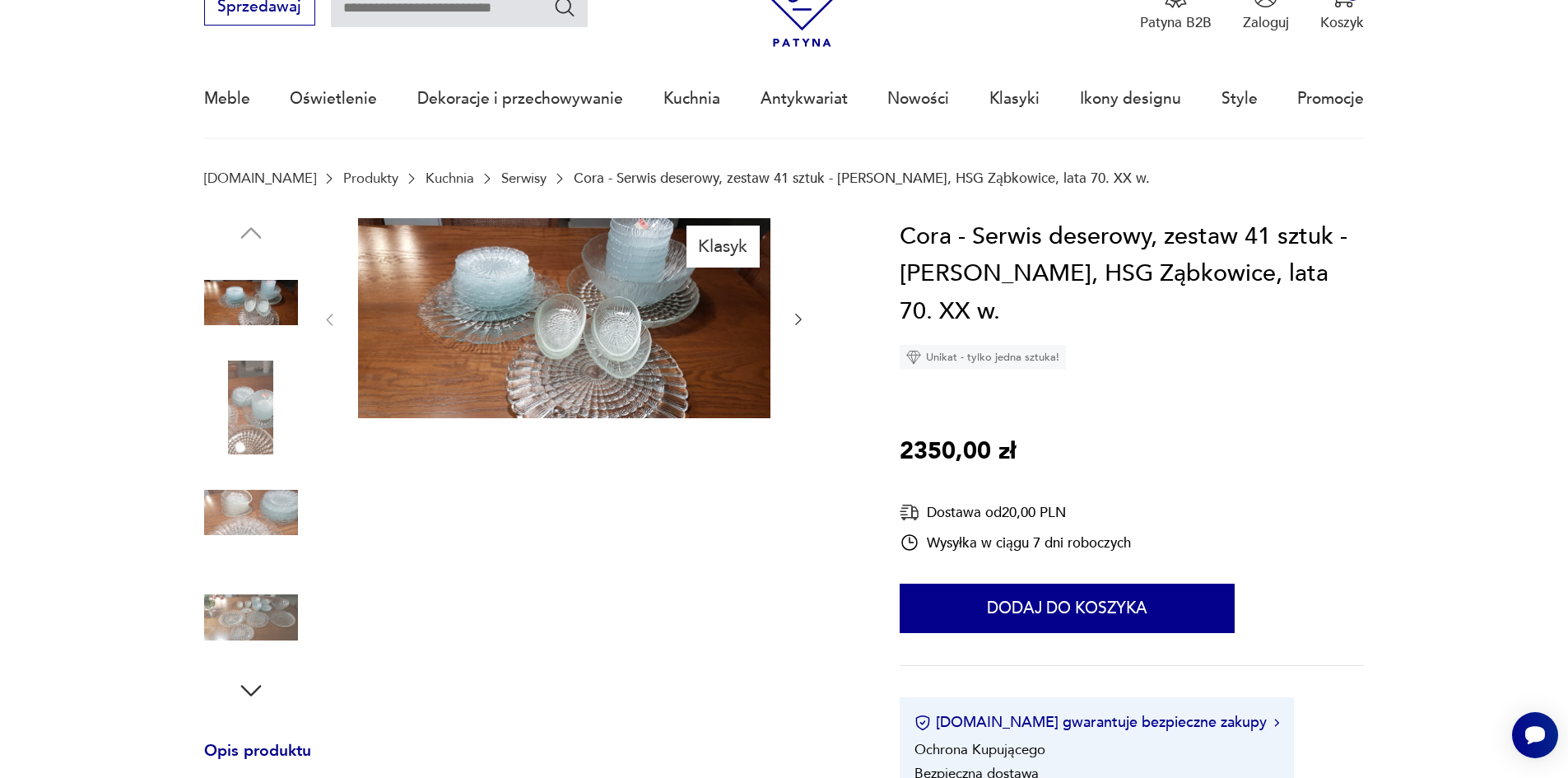
click at [798, 319] on icon "button" at bounding box center [798, 319] width 17 height 17
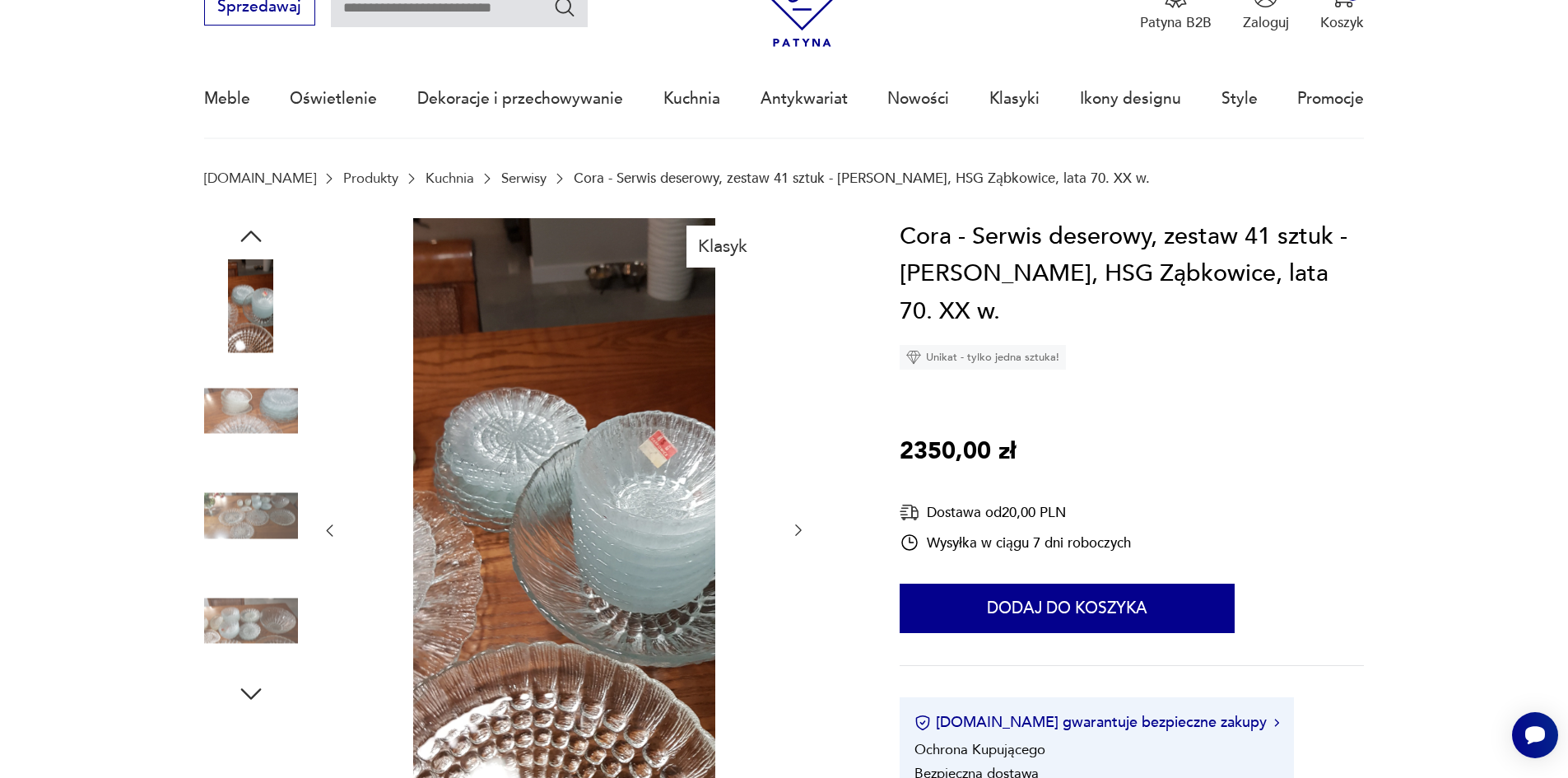
click at [795, 533] on icon "button" at bounding box center [798, 530] width 17 height 17
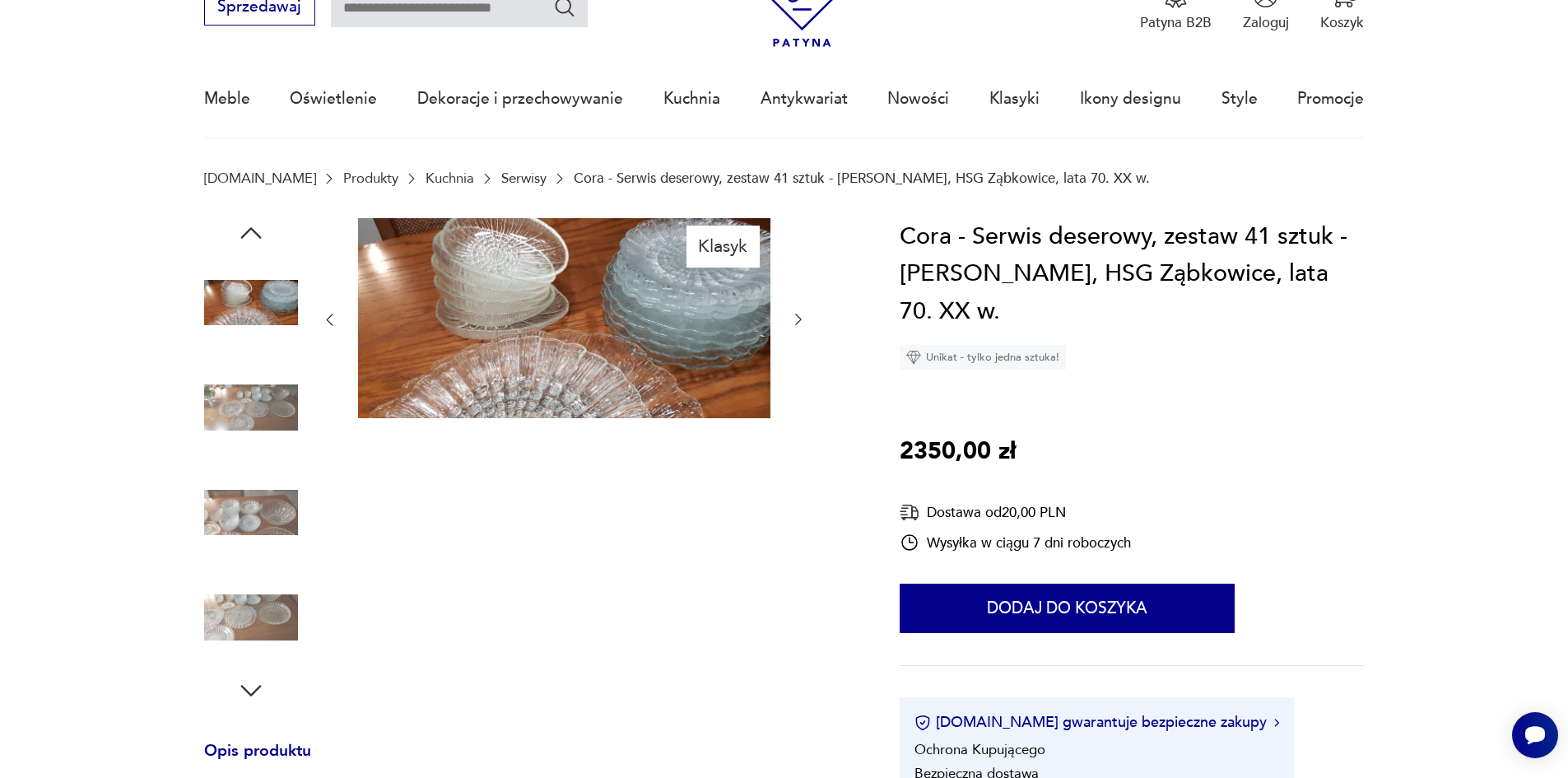
click at [798, 319] on icon "button" at bounding box center [798, 319] width 17 height 17
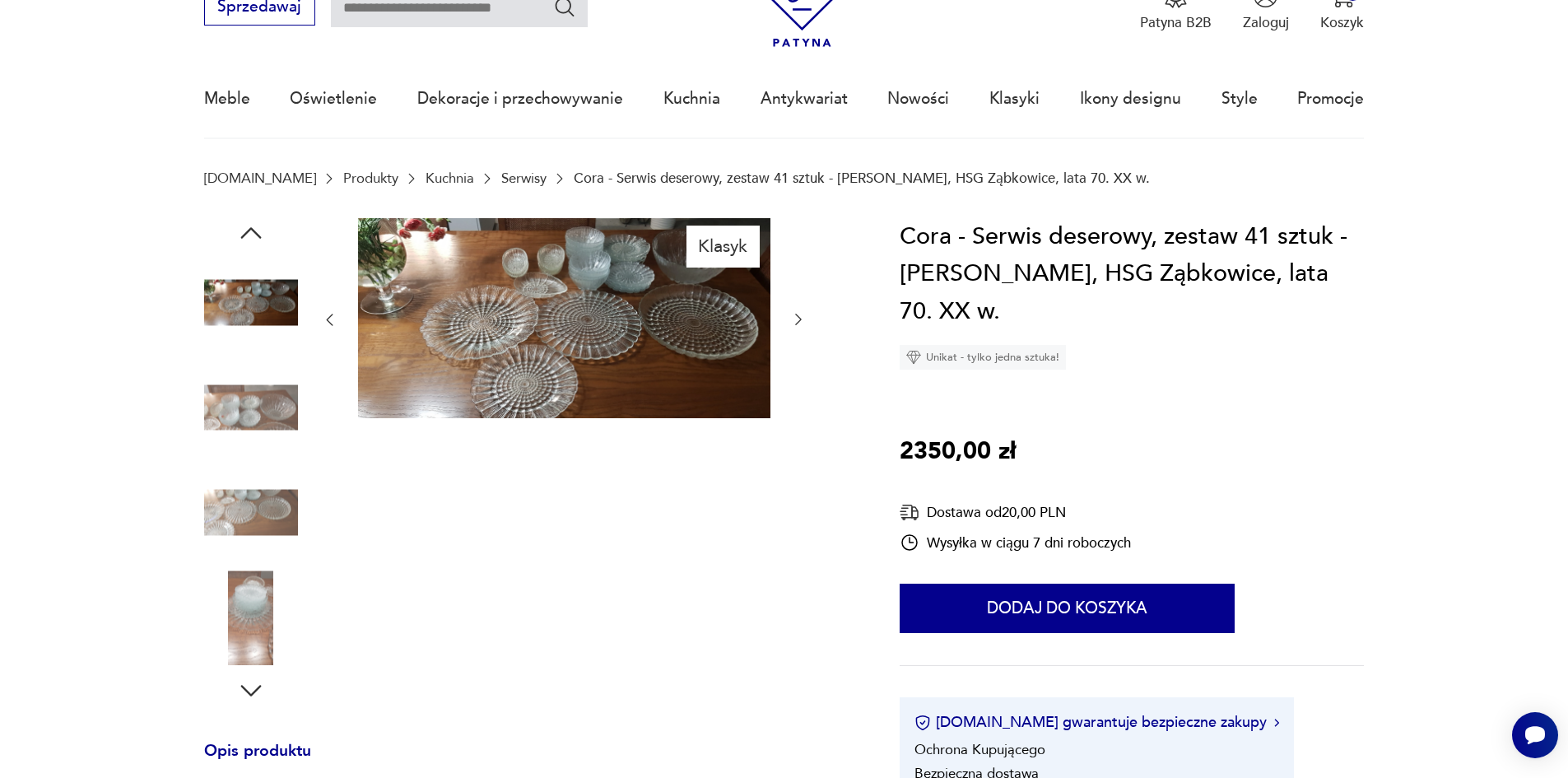
click at [798, 319] on icon "button" at bounding box center [798, 319] width 17 height 17
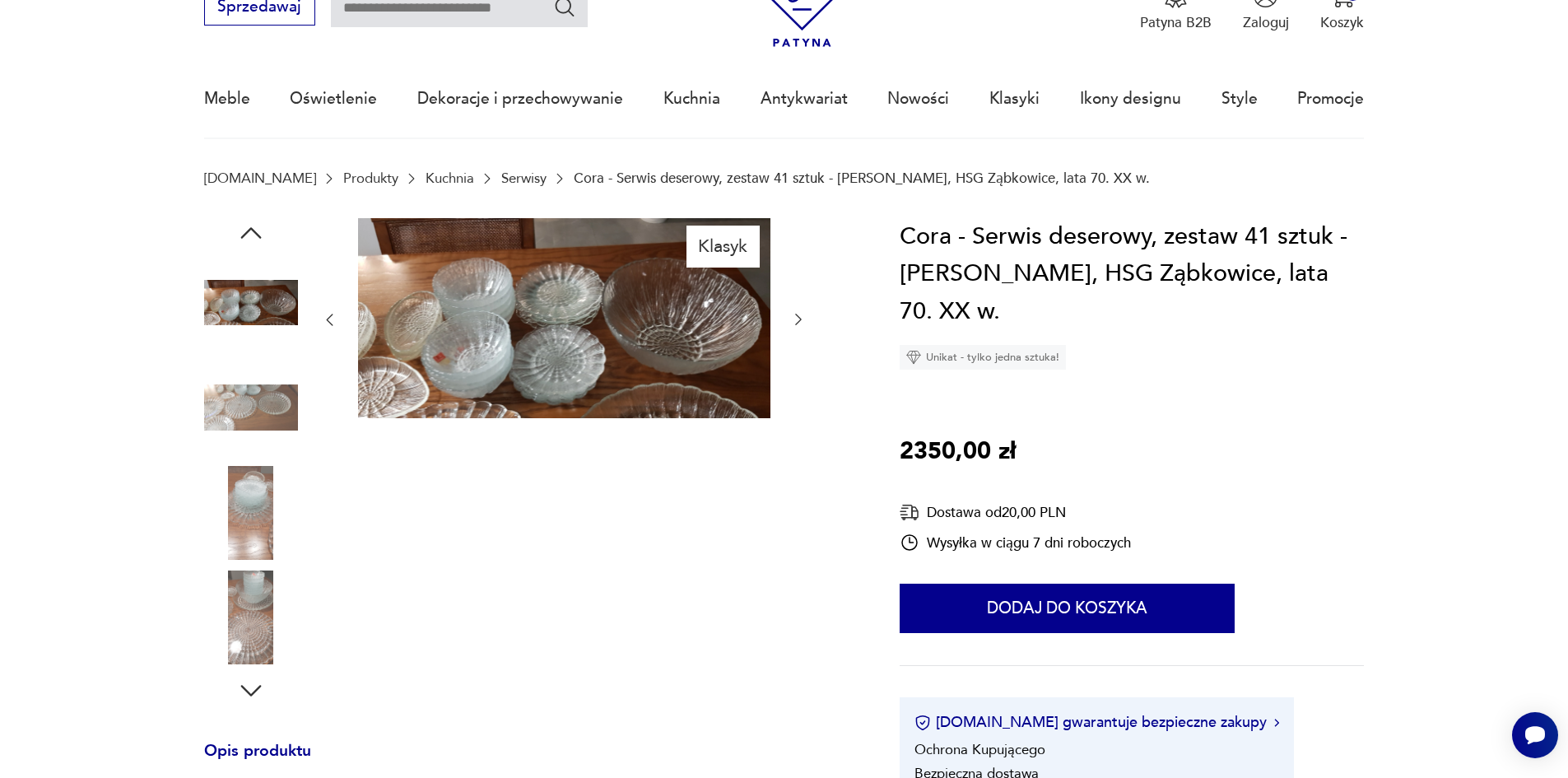
click at [798, 319] on icon "button" at bounding box center [798, 319] width 17 height 17
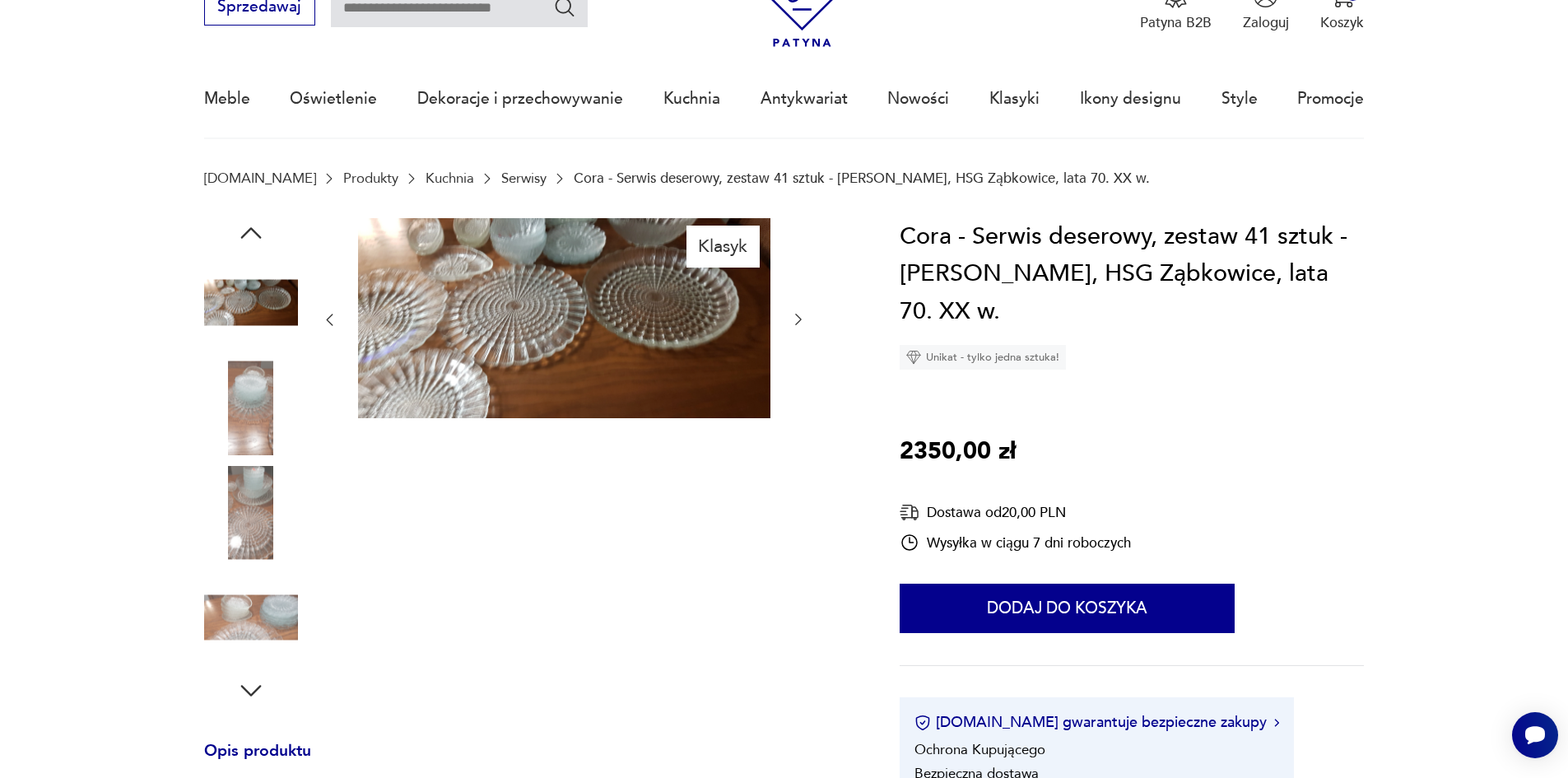
click at [798, 319] on icon "button" at bounding box center [798, 319] width 17 height 17
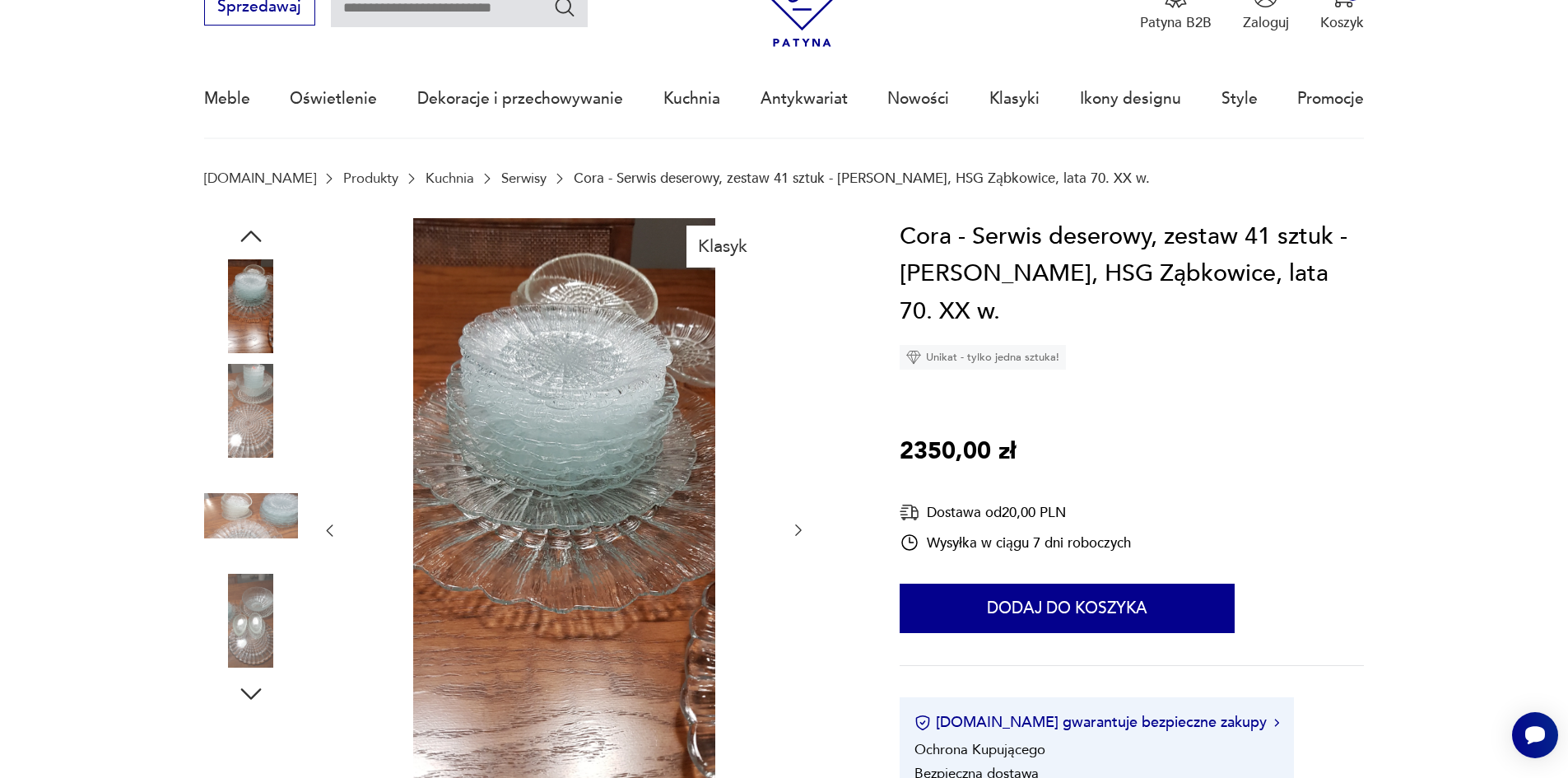
click at [799, 319] on div at bounding box center [563, 530] width 486 height 625
click at [801, 529] on icon "button" at bounding box center [798, 530] width 17 height 17
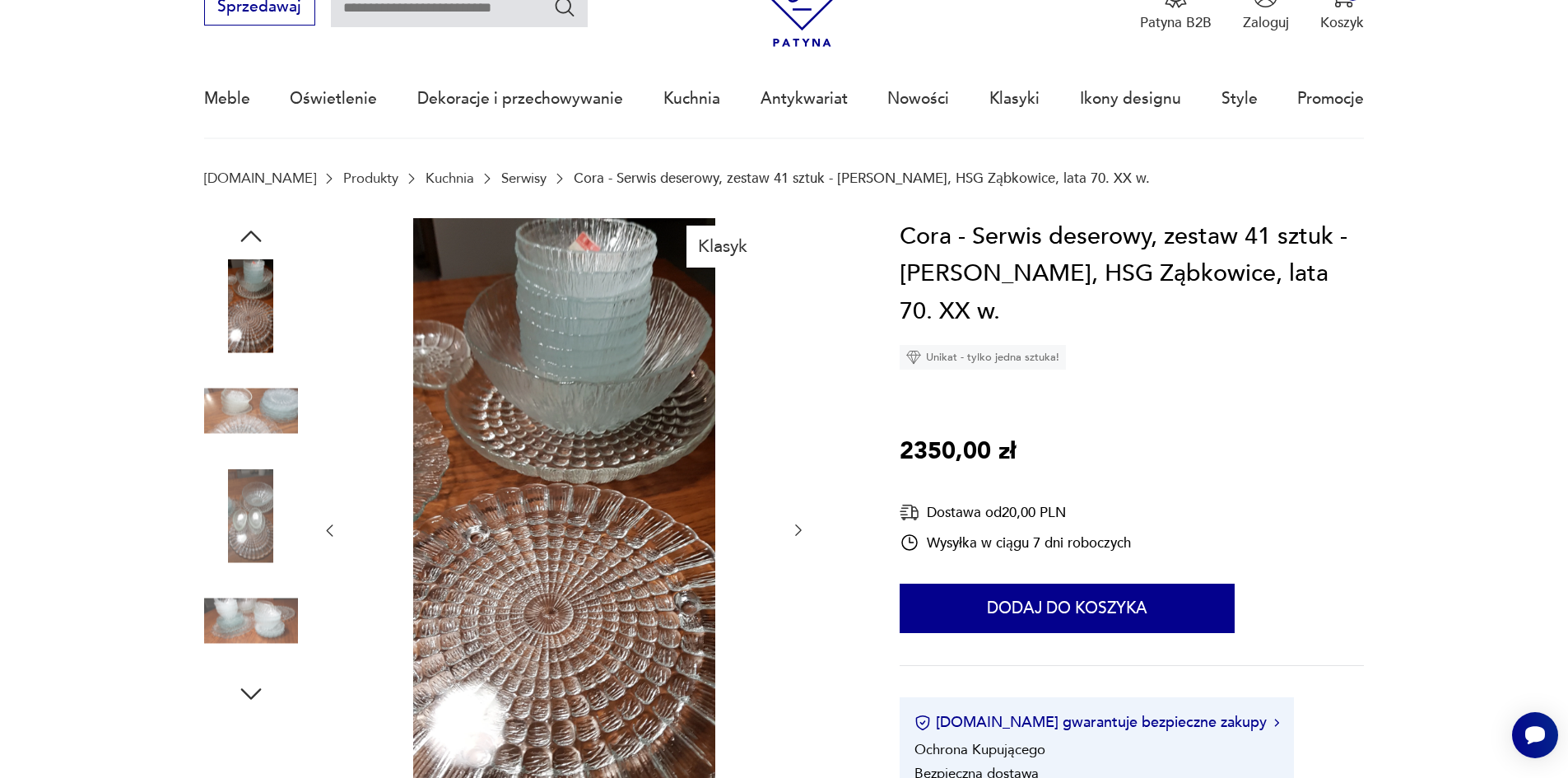
click at [799, 527] on icon "button" at bounding box center [798, 530] width 17 height 17
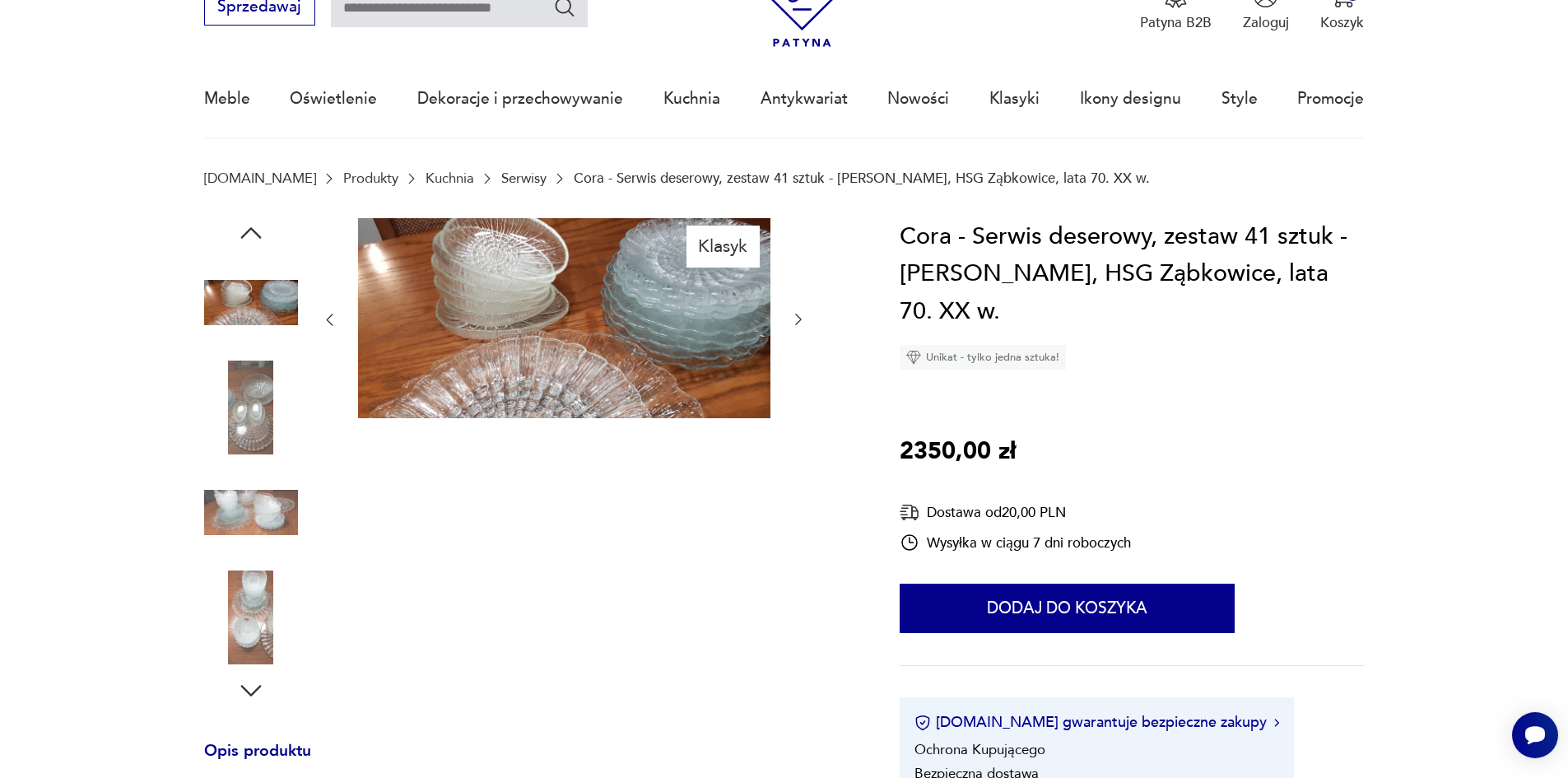
click at [804, 321] on icon "button" at bounding box center [798, 319] width 17 height 17
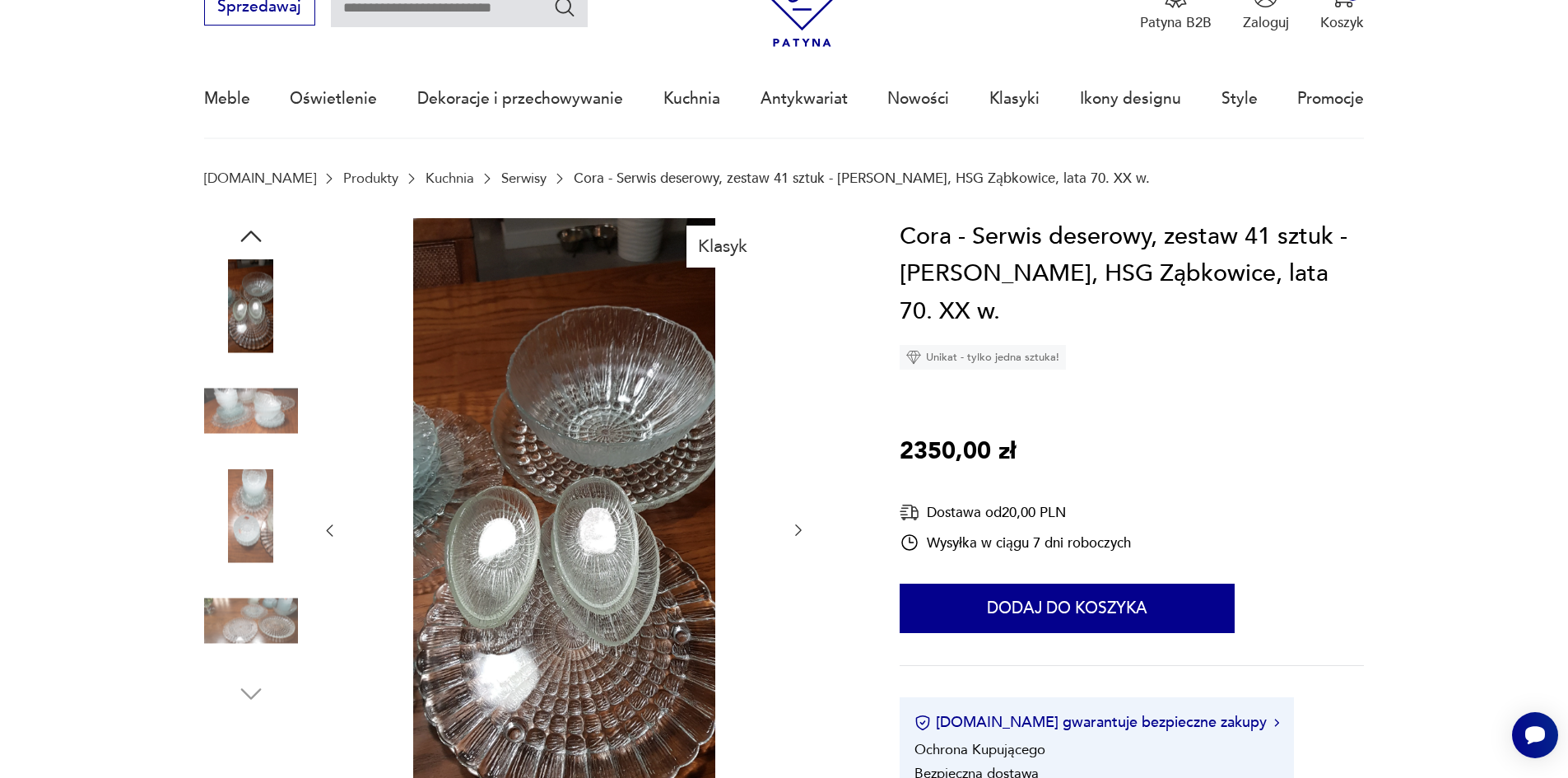
click at [797, 537] on icon "button" at bounding box center [798, 530] width 17 height 17
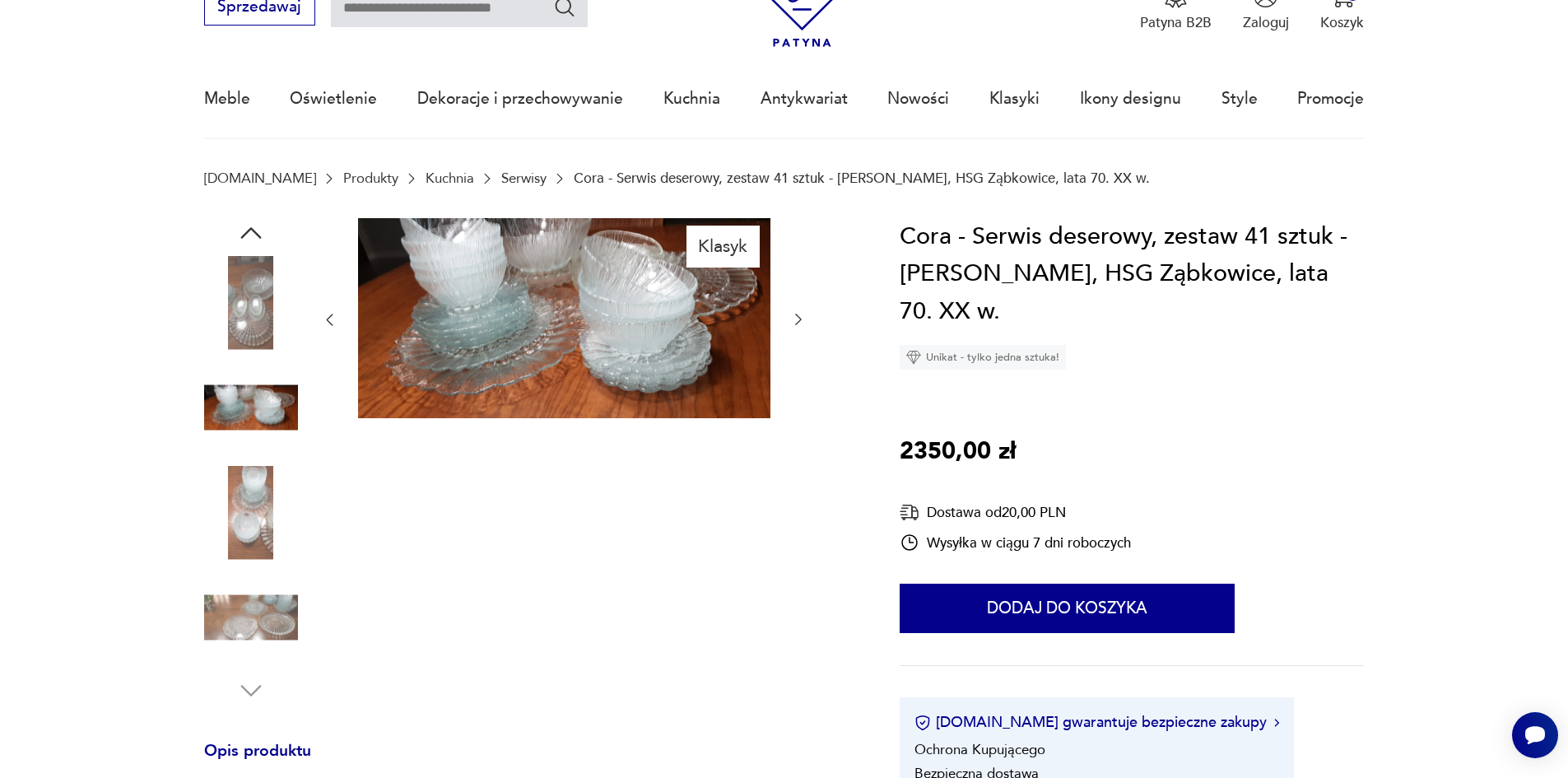
click at [795, 325] on icon "button" at bounding box center [798, 319] width 17 height 17
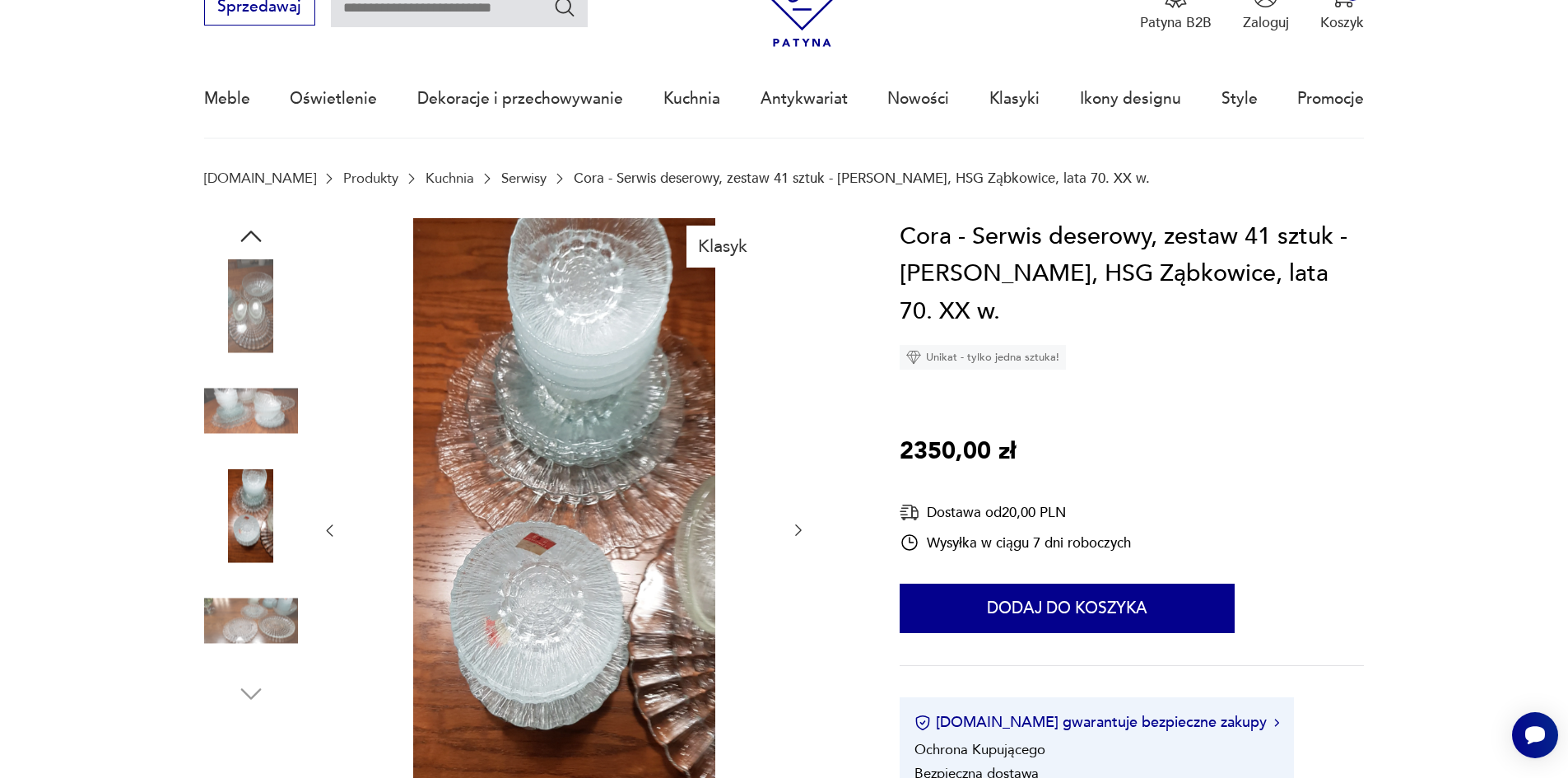
click at [803, 531] on icon "button" at bounding box center [798, 530] width 17 height 17
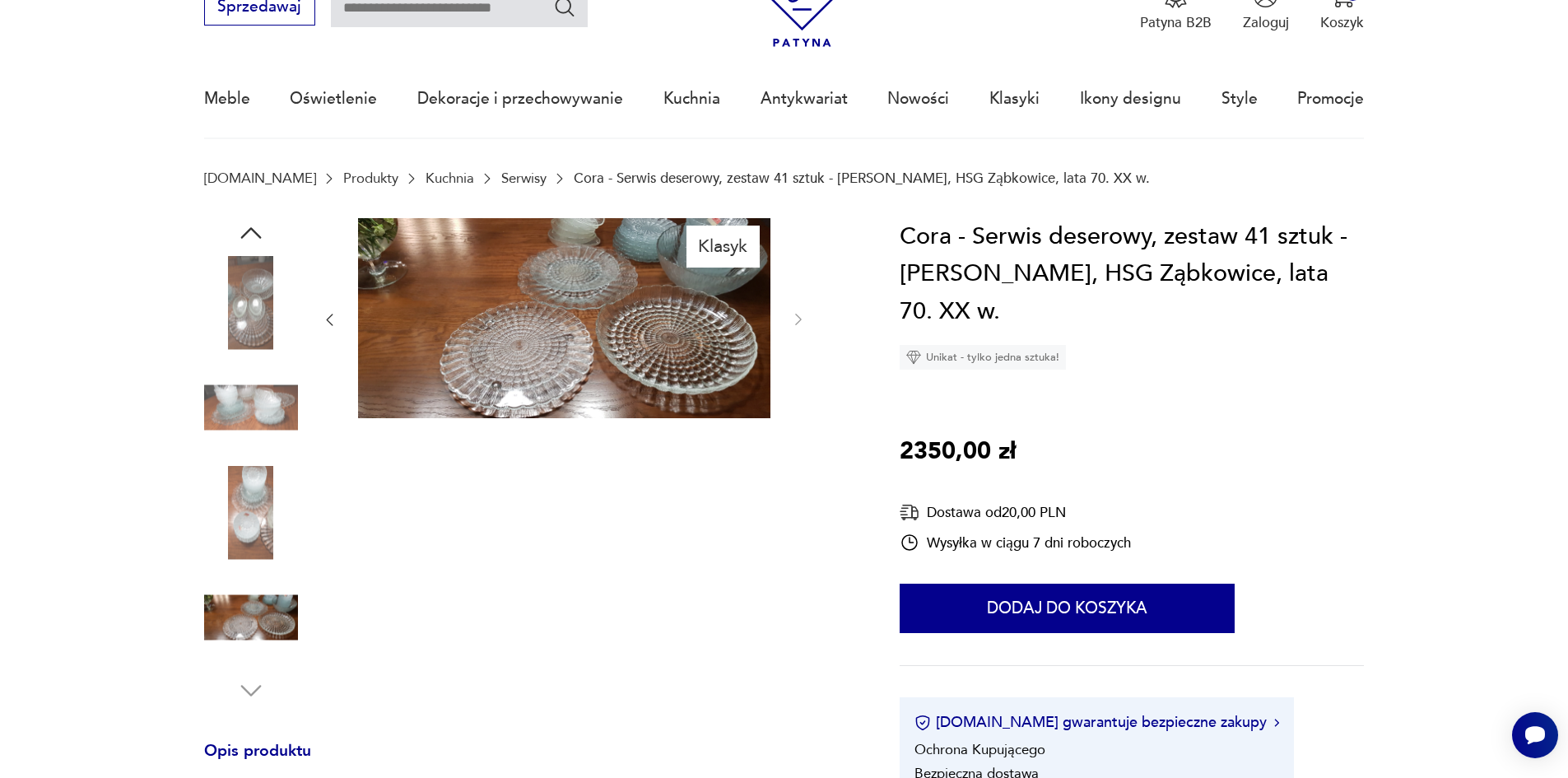
click at [324, 320] on icon "button" at bounding box center [329, 319] width 17 height 17
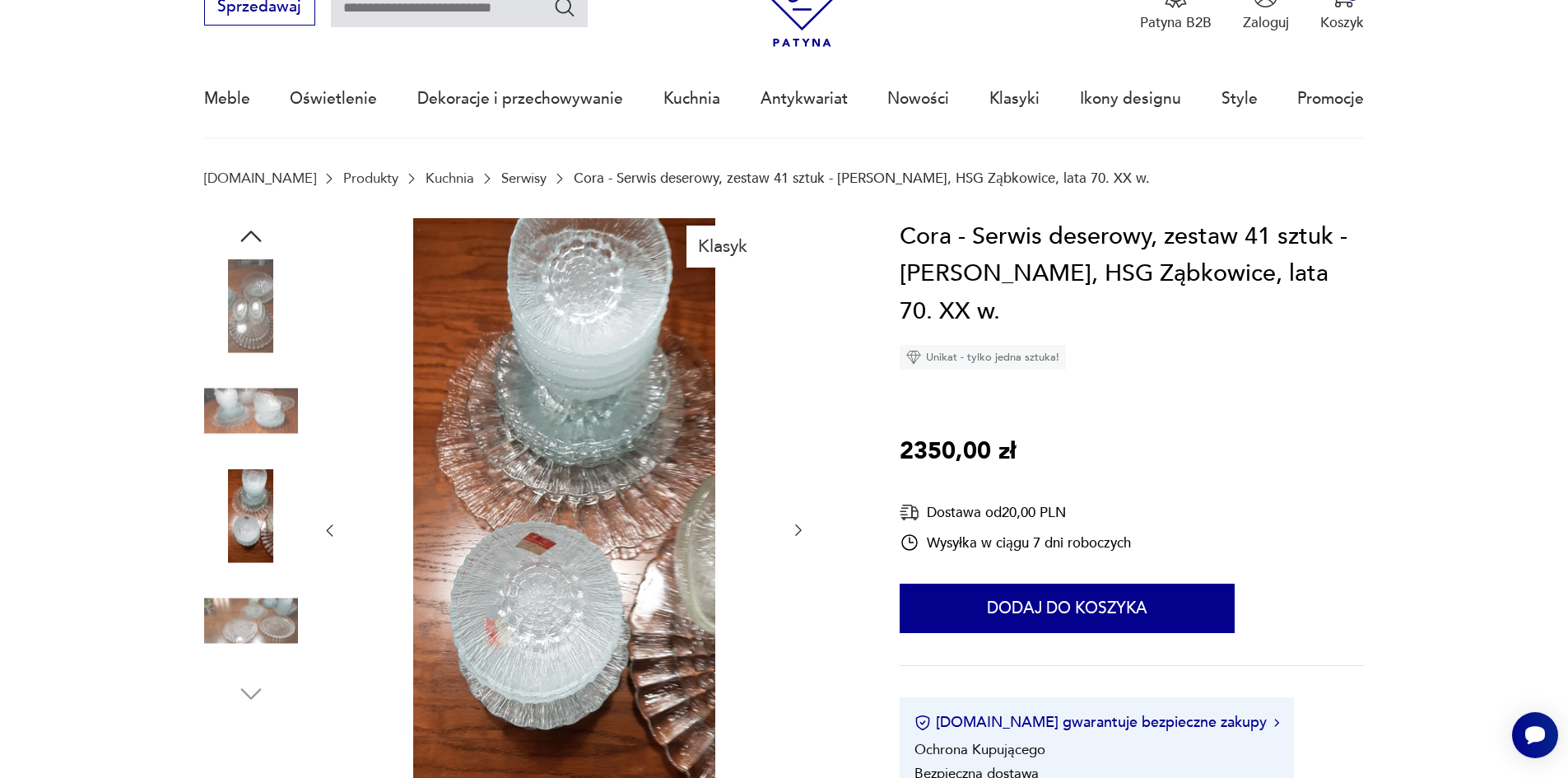
type input "*****"
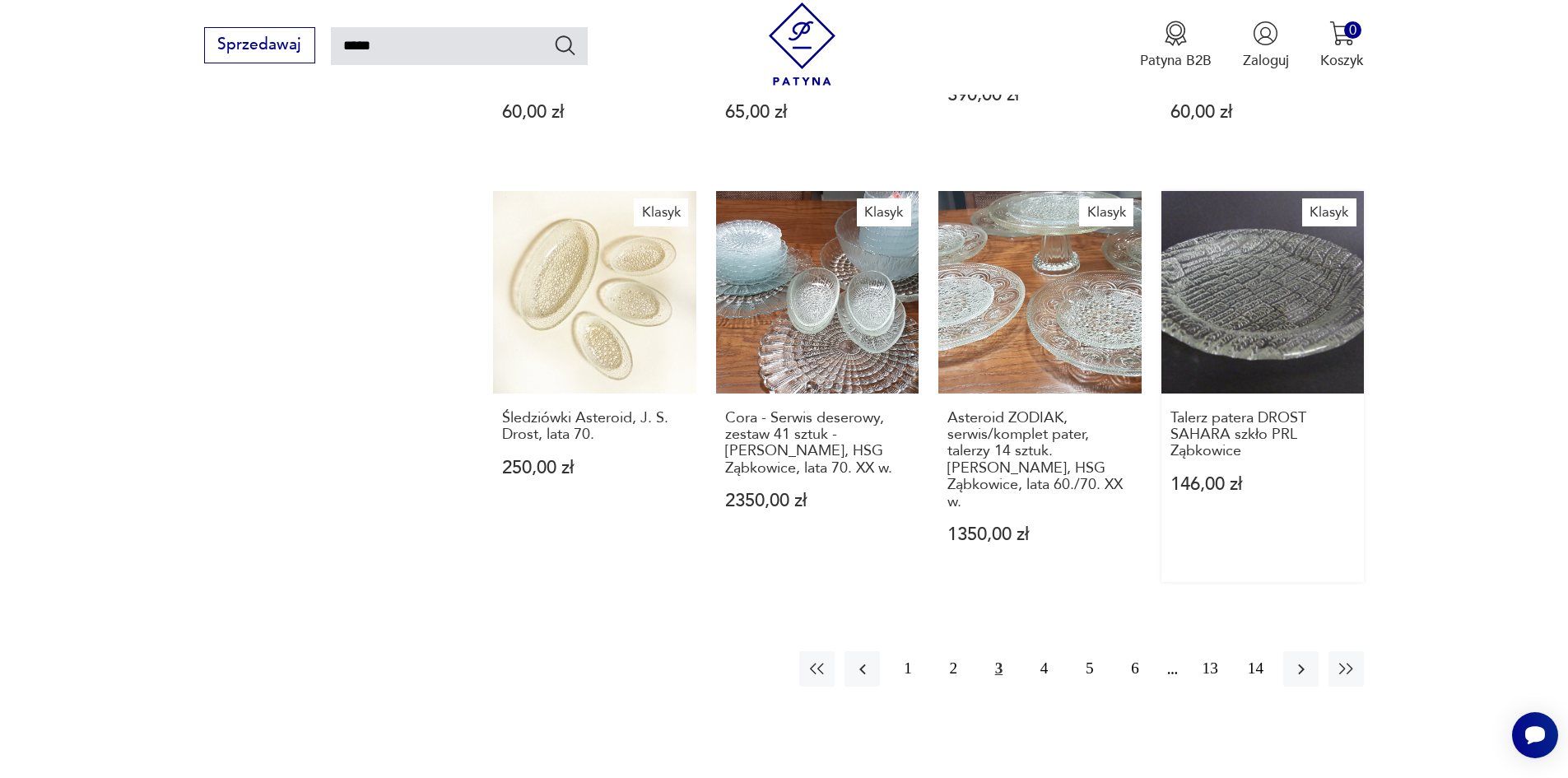
scroll to position [1399, 0]
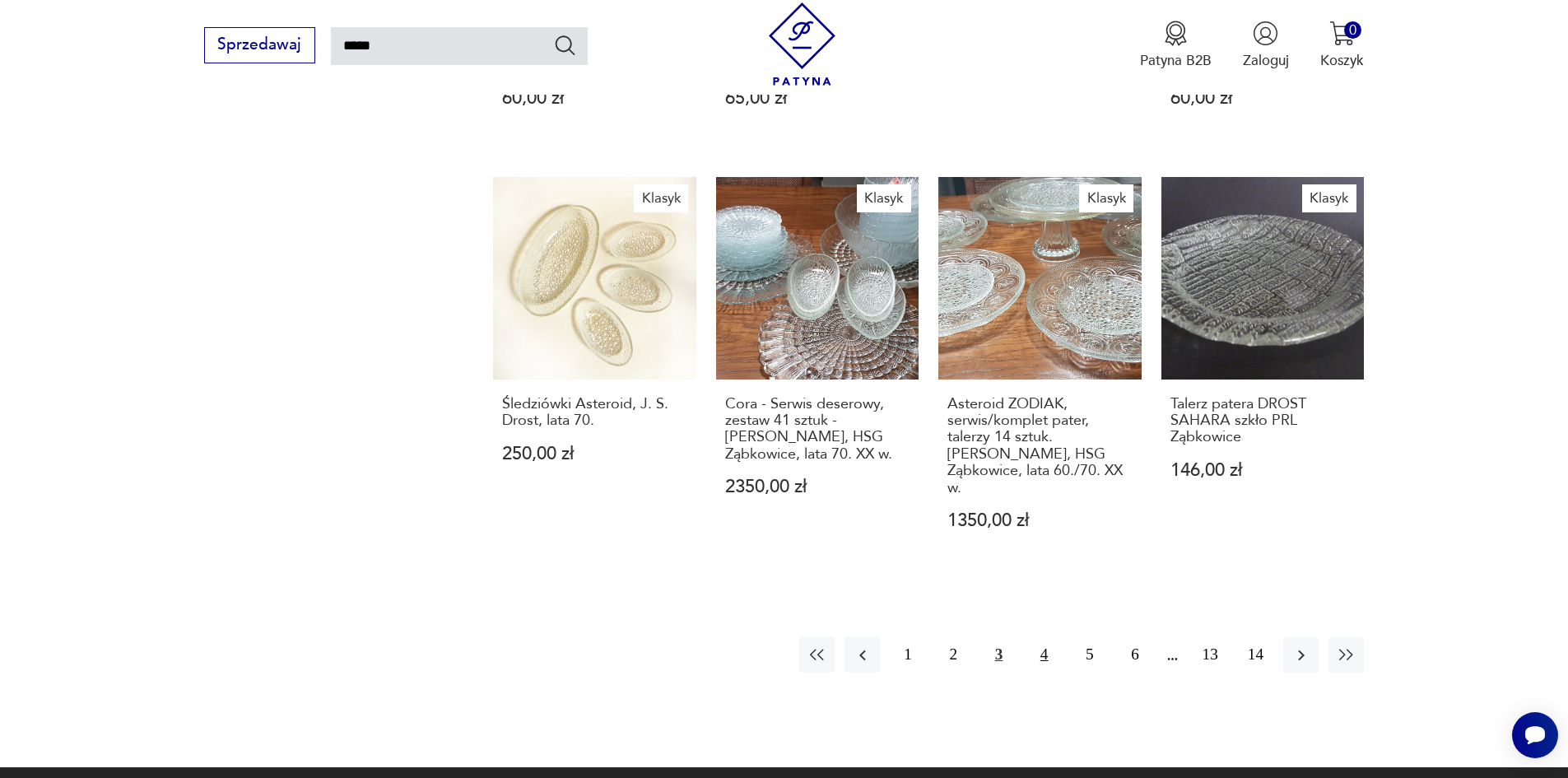
click at [1043, 637] on button "4" at bounding box center [1044, 654] width 35 height 35
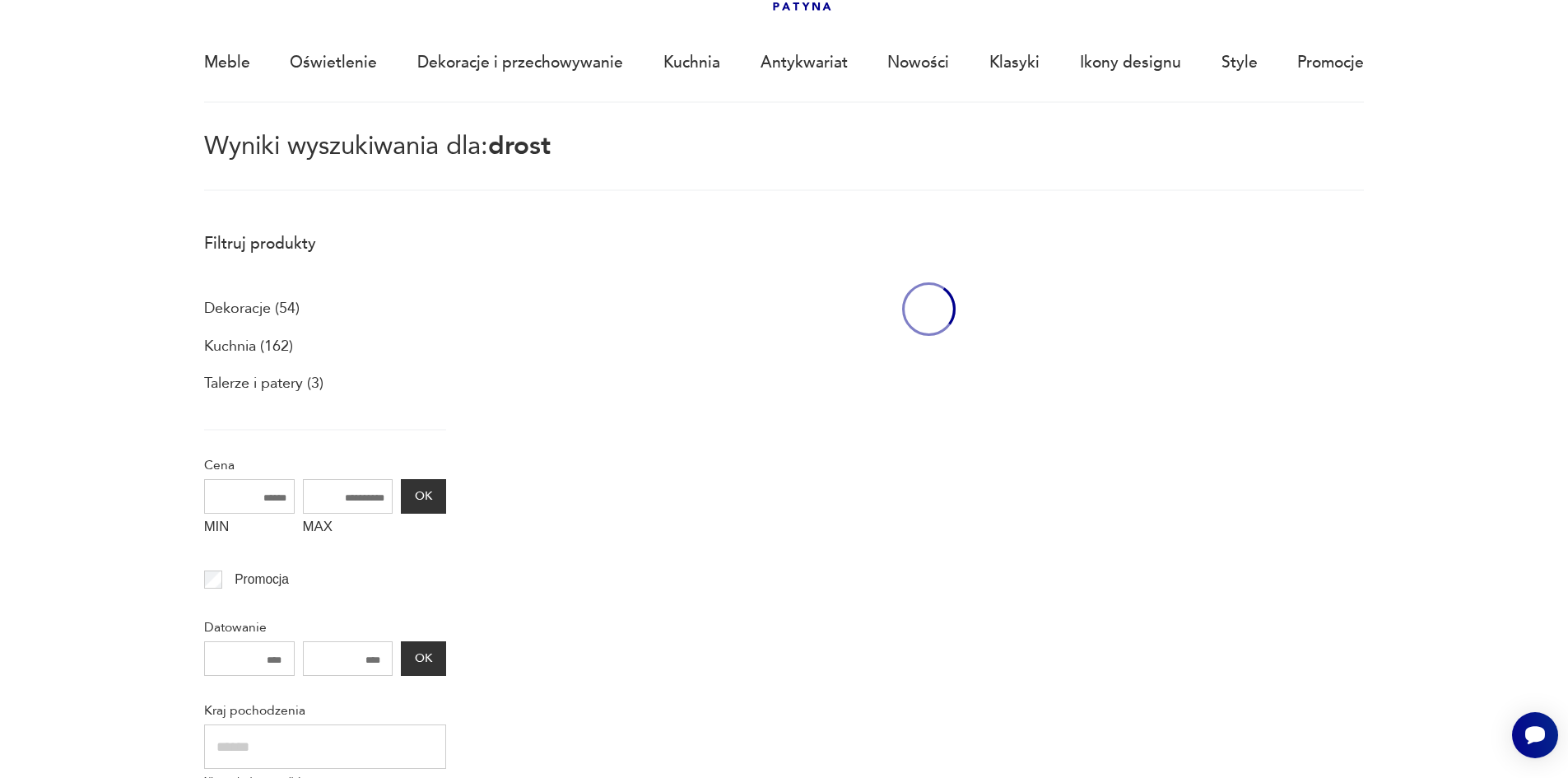
scroll to position [94, 0]
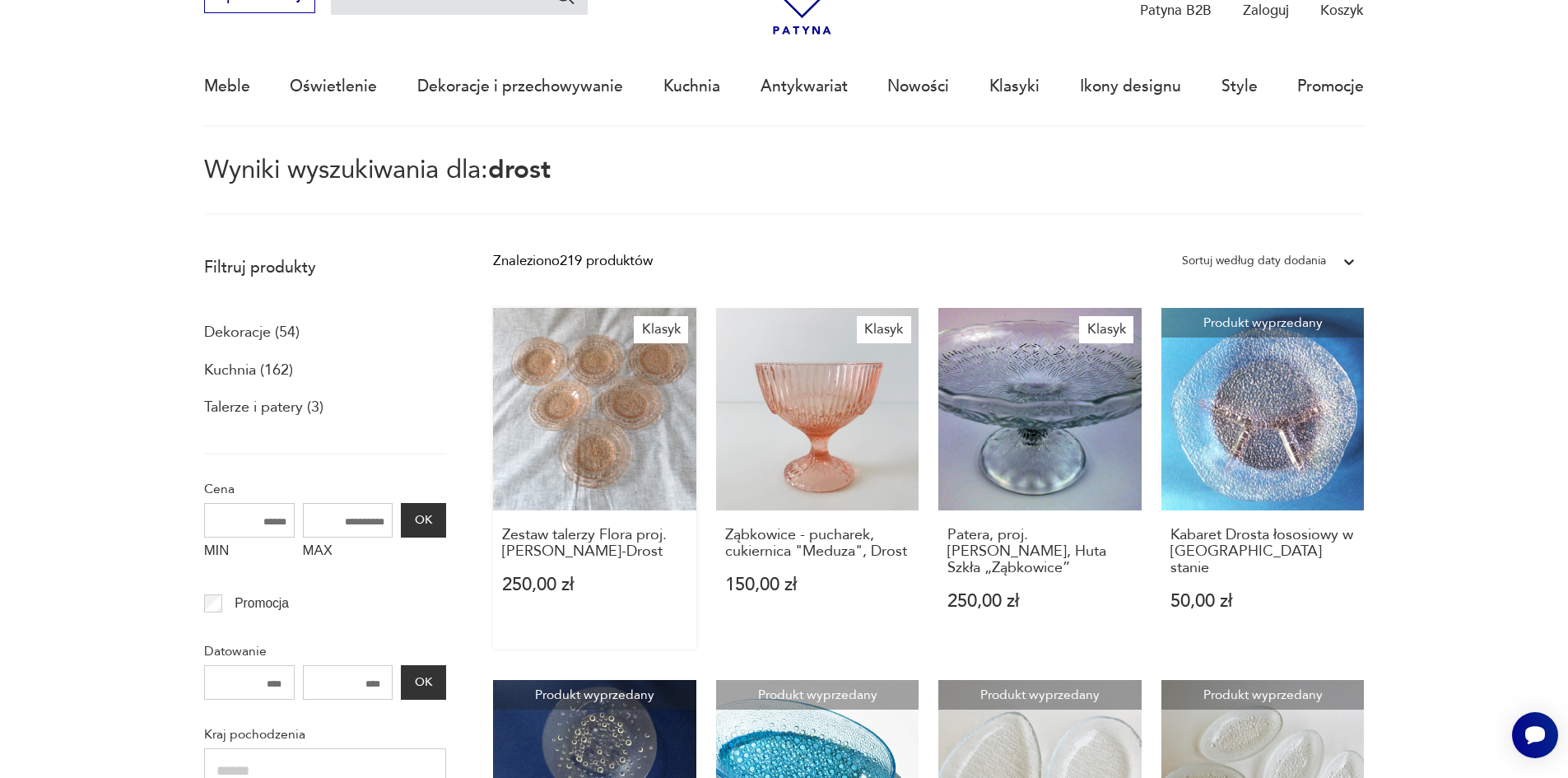
click at [609, 446] on link "Klasyk Zestaw talerzy Flora proj. Eryki Trzewik-Drost 250,00 zł" at bounding box center [594, 478] width 203 height 340
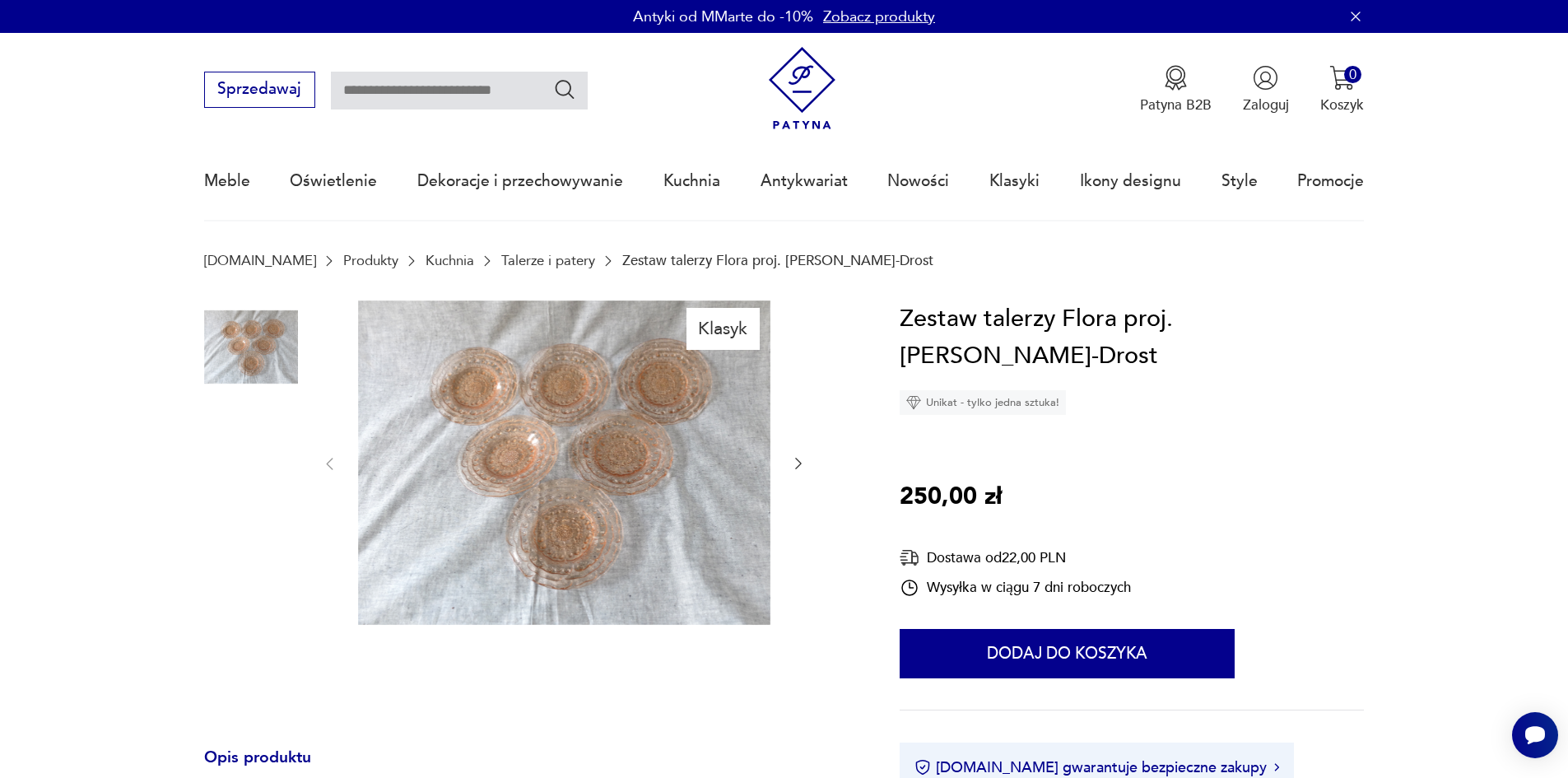
click at [249, 563] on img at bounding box center [251, 557] width 94 height 94
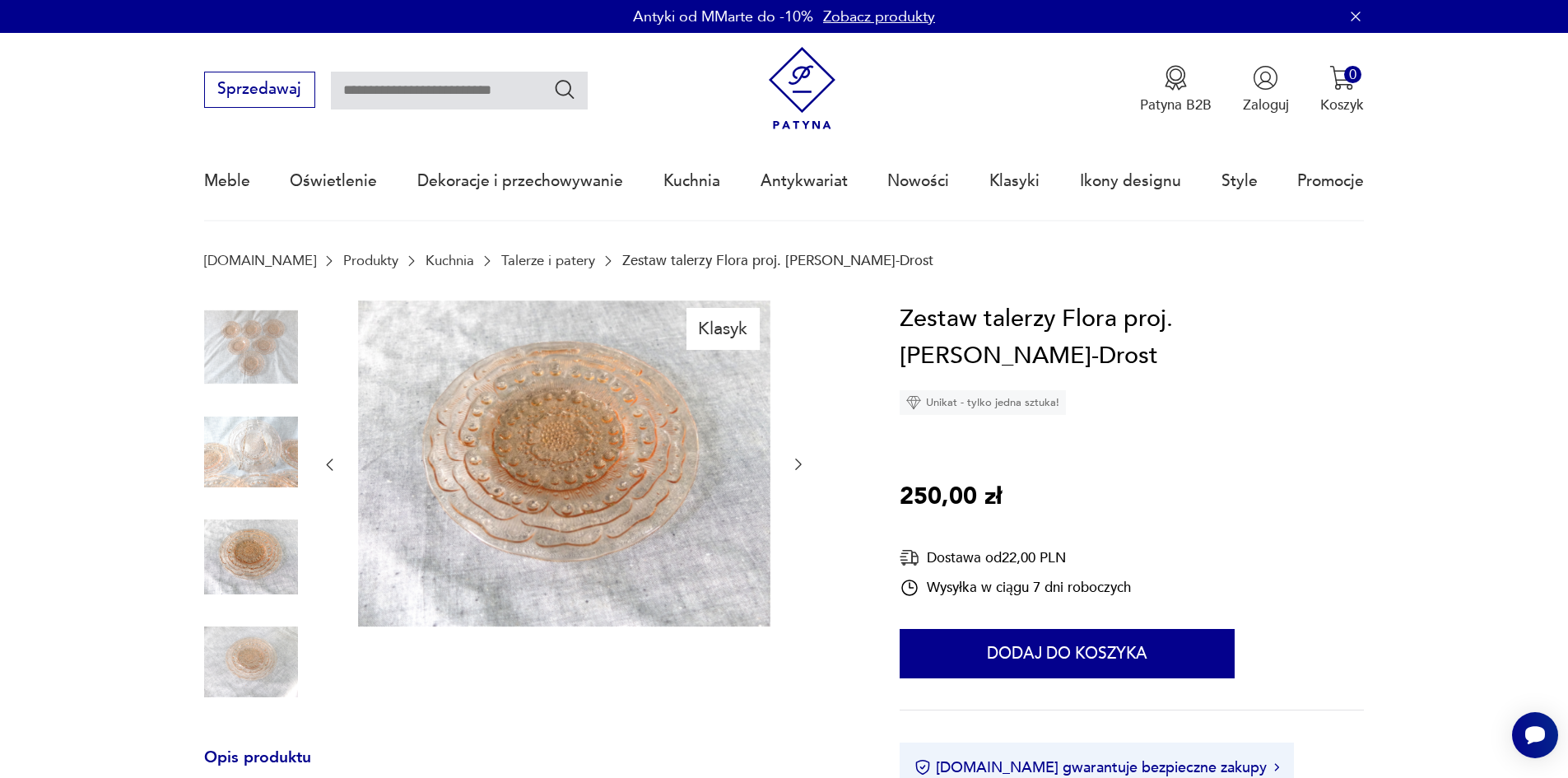
type input "*****"
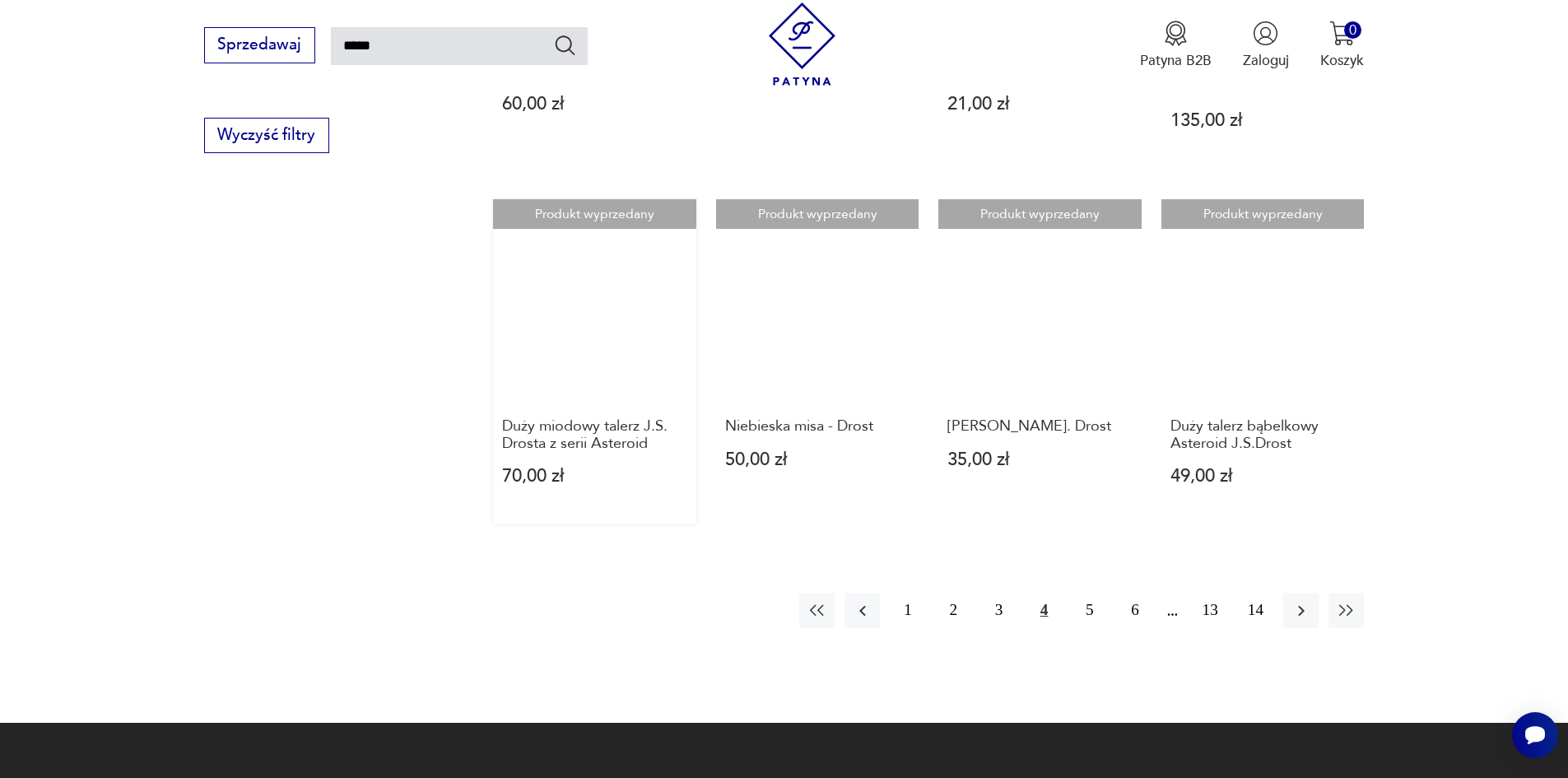
scroll to position [1328, 0]
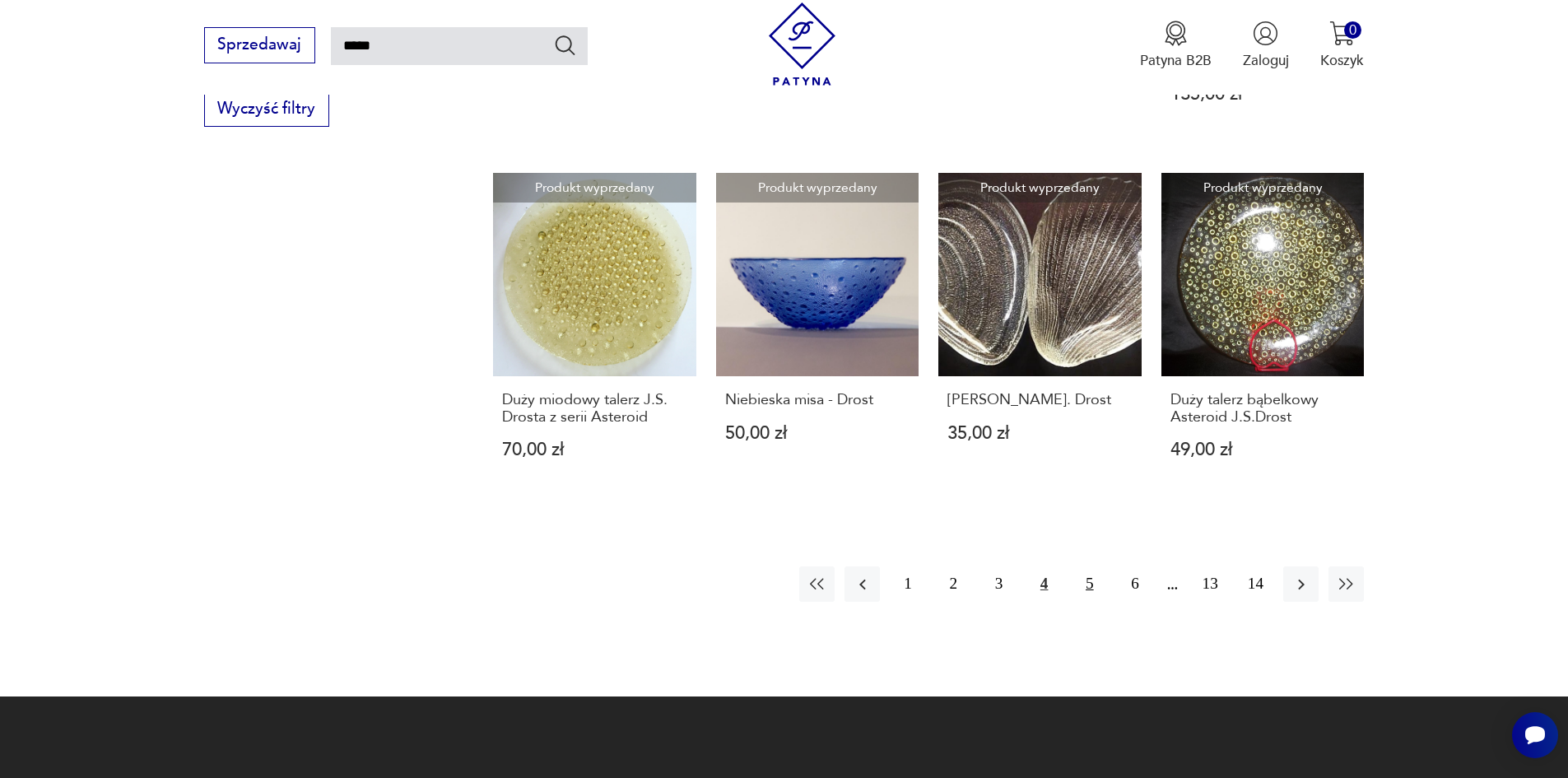
click at [1094, 590] on button "5" at bounding box center [1089, 584] width 35 height 35
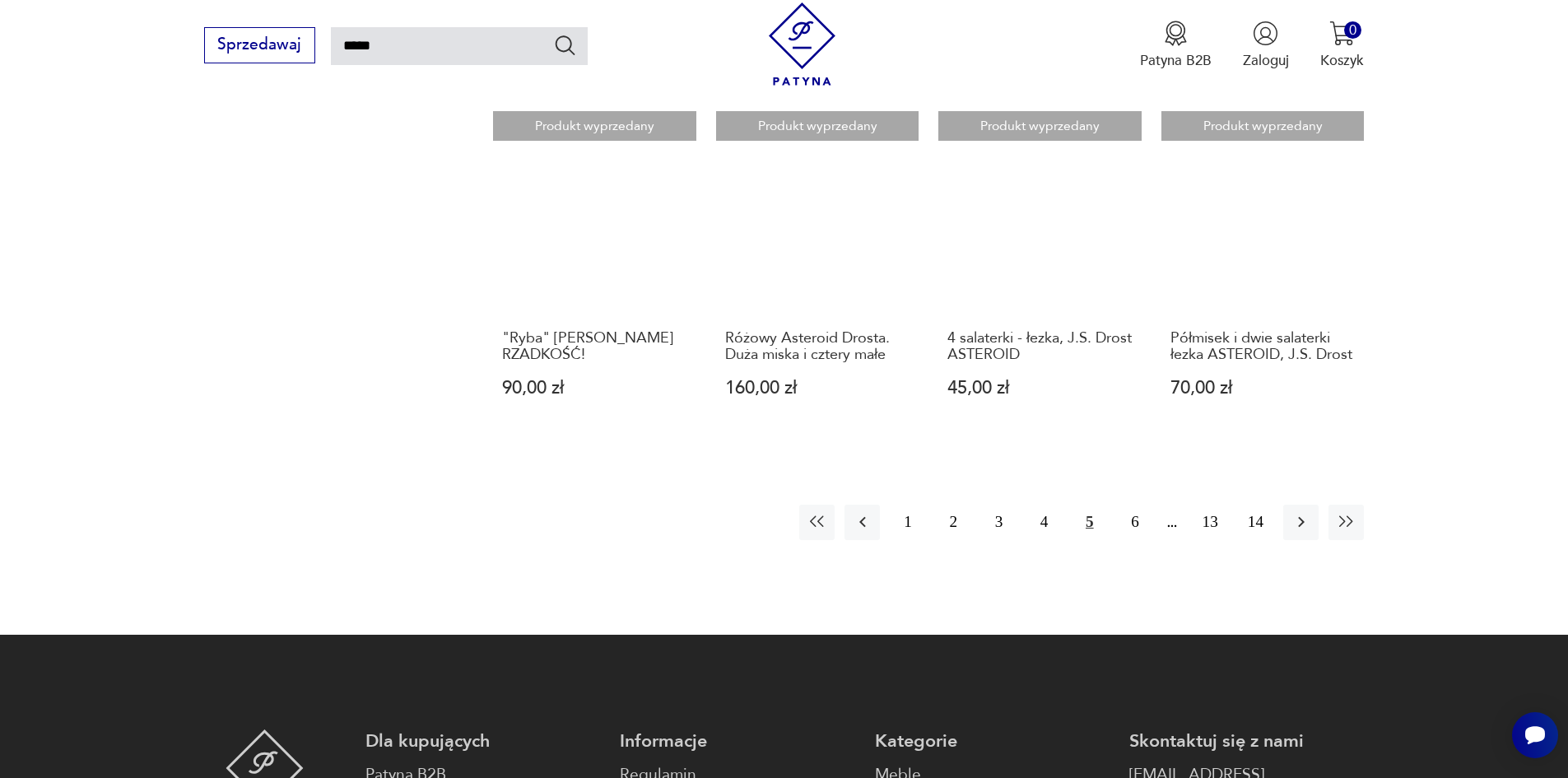
scroll to position [1411, 0]
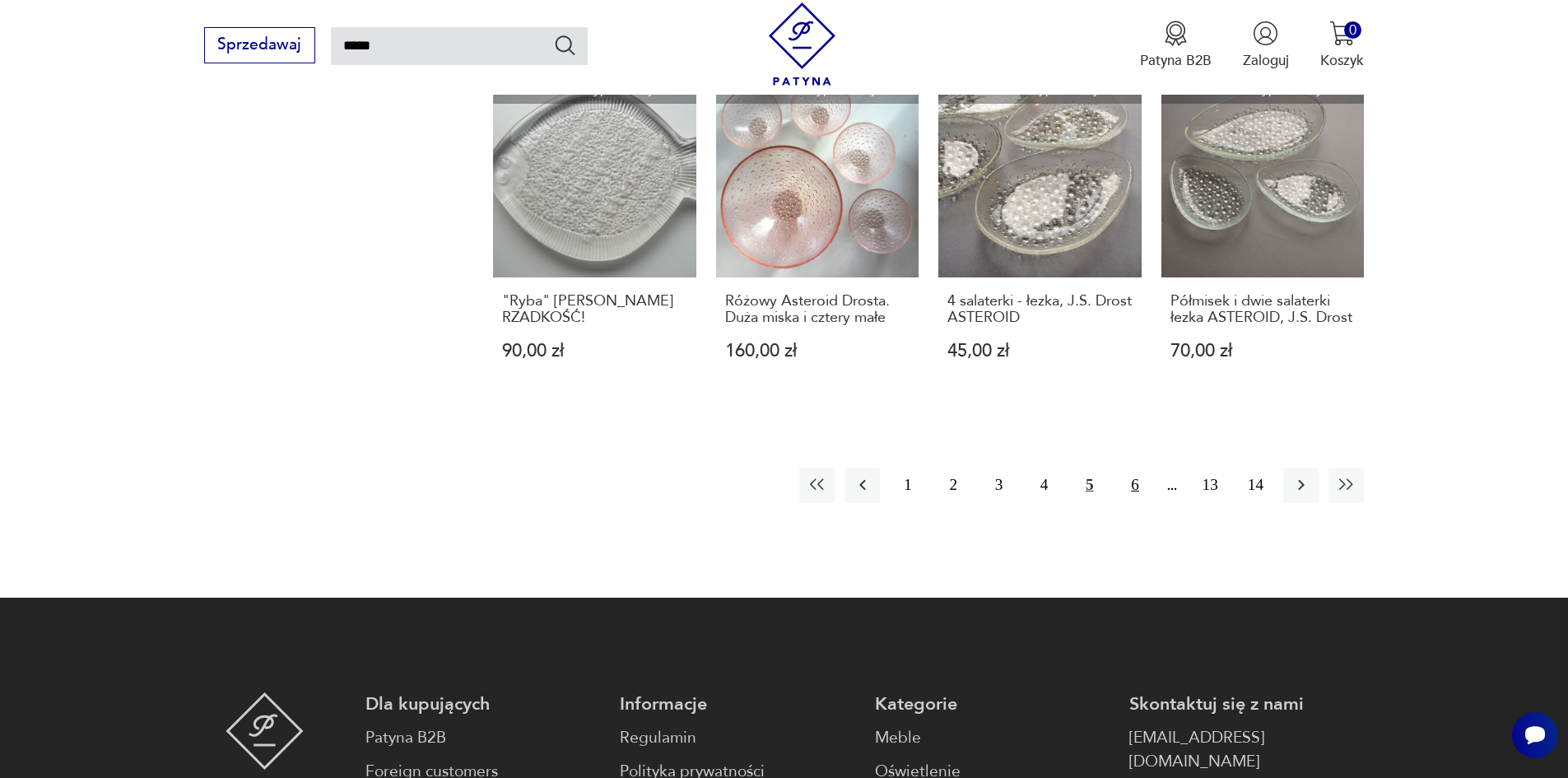
click at [1131, 487] on button "6" at bounding box center [1134, 485] width 35 height 35
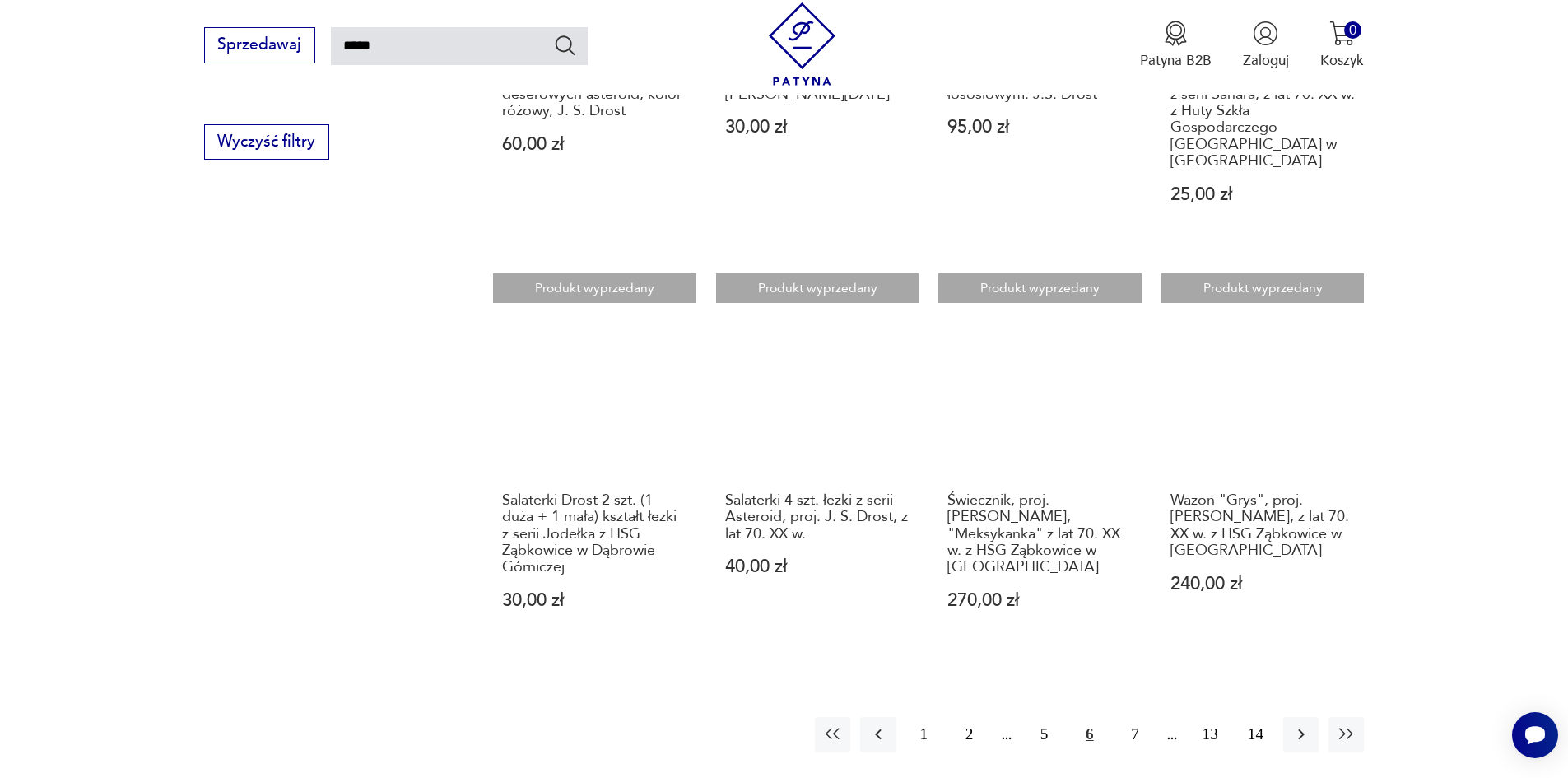
scroll to position [1328, 0]
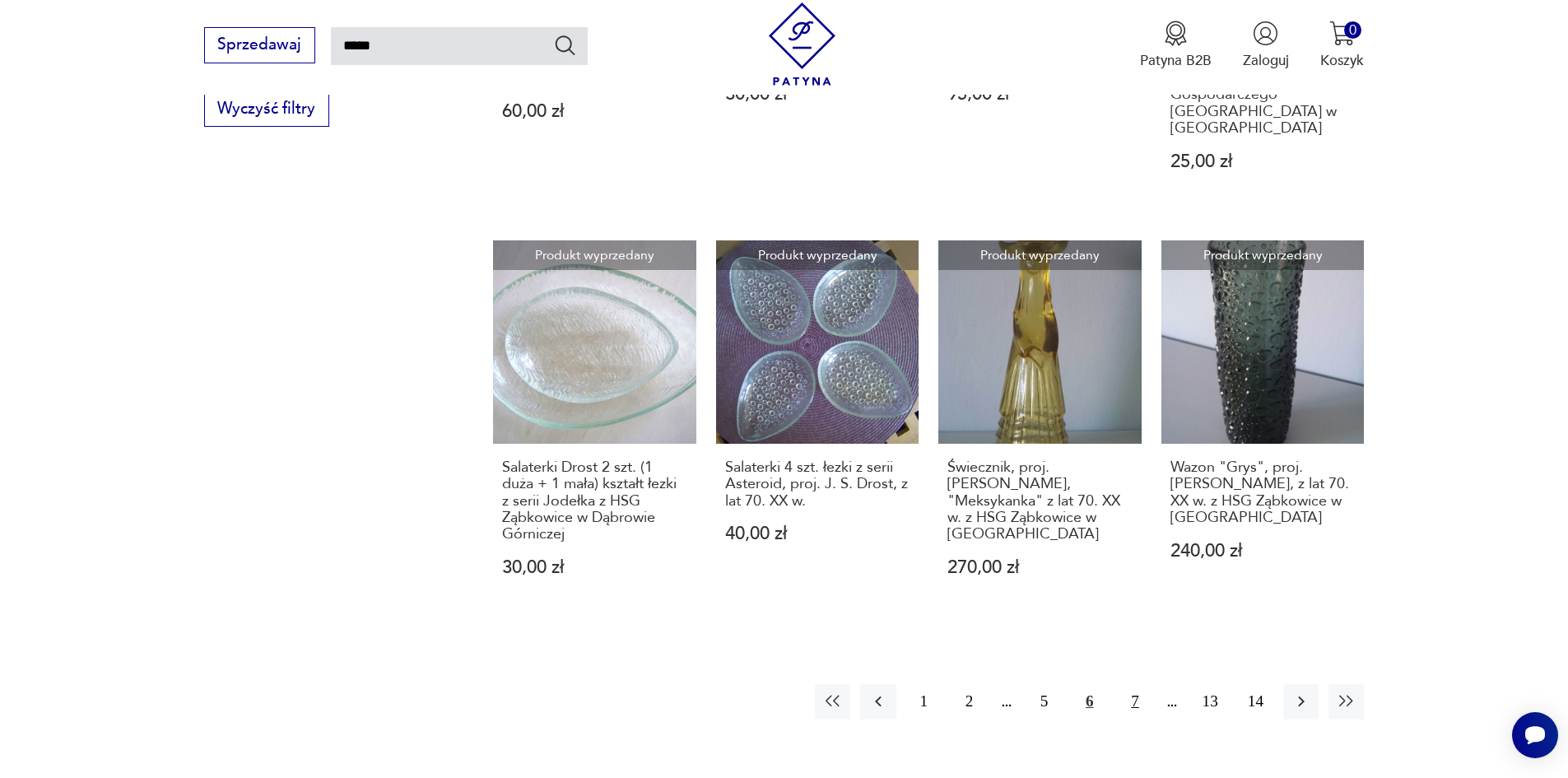
click at [1136, 685] on button "7" at bounding box center [1134, 701] width 35 height 35
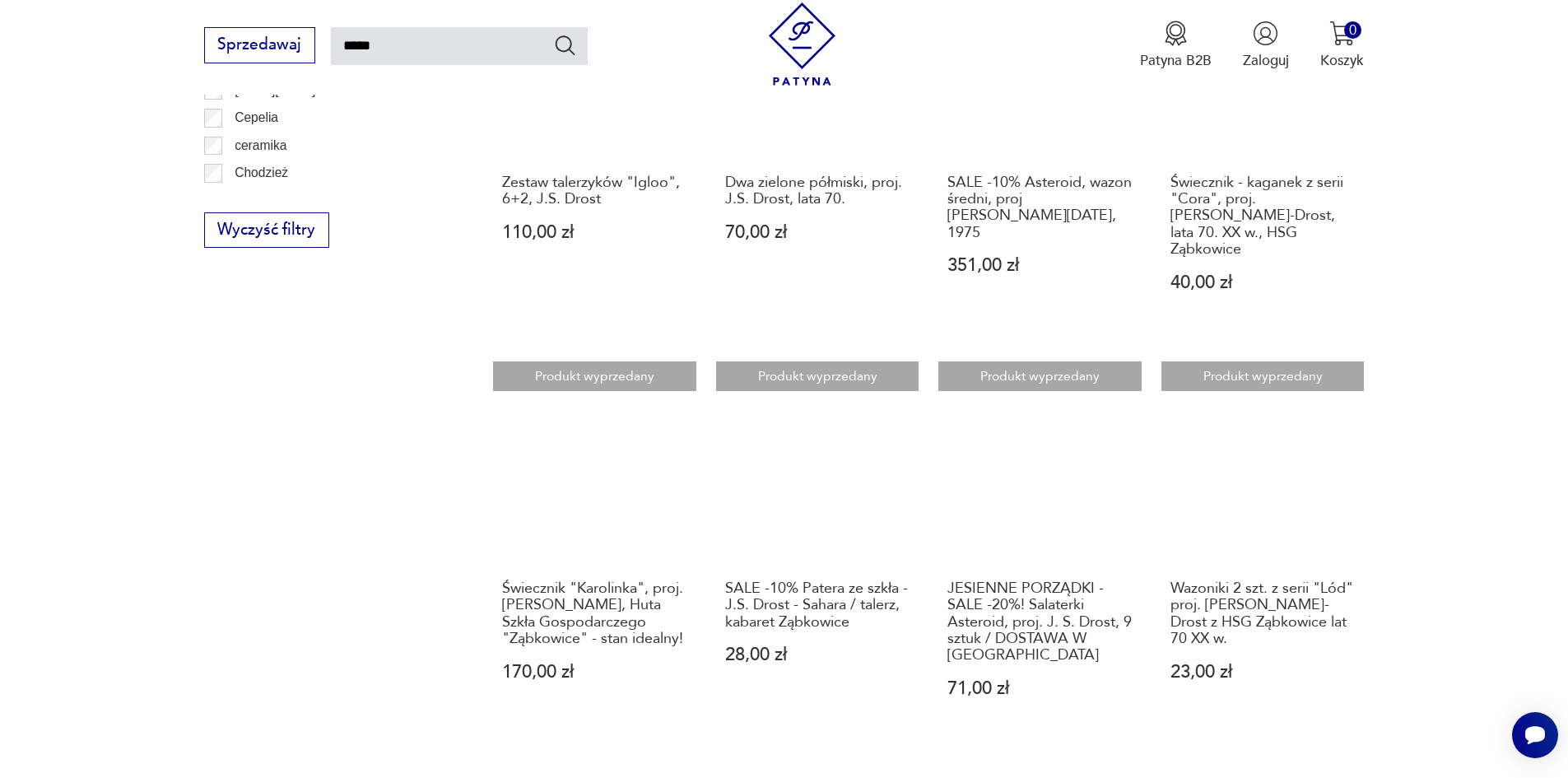
scroll to position [1328, 0]
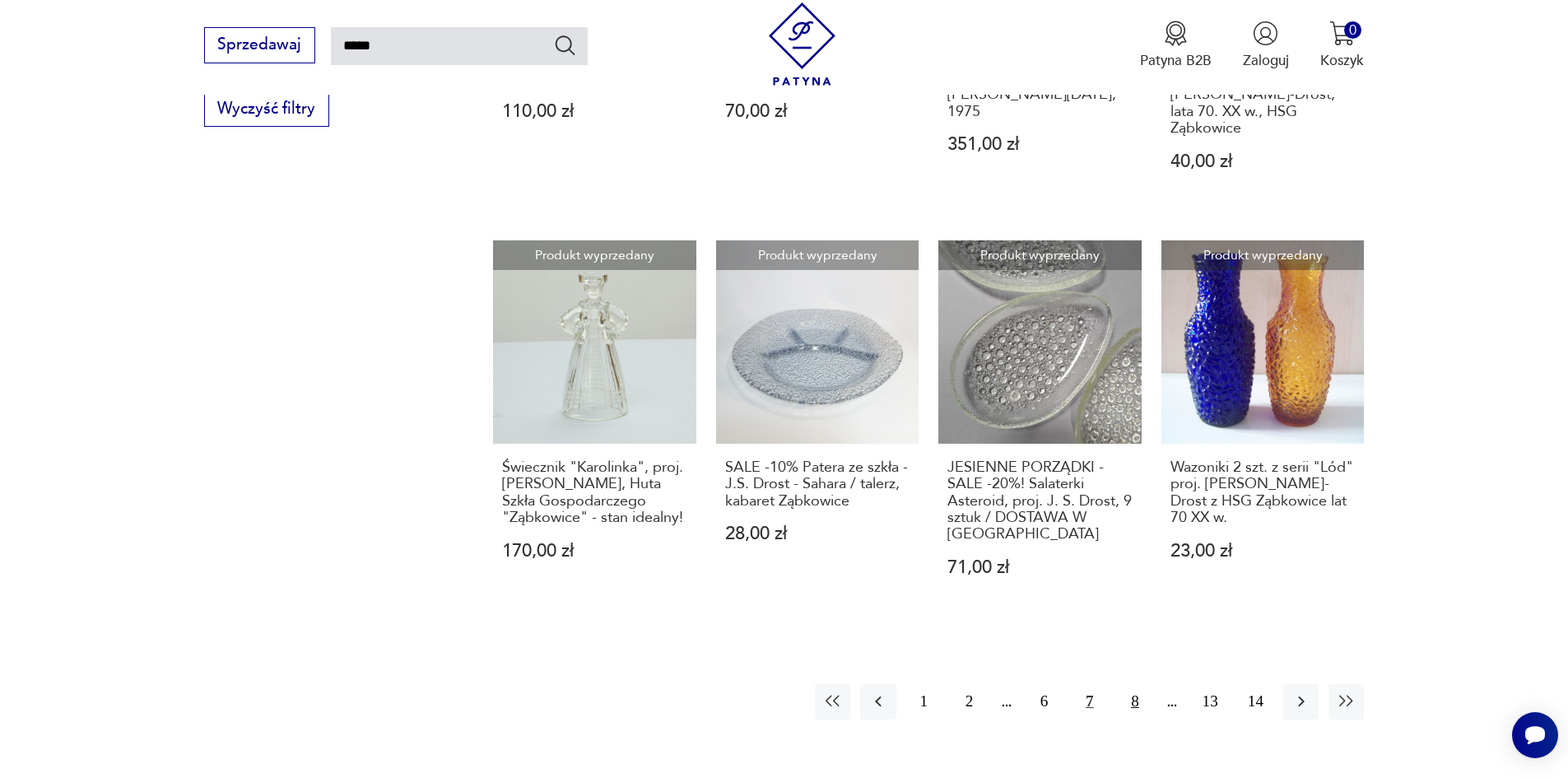
click at [1134, 686] on button "8" at bounding box center [1134, 701] width 35 height 35
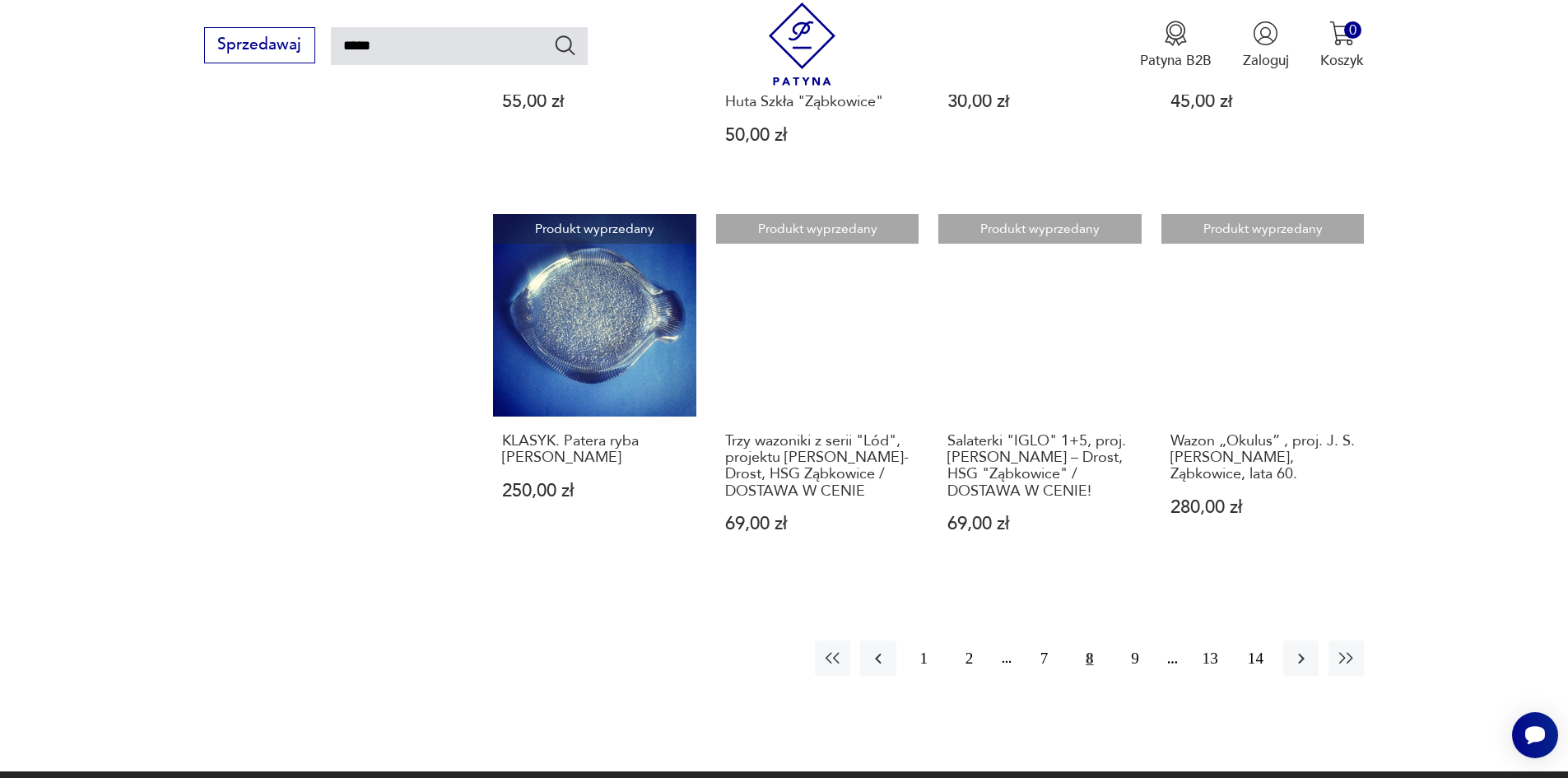
scroll to position [1411, 0]
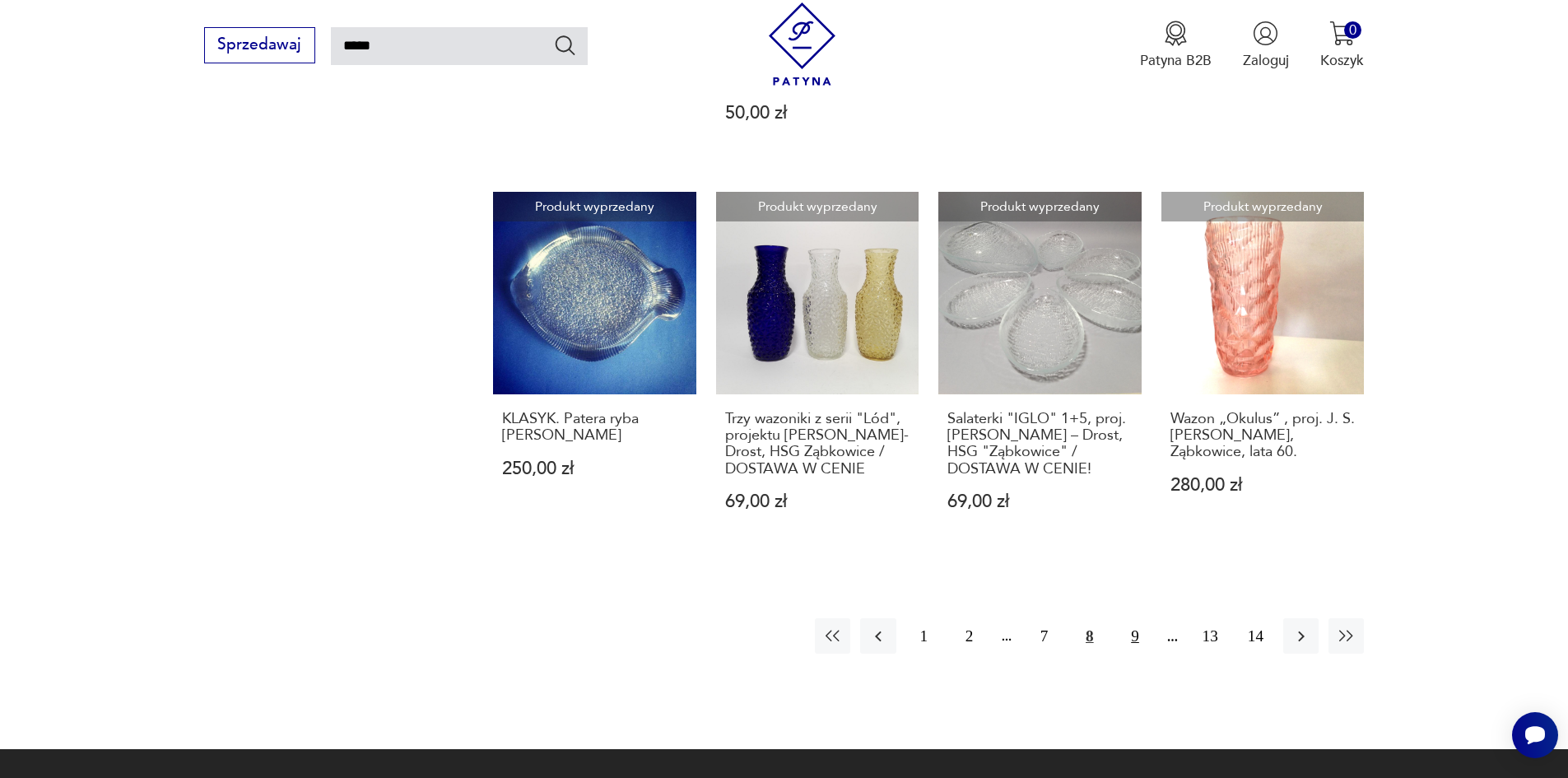
click at [1134, 618] on button "9" at bounding box center [1134, 636] width 35 height 35
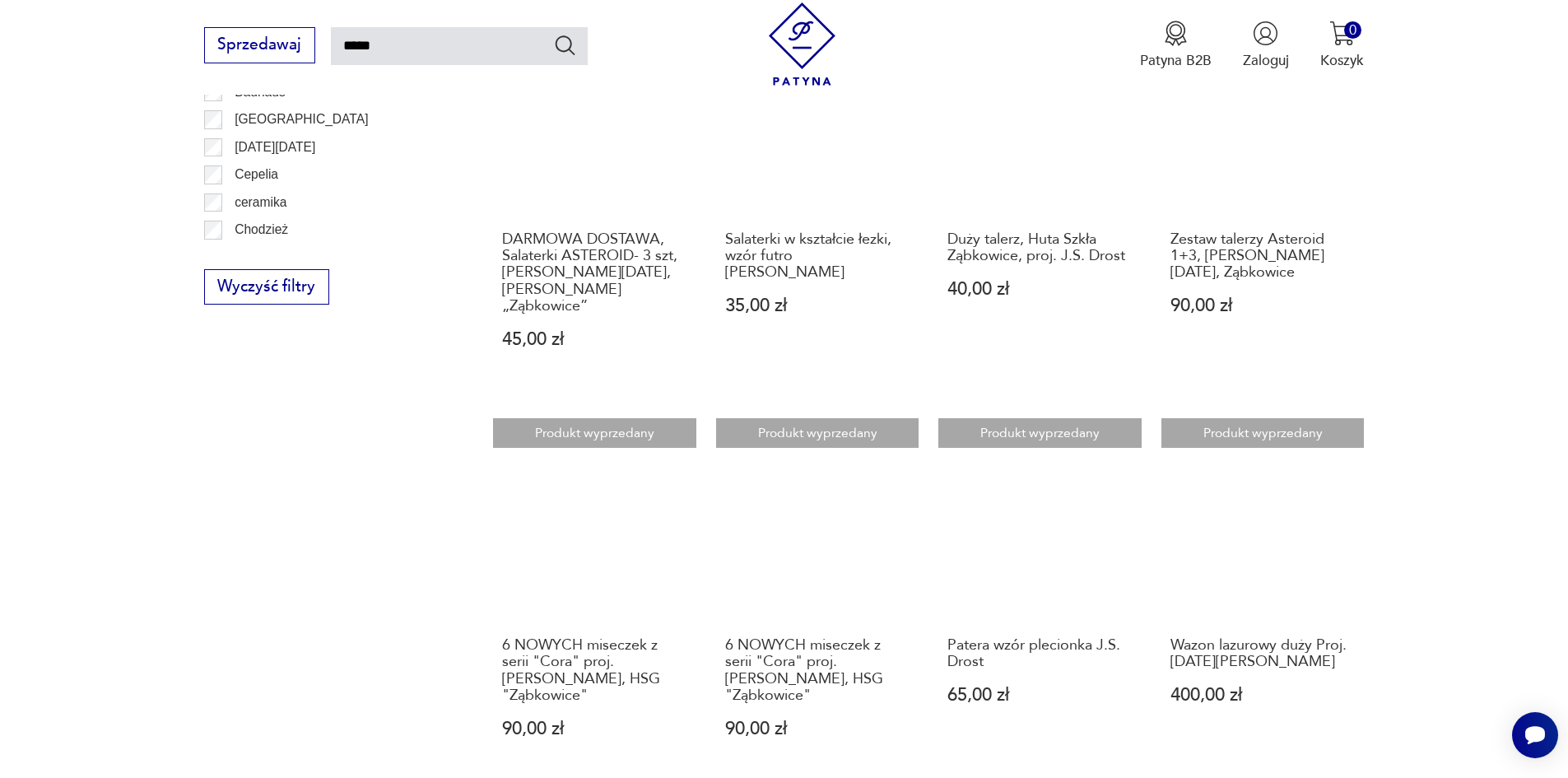
scroll to position [1328, 0]
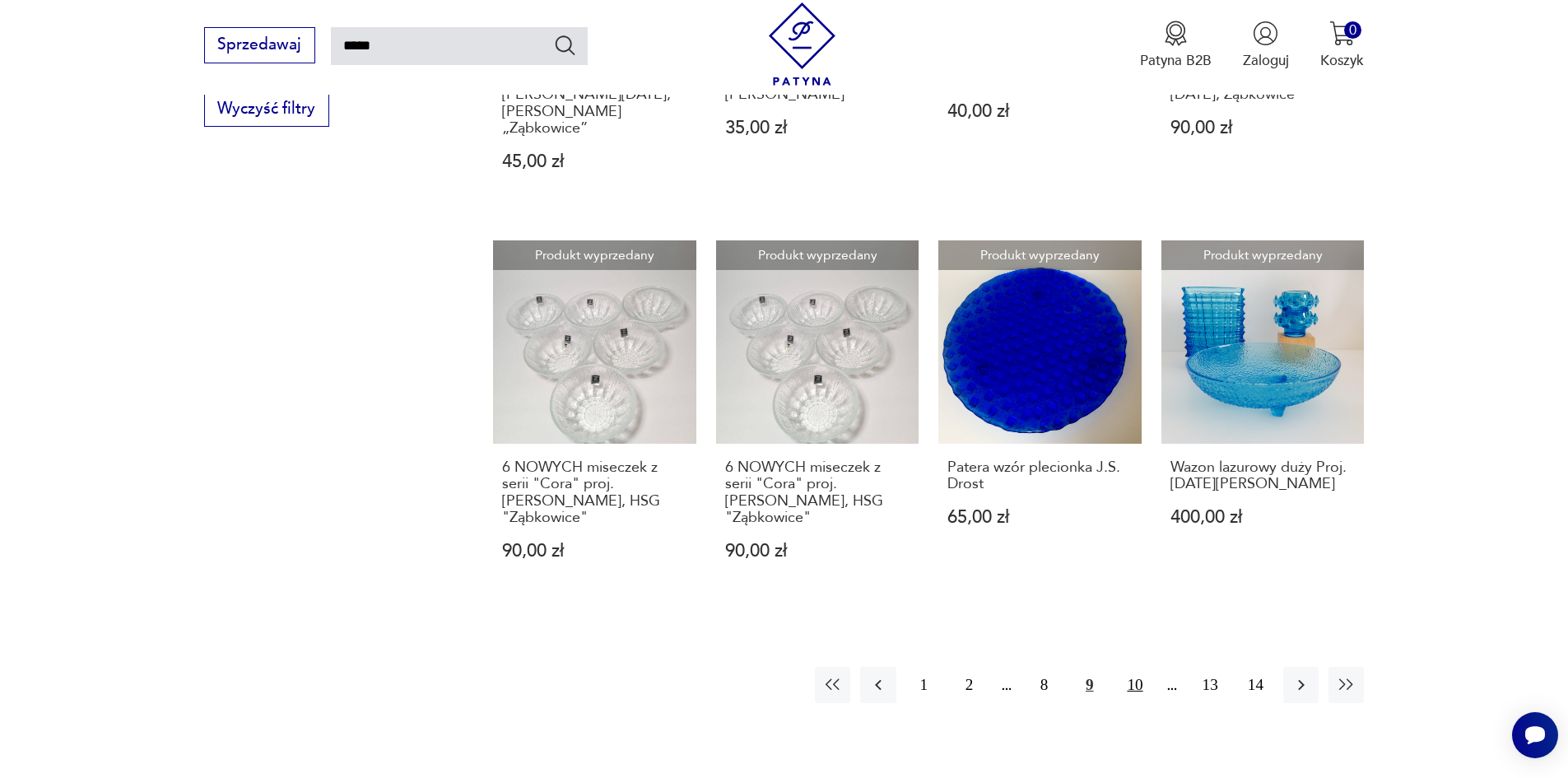
click at [1137, 666] on button "10" at bounding box center [1134, 684] width 35 height 35
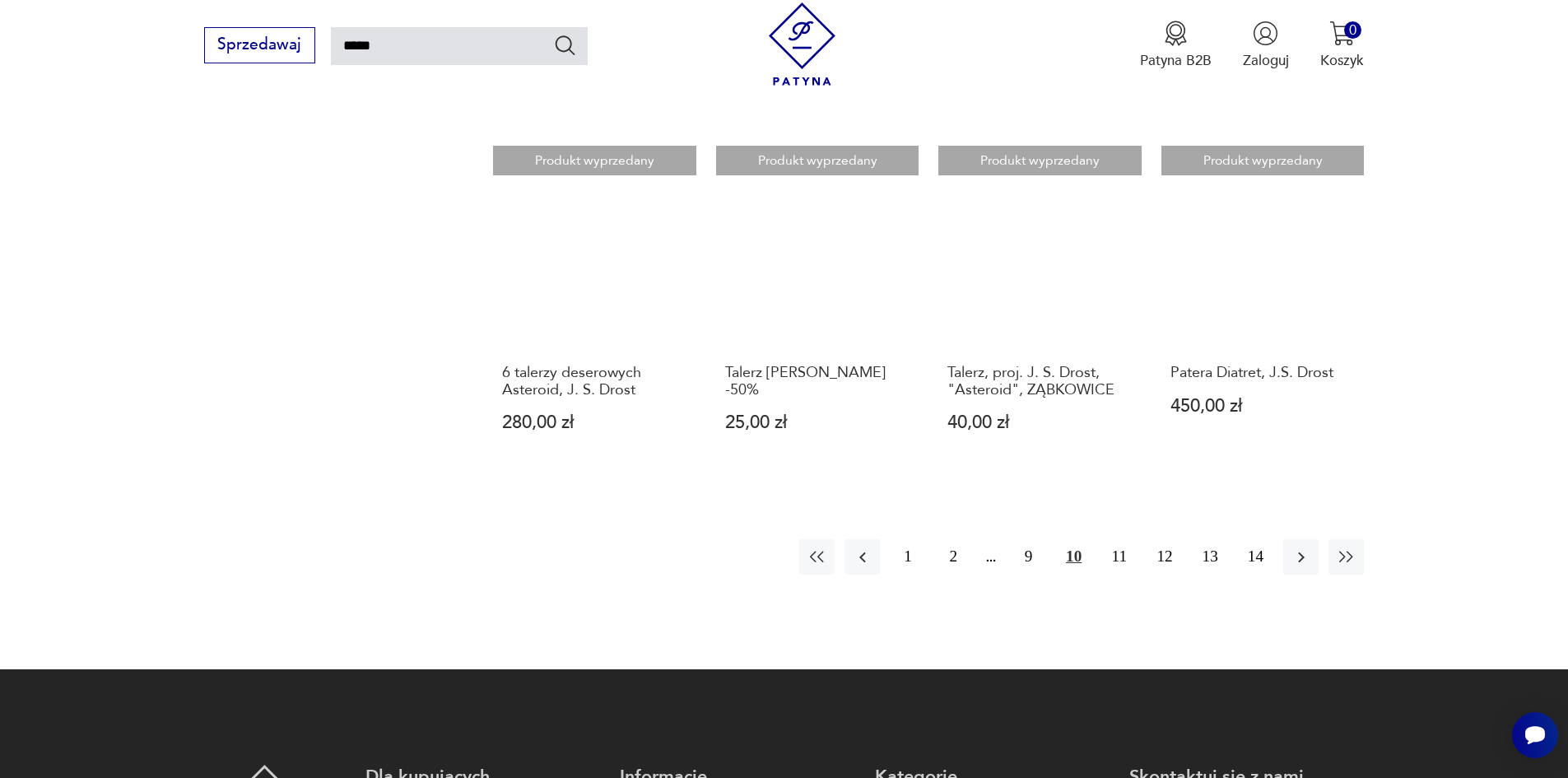
scroll to position [1493, 0]
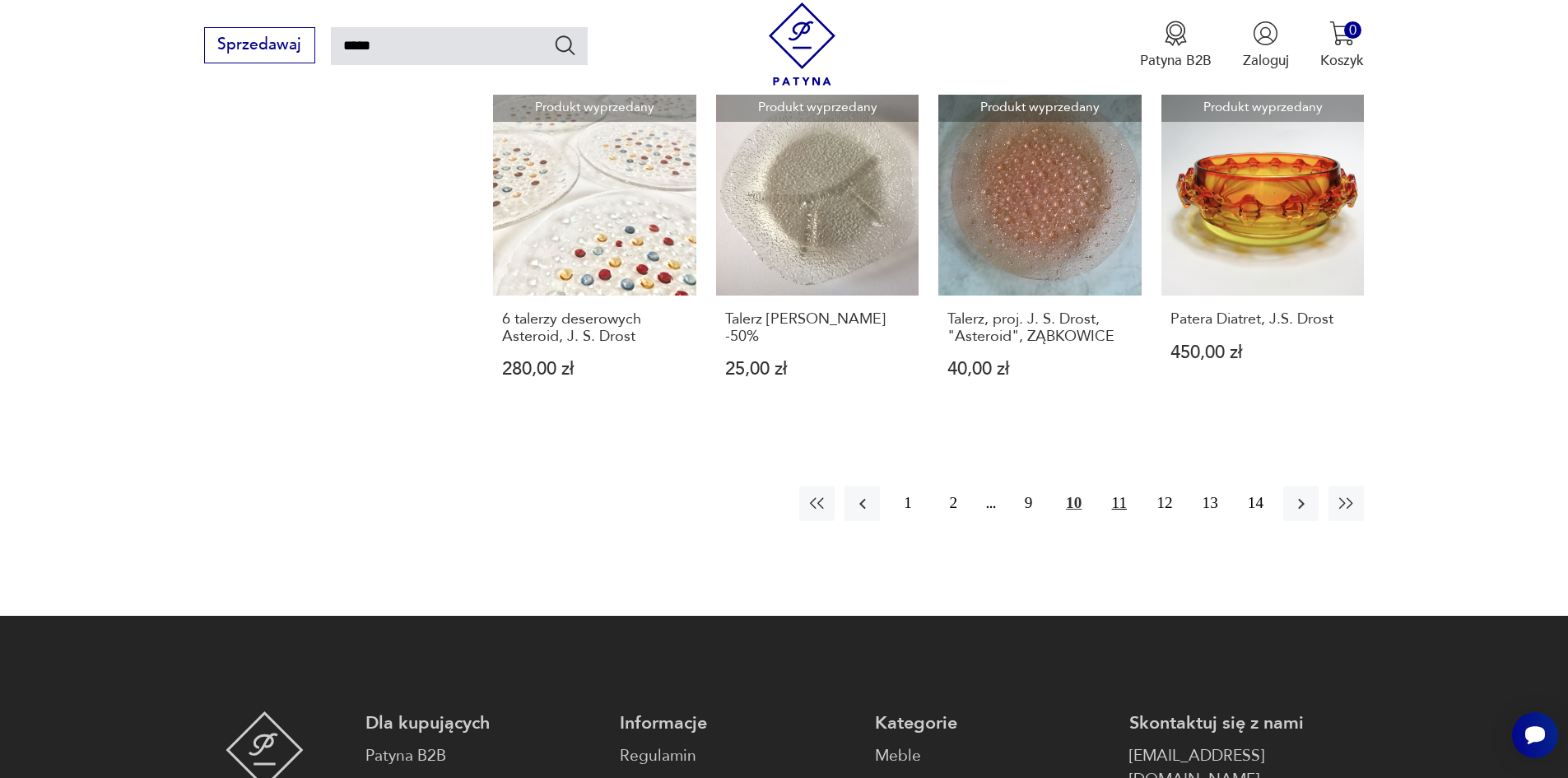
click at [1118, 486] on button "11" at bounding box center [1119, 503] width 35 height 35
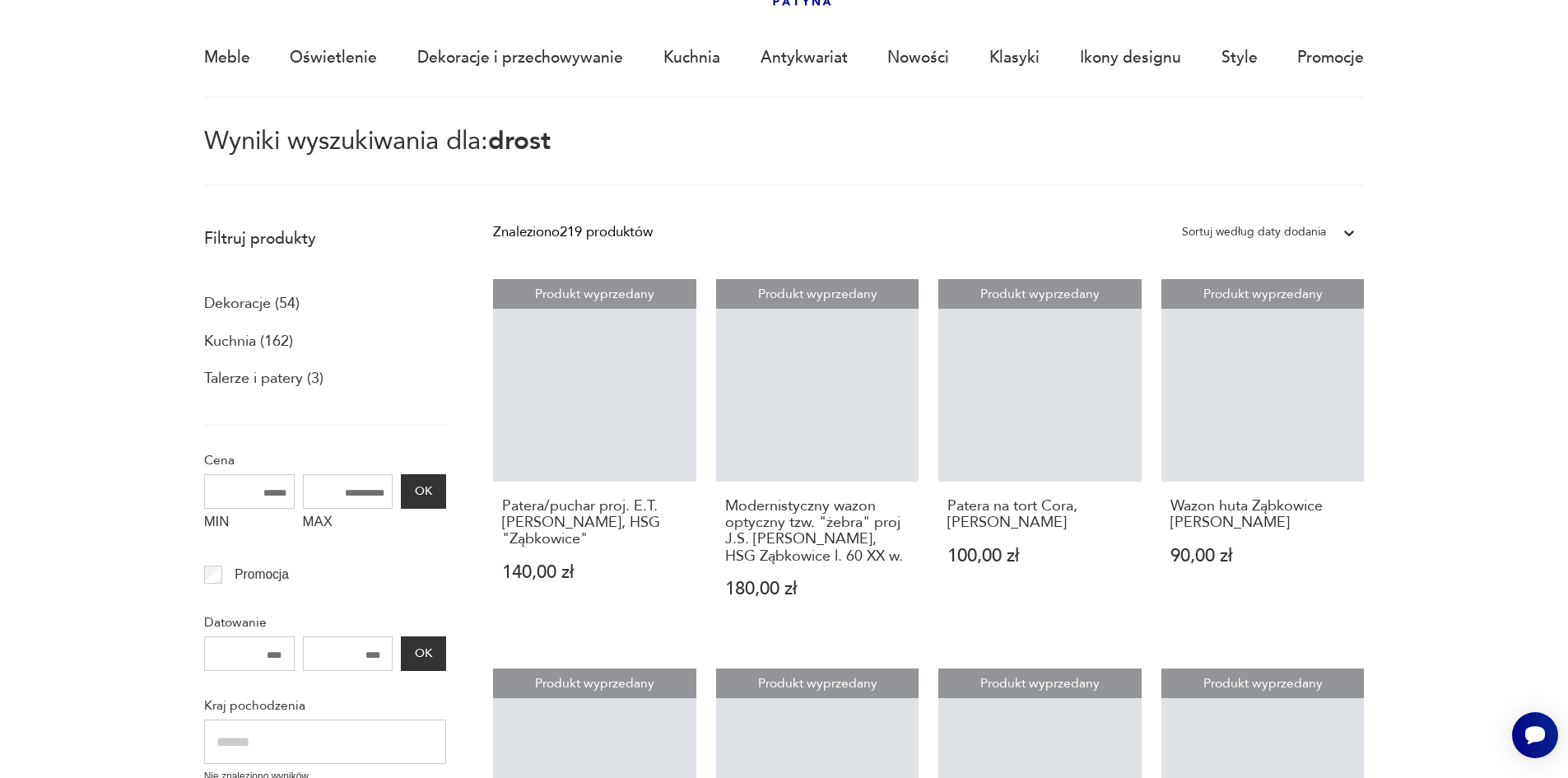
scroll to position [94, 0]
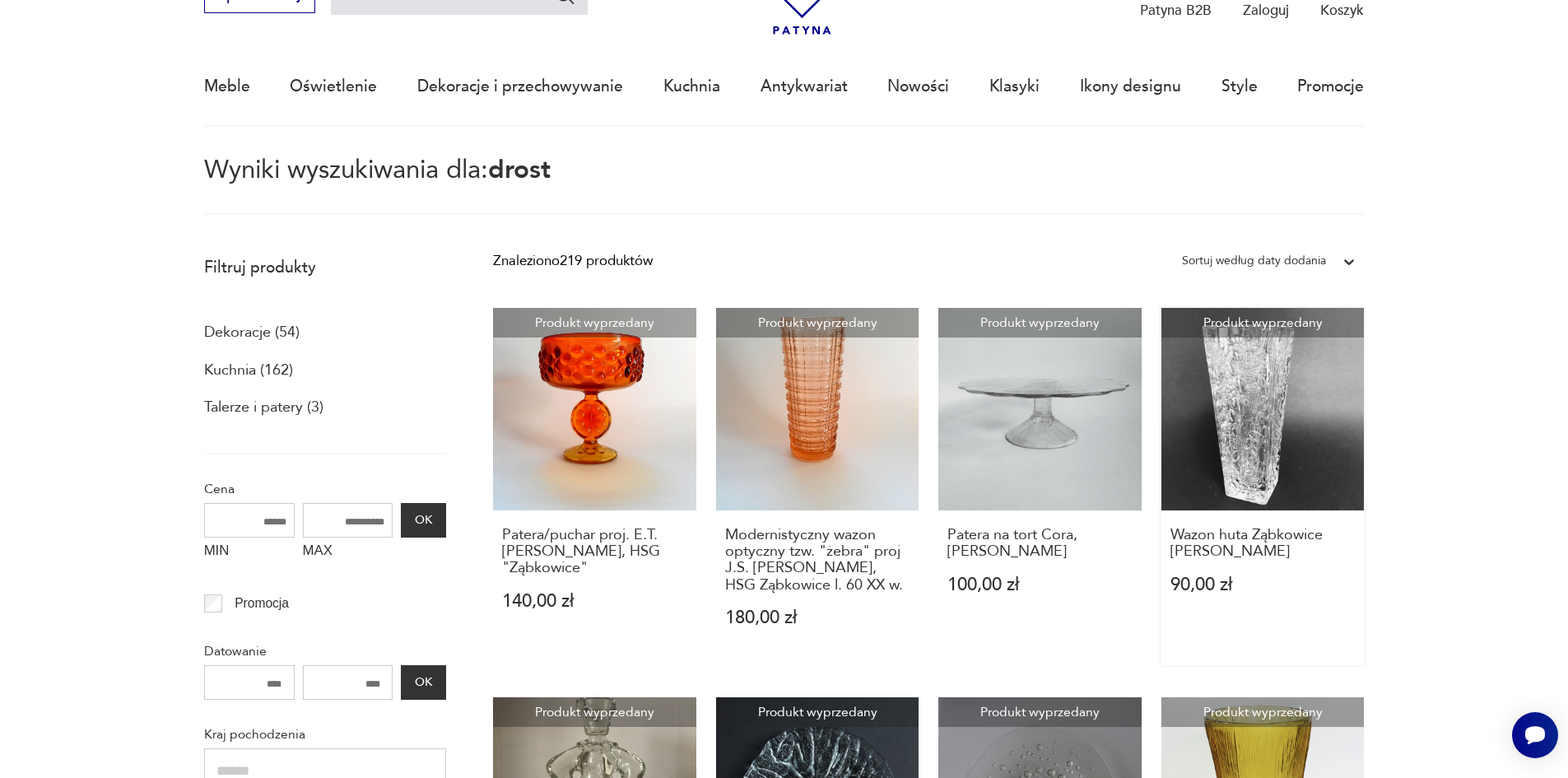
click at [1299, 421] on link "Produkt wyprzedany Wazon huta Ząbkowice [PERSON_NAME] 90,00 zł" at bounding box center [1262, 487] width 203 height 357
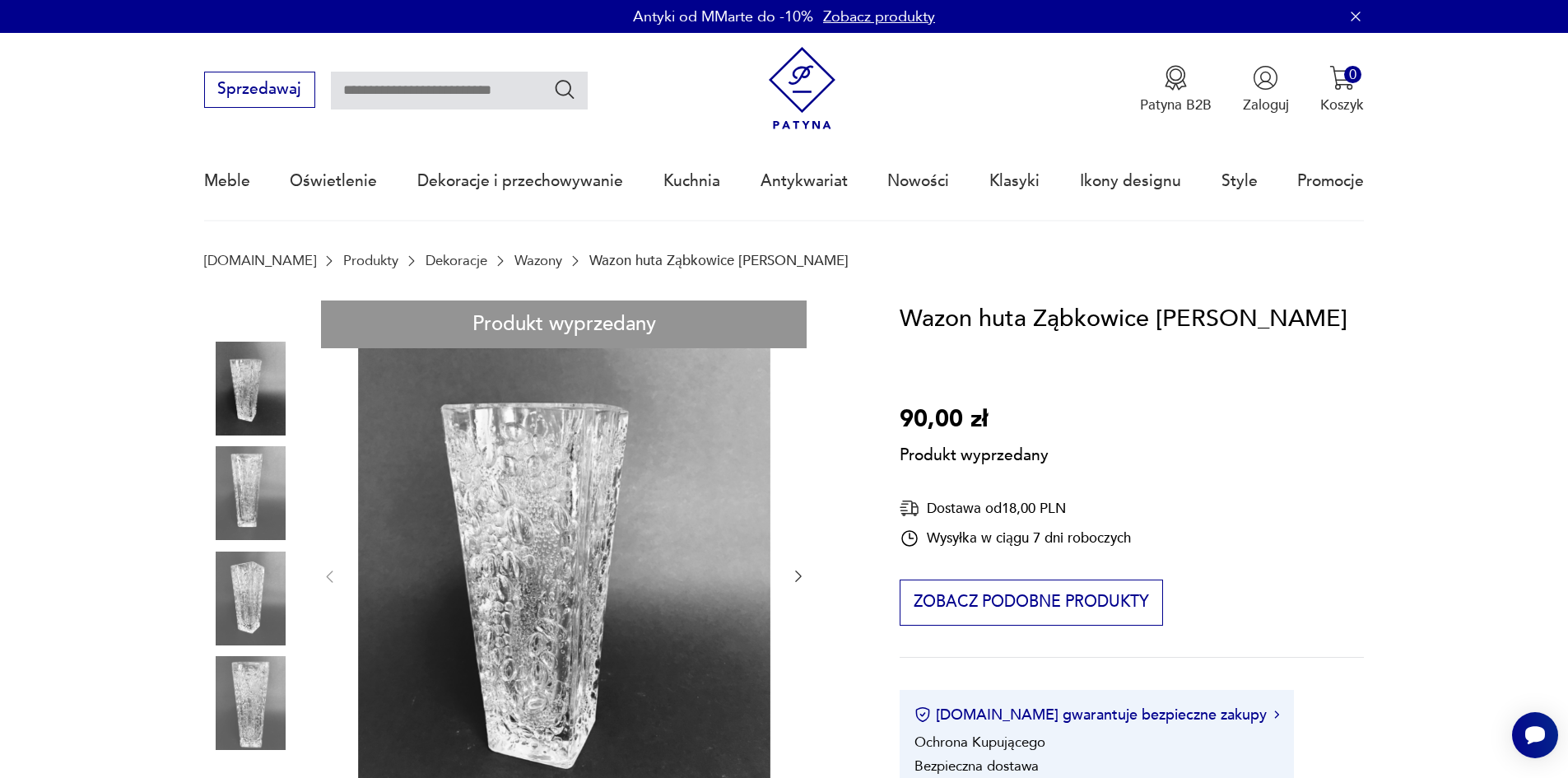
type input "*****"
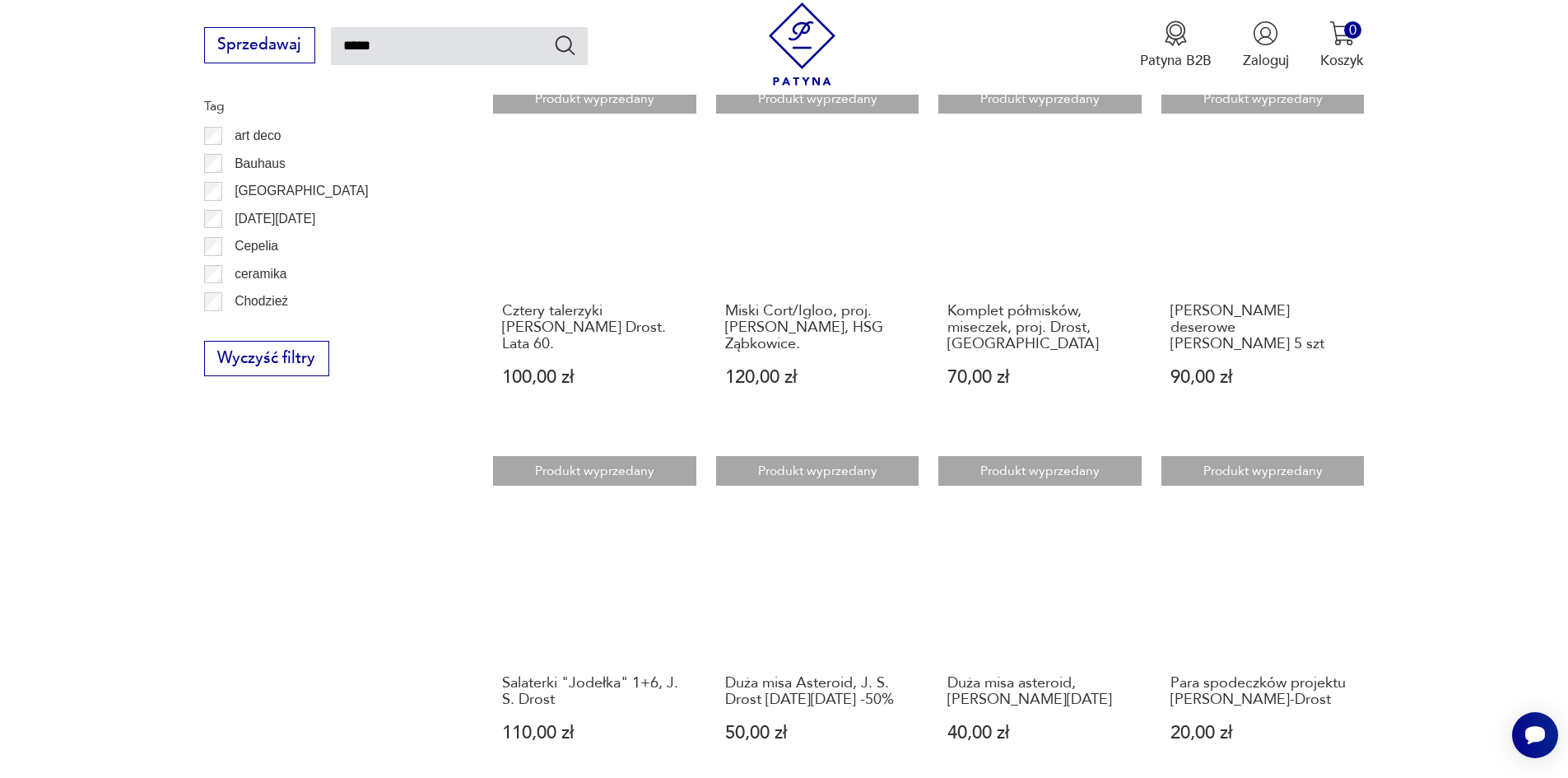
scroll to position [1247, 0]
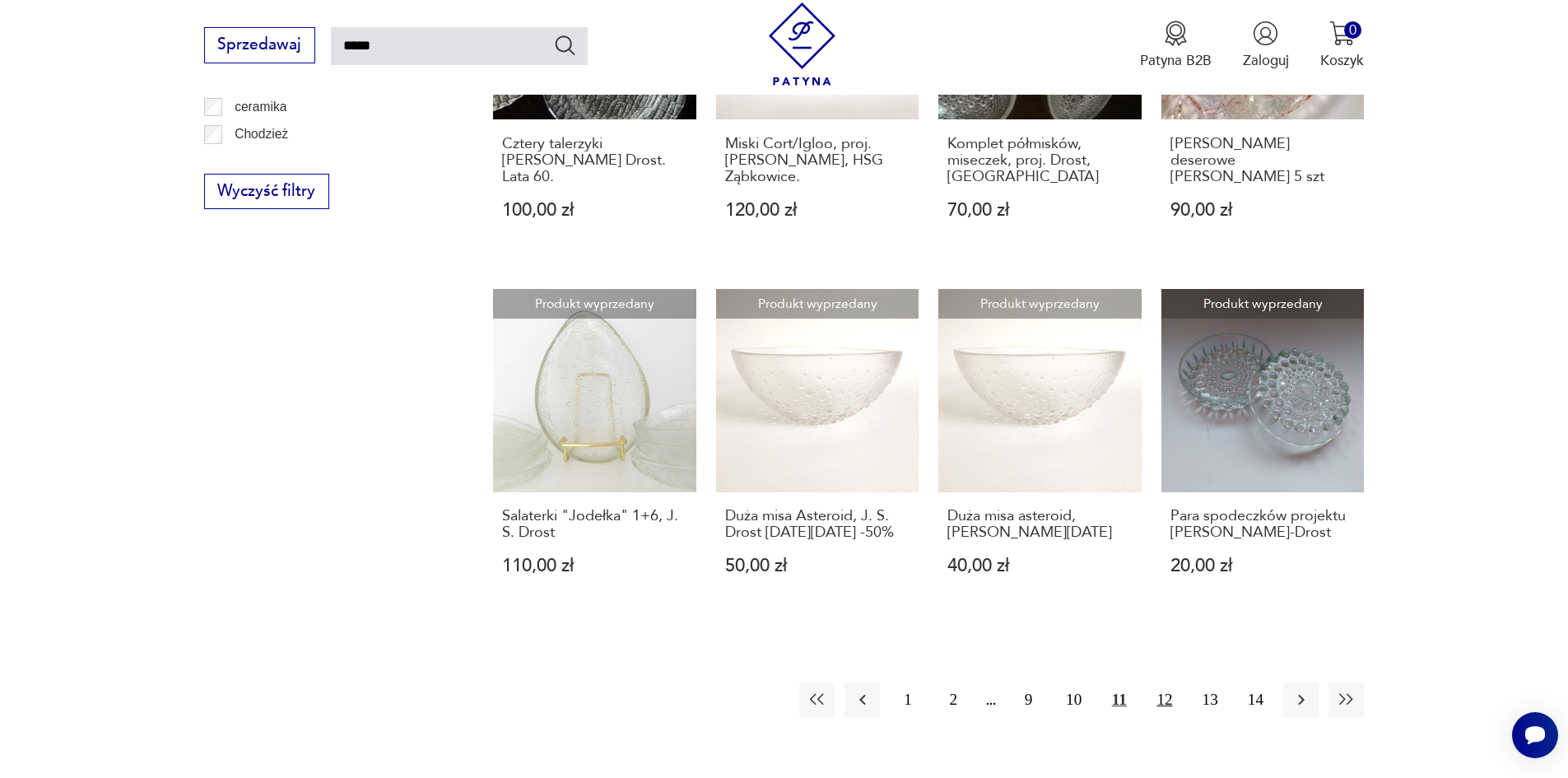
click at [1162, 685] on button "12" at bounding box center [1164, 700] width 35 height 35
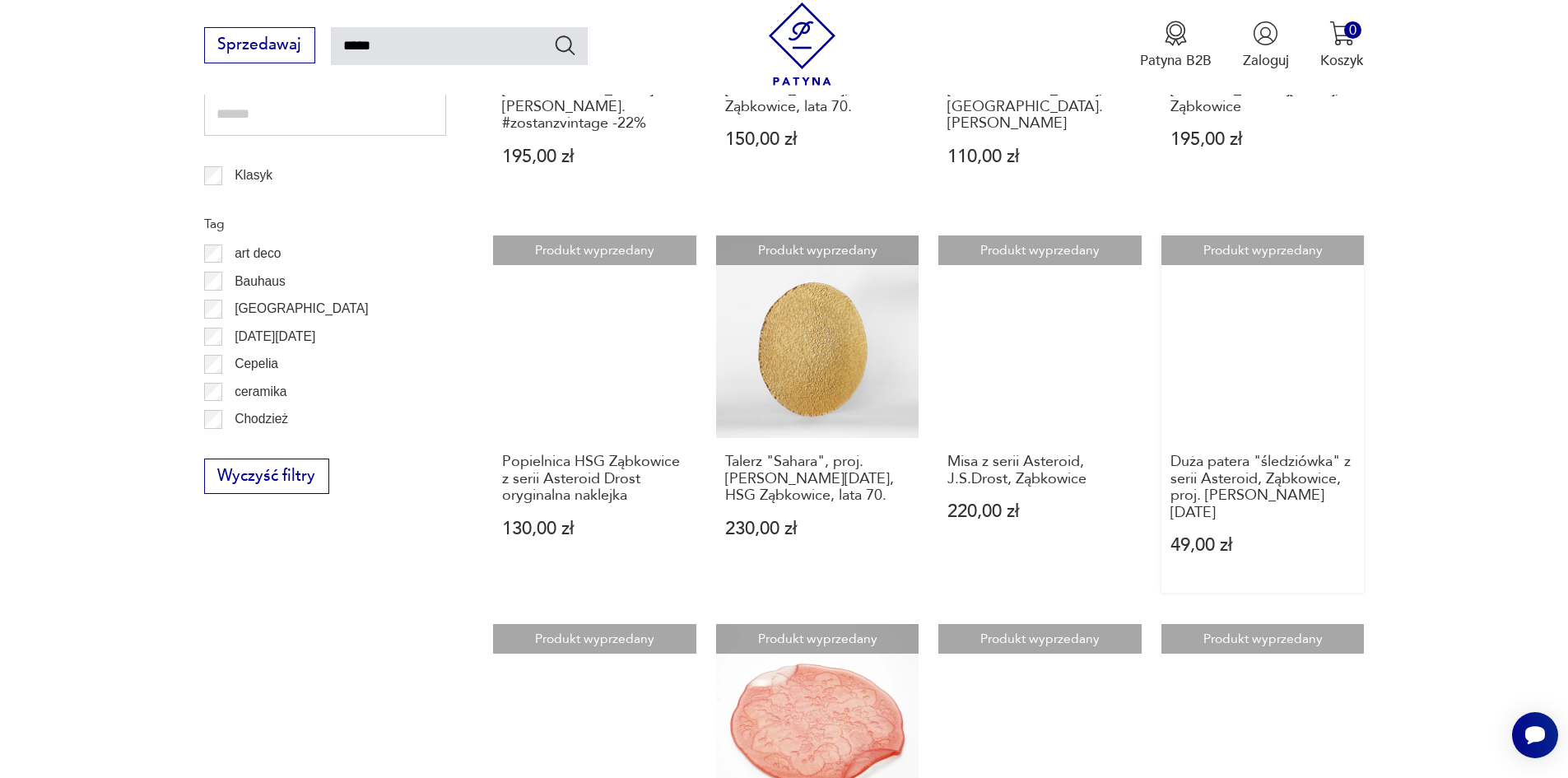
scroll to position [1000, 0]
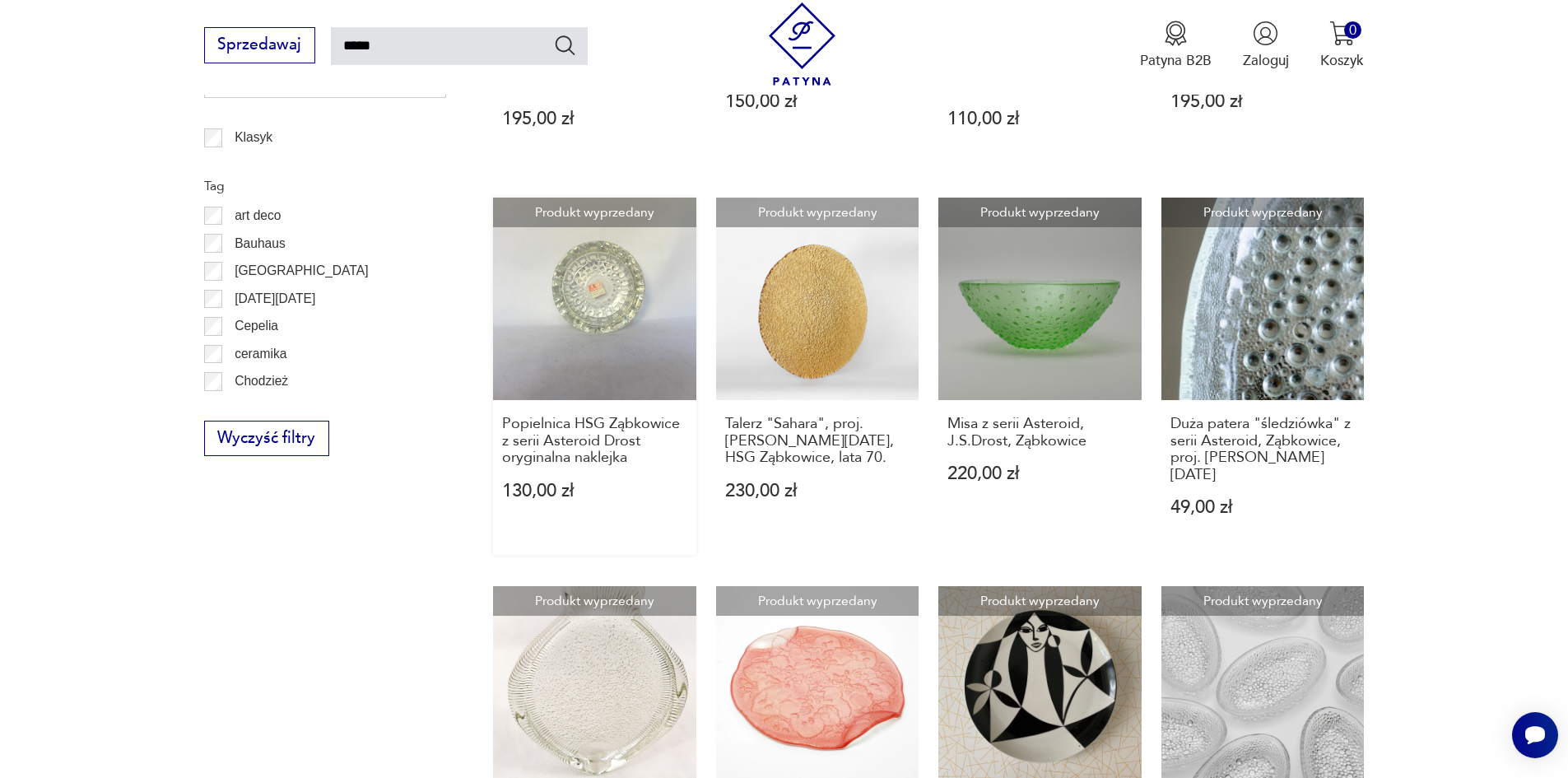
click at [593, 262] on link "Produkt wyprzedany Popielnica HSG Ząbkowice z serii Asteroid Drost oryginalna n…" at bounding box center [594, 376] width 203 height 357
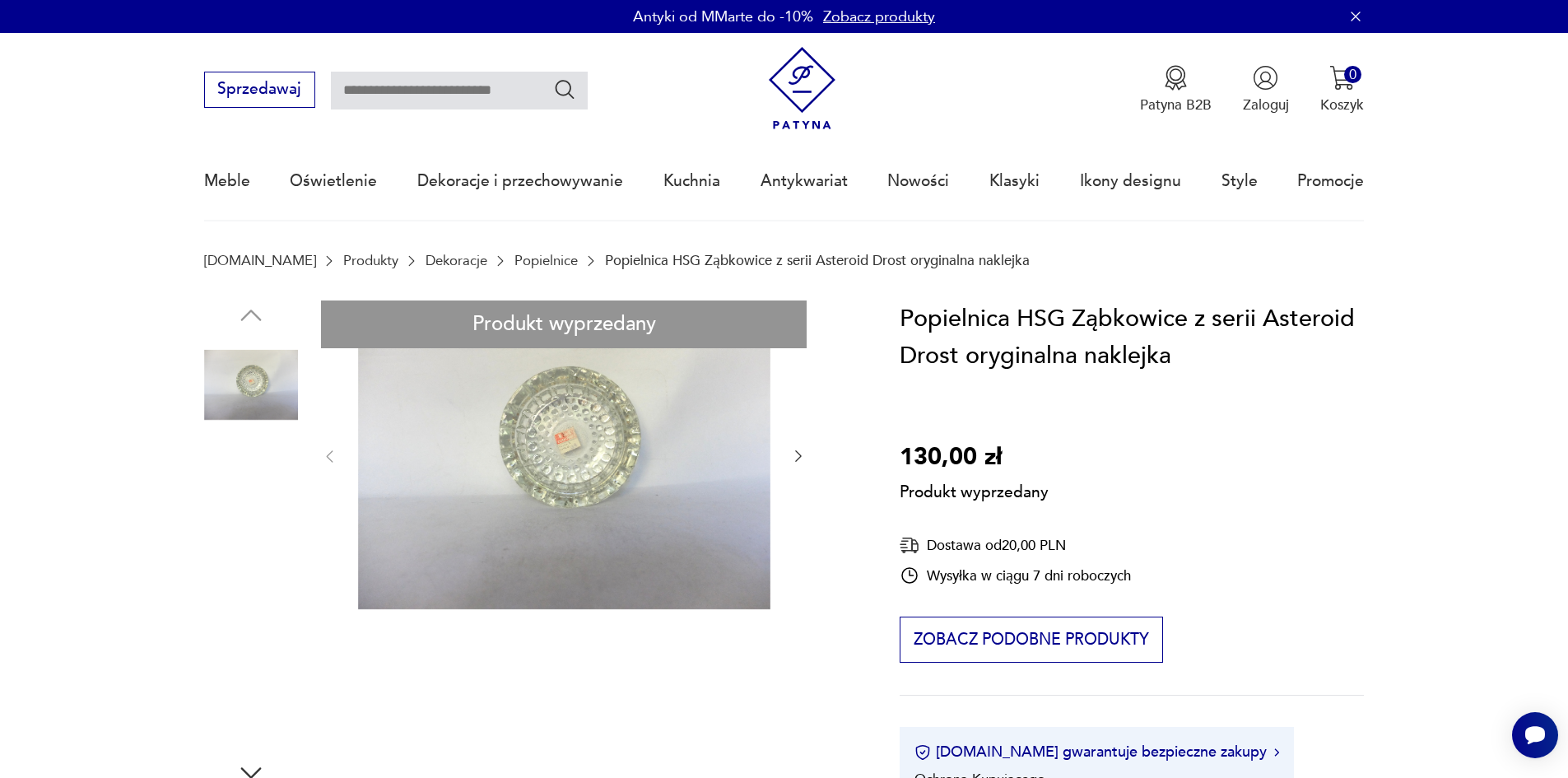
scroll to position [82, 0]
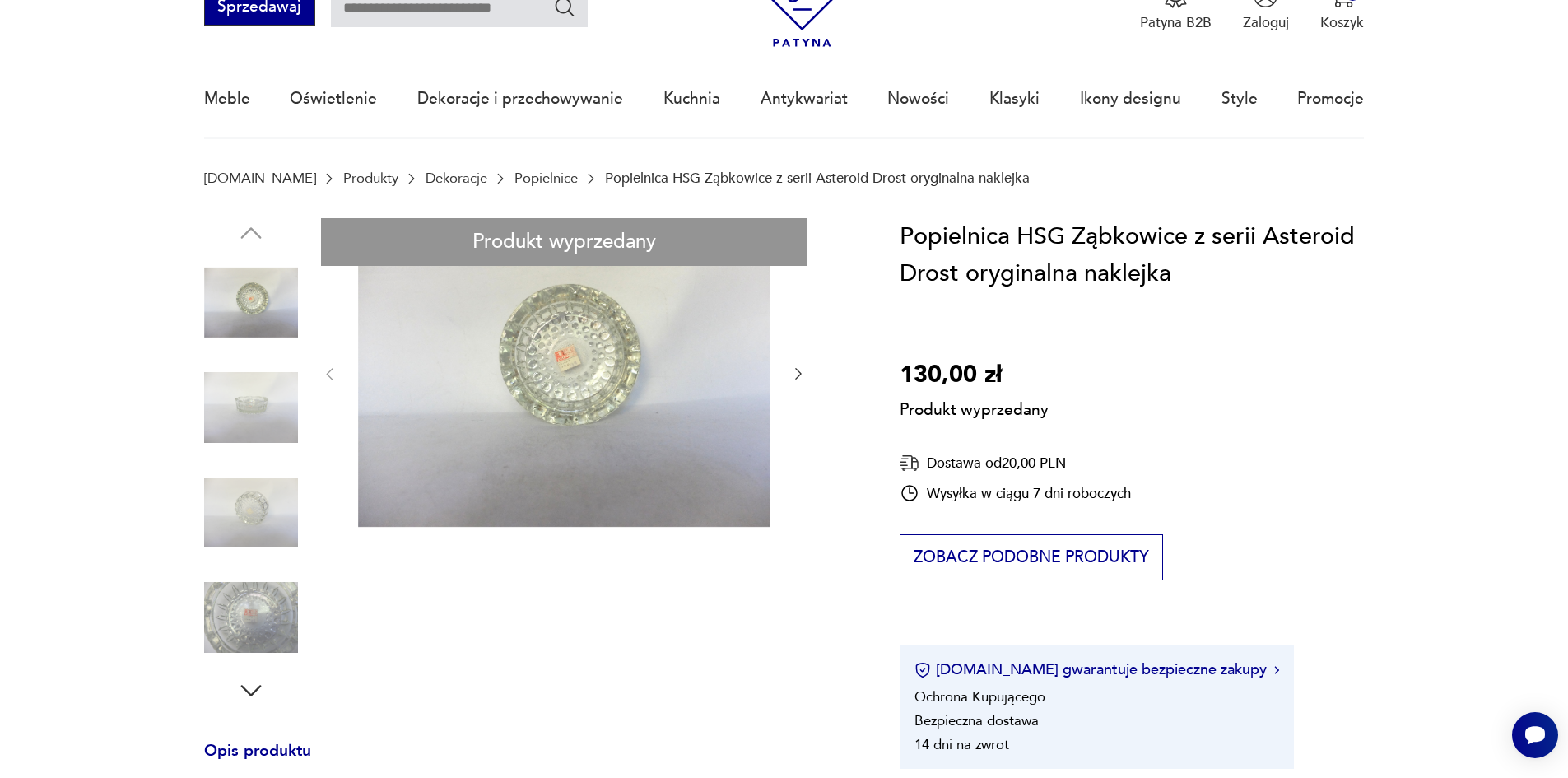
type input "*****"
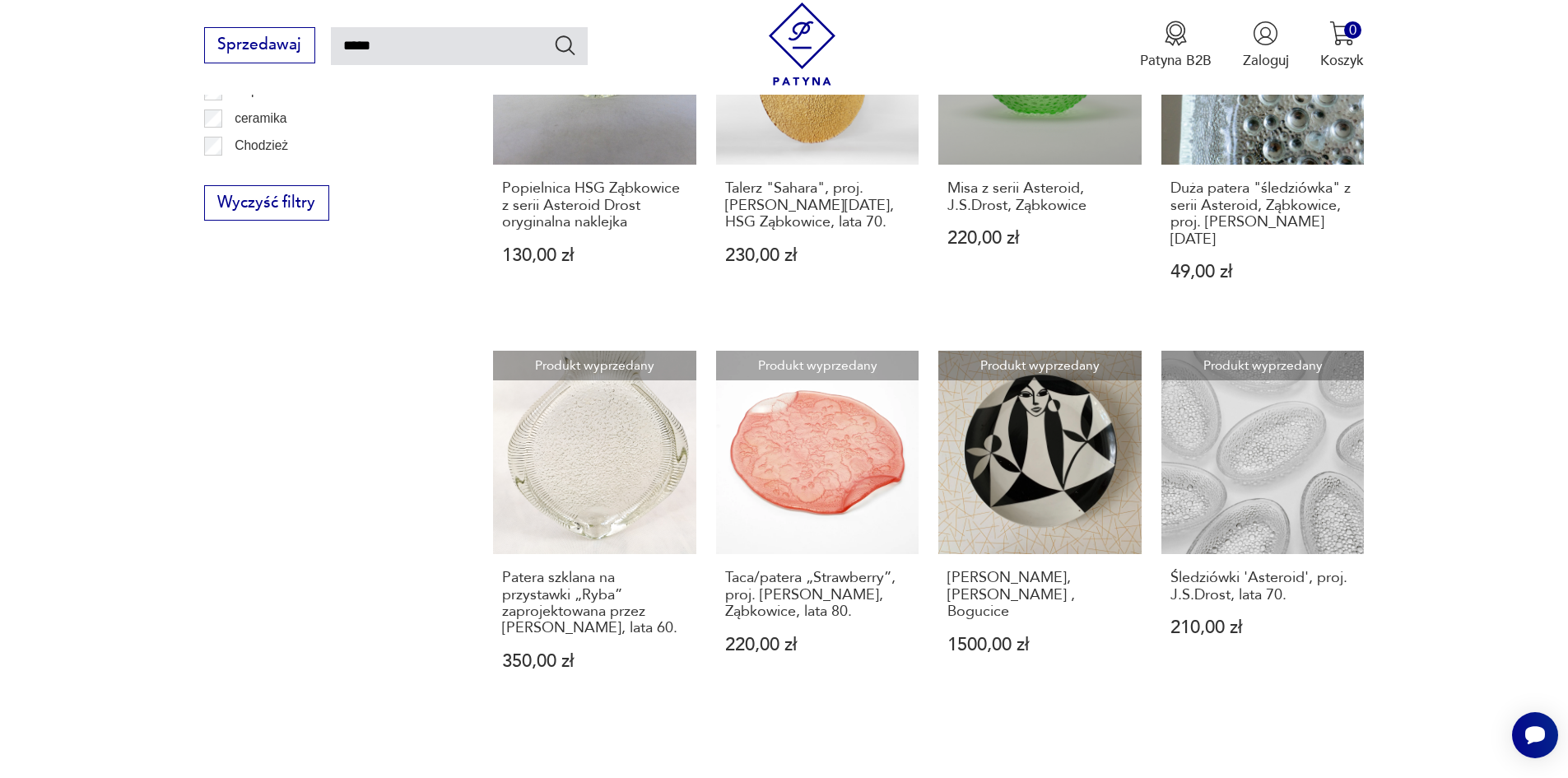
scroll to position [1247, 0]
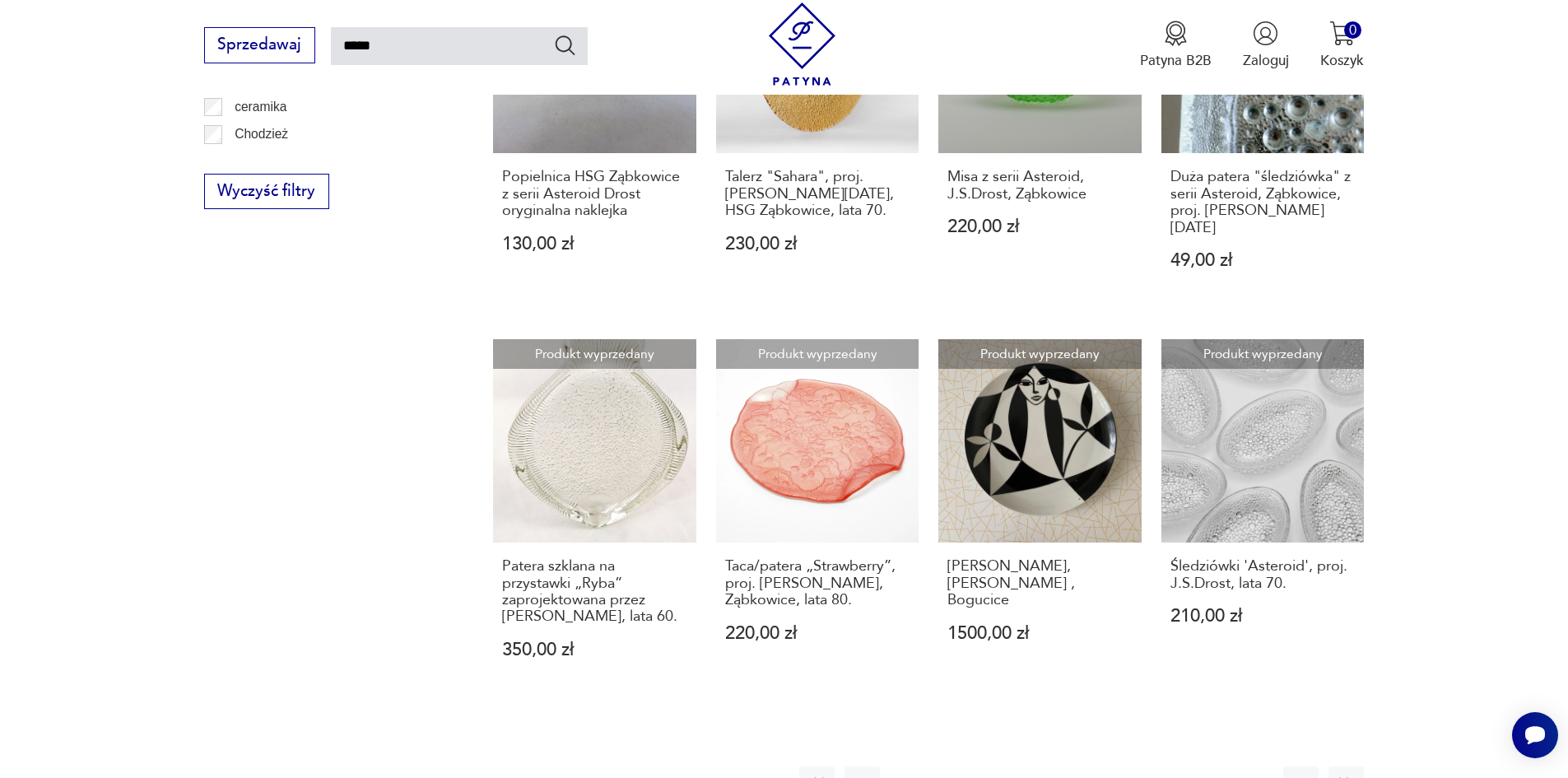
click at [1209, 766] on button "13" at bounding box center [1210, 784] width 35 height 35
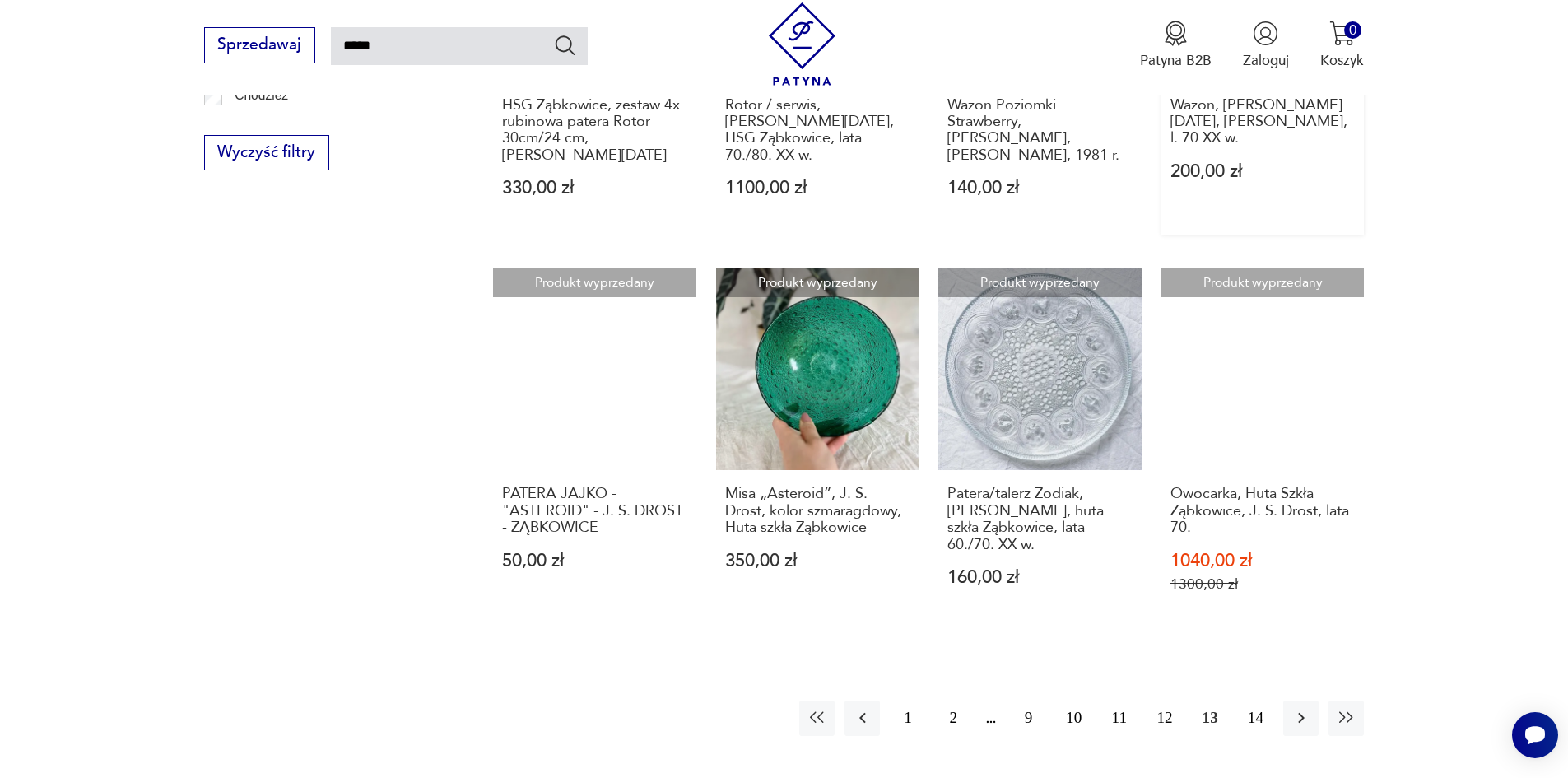
scroll to position [1328, 0]
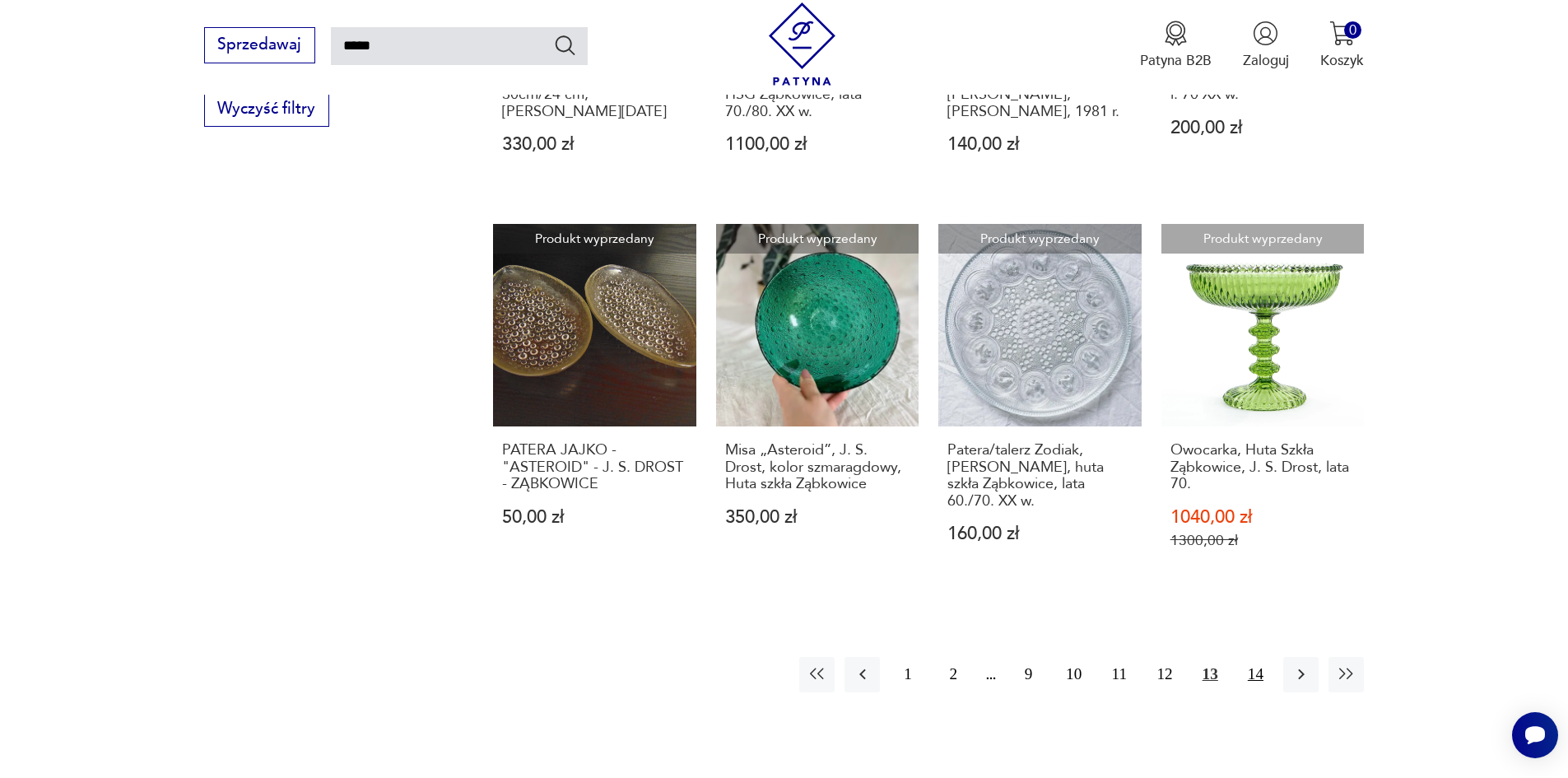
click at [1255, 662] on button "14" at bounding box center [1255, 674] width 35 height 35
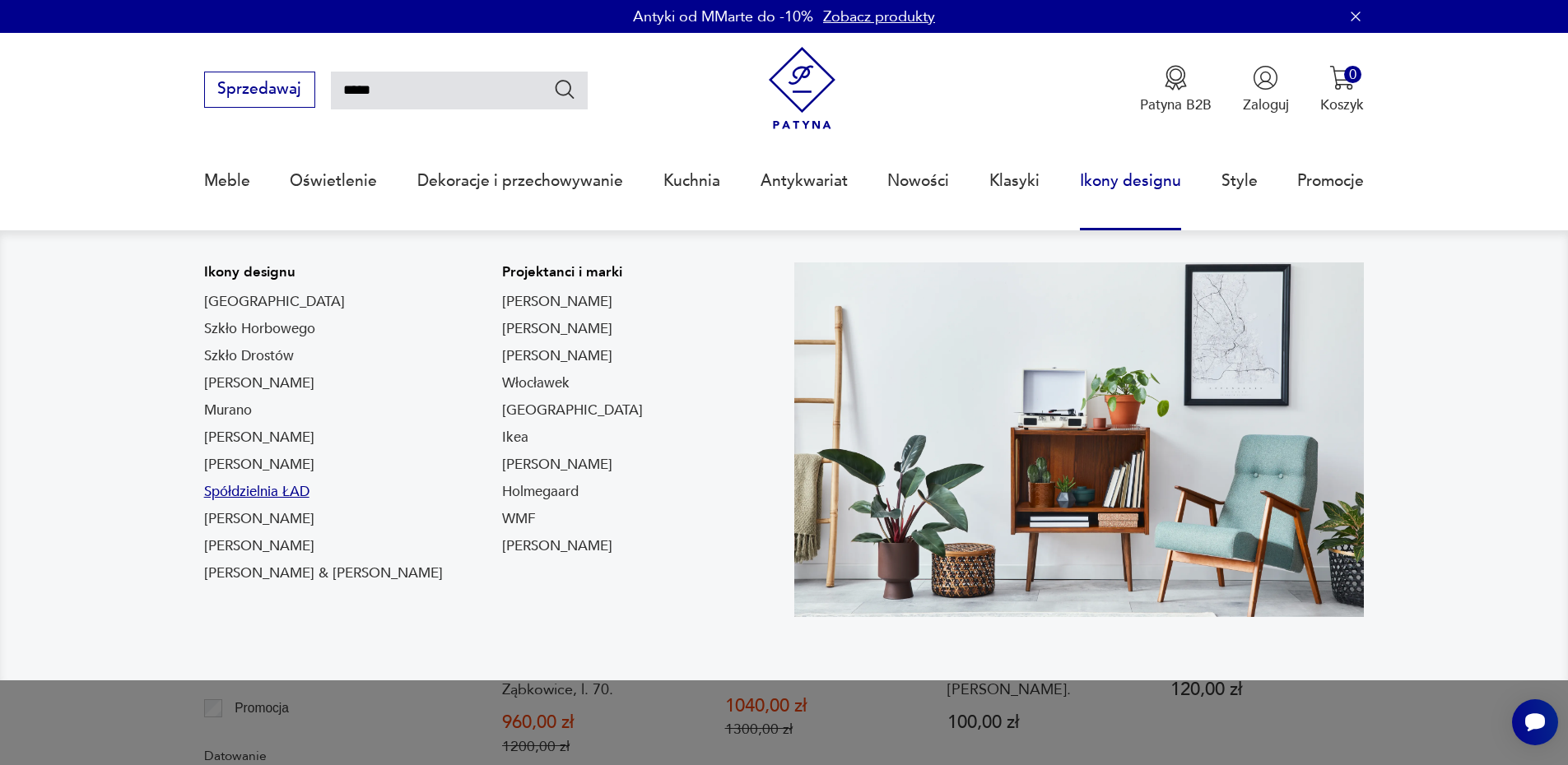
click at [242, 488] on link "Spółdzielnia ŁAD" at bounding box center [256, 491] width 105 height 20
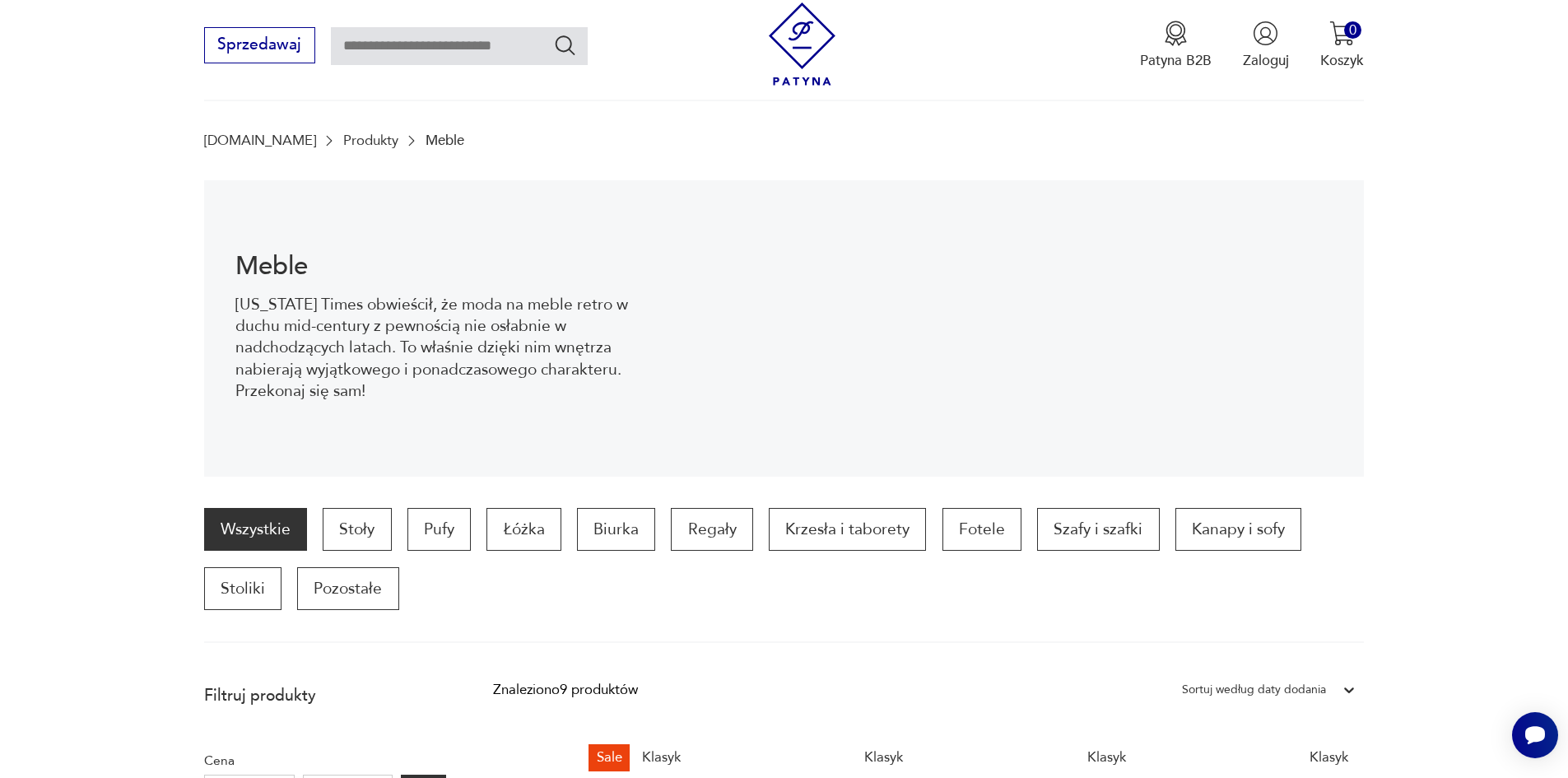
scroll to position [79, 0]
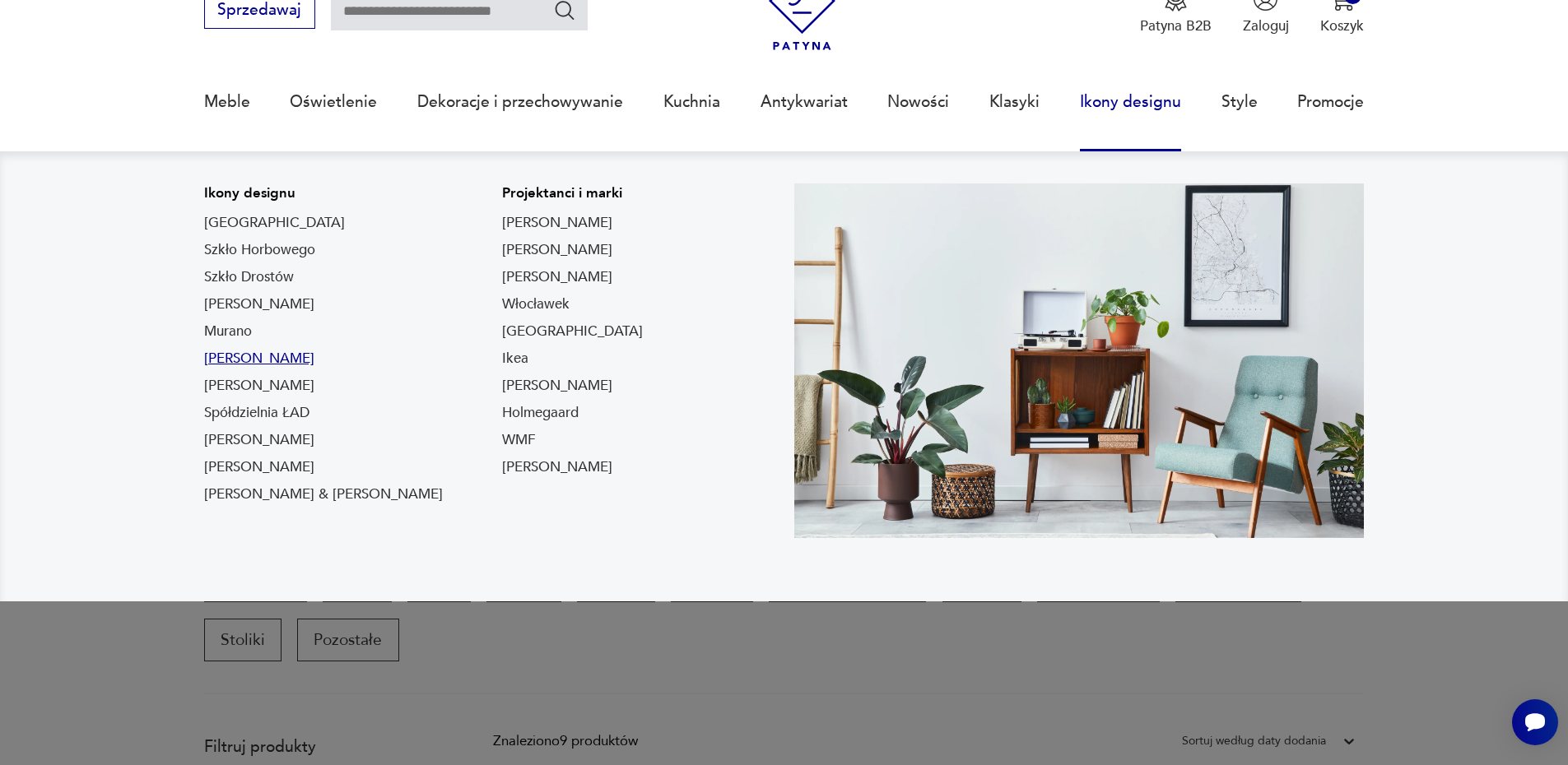
click at [233, 354] on link "[PERSON_NAME]" at bounding box center [259, 359] width 110 height 20
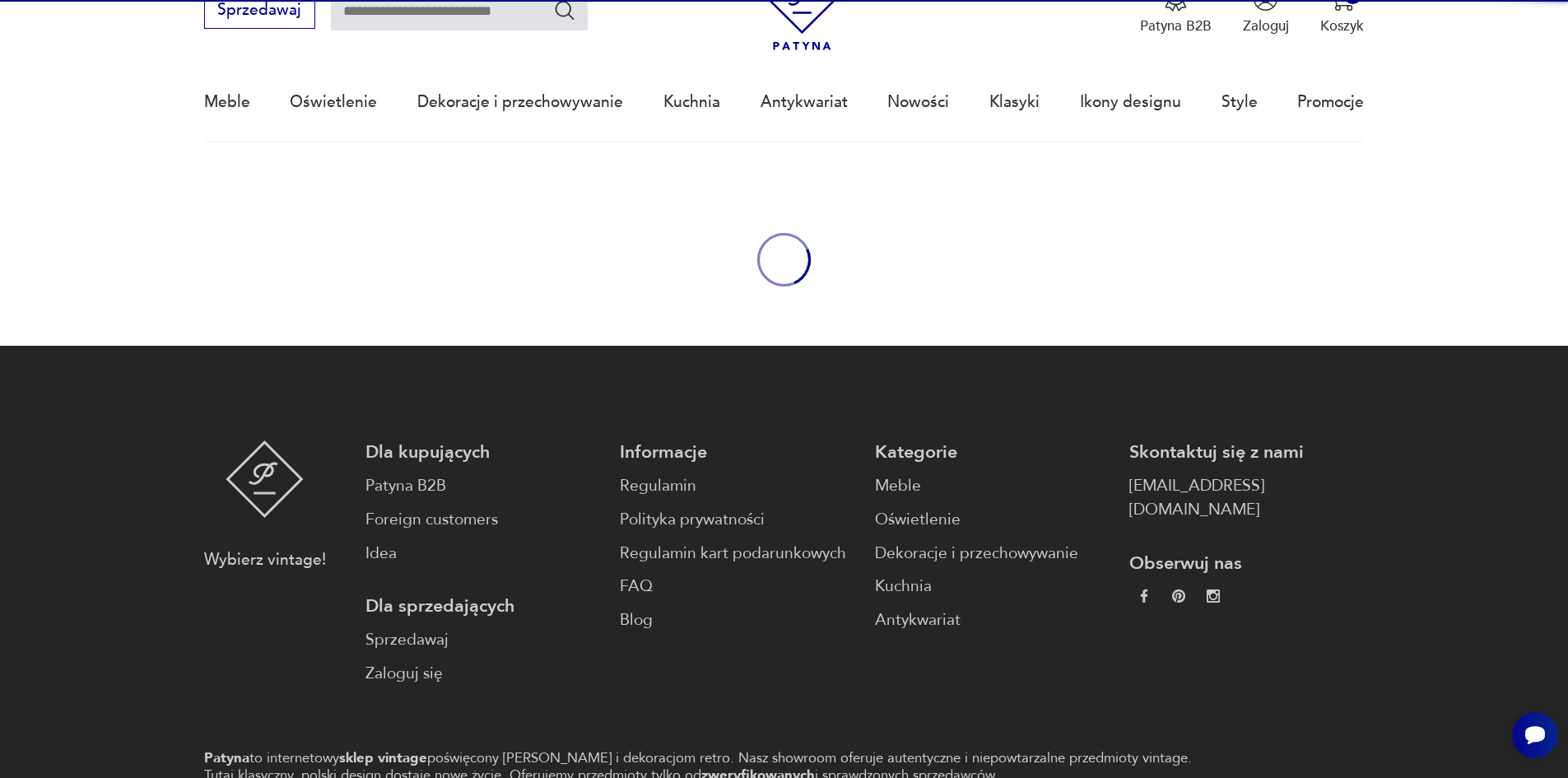
type input "**********"
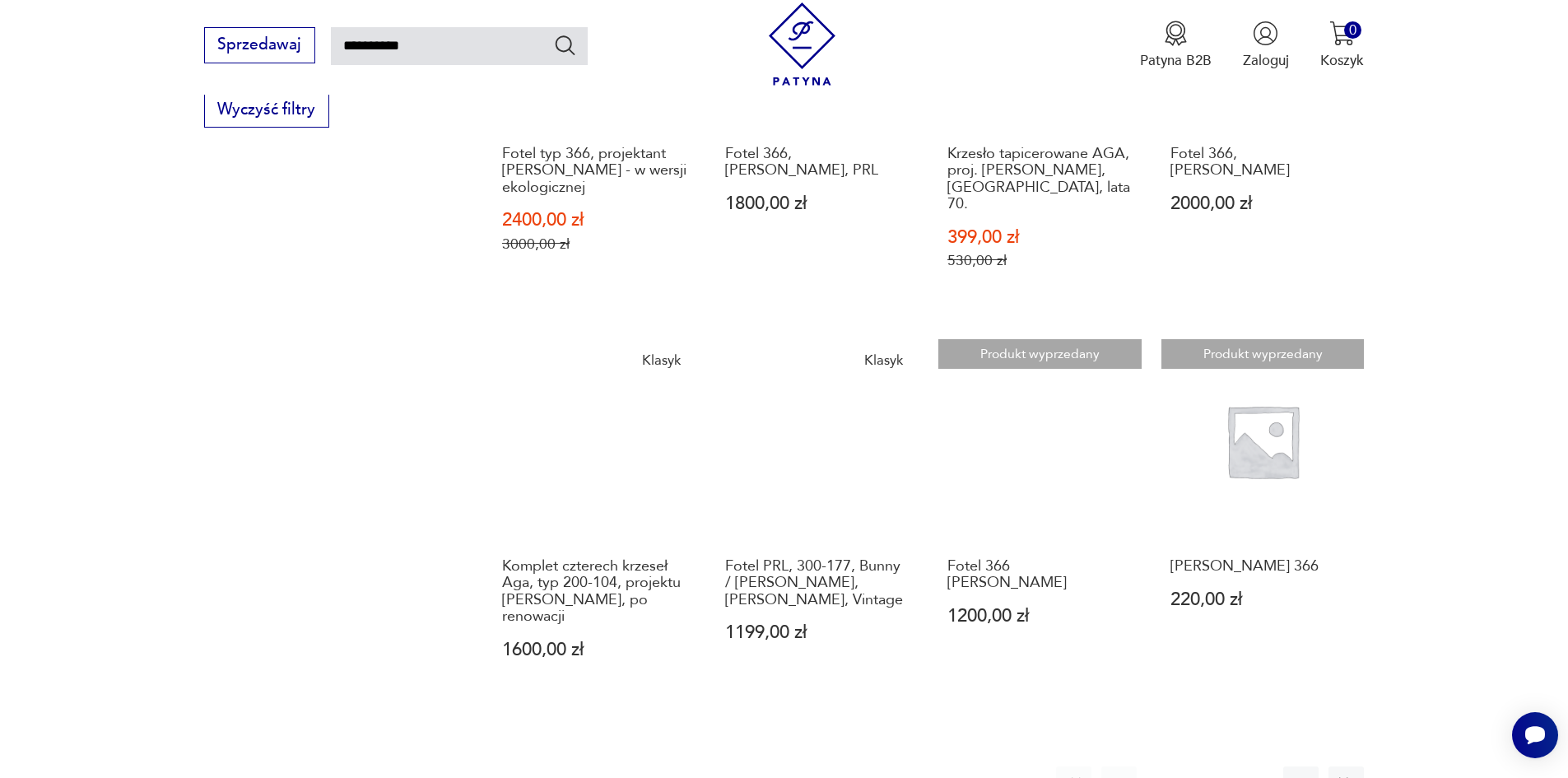
scroll to position [1290, 0]
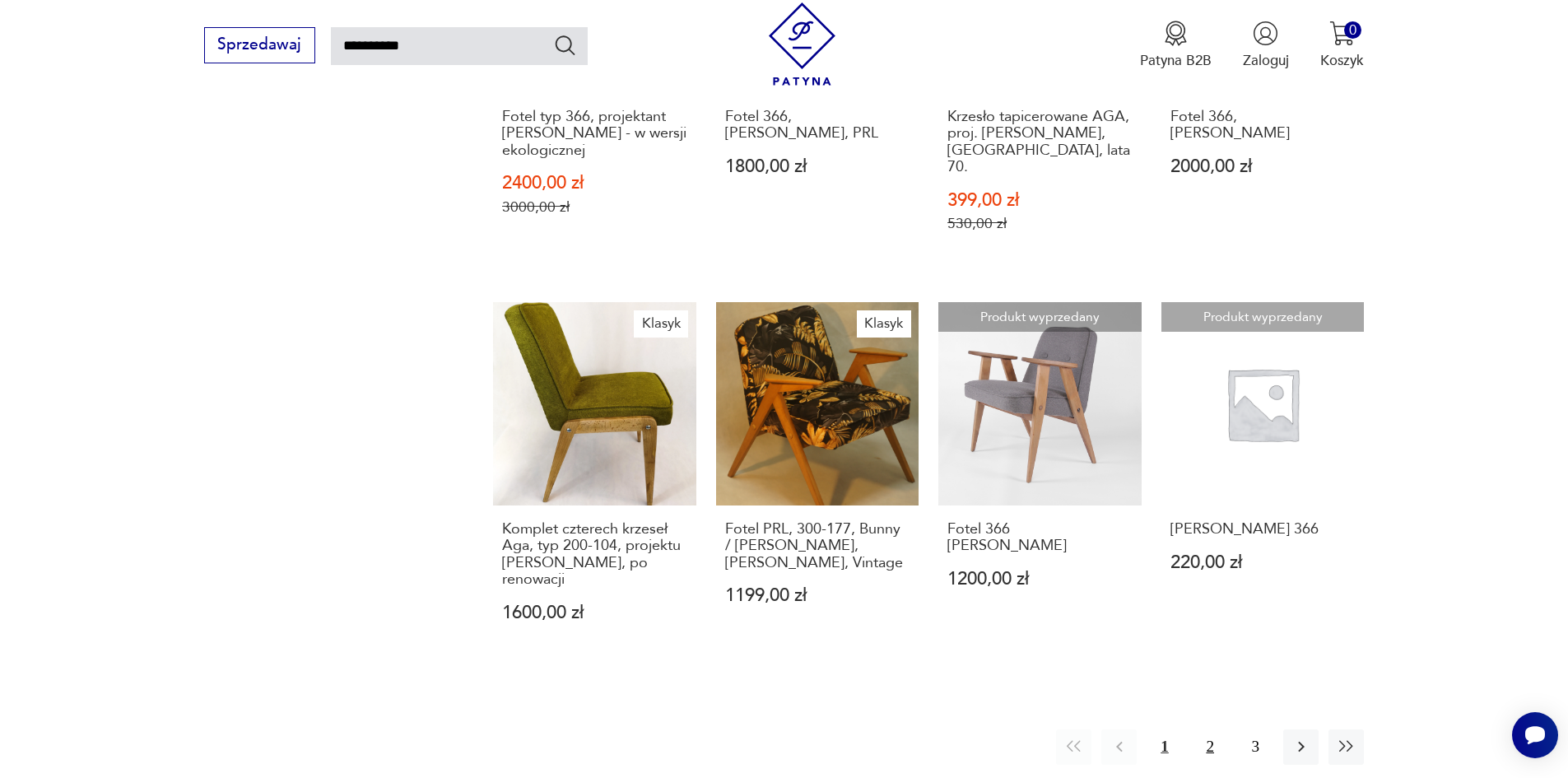
click at [1207, 729] on button "2" at bounding box center [1210, 747] width 35 height 35
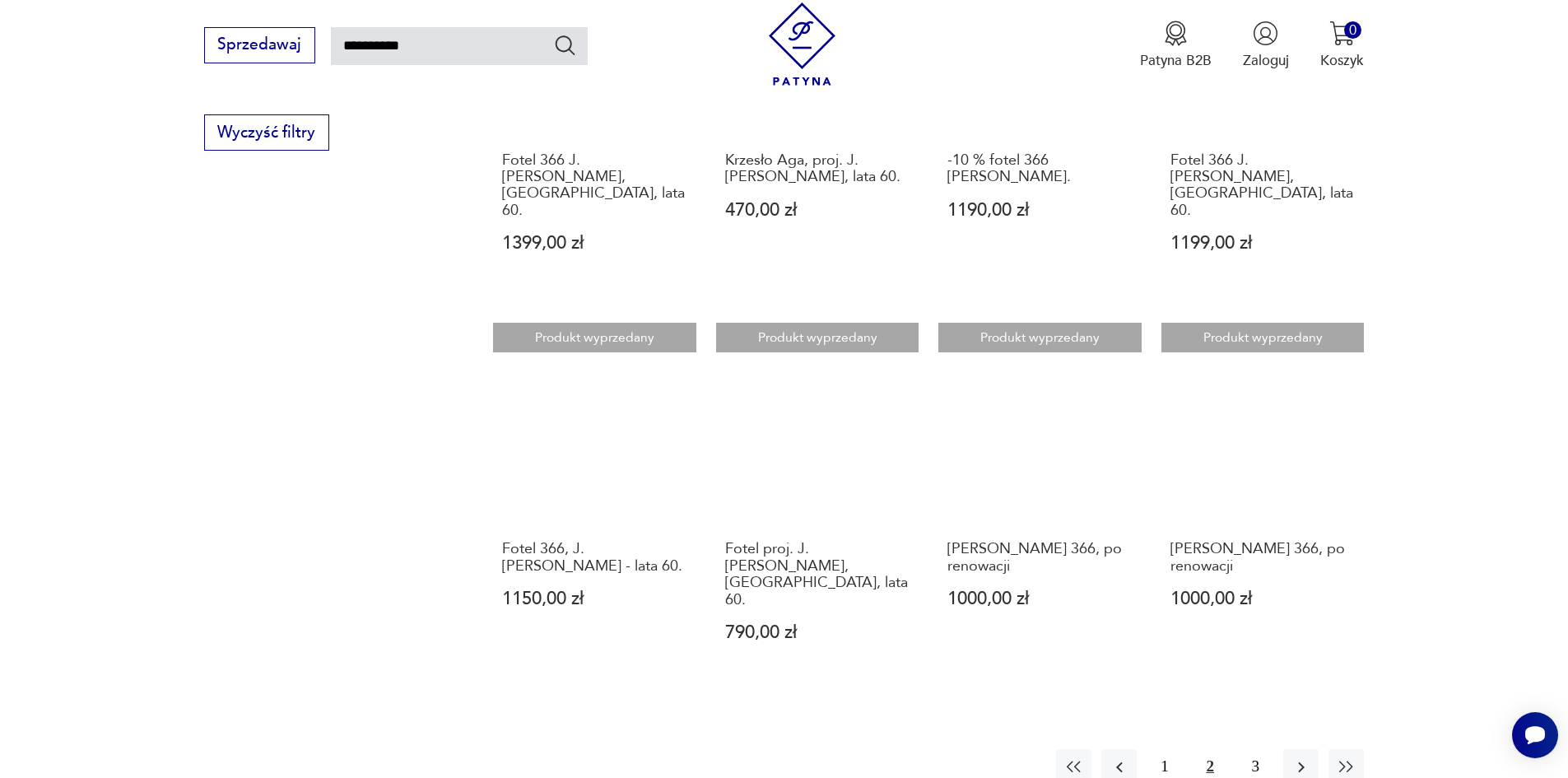
scroll to position [1411, 0]
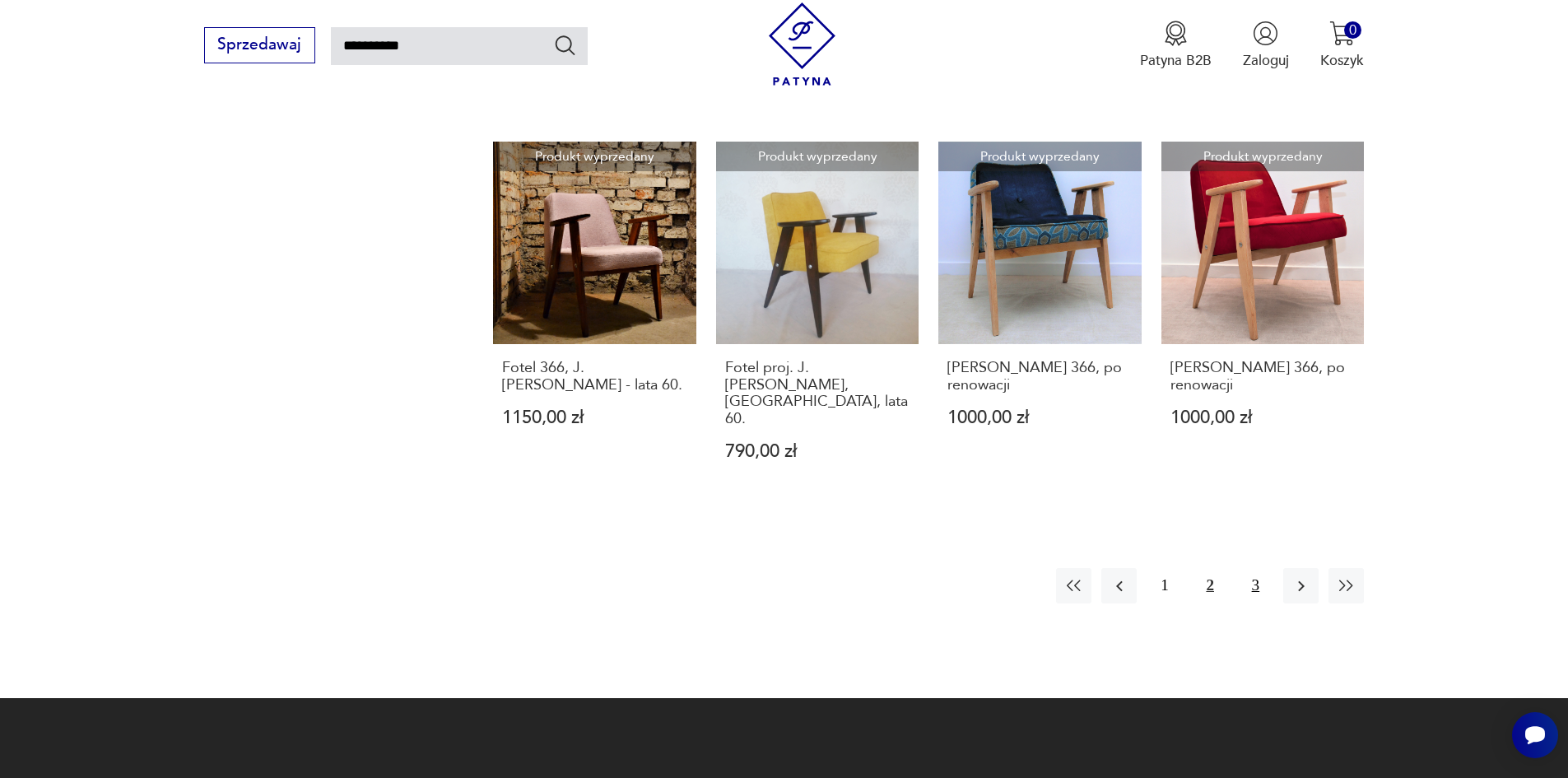
click at [1258, 568] on button "3" at bounding box center [1255, 586] width 35 height 35
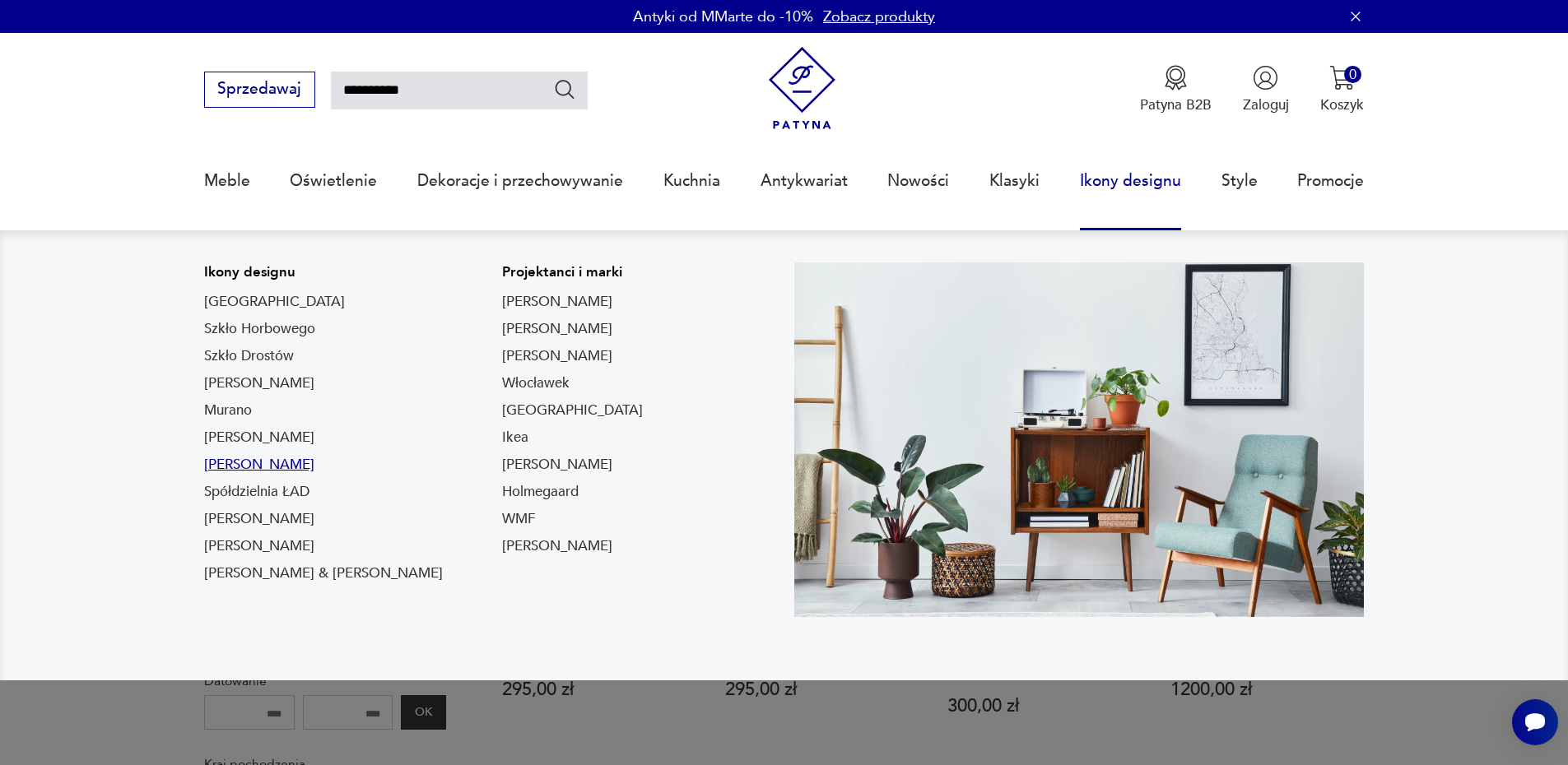
click at [305, 462] on link "[PERSON_NAME]" at bounding box center [259, 465] width 110 height 20
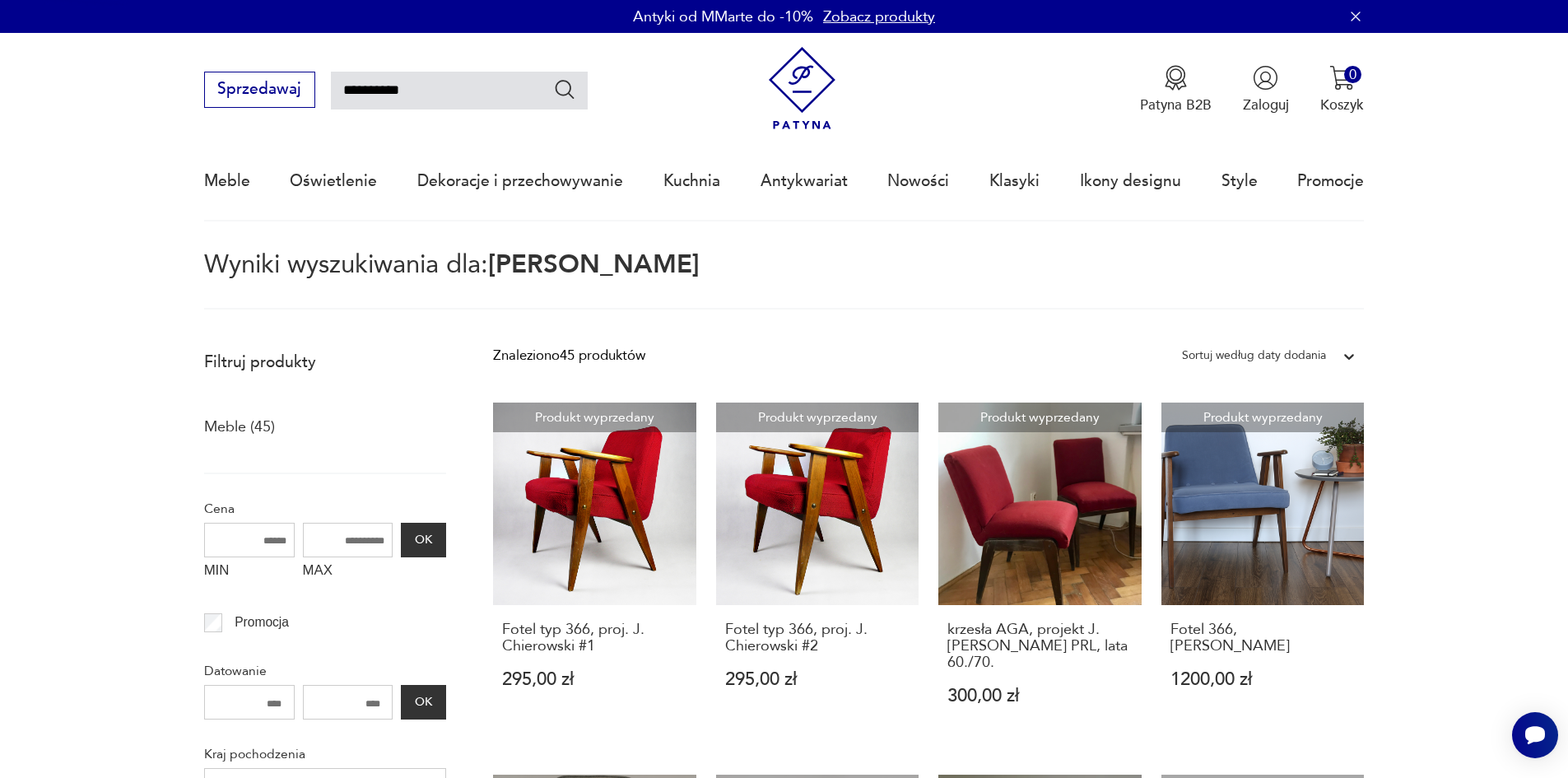
type input "*****"
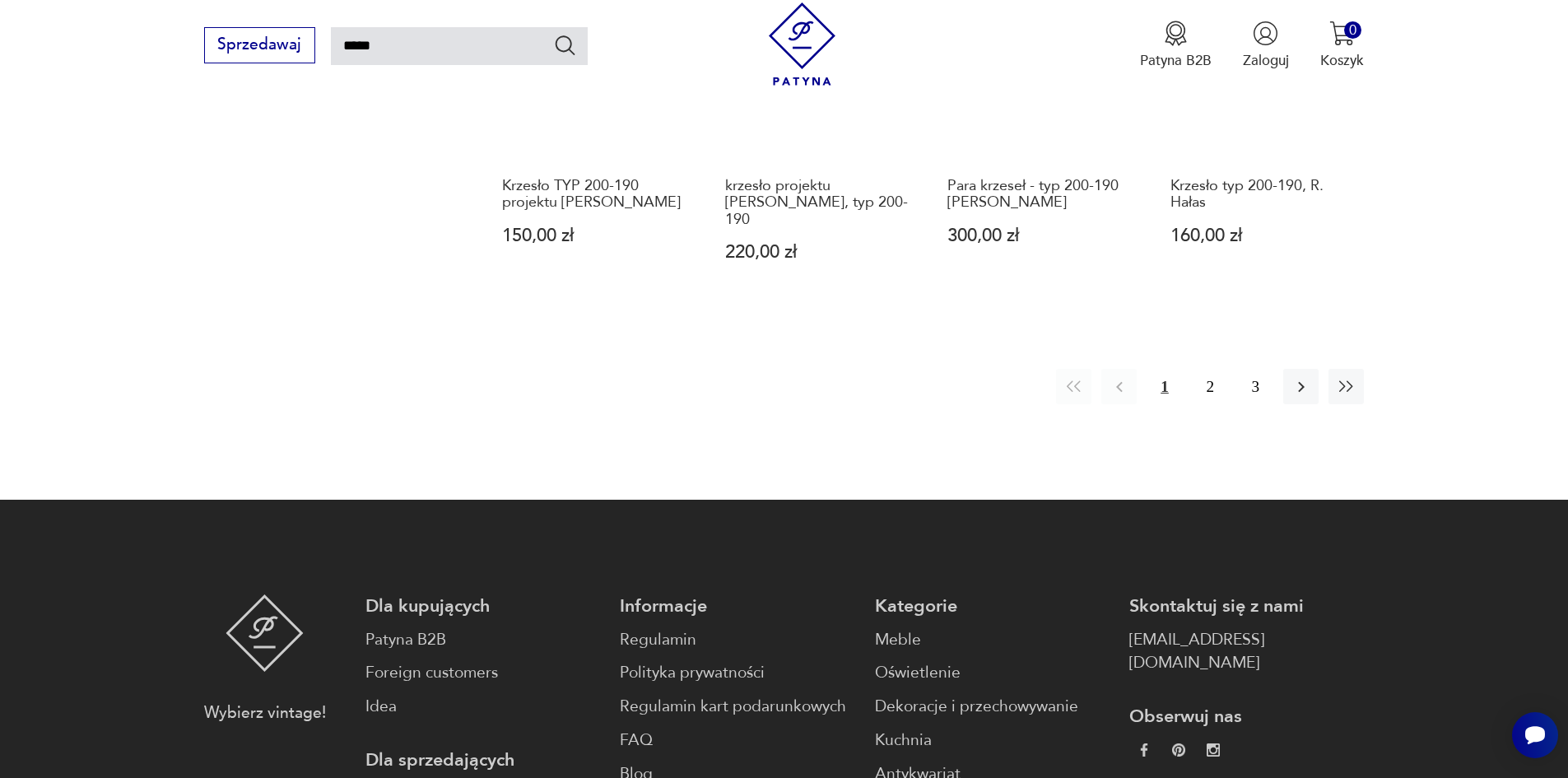
scroll to position [1658, 0]
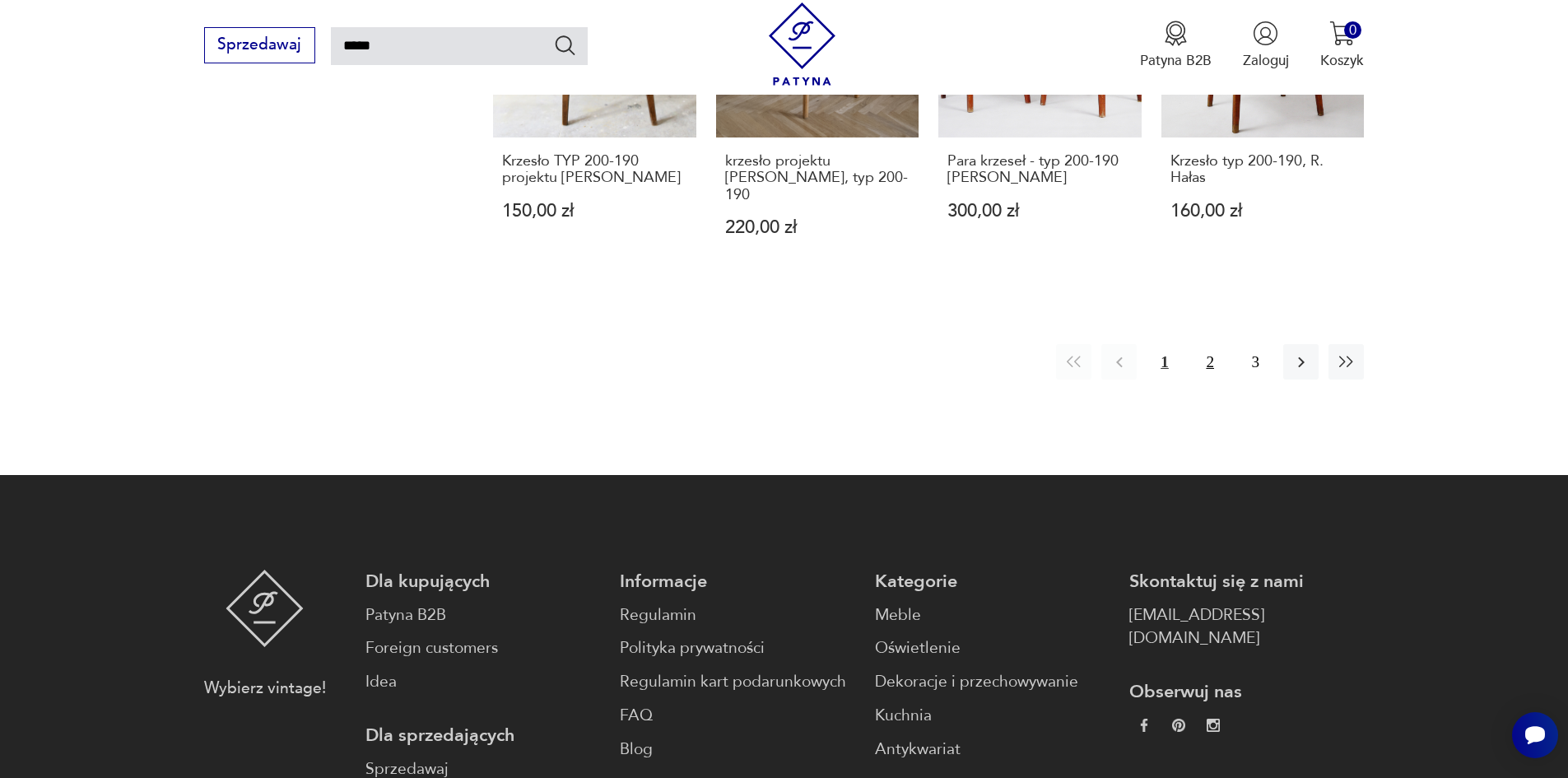
click at [1211, 344] on button "2" at bounding box center [1210, 362] width 35 height 35
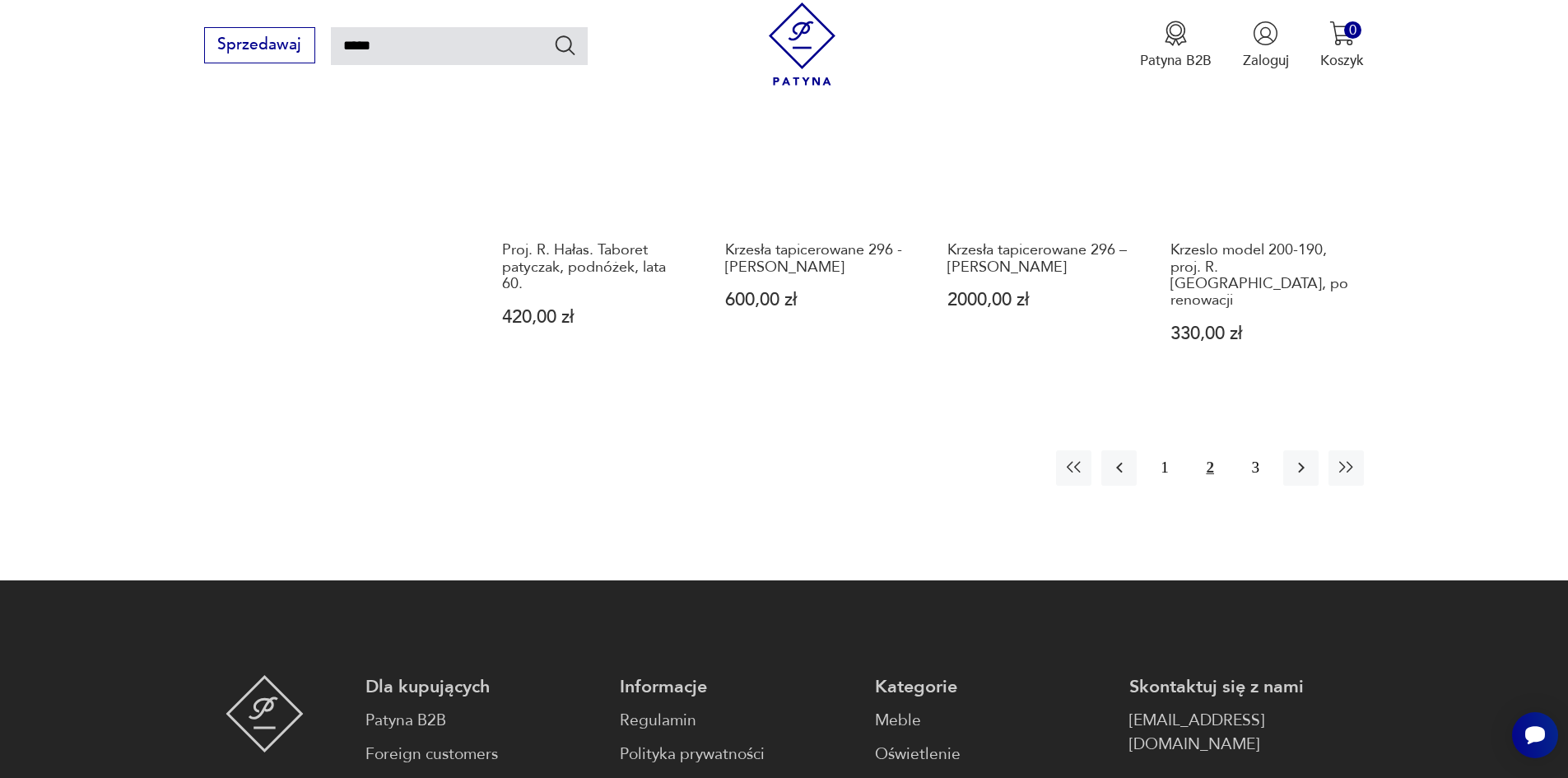
scroll to position [1493, 0]
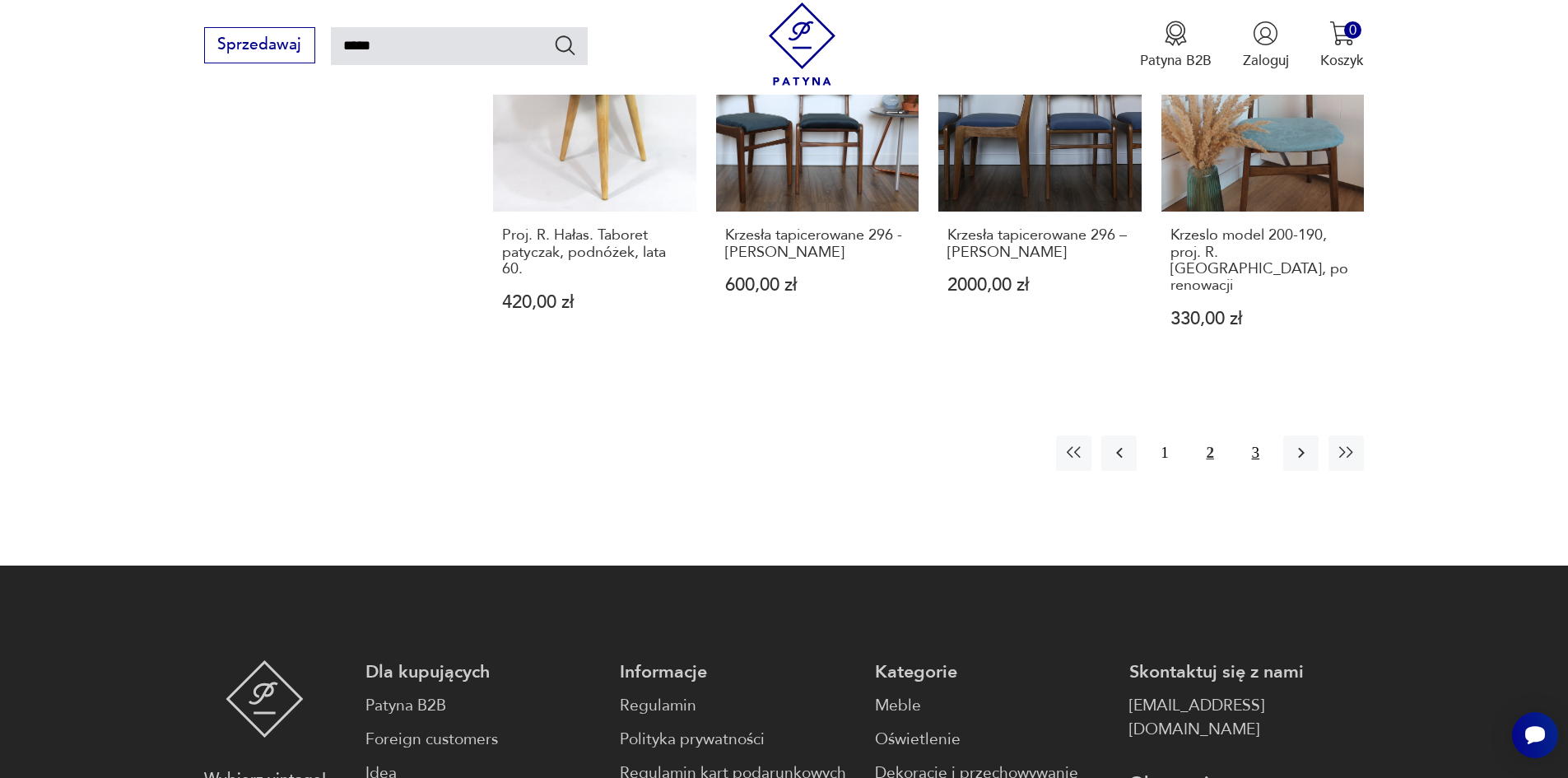
click at [1255, 436] on button "3" at bounding box center [1255, 453] width 35 height 35
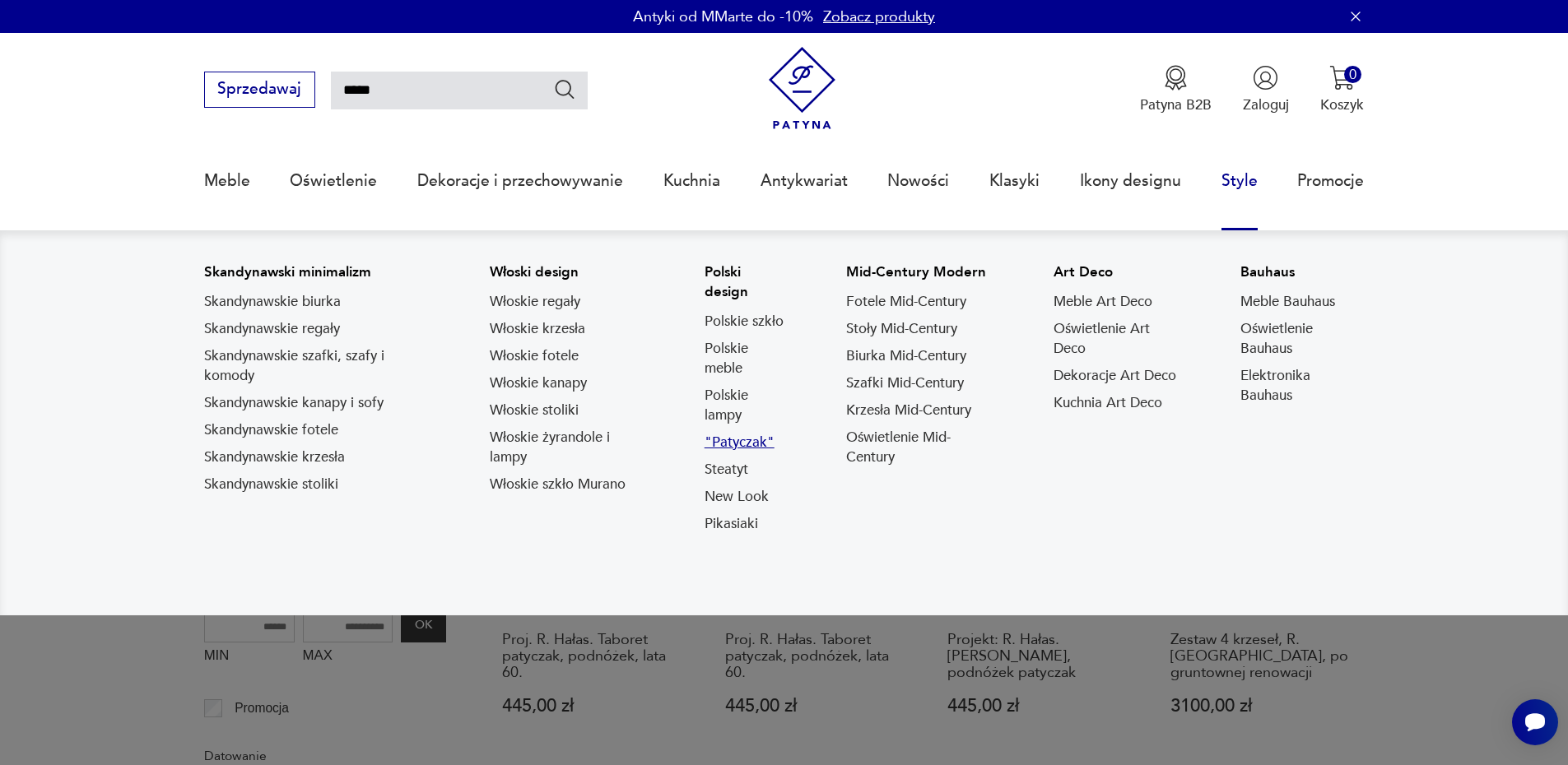
click at [737, 442] on link ""Patyczak"" at bounding box center [739, 442] width 70 height 20
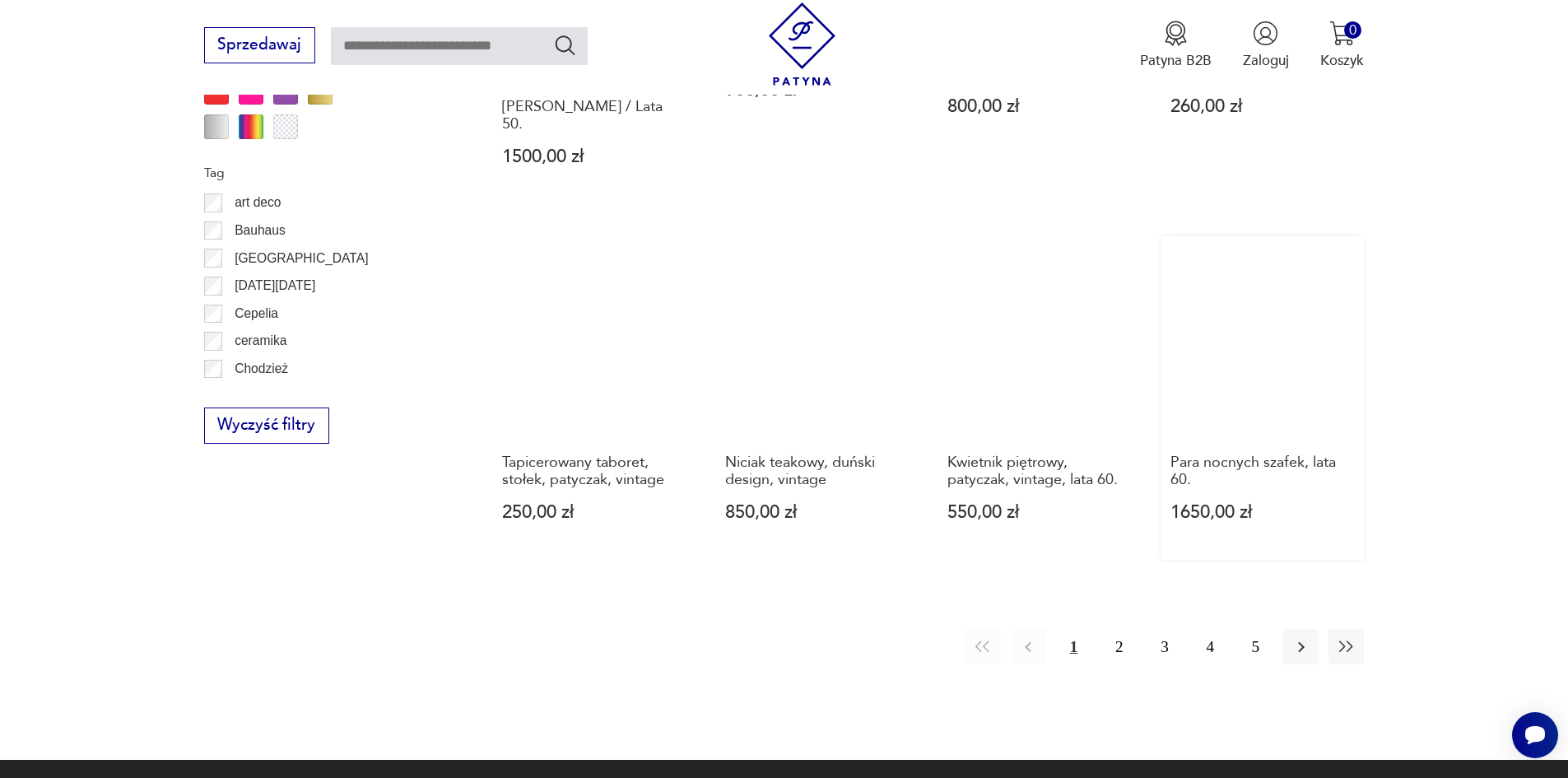
scroll to position [1807, 0]
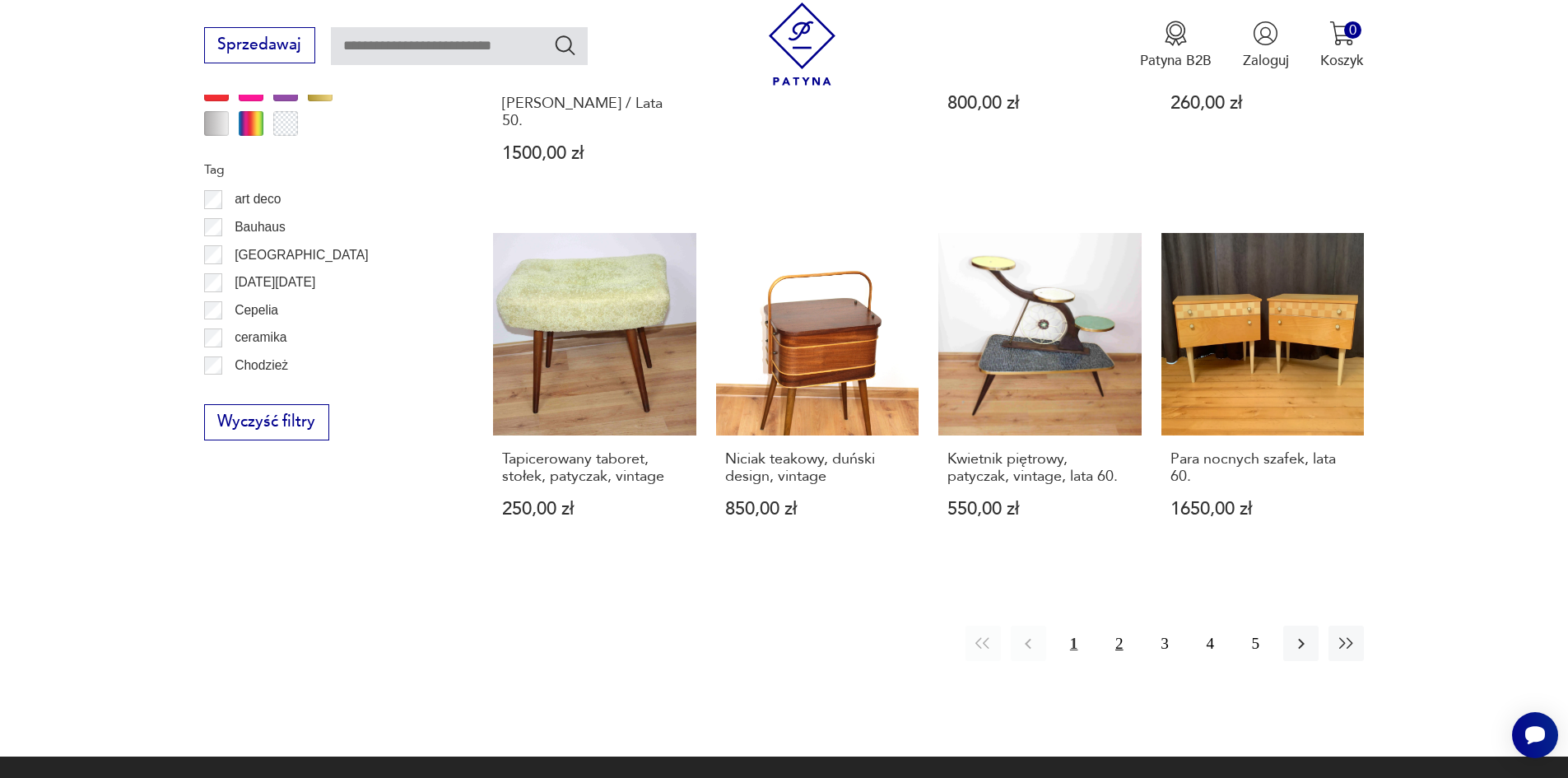
click at [1124, 625] on button "2" at bounding box center [1119, 643] width 35 height 35
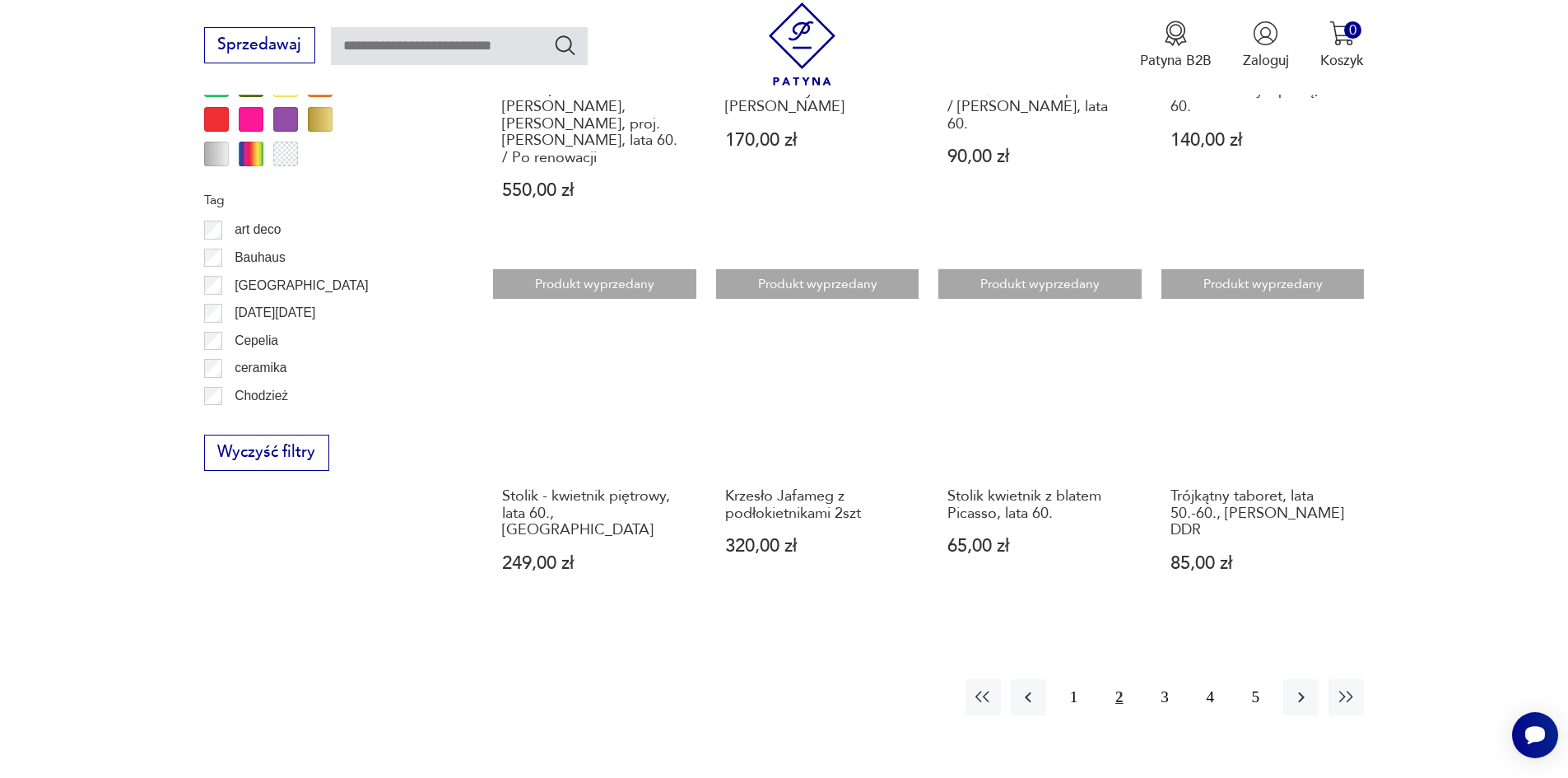
scroll to position [1946, 0]
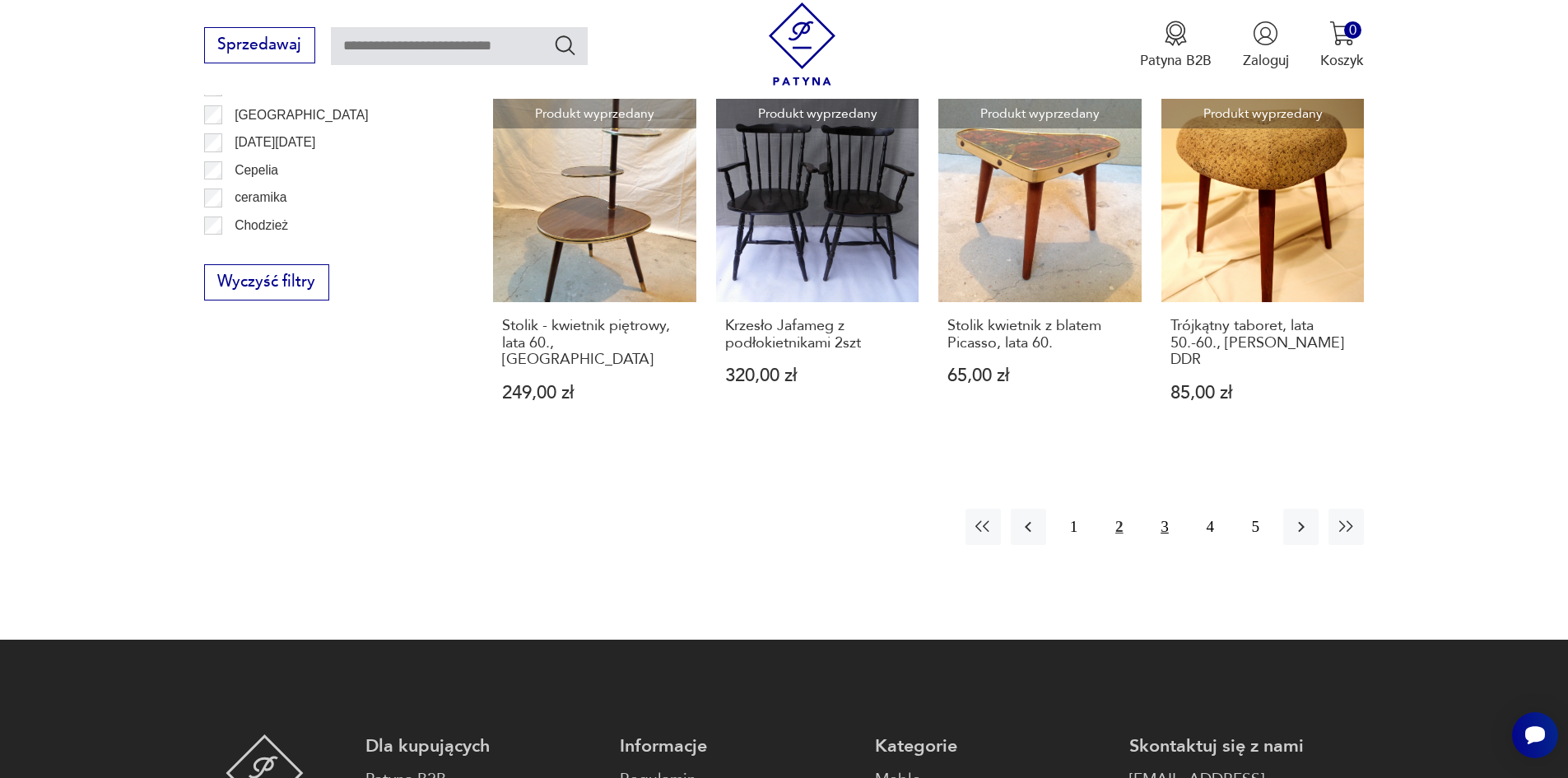
click at [1171, 508] on button "3" at bounding box center [1164, 526] width 35 height 35
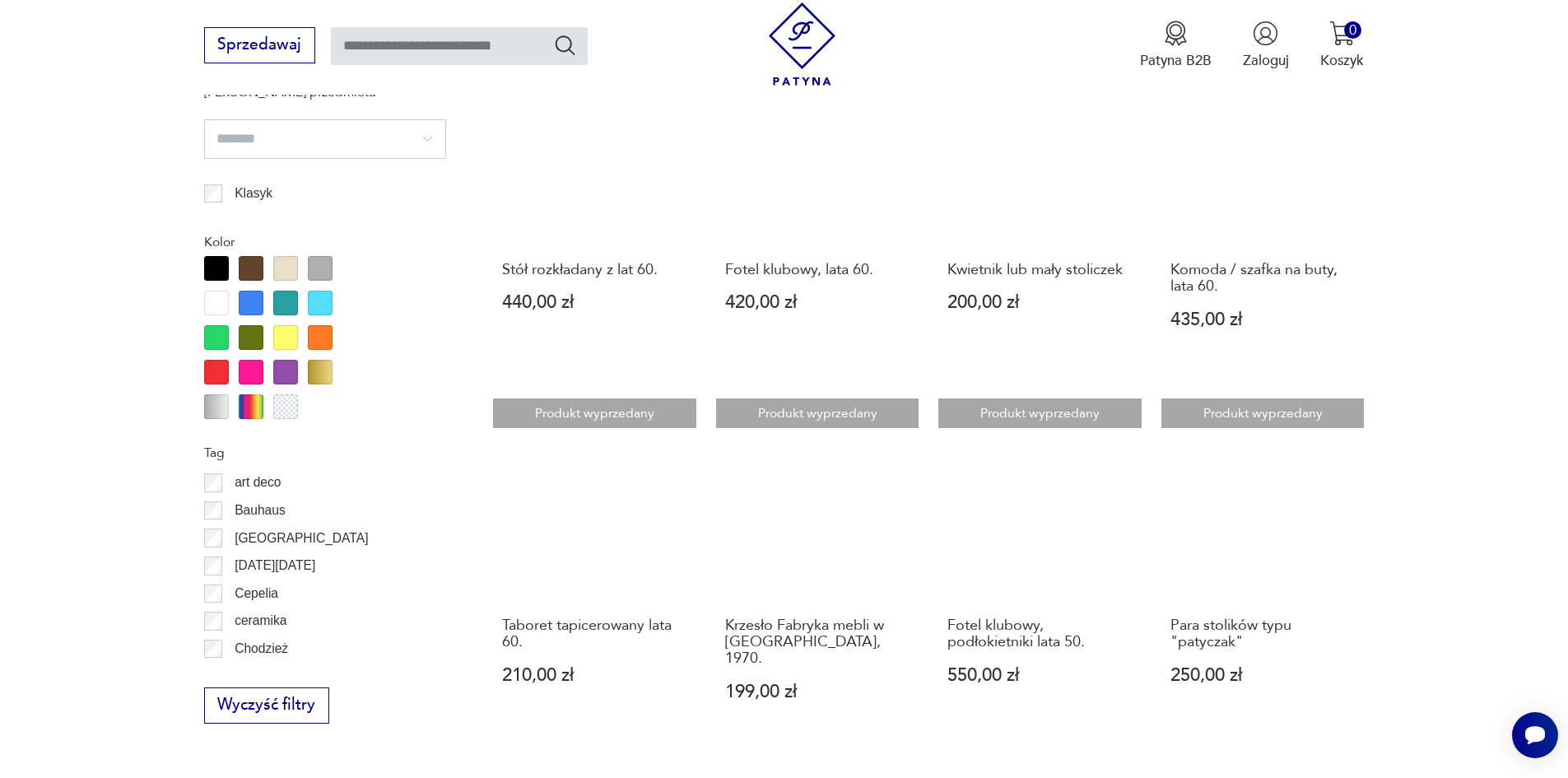
scroll to position [1618, 0]
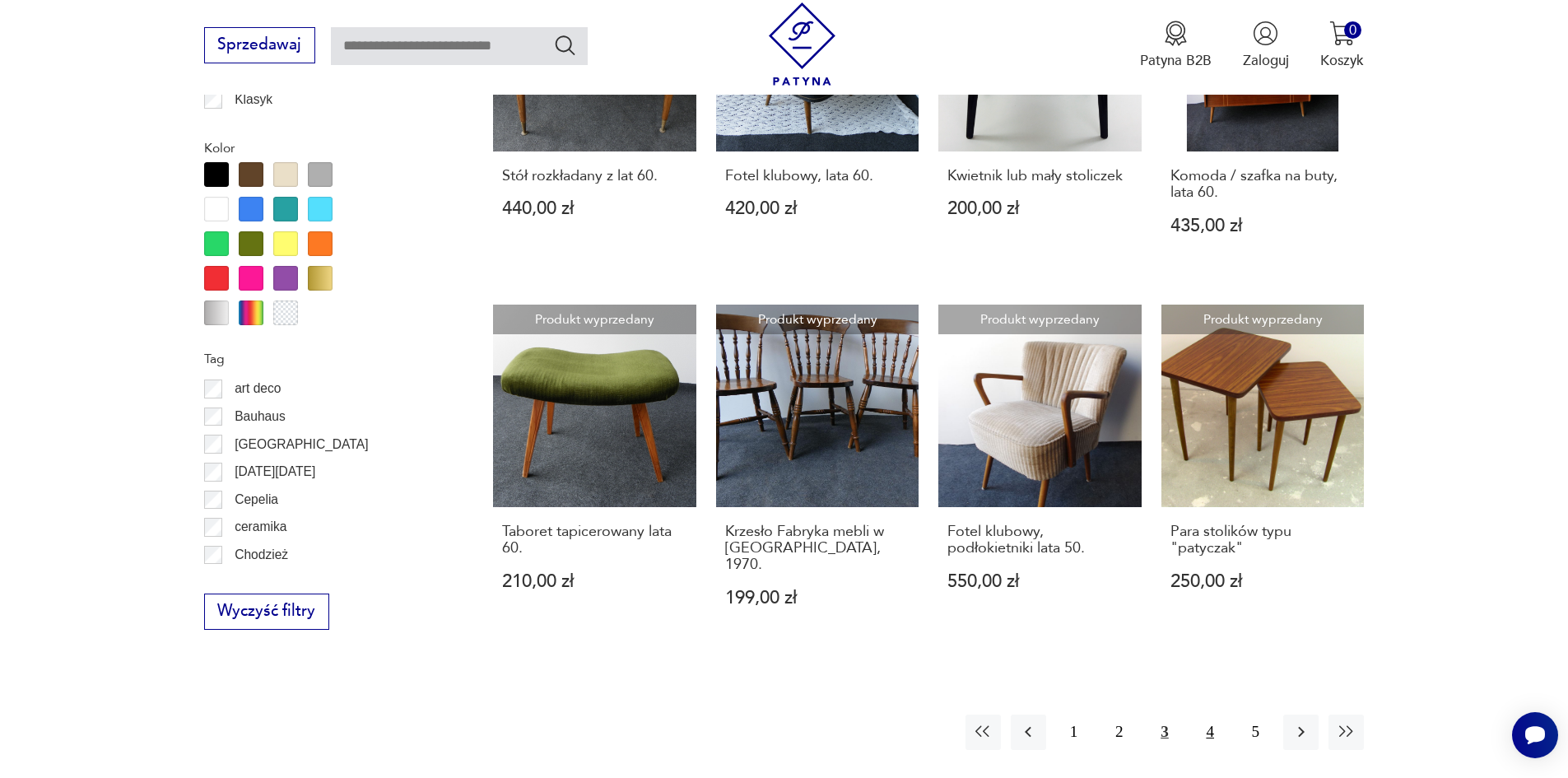
click at [1209, 714] on button "4" at bounding box center [1210, 732] width 35 height 35
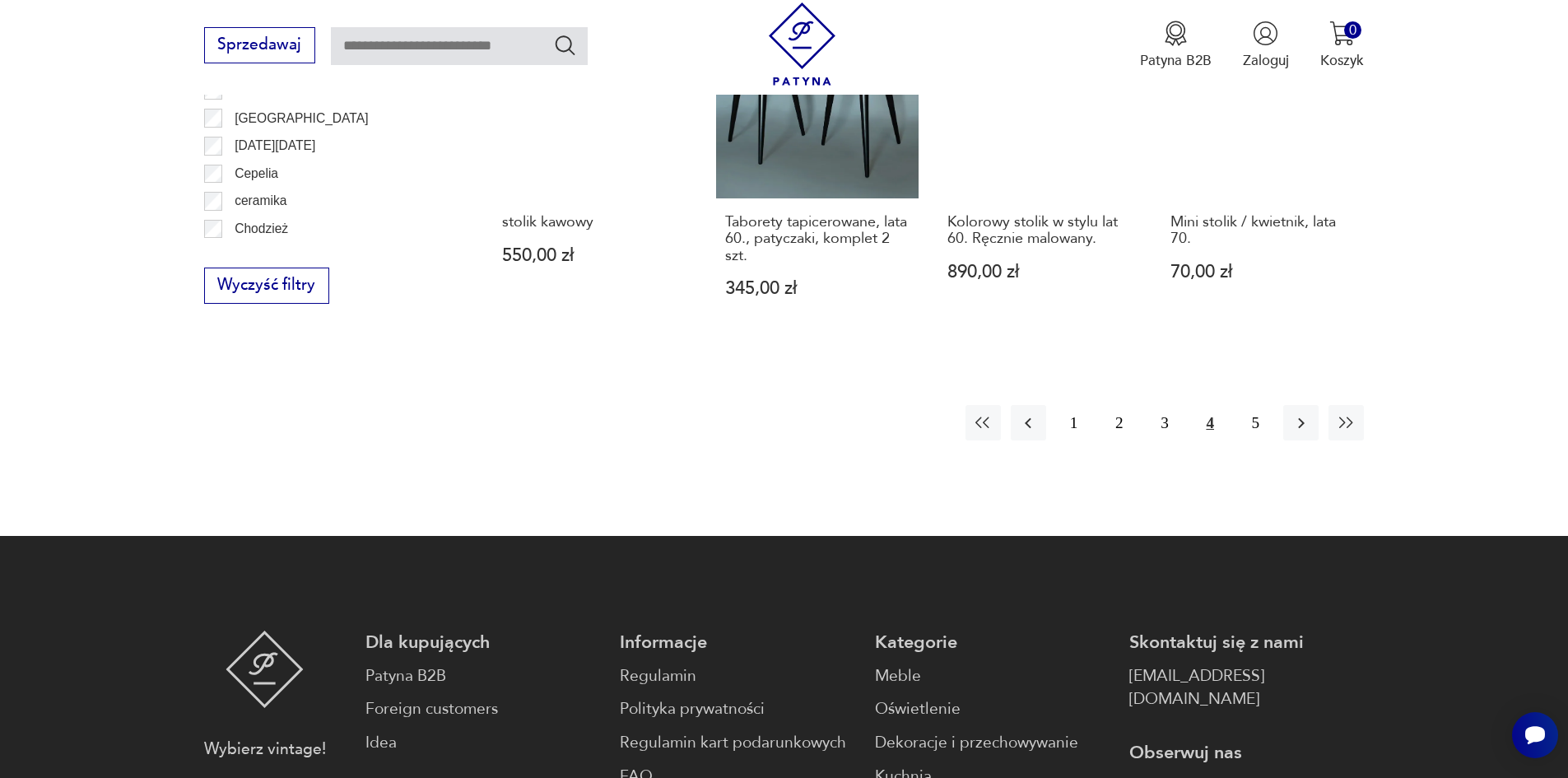
scroll to position [1946, 0]
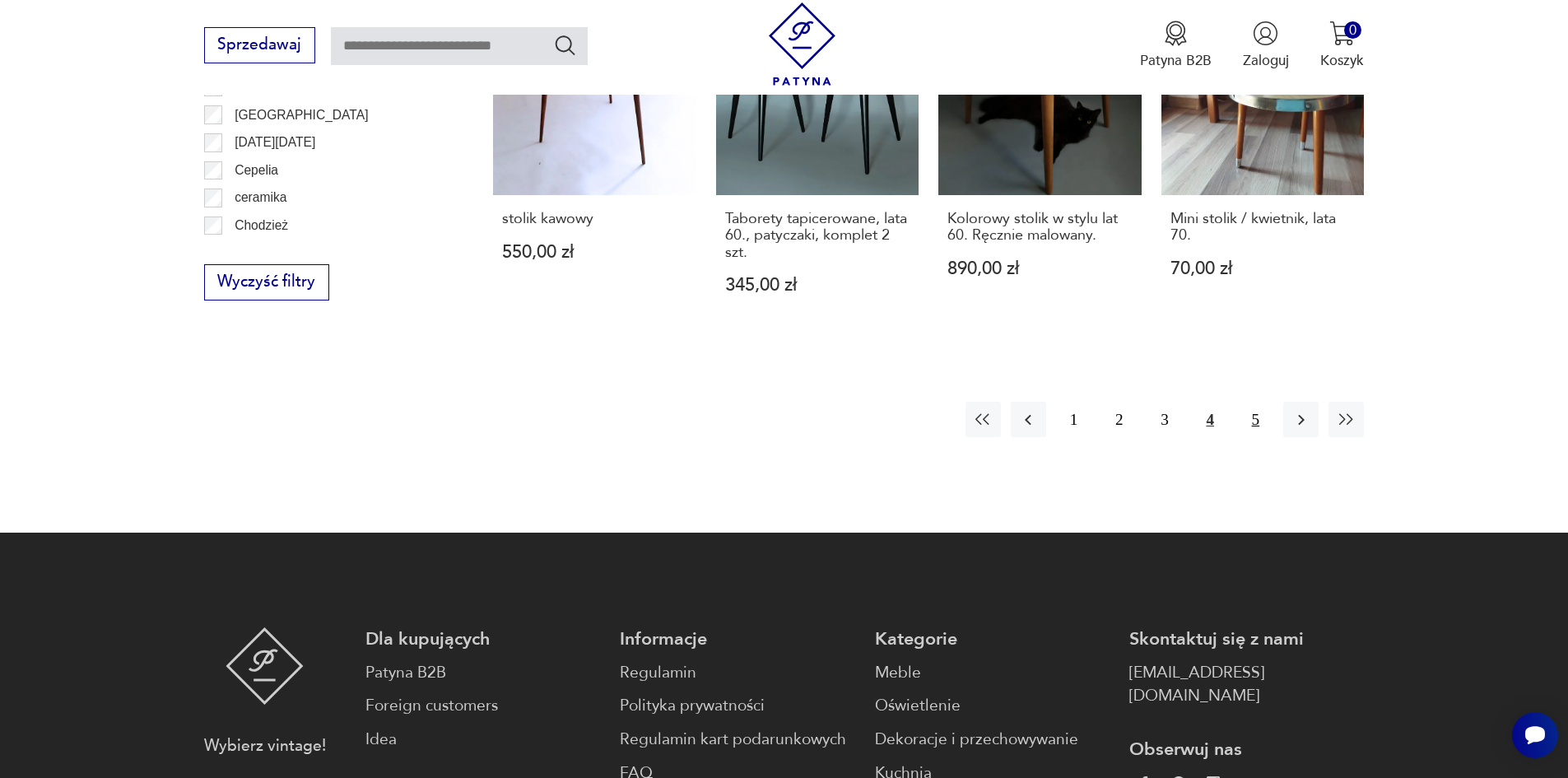
click at [1255, 420] on button "5" at bounding box center [1255, 419] width 35 height 35
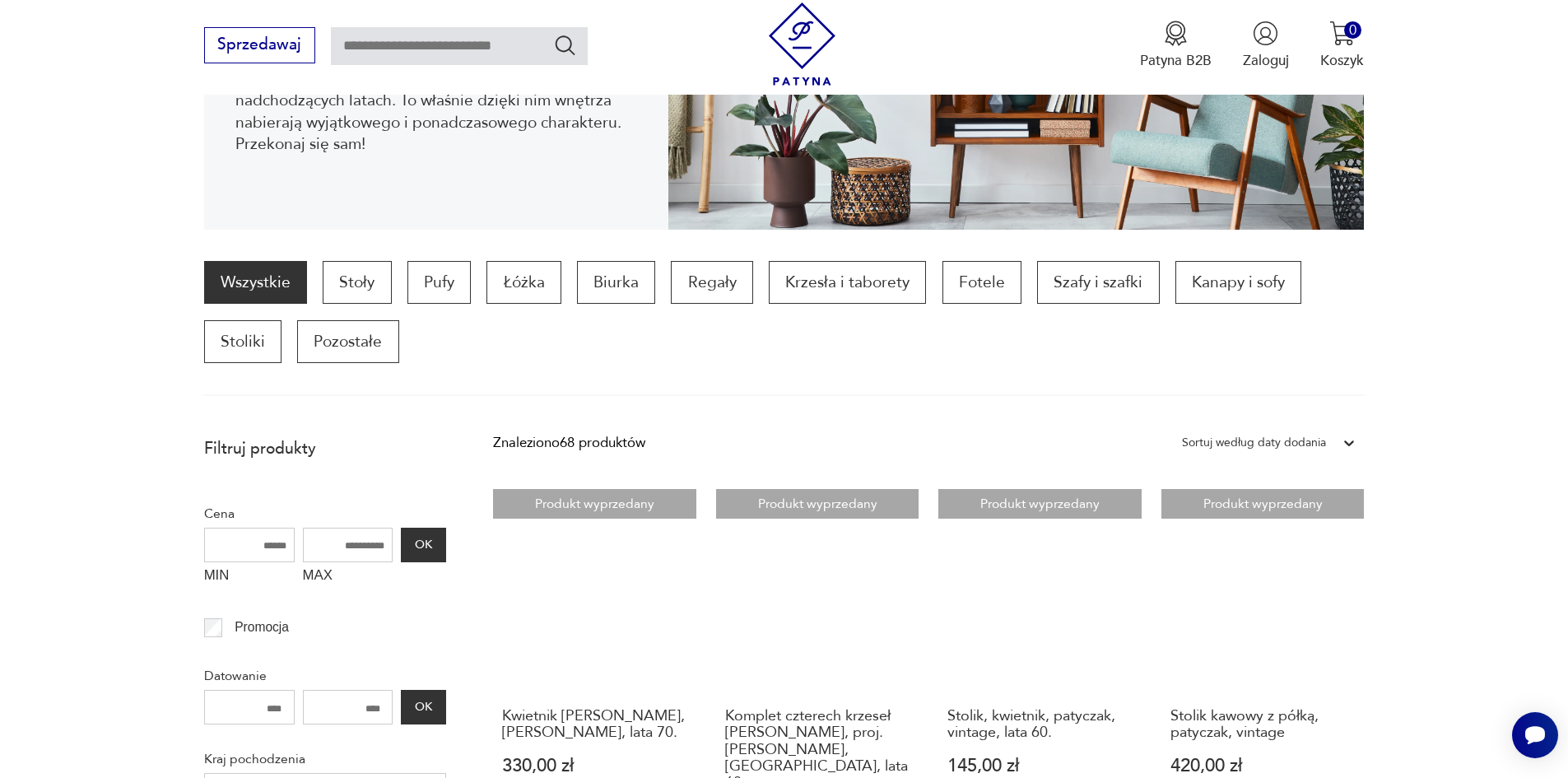
scroll to position [219, 0]
